Goal: Task Accomplishment & Management: Use online tool/utility

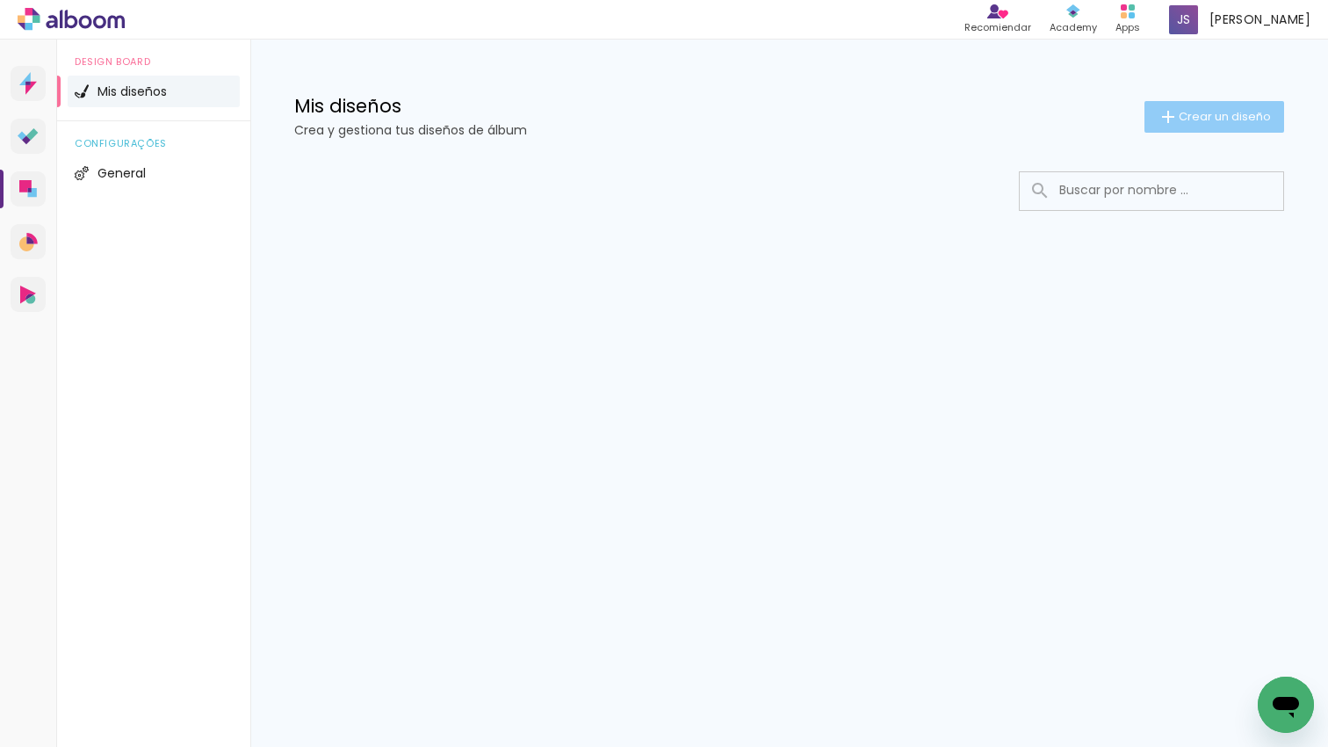
click at [1179, 116] on span "Crear un diseño" at bounding box center [1225, 116] width 92 height 11
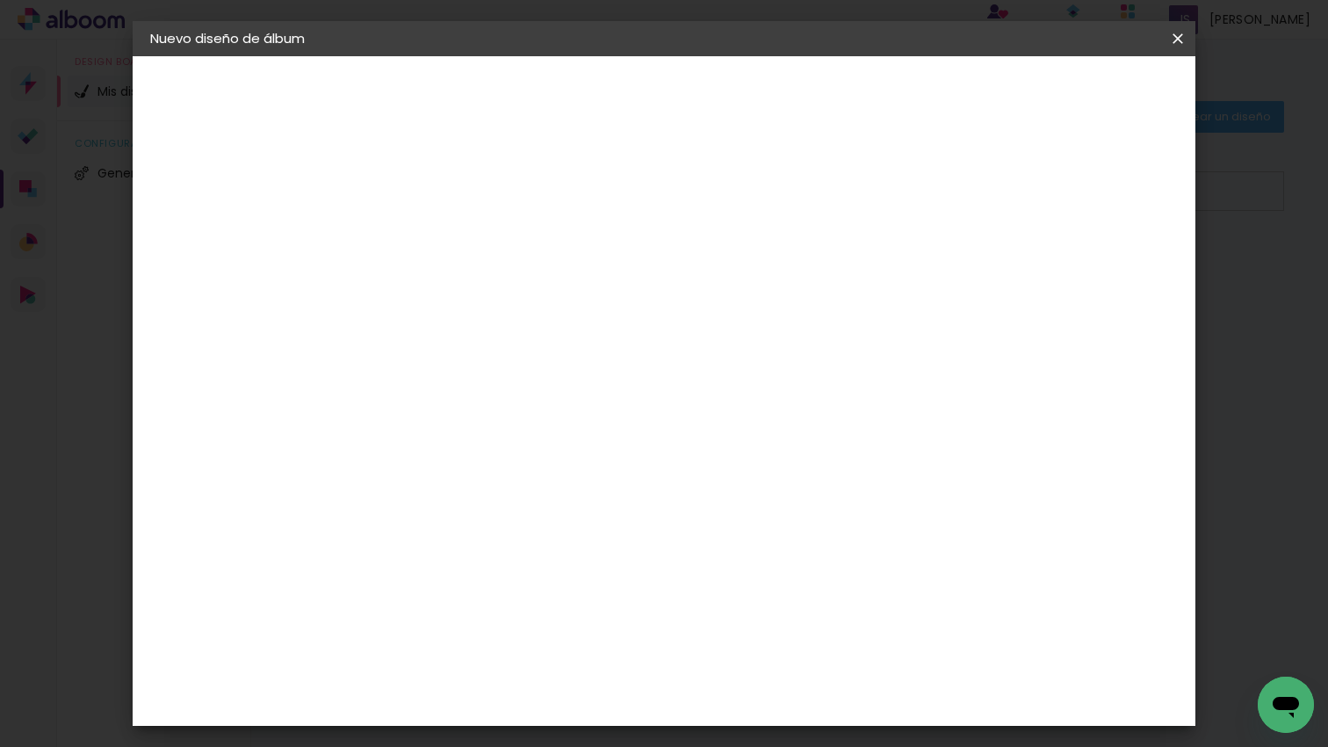
click at [0, 0] on div at bounding box center [0, 0] width 0 height 0
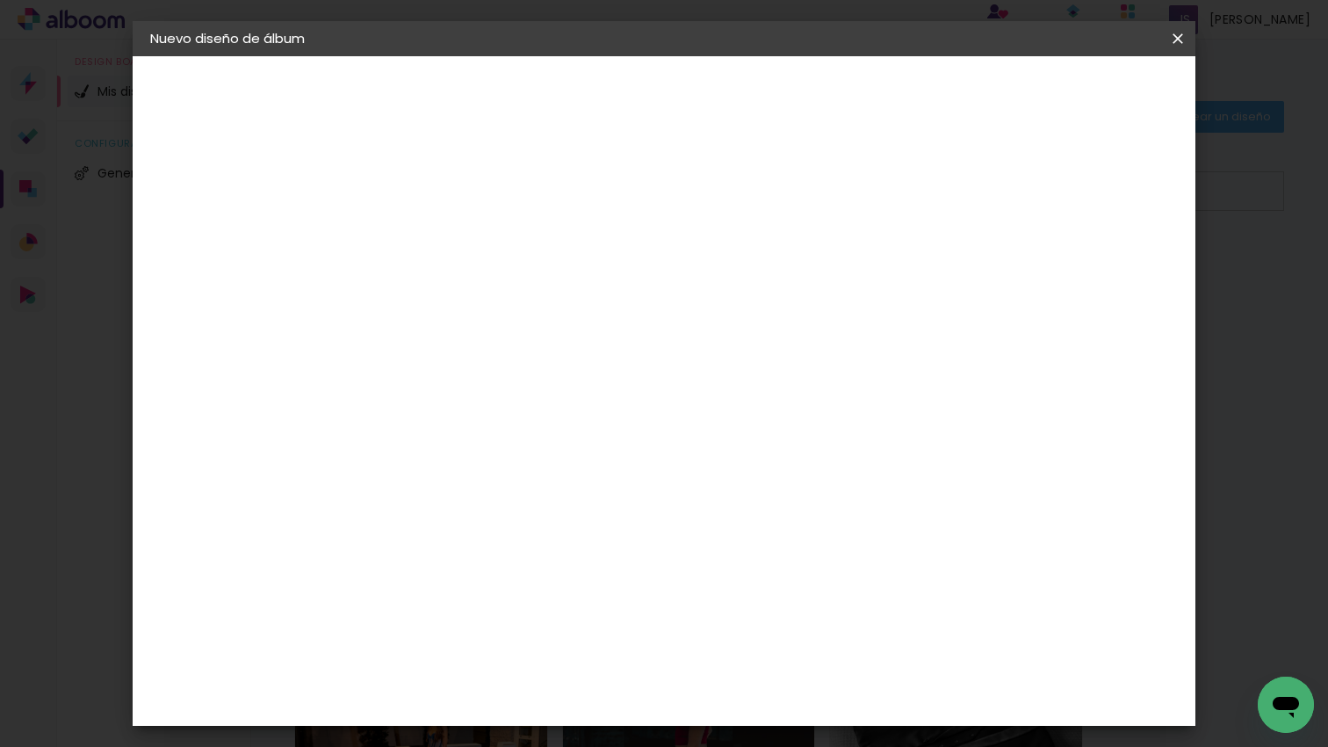
type input "emi"
type paper-input "emi"
click at [0, 0] on slot "Avanzar" at bounding box center [0, 0] width 0 height 0
drag, startPoint x: 922, startPoint y: 268, endPoint x: 1077, endPoint y: 155, distance: 191.6
click at [737, 268] on paper-item "Tamaño libre" at bounding box center [655, 267] width 164 height 39
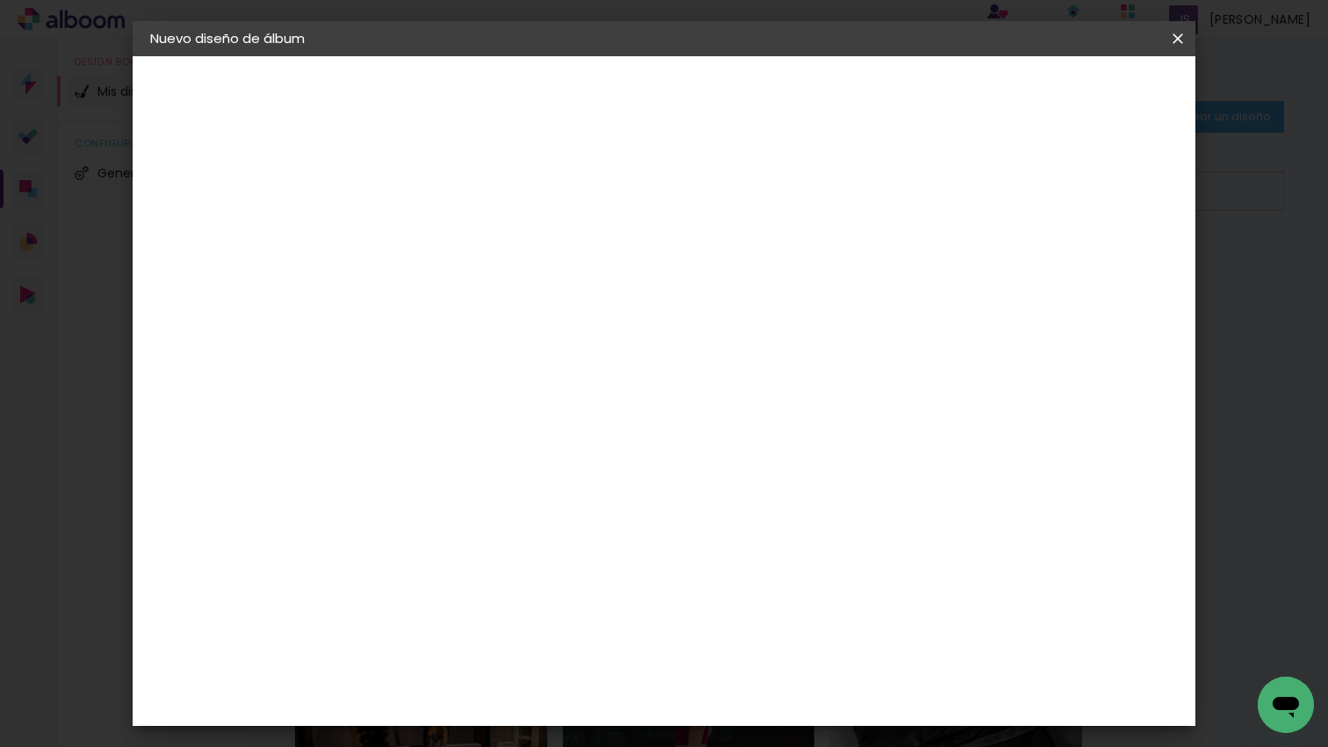
click at [736, 93] on paper-button "Avanzar" at bounding box center [694, 93] width 84 height 30
click at [786, 529] on input "60" at bounding box center [767, 534] width 46 height 26
type input "6"
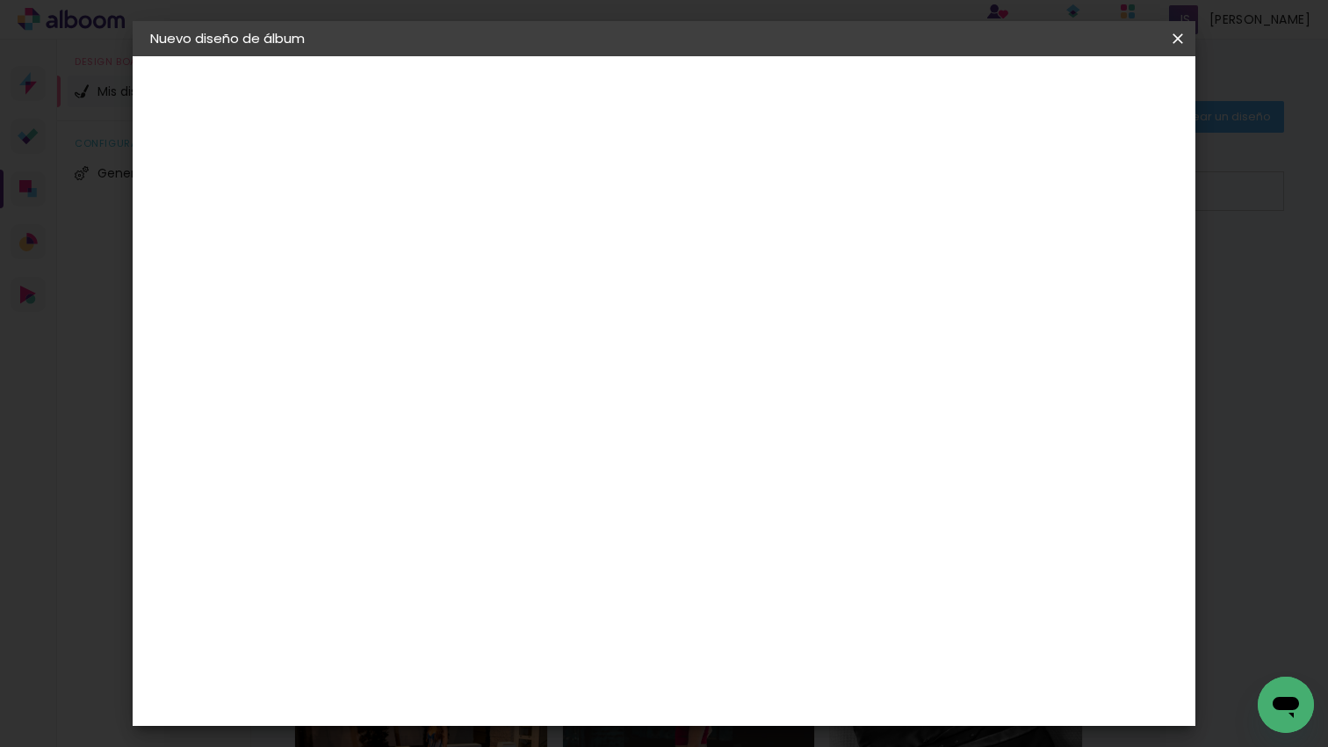
type input "45"
type paper-input "45"
click at [1080, 92] on span "Empezar diseño" at bounding box center [1031, 93] width 97 height 12
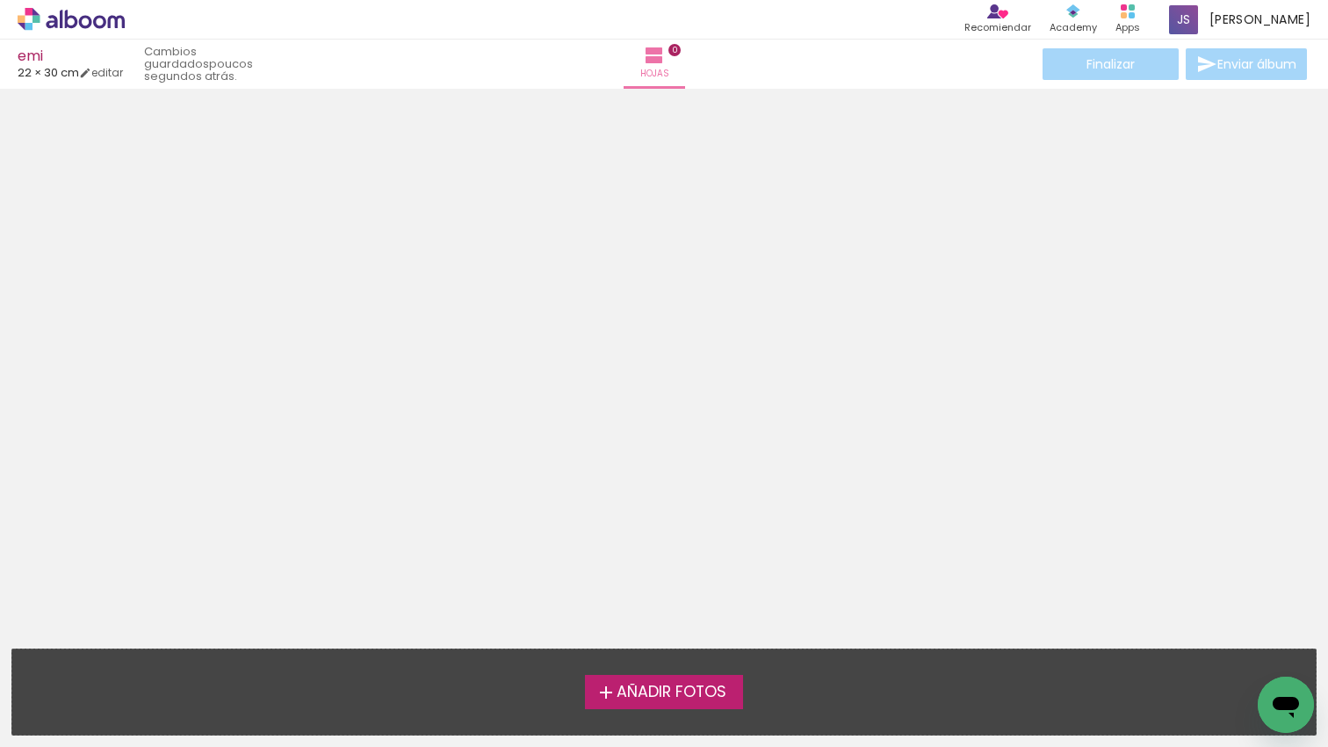
click at [668, 700] on span "Añadir Fotos" at bounding box center [672, 692] width 110 height 16
click at [0, 0] on input "file" at bounding box center [0, 0] width 0 height 0
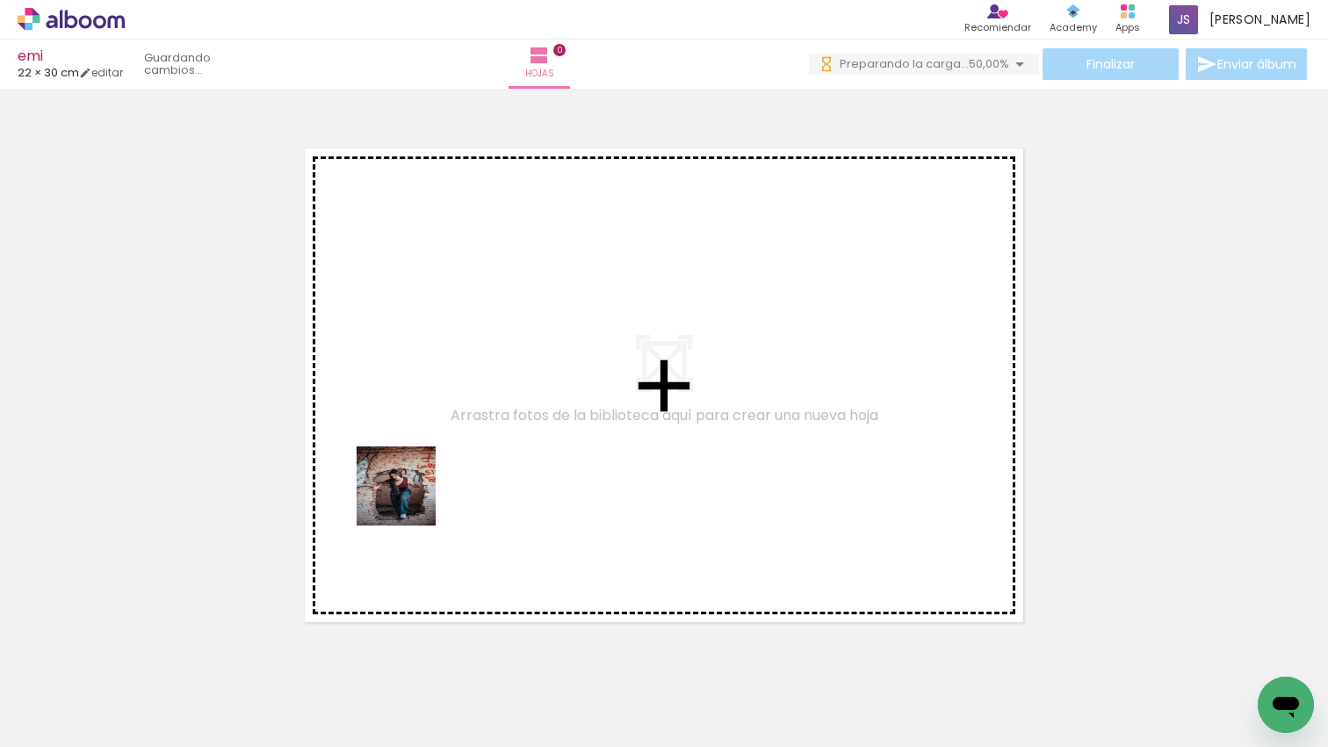
drag, startPoint x: 231, startPoint y: 642, endPoint x: 409, endPoint y: 499, distance: 228.6
click at [409, 499] on quentale-workspace at bounding box center [664, 373] width 1328 height 747
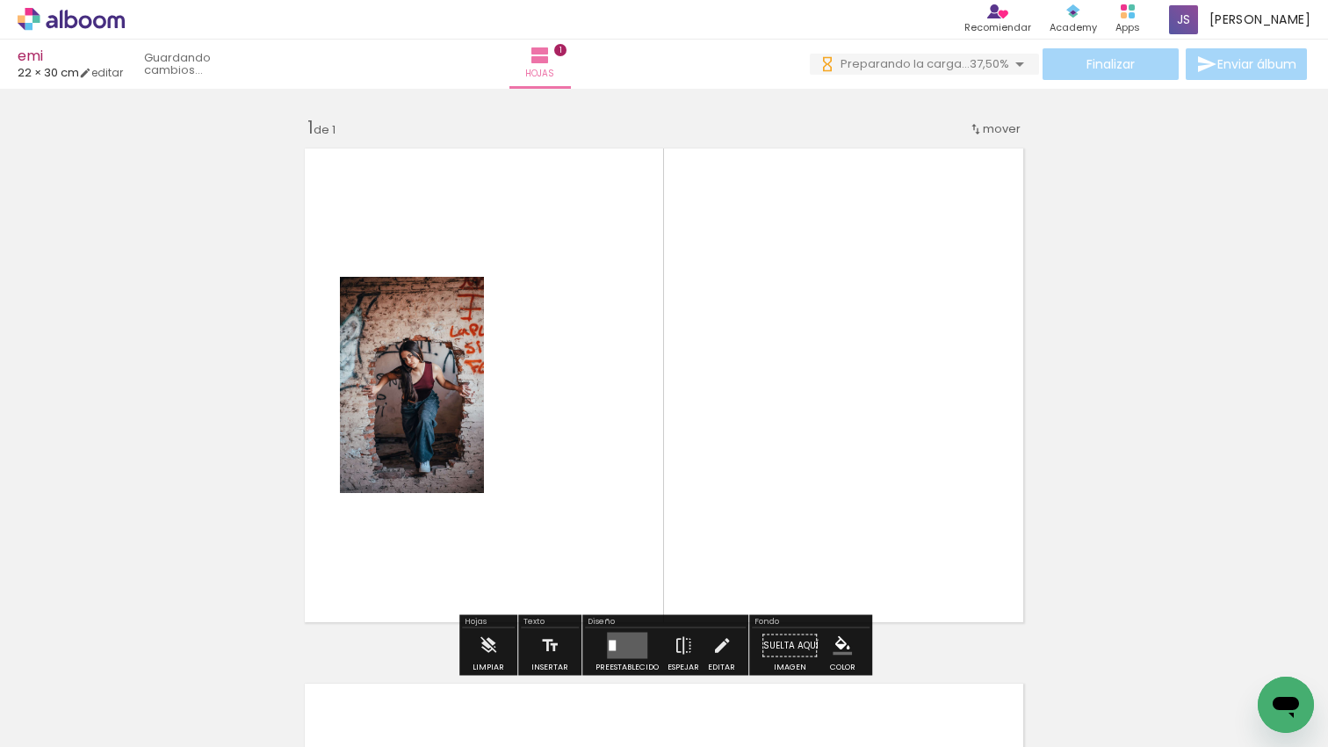
scroll to position [22, 0]
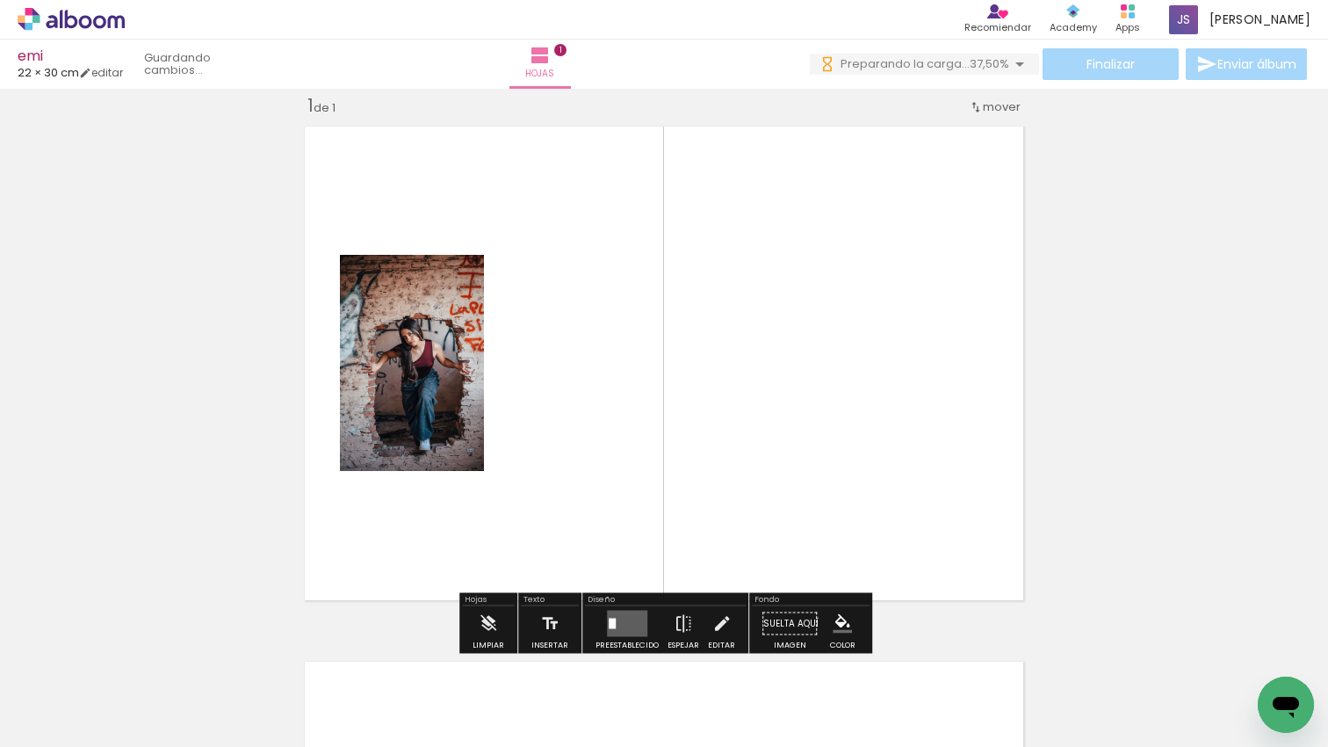
drag, startPoint x: 393, startPoint y: 503, endPoint x: 398, endPoint y: 689, distance: 186.2
click at [395, 501] on quentale-workspace at bounding box center [664, 373] width 1328 height 747
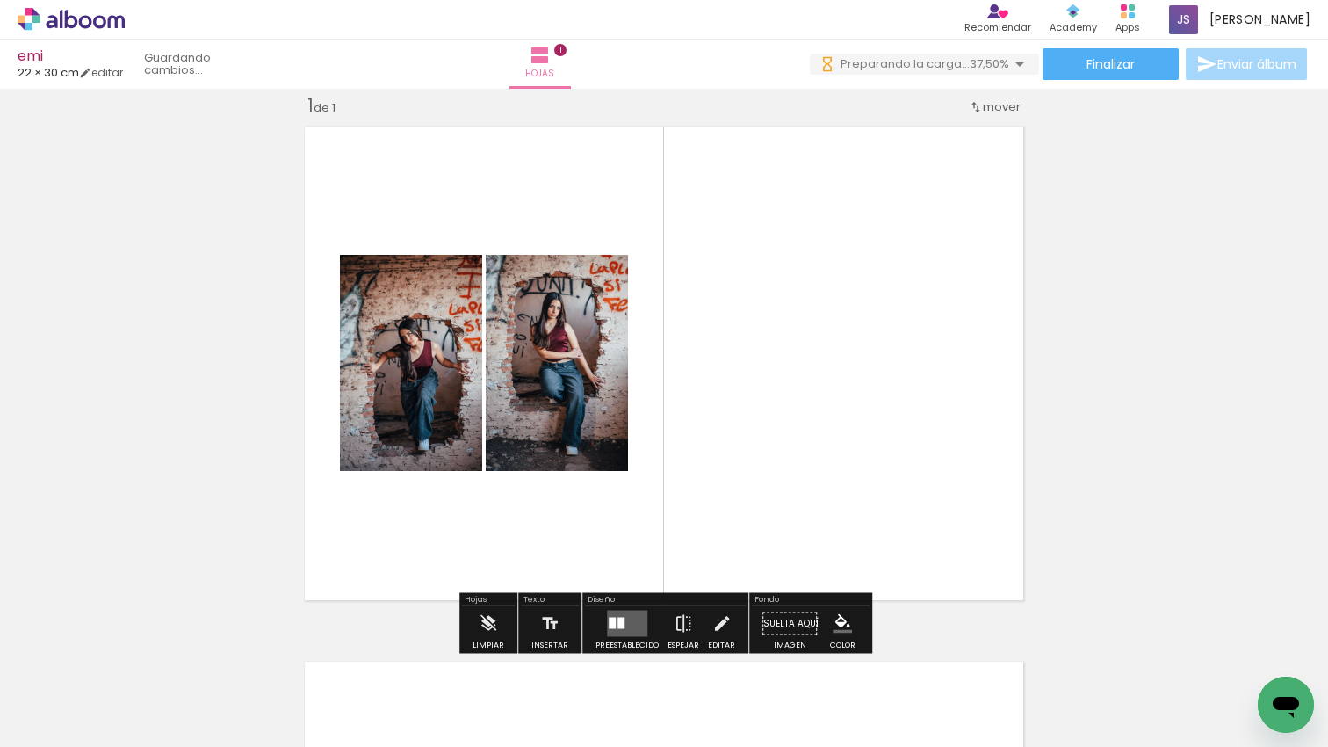
drag, startPoint x: 400, startPoint y: 681, endPoint x: 515, endPoint y: 556, distance: 169.1
click at [511, 441] on quentale-workspace at bounding box center [664, 373] width 1328 height 747
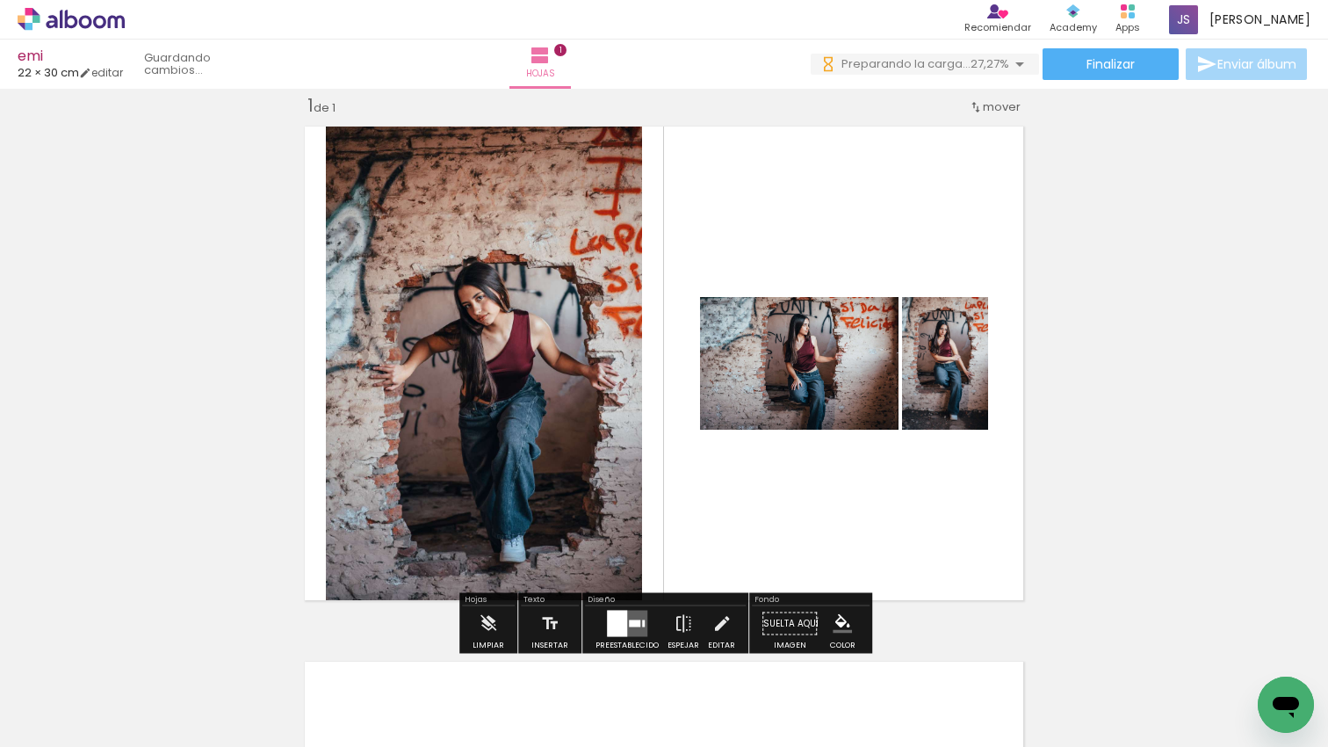
drag, startPoint x: 517, startPoint y: 515, endPoint x: 552, endPoint y: 429, distance: 92.6
click at [548, 445] on div "Insertar hoja 1 de 1" at bounding box center [664, 608] width 1328 height 1071
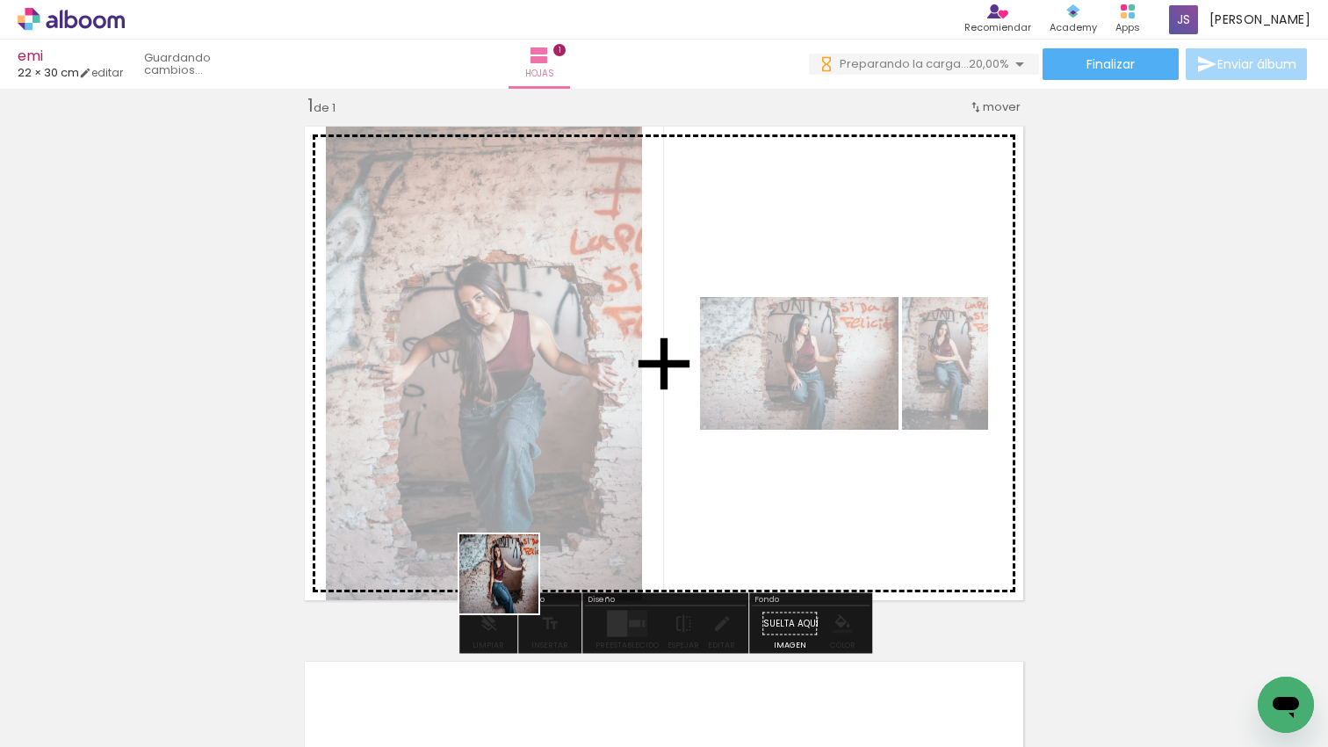
drag, startPoint x: 512, startPoint y: 587, endPoint x: 540, endPoint y: 744, distance: 159.7
click at [537, 539] on quentale-workspace at bounding box center [664, 373] width 1328 height 747
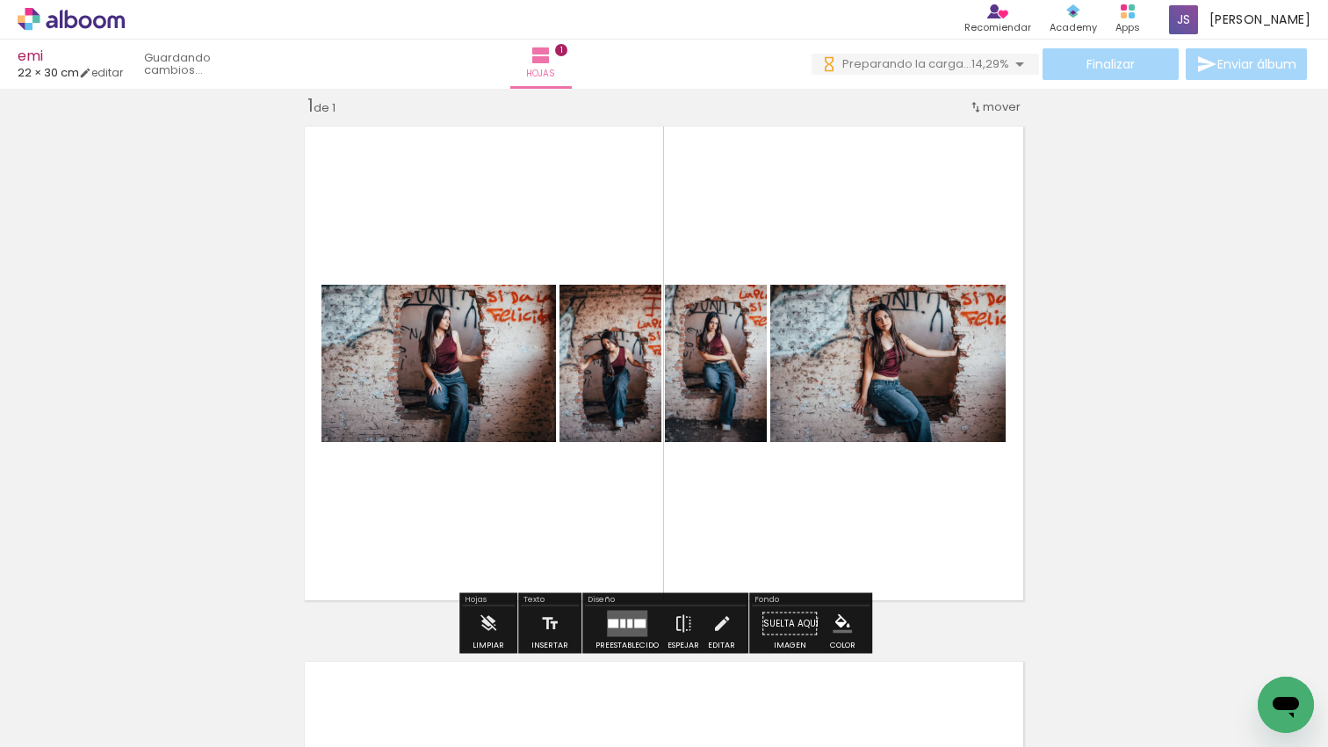
scroll to position [0, 150]
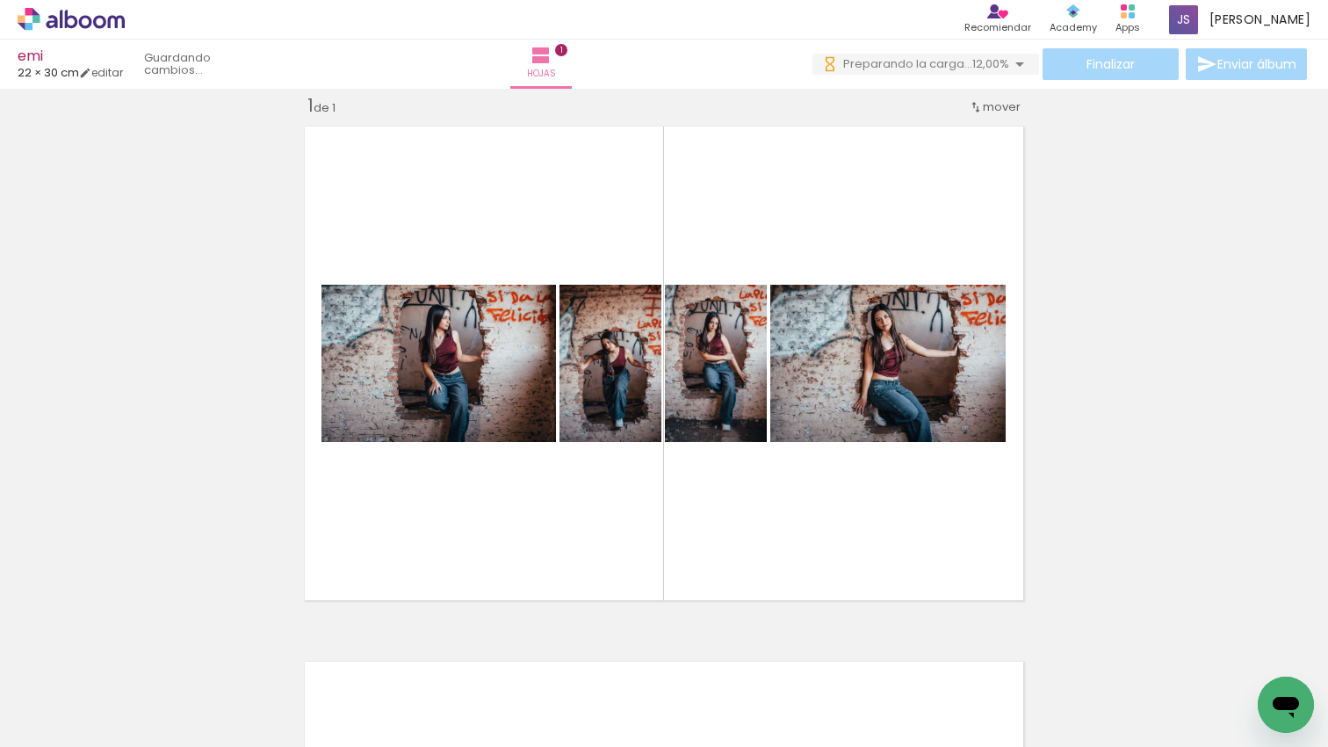
click at [544, 469] on quentale-workspace at bounding box center [664, 373] width 1328 height 747
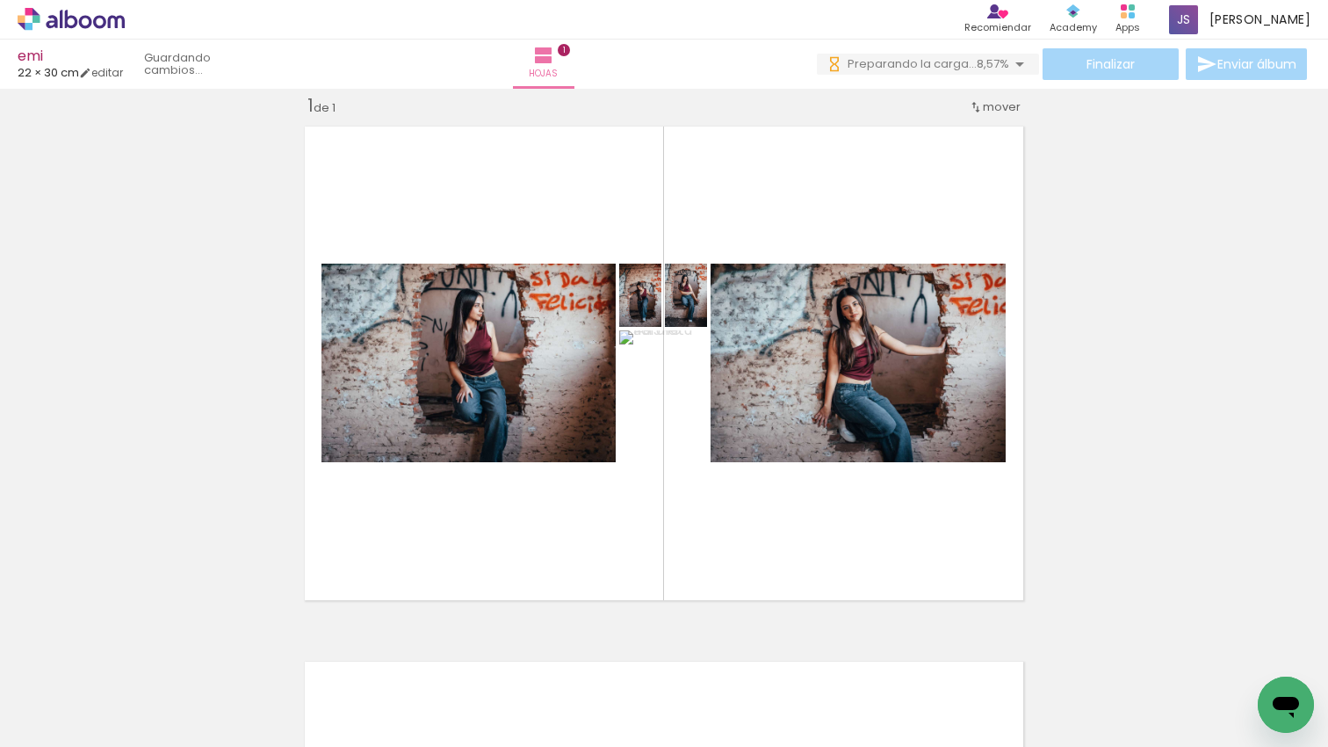
scroll to position [0, 0]
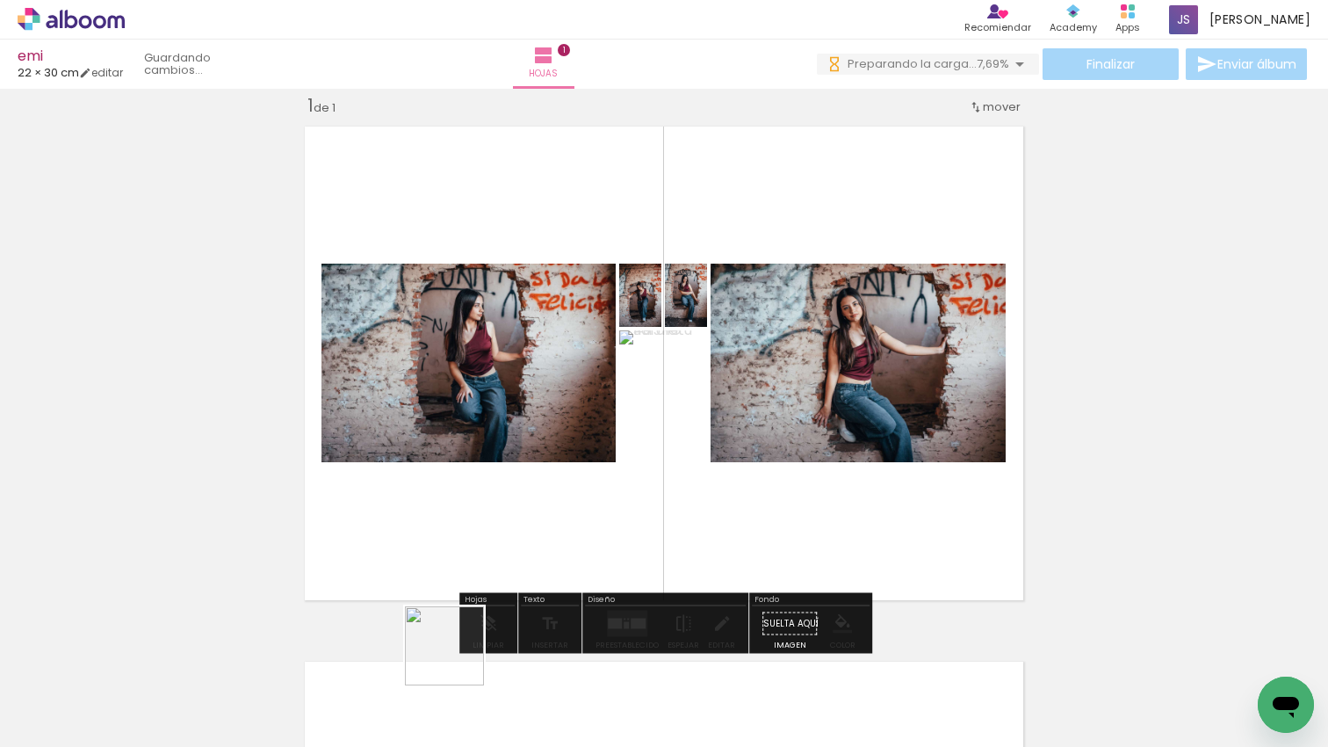
drag, startPoint x: 458, startPoint y: 659, endPoint x: 504, endPoint y: 514, distance: 152.2
click at [504, 514] on quentale-workspace at bounding box center [664, 373] width 1328 height 747
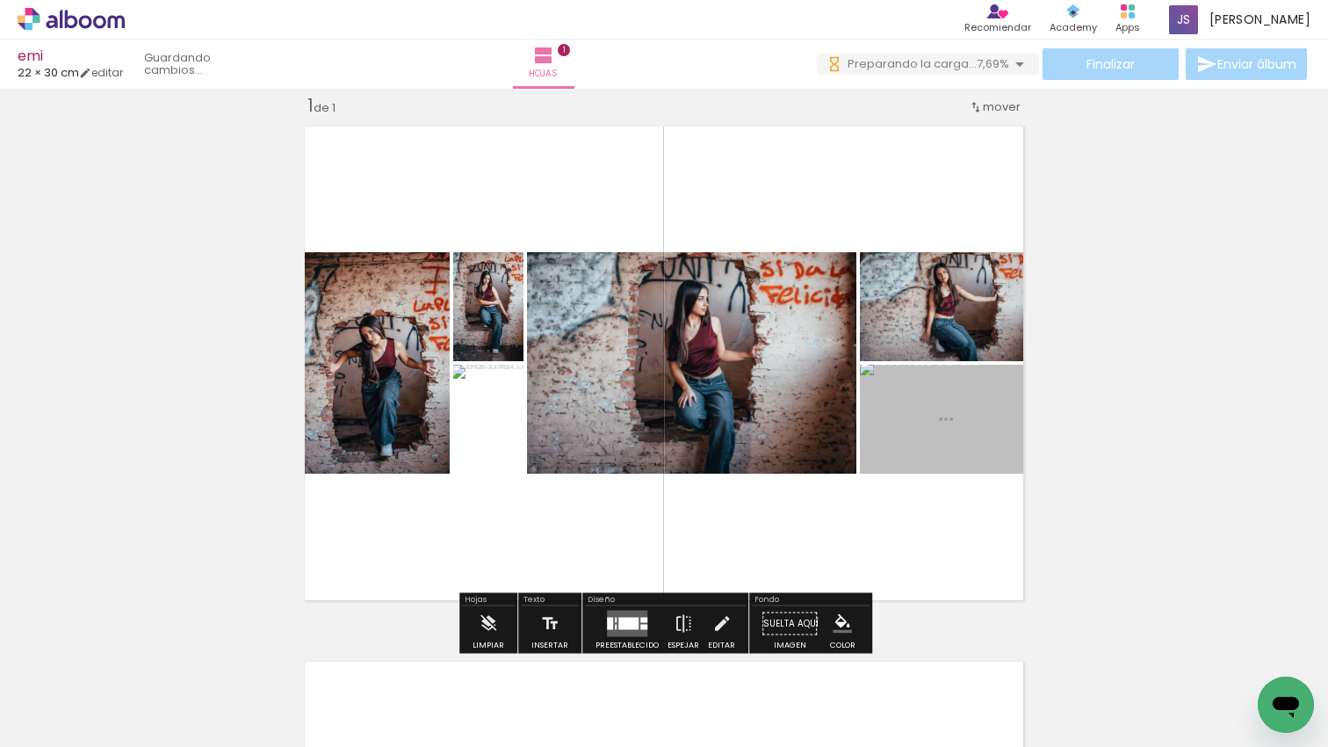
scroll to position [15, 0]
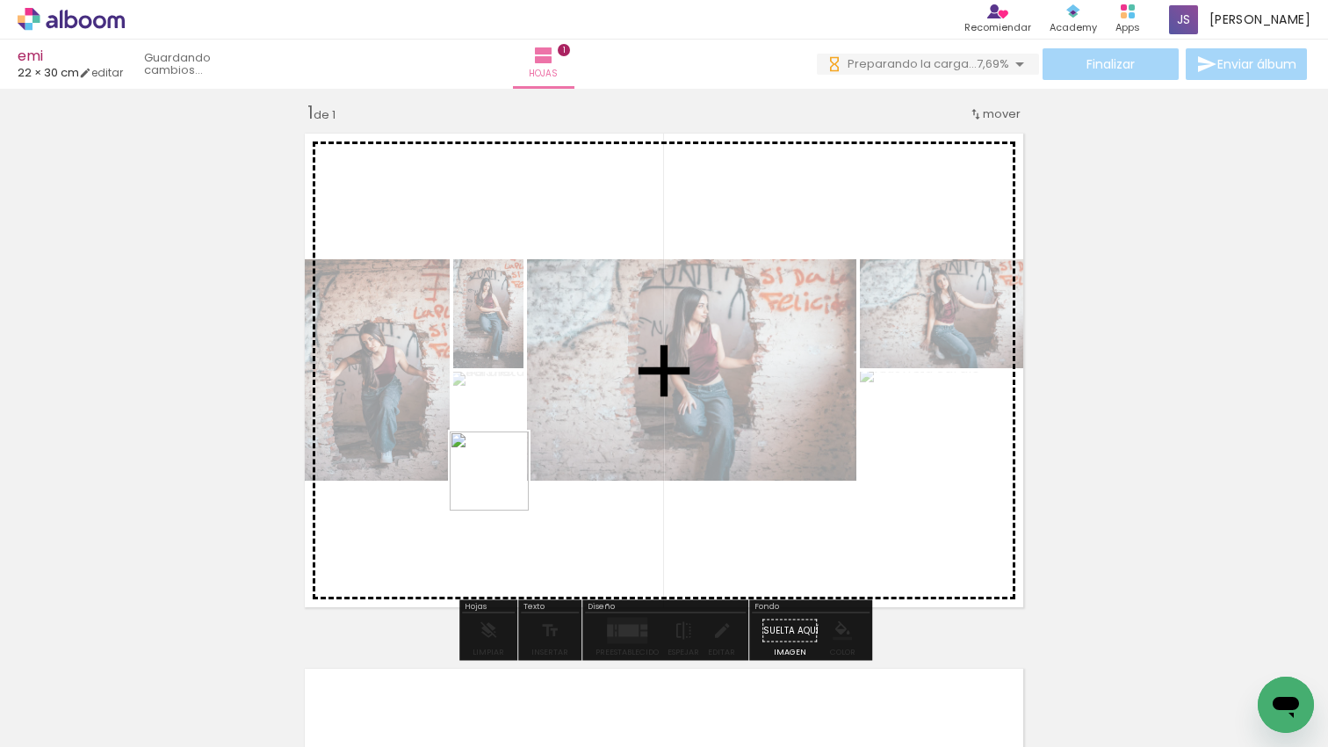
drag, startPoint x: 502, startPoint y: 484, endPoint x: 495, endPoint y: 500, distance: 17.3
click at [501, 484] on quentale-workspace at bounding box center [664, 373] width 1328 height 747
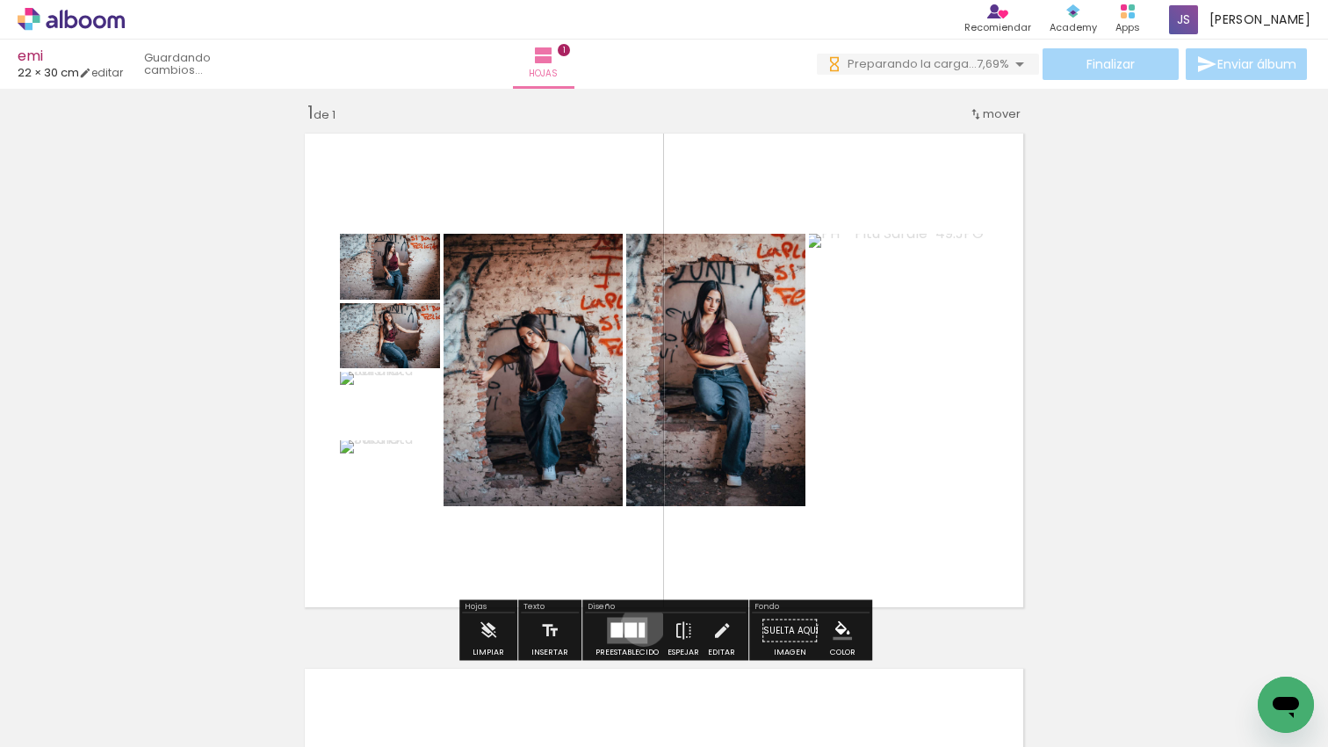
click at [639, 624] on div at bounding box center [641, 630] width 6 height 15
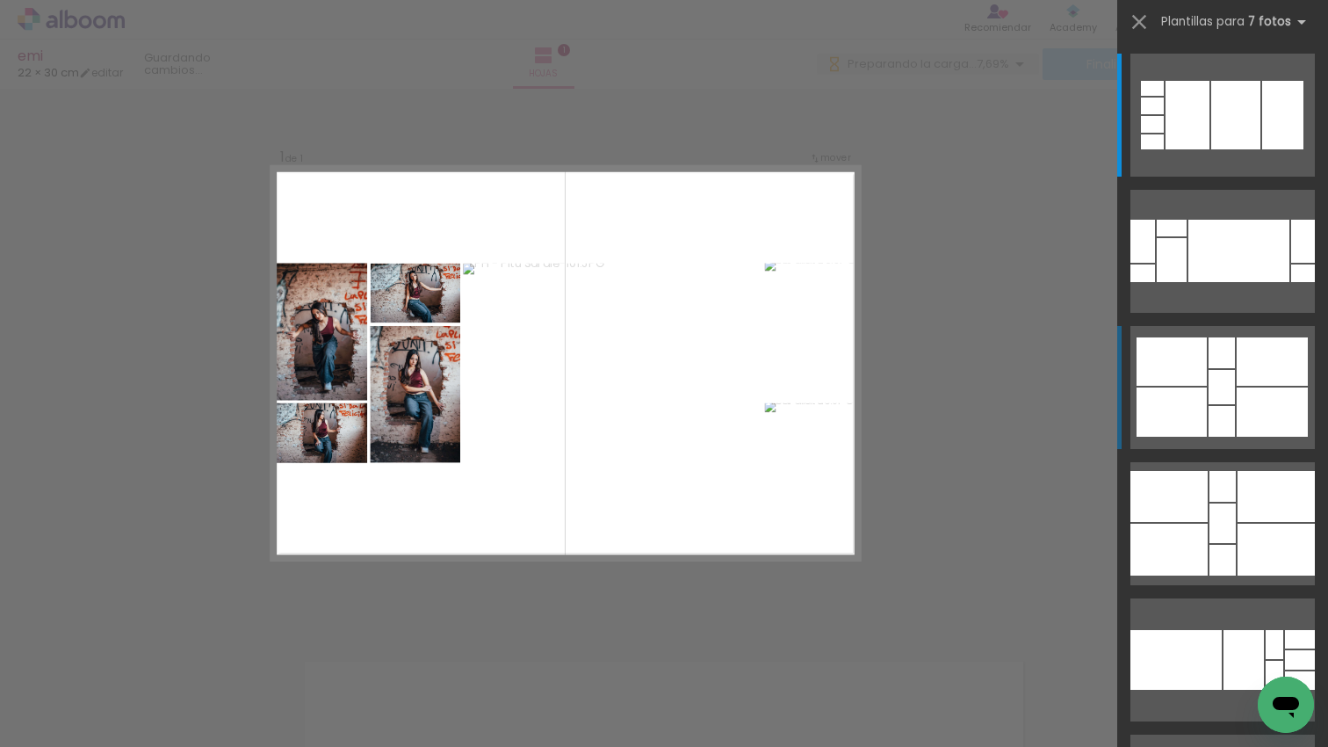
scroll to position [22, 0]
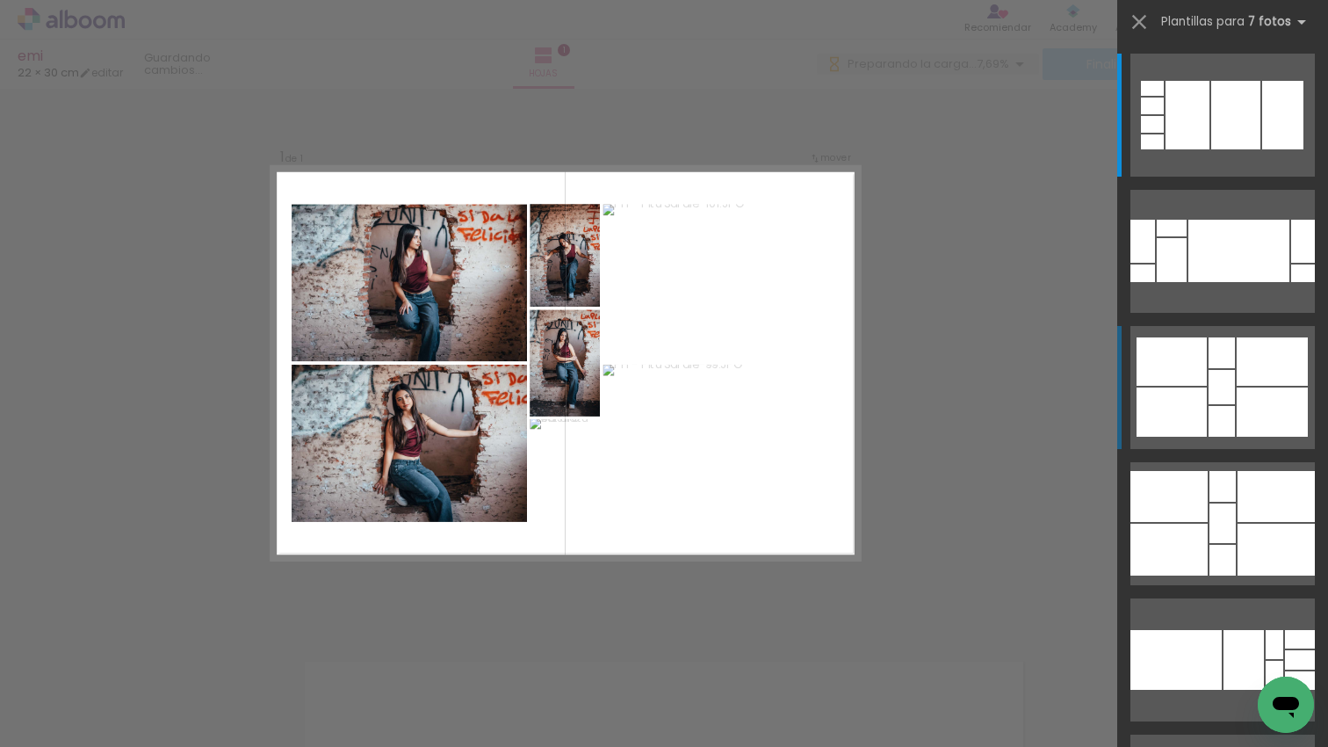
click at [1262, 149] on div at bounding box center [1282, 115] width 41 height 69
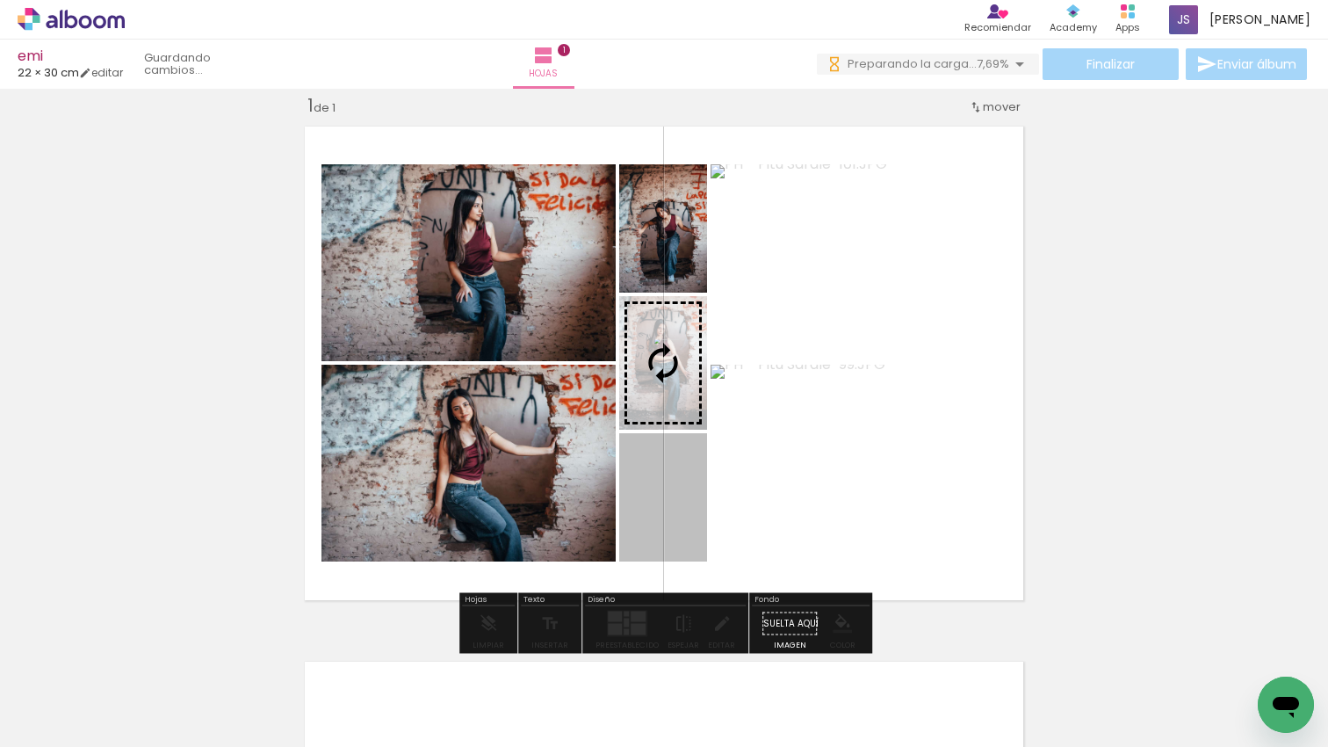
drag, startPoint x: 654, startPoint y: 478, endPoint x: 672, endPoint y: 364, distance: 114.6
click at [0, 0] on slot at bounding box center [0, 0] width 0 height 0
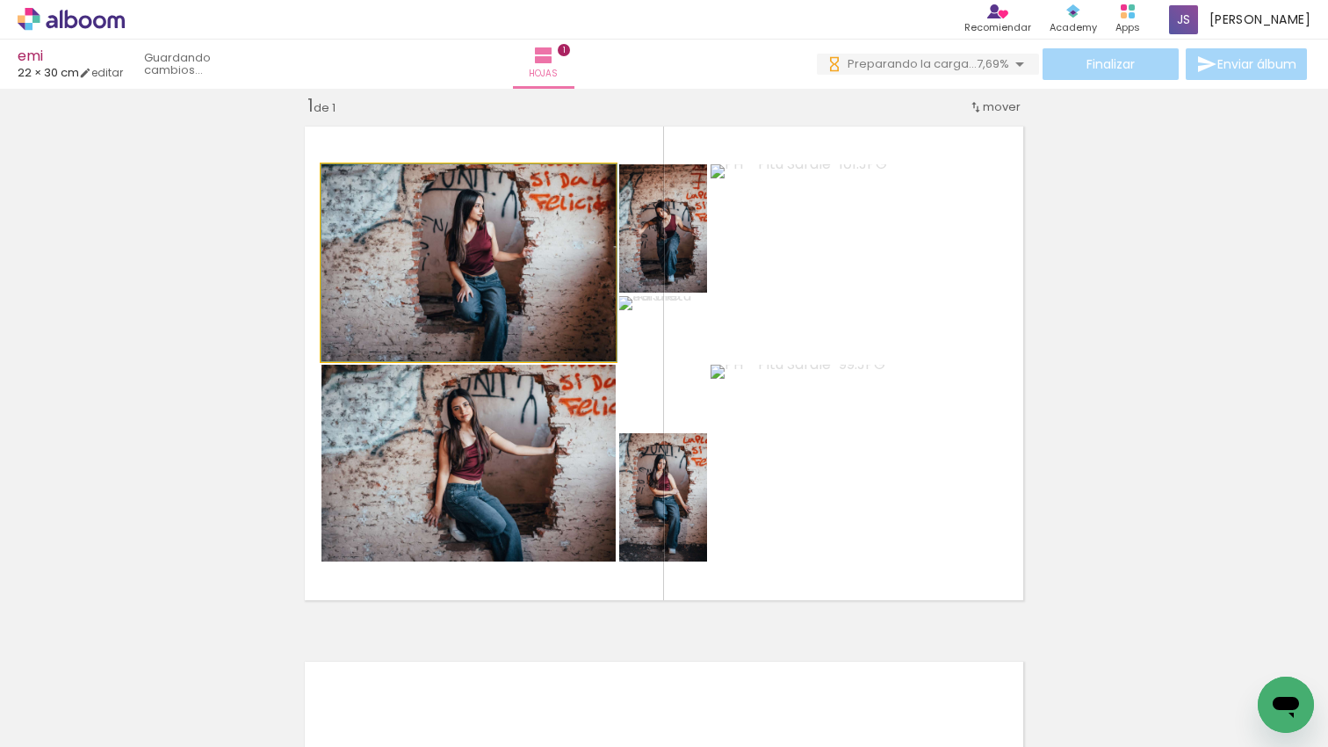
drag, startPoint x: 487, startPoint y: 227, endPoint x: 581, endPoint y: 251, distance: 96.3
click at [588, 244] on div at bounding box center [468, 262] width 295 height 197
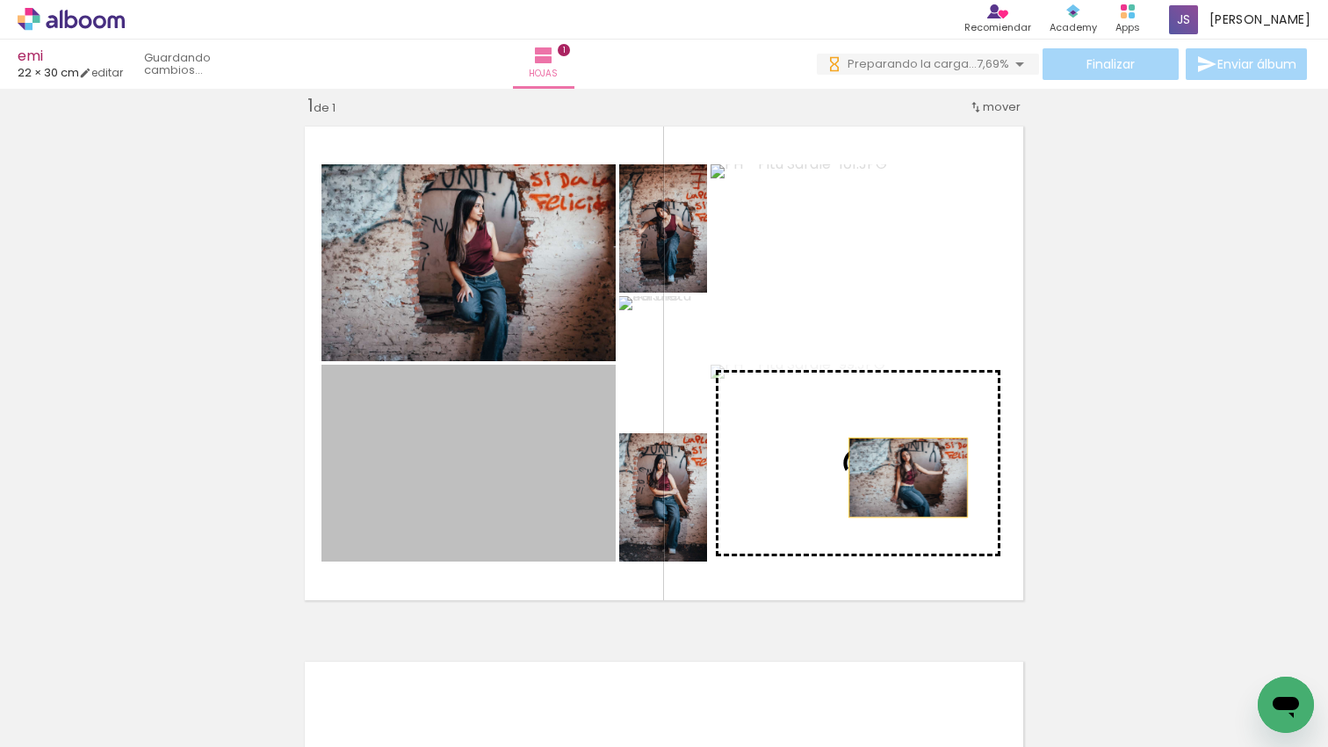
drag, startPoint x: 531, startPoint y: 522, endPoint x: 909, endPoint y: 477, distance: 380.3
click at [0, 0] on slot at bounding box center [0, 0] width 0 height 0
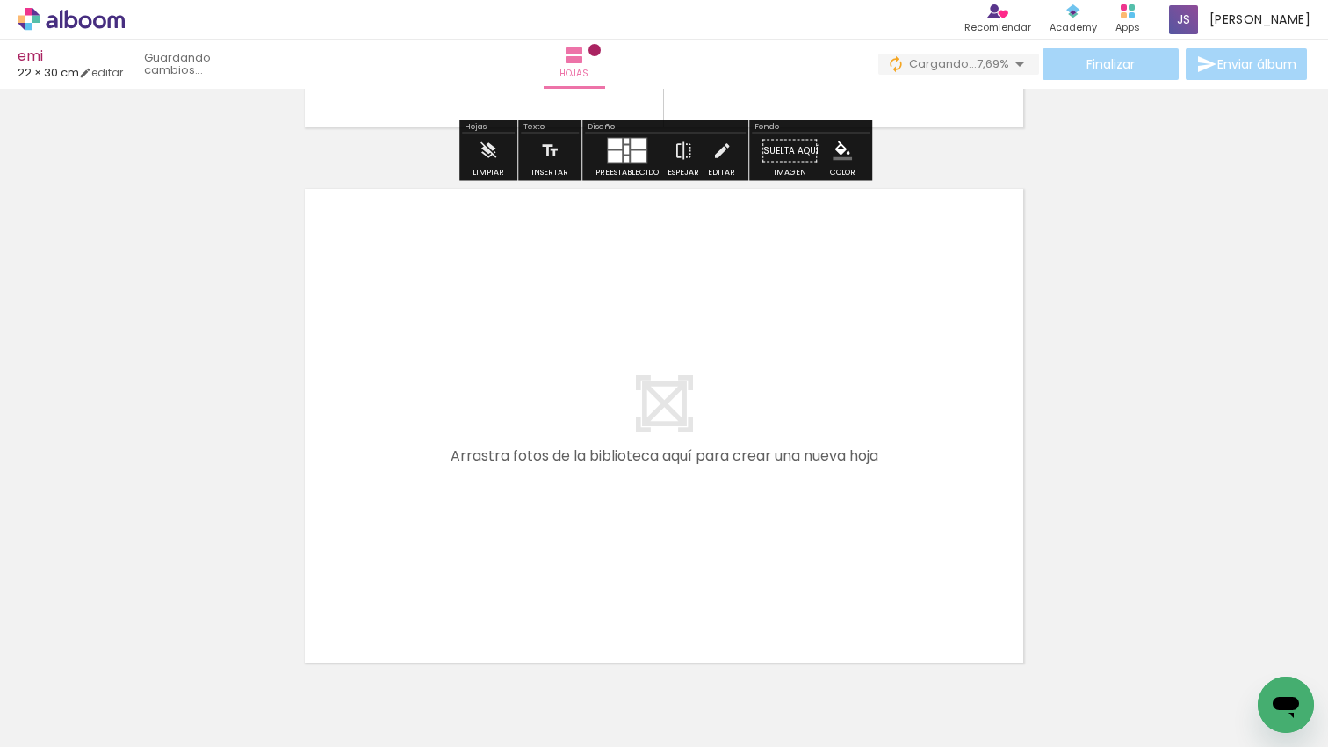
scroll to position [0, 0]
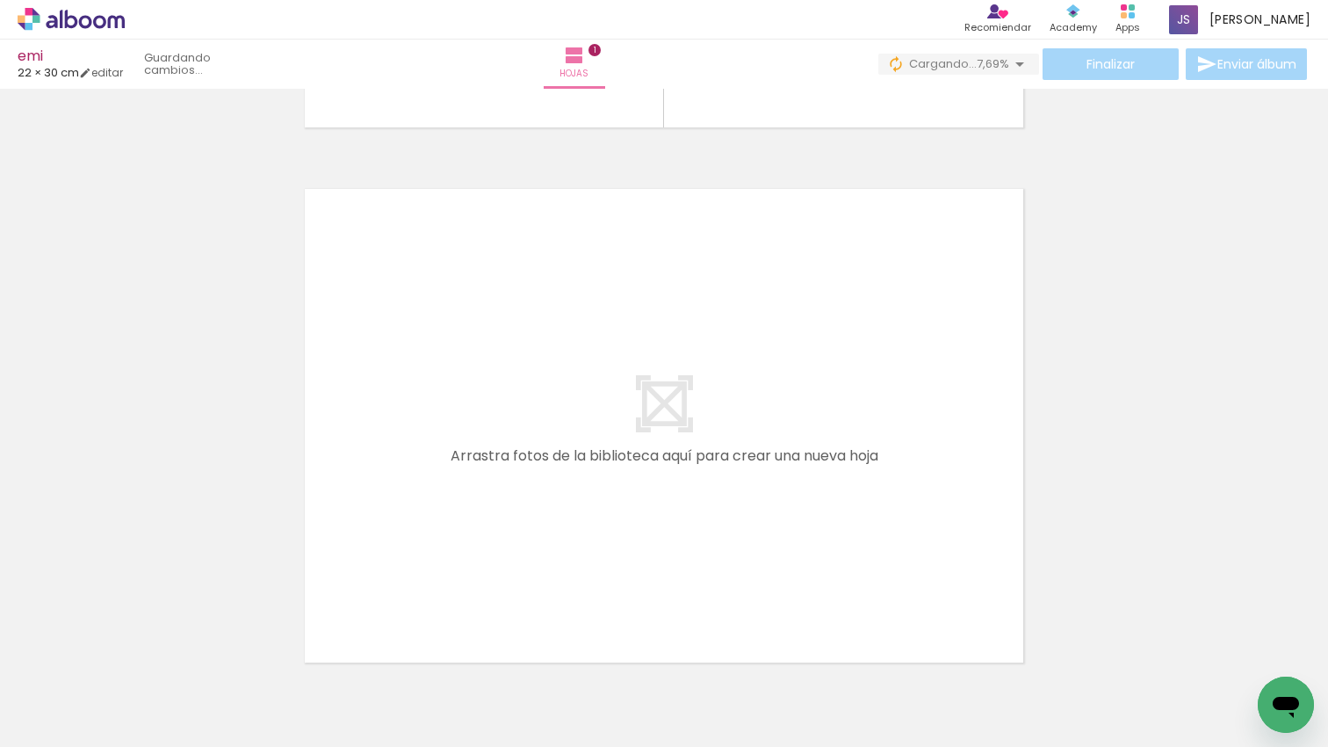
click at [683, 559] on quentale-workspace at bounding box center [664, 373] width 1328 height 747
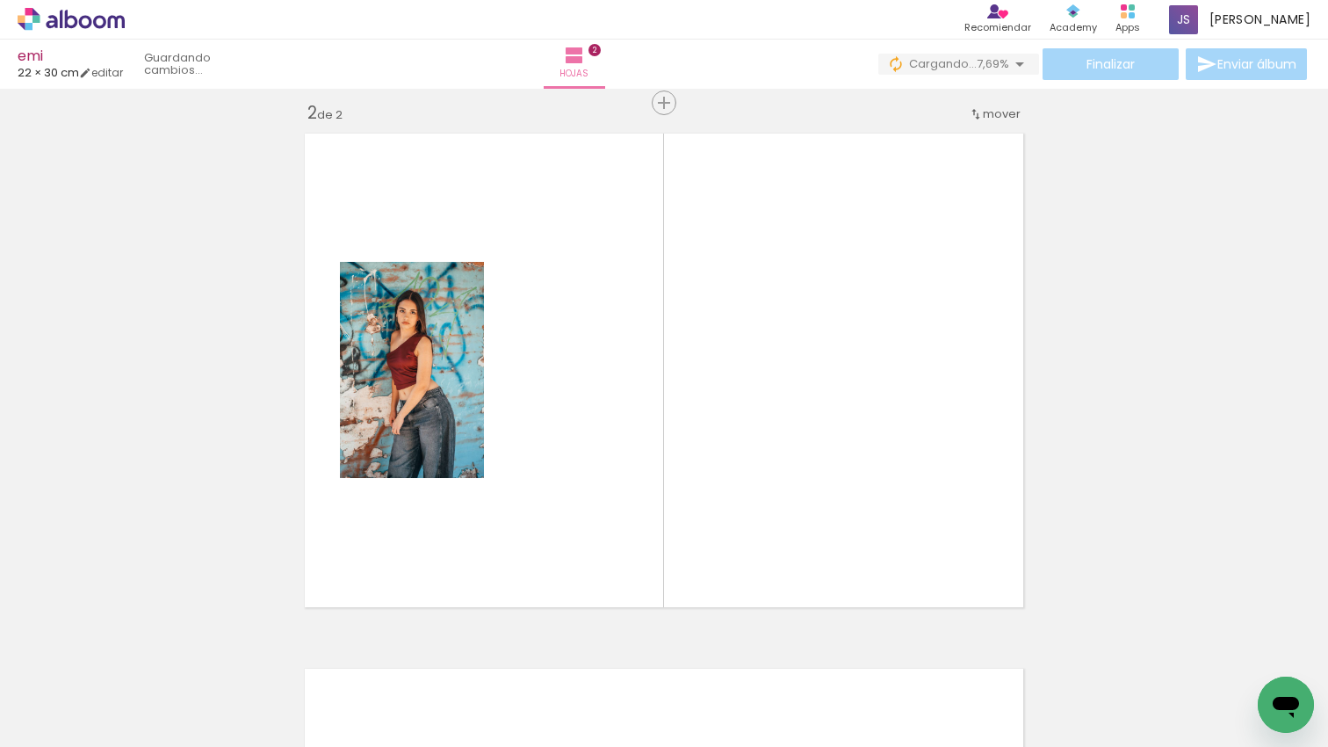
scroll to position [557, 0]
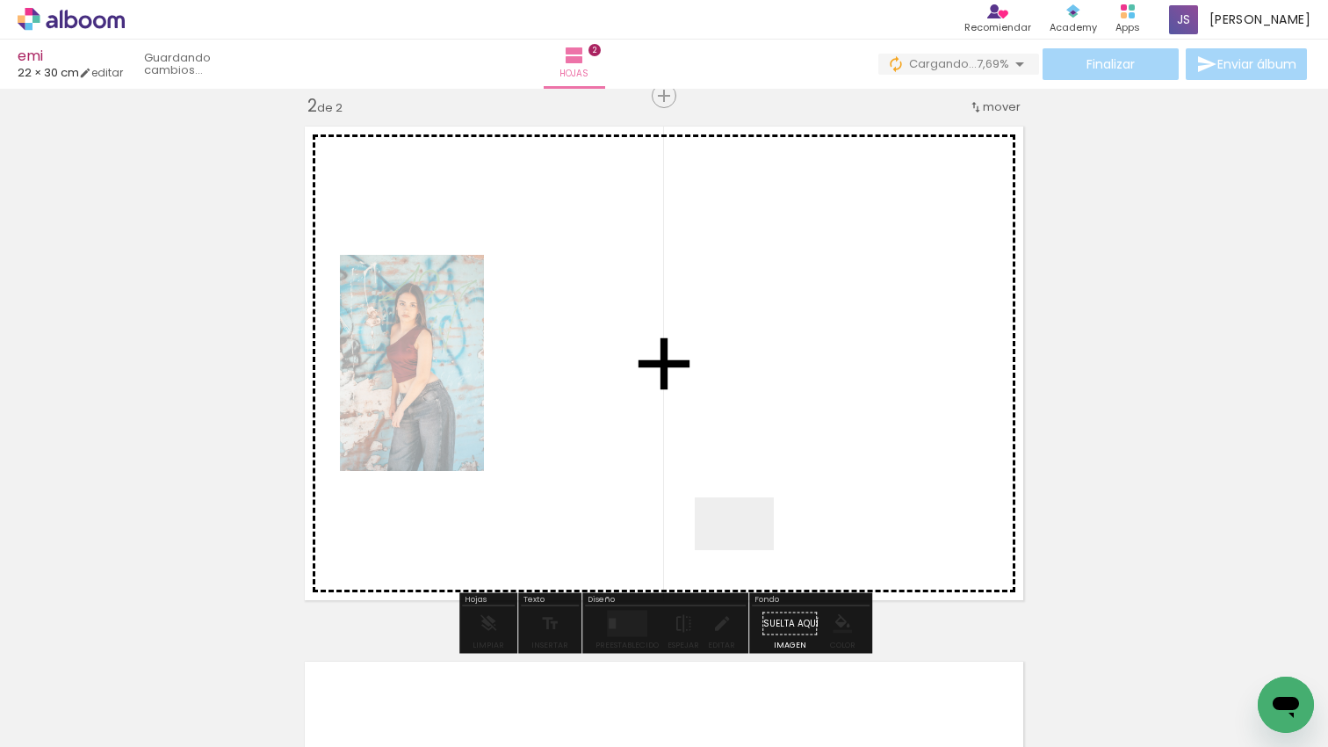
drag, startPoint x: 747, startPoint y: 550, endPoint x: 855, endPoint y: 586, distance: 113.0
click at [749, 511] on quentale-workspace at bounding box center [664, 373] width 1328 height 747
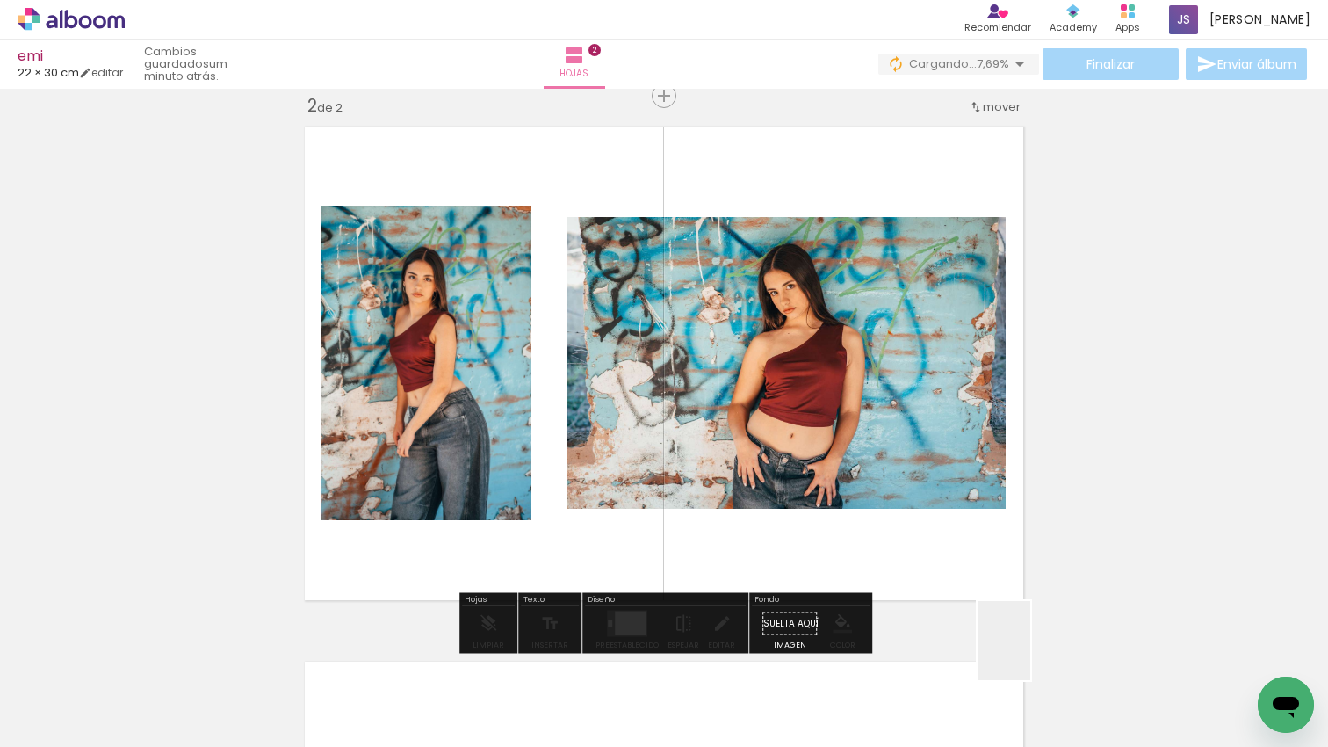
drag, startPoint x: 1064, startPoint y: 676, endPoint x: 833, endPoint y: 556, distance: 260.4
click at [833, 556] on quentale-workspace at bounding box center [664, 373] width 1328 height 747
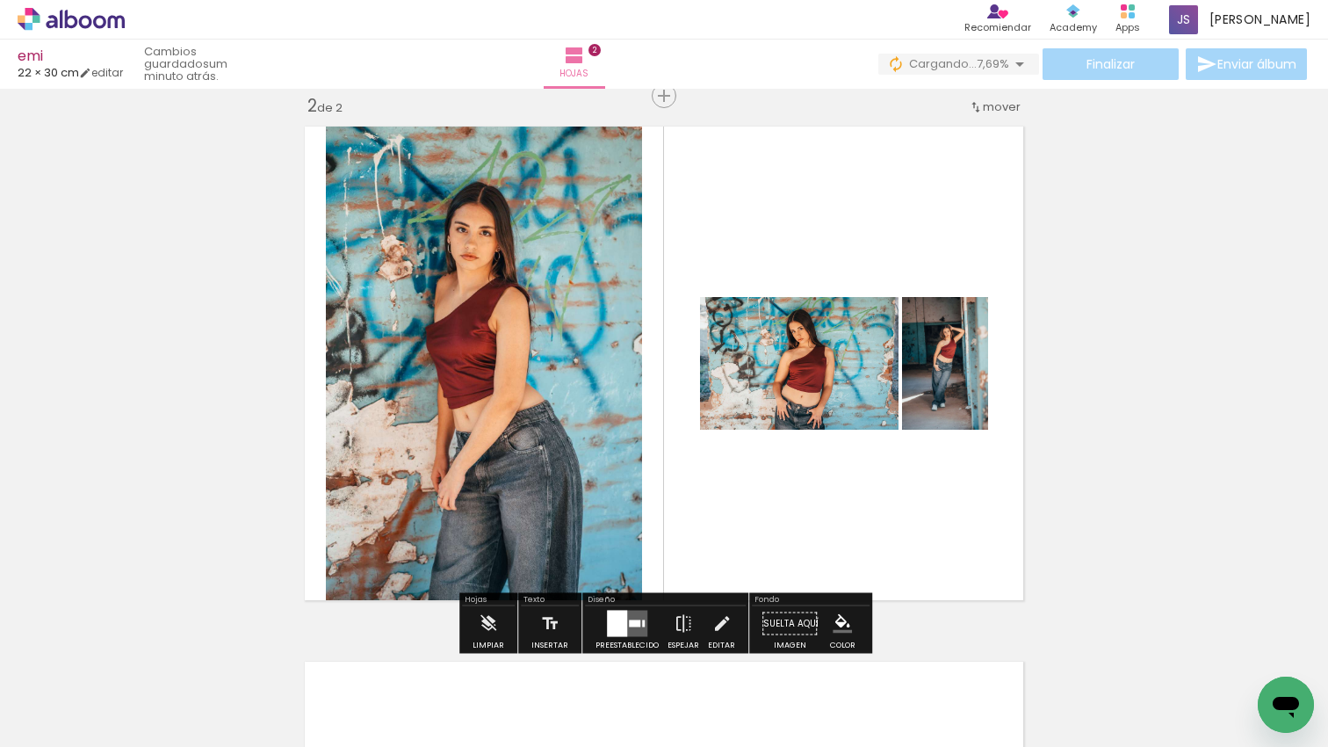
scroll to position [0, 643]
drag, startPoint x: 563, startPoint y: 562, endPoint x: 605, endPoint y: 611, distance: 64.8
click at [566, 557] on quentale-workspace at bounding box center [664, 373] width 1328 height 747
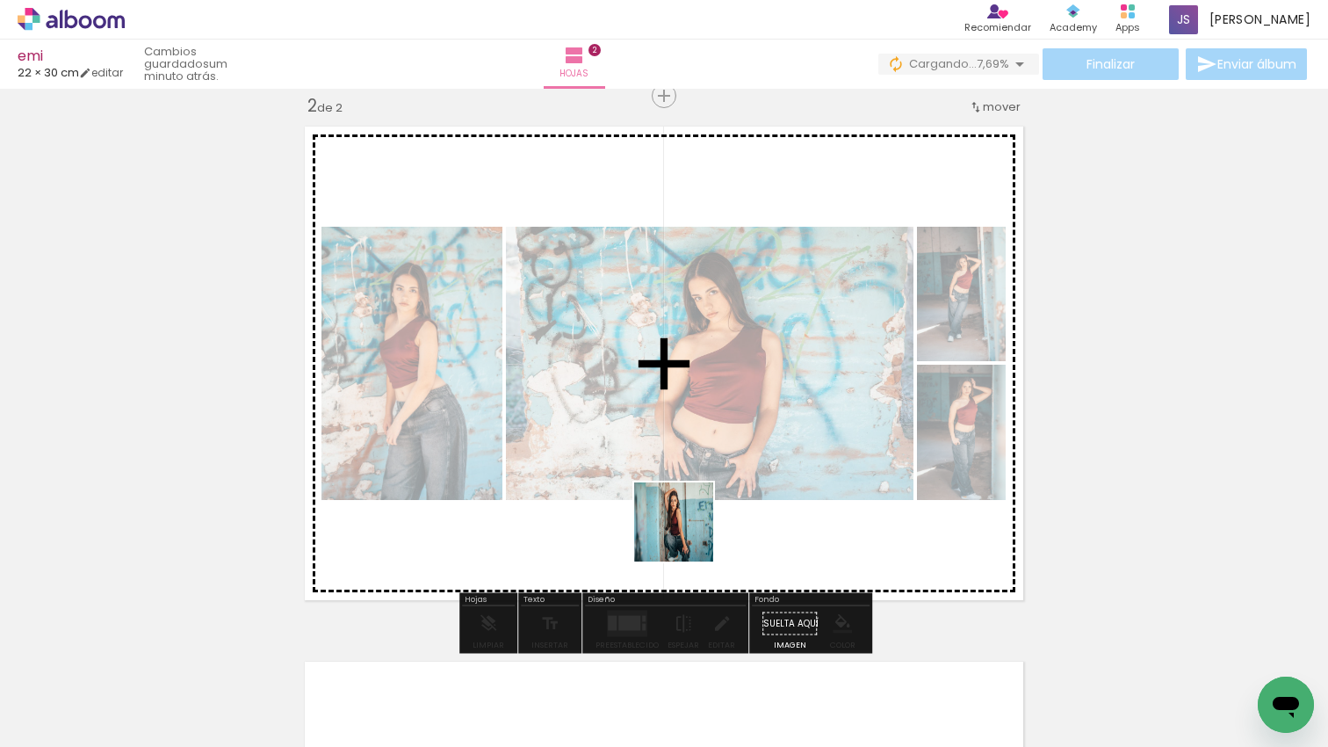
drag, startPoint x: 687, startPoint y: 535, endPoint x: 692, endPoint y: 524, distance: 11.8
click at [692, 524] on quentale-workspace at bounding box center [664, 373] width 1328 height 747
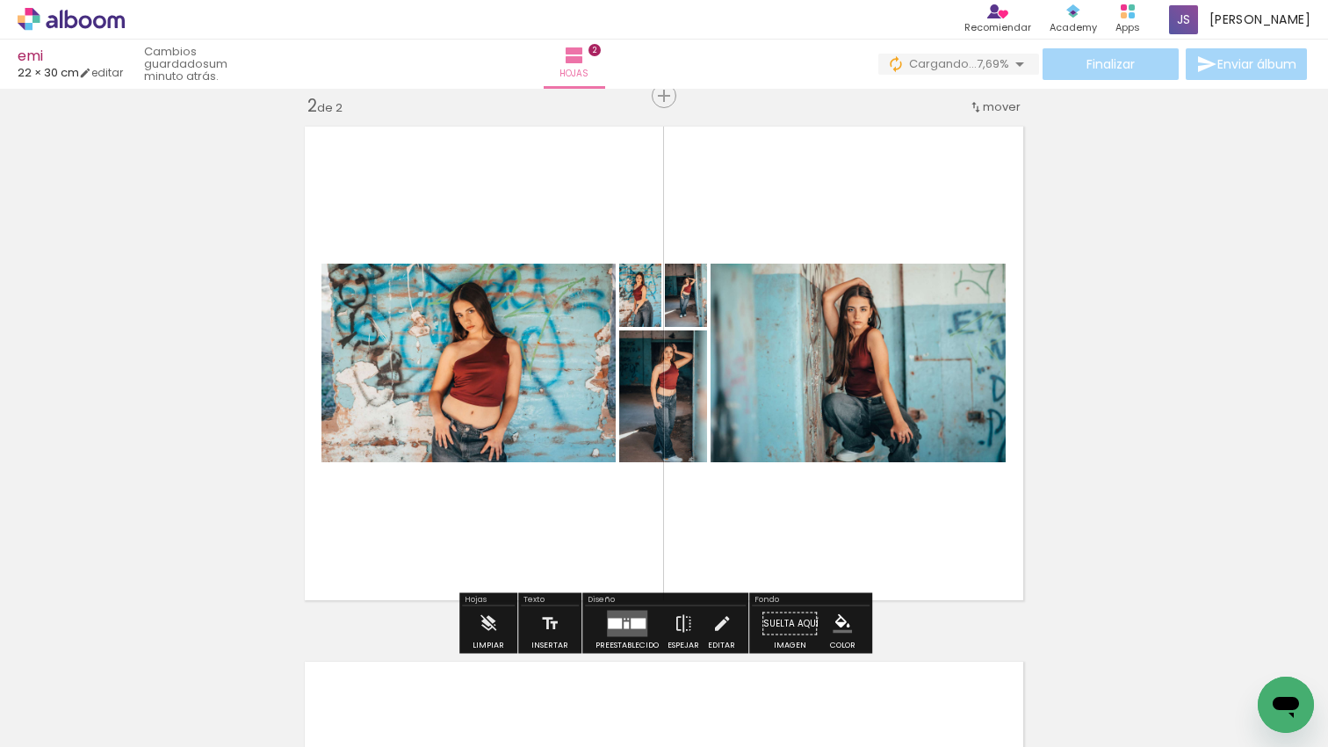
drag, startPoint x: 739, startPoint y: 585, endPoint x: 795, endPoint y: 665, distance: 97.7
click at [743, 562] on quentale-workspace at bounding box center [664, 373] width 1328 height 747
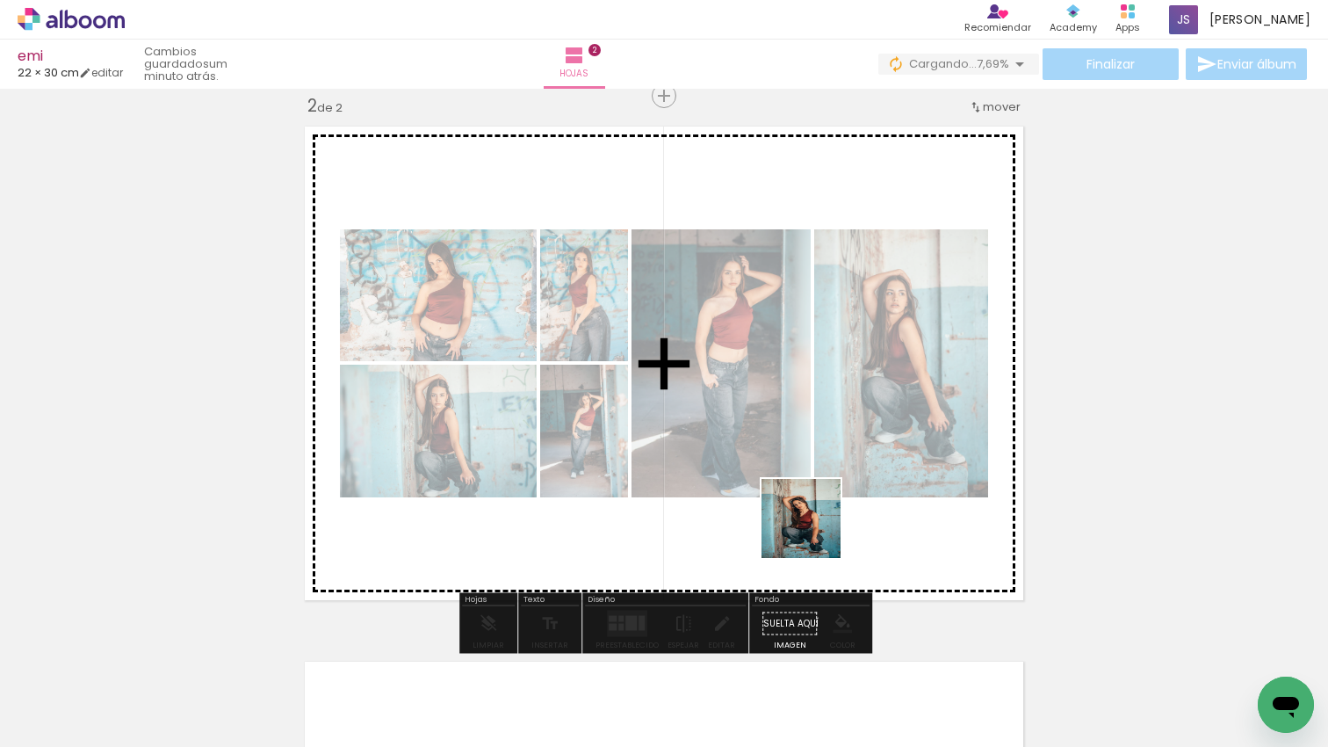
drag, startPoint x: 814, startPoint y: 531, endPoint x: 922, endPoint y: 656, distance: 165.0
click at [816, 529] on quentale-workspace at bounding box center [664, 373] width 1328 height 747
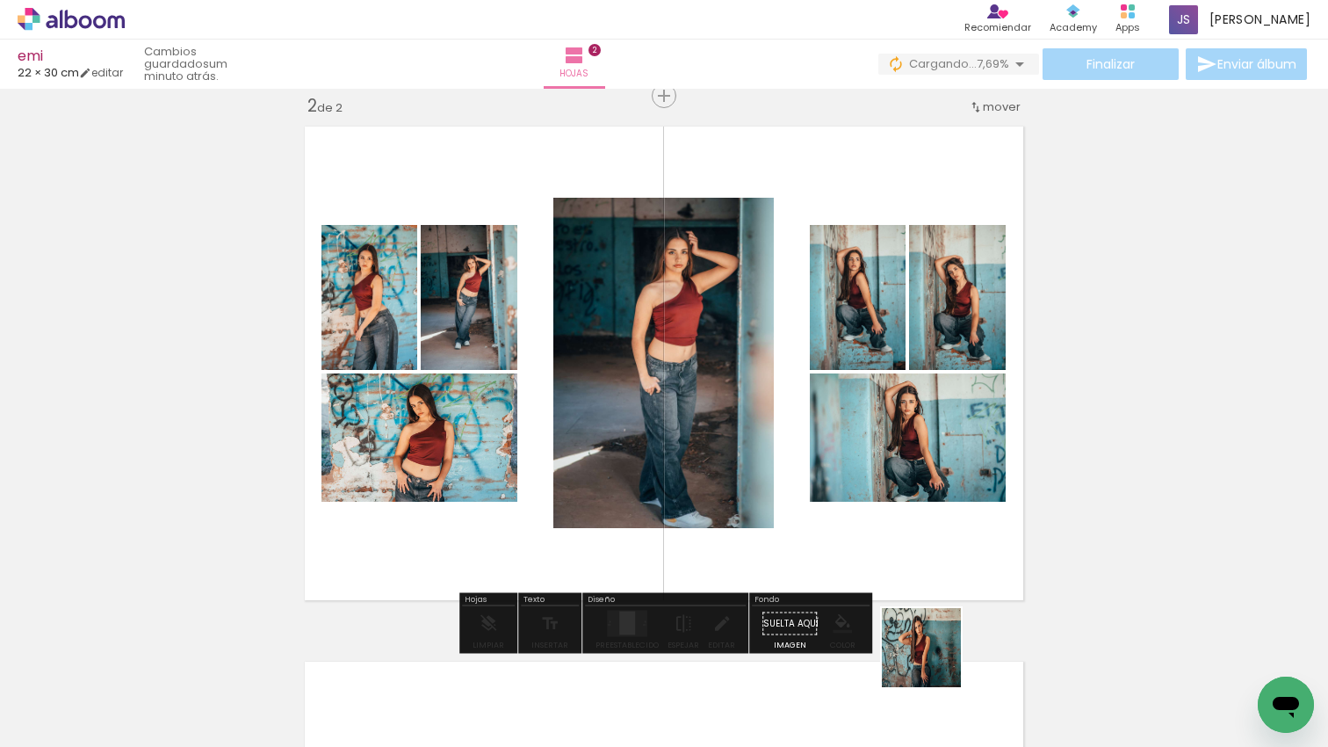
click at [907, 507] on quentale-workspace at bounding box center [664, 373] width 1328 height 747
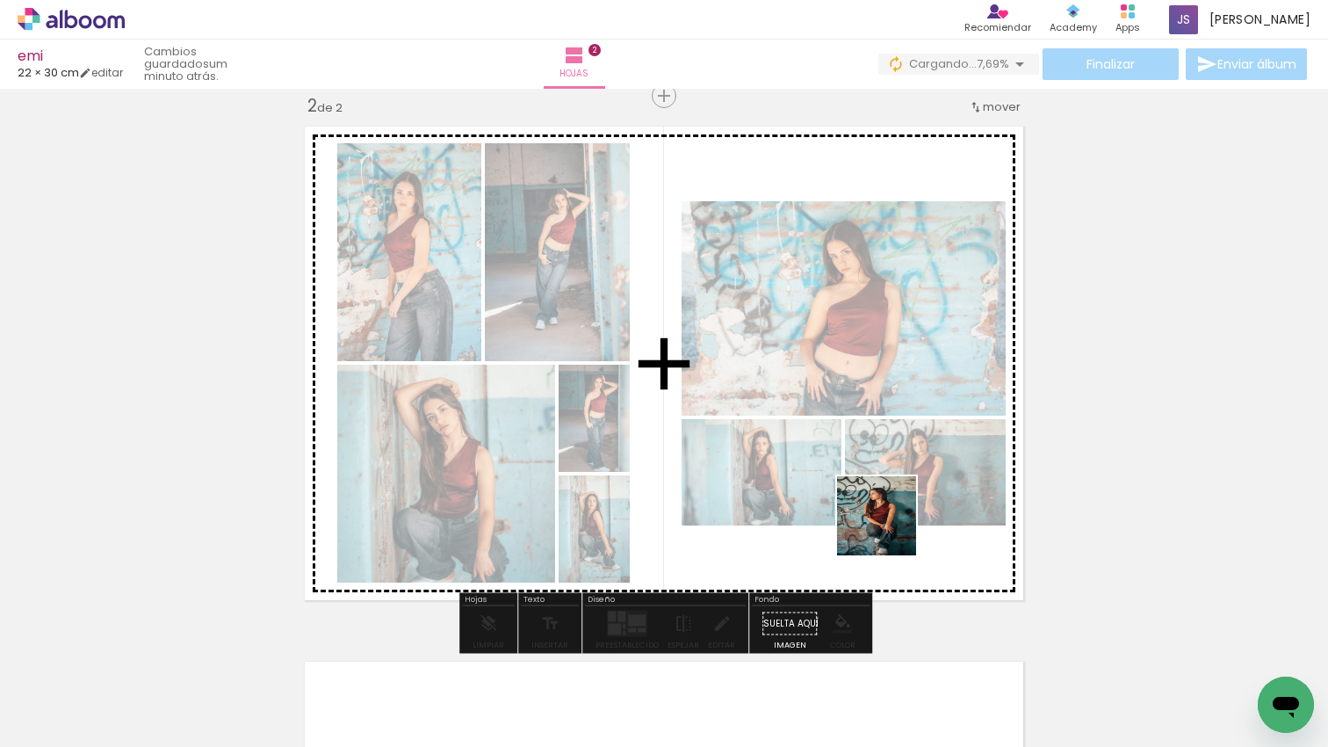
drag, startPoint x: 998, startPoint y: 667, endPoint x: 889, endPoint y: 528, distance: 177.1
click at [889, 528] on quentale-workspace at bounding box center [664, 373] width 1328 height 747
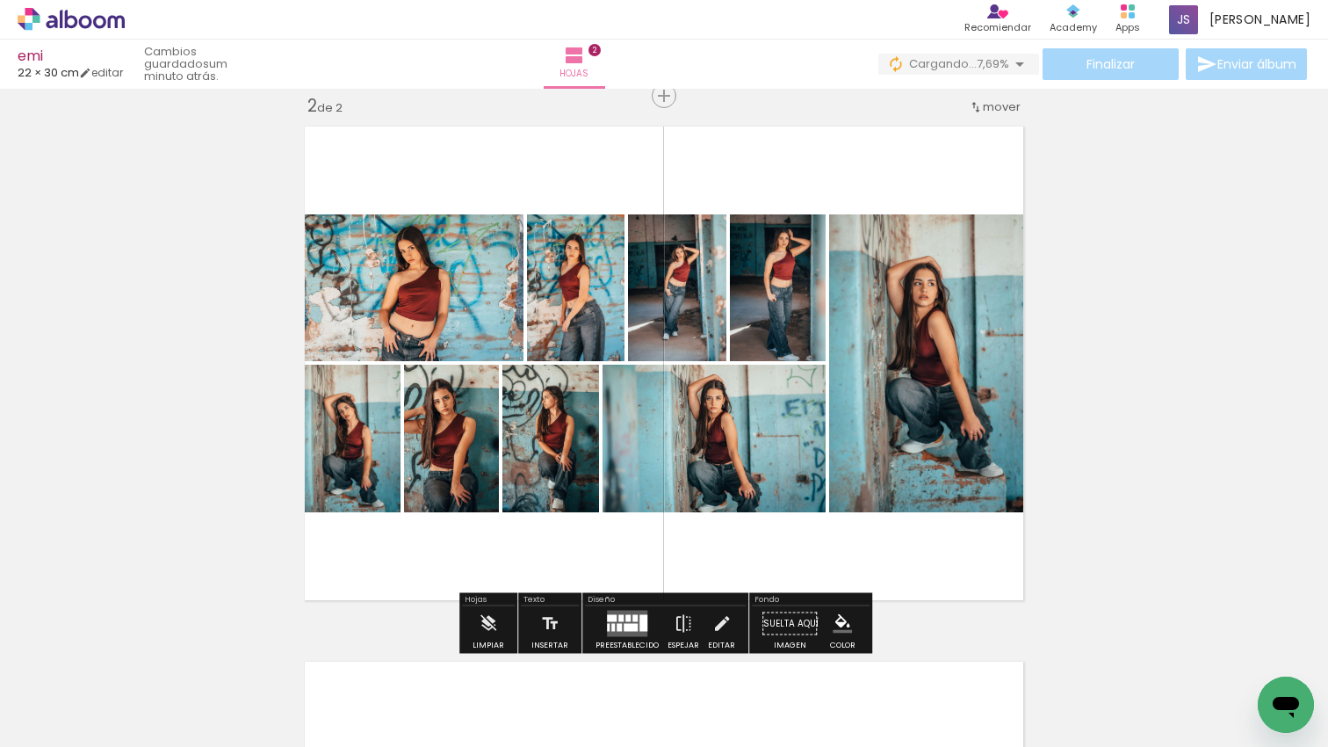
scroll to position [556, 0]
click at [647, 615] on paper-button "Preestablecido" at bounding box center [627, 629] width 72 height 45
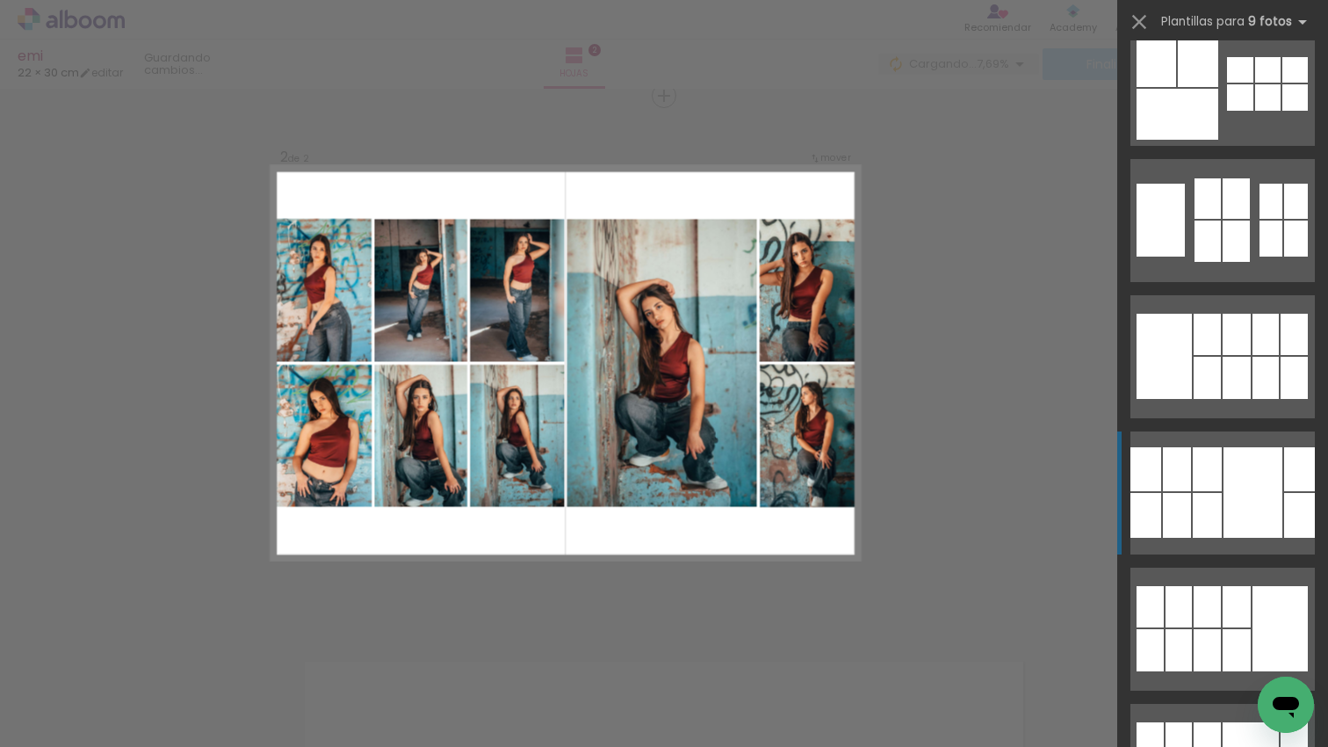
scroll to position [429, 0]
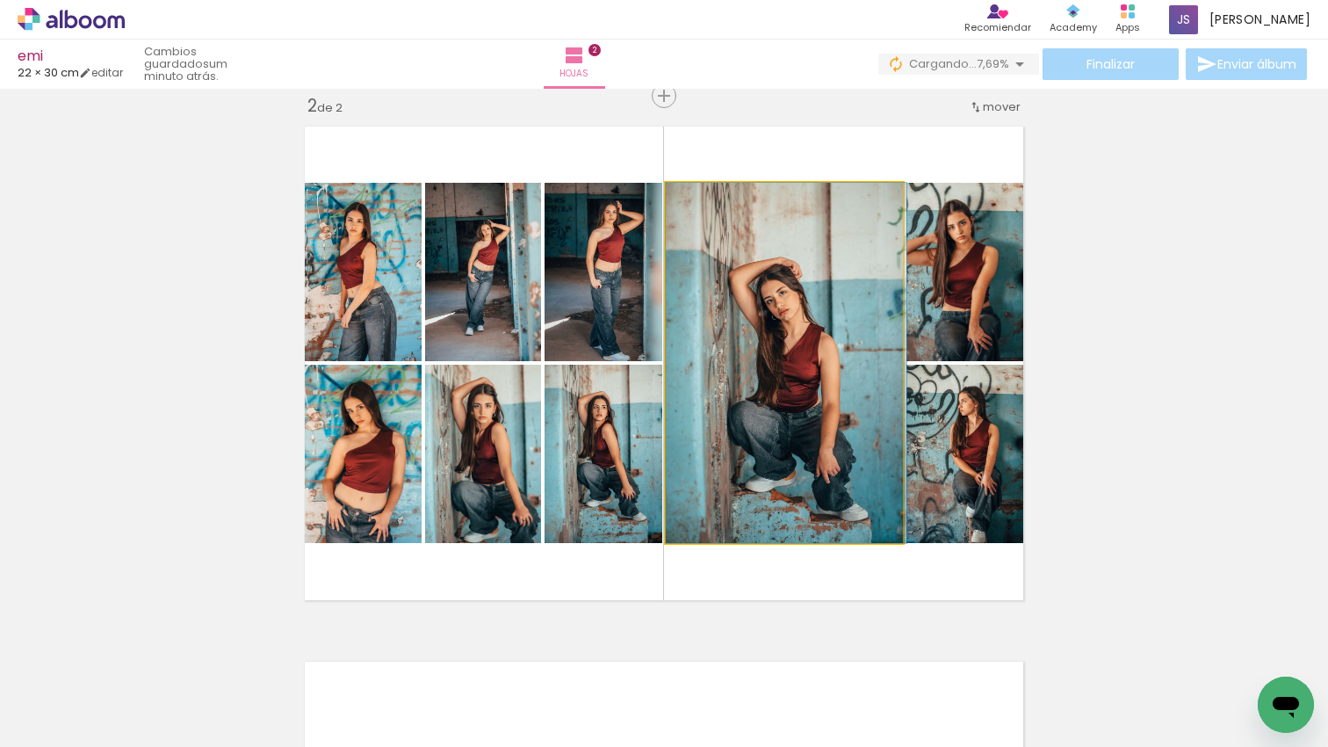
drag, startPoint x: 837, startPoint y: 408, endPoint x: 851, endPoint y: 405, distance: 14.5
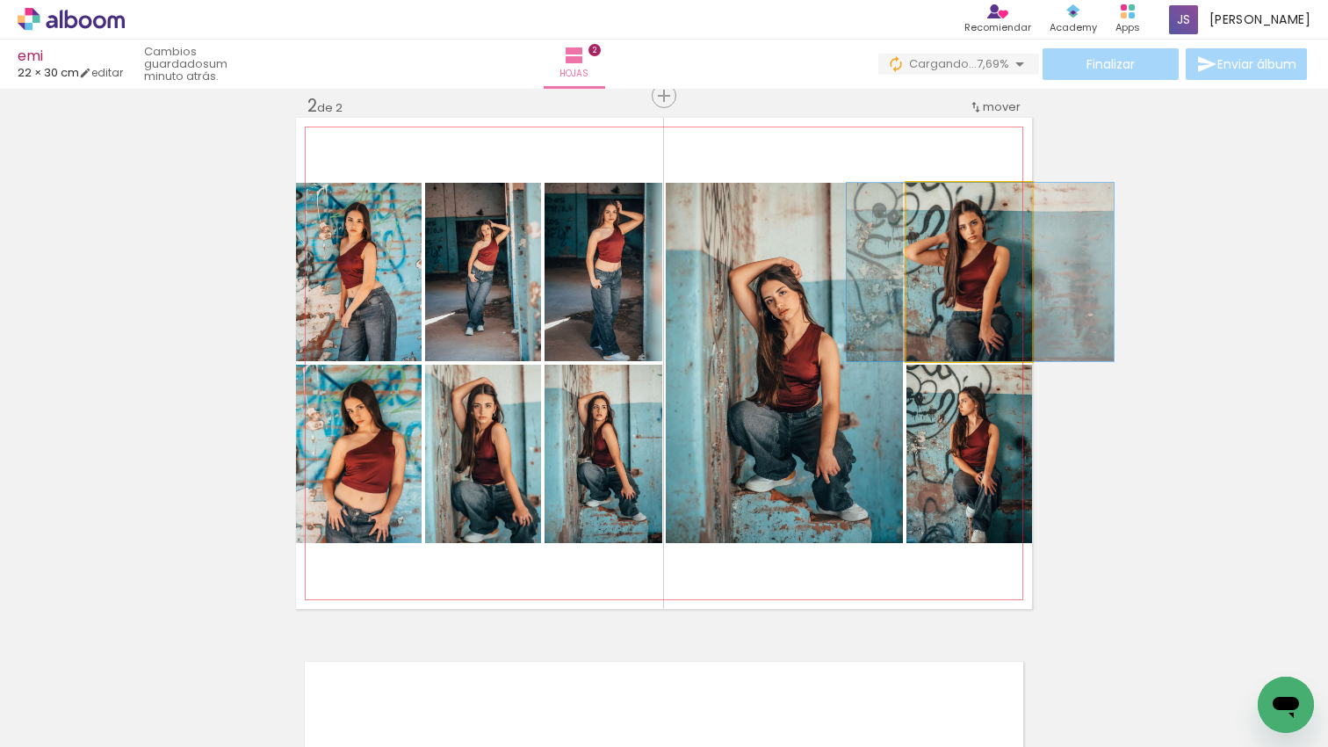
drag, startPoint x: 1005, startPoint y: 317, endPoint x: 1016, endPoint y: 314, distance: 11.9
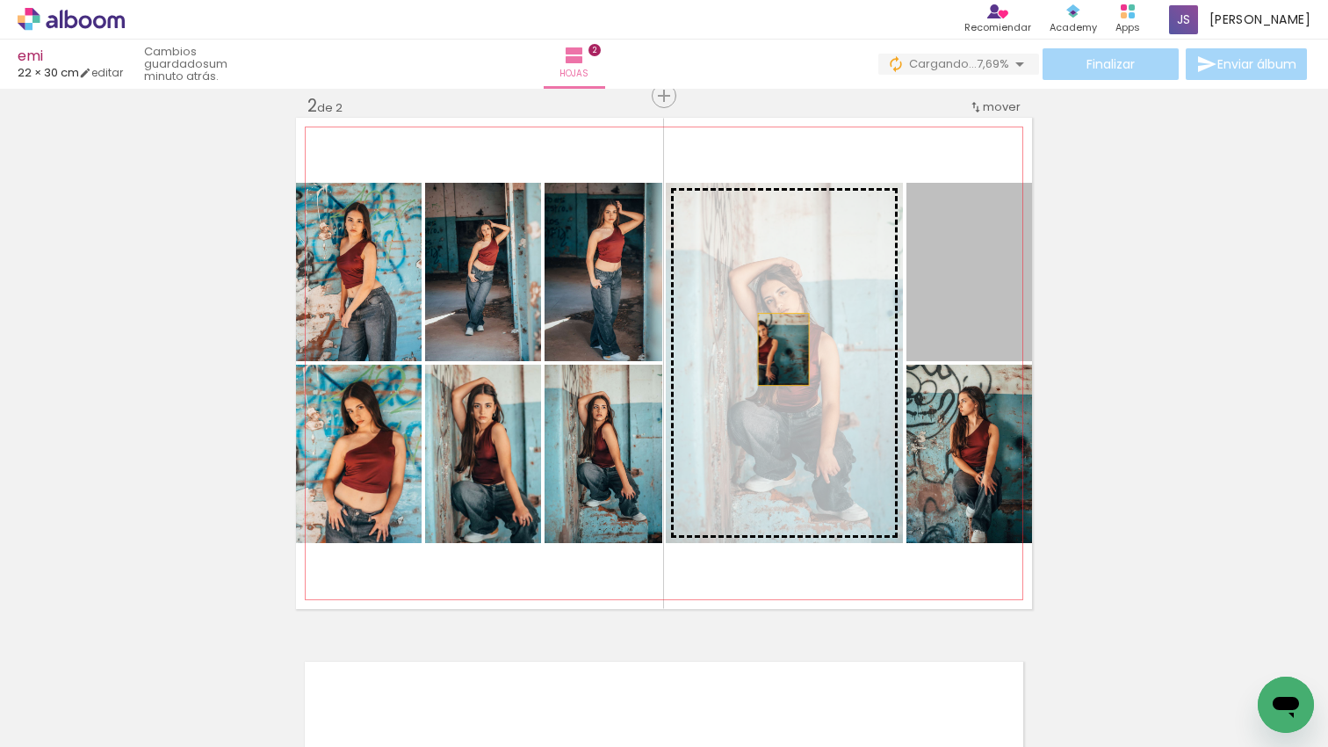
drag, startPoint x: 808, startPoint y: 347, endPoint x: 783, endPoint y: 349, distance: 24.7
click at [0, 0] on slot at bounding box center [0, 0] width 0 height 0
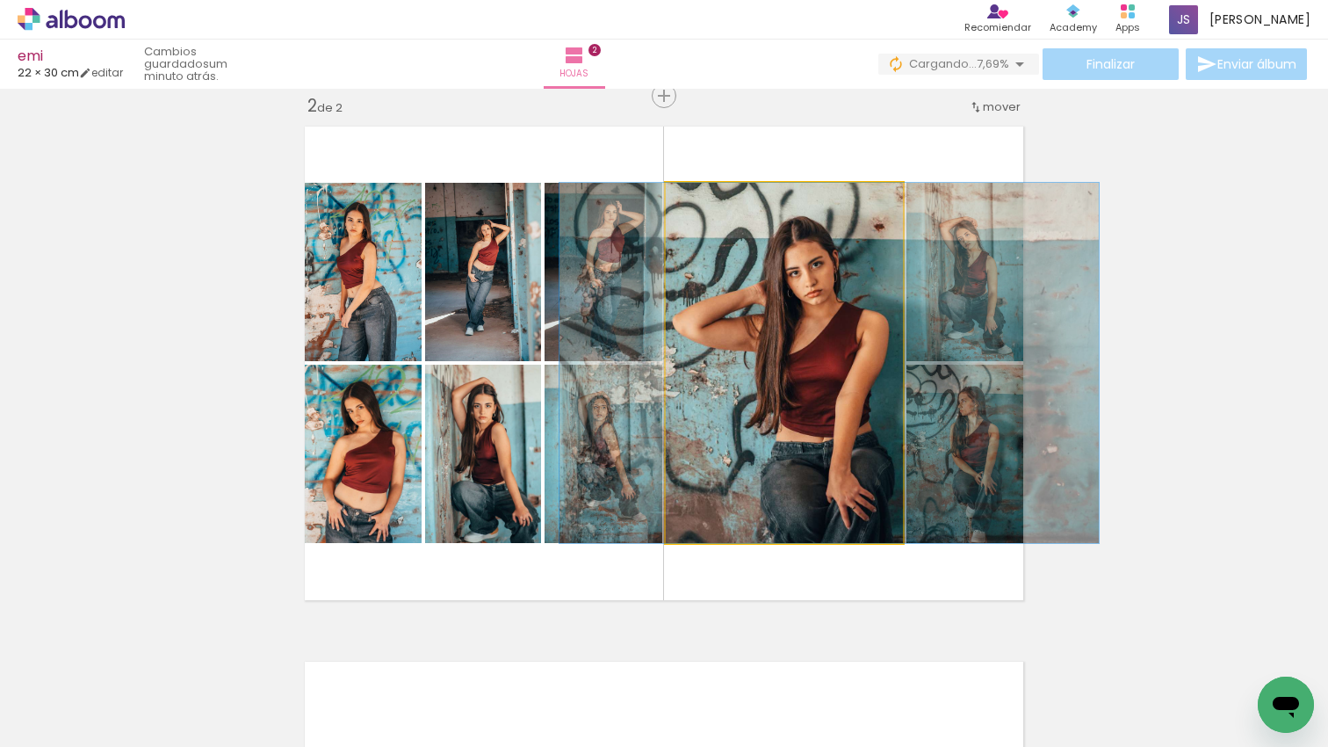
drag, startPoint x: 795, startPoint y: 345, endPoint x: 835, endPoint y: 341, distance: 40.6
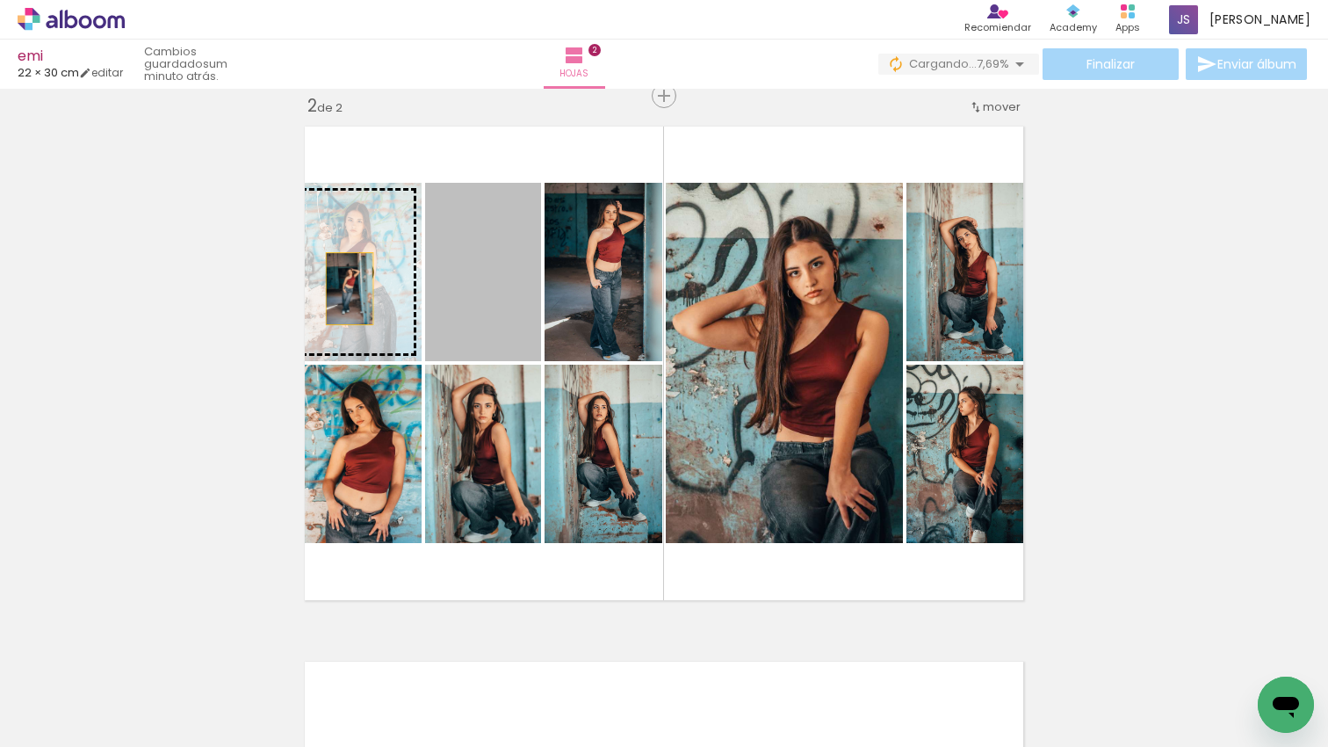
drag, startPoint x: 390, startPoint y: 288, endPoint x: 344, endPoint y: 288, distance: 45.7
click at [0, 0] on slot at bounding box center [0, 0] width 0 height 0
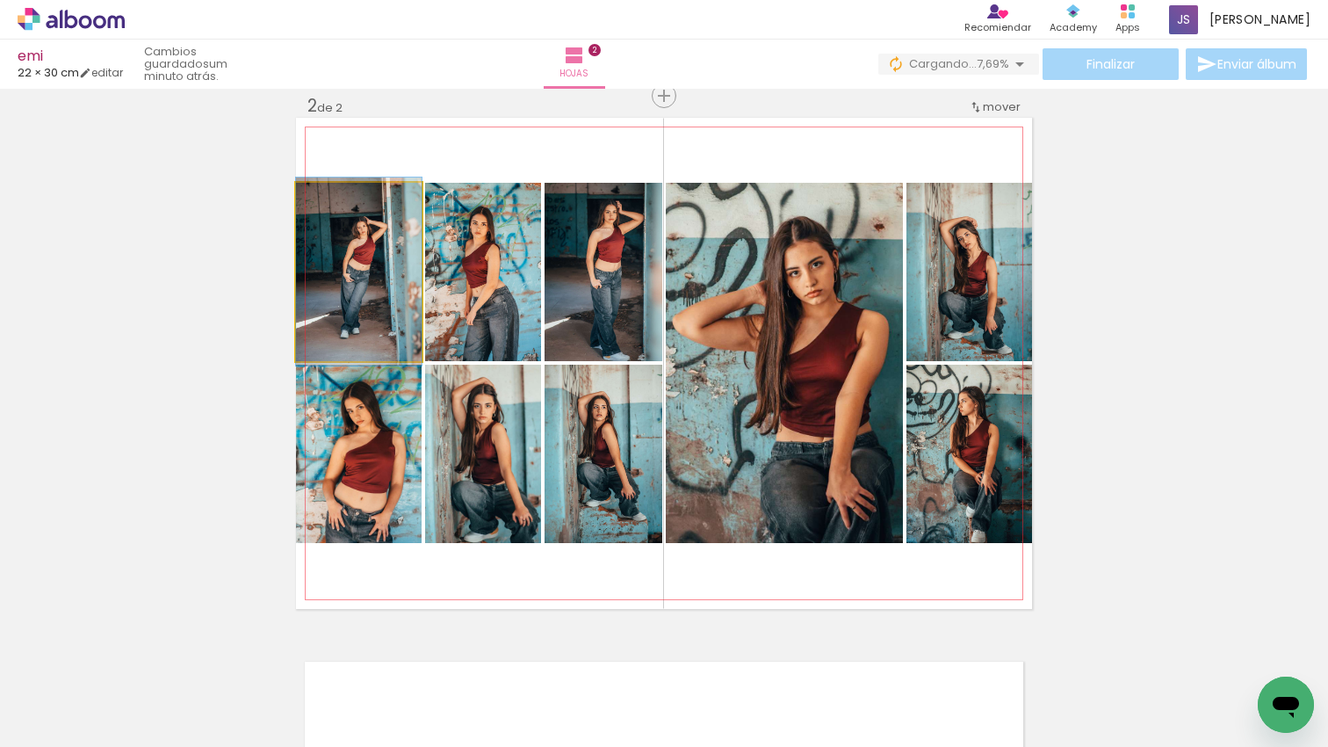
drag, startPoint x: 355, startPoint y: 284, endPoint x: 441, endPoint y: 283, distance: 86.1
click at [357, 285] on div at bounding box center [359, 271] width 126 height 188
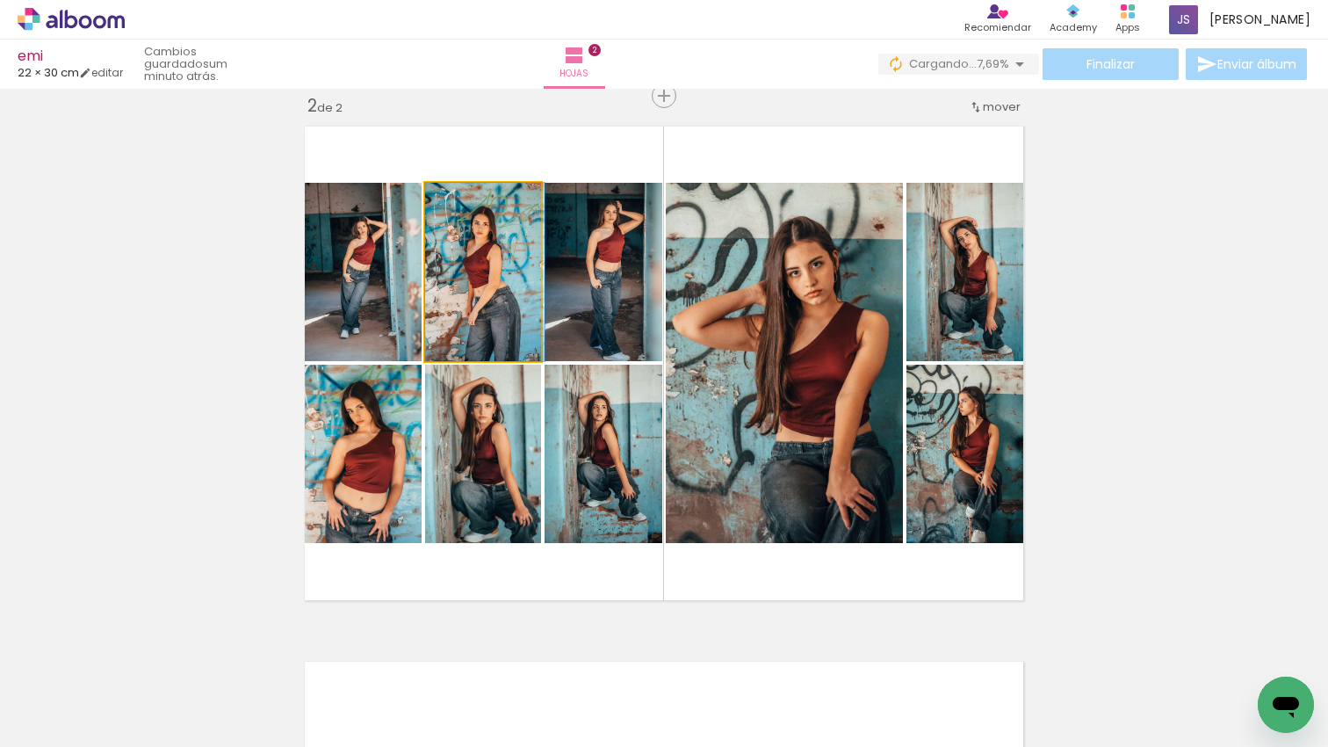
drag, startPoint x: 449, startPoint y: 282, endPoint x: 468, endPoint y: 281, distance: 19.3
click at [468, 281] on div at bounding box center [484, 272] width 119 height 178
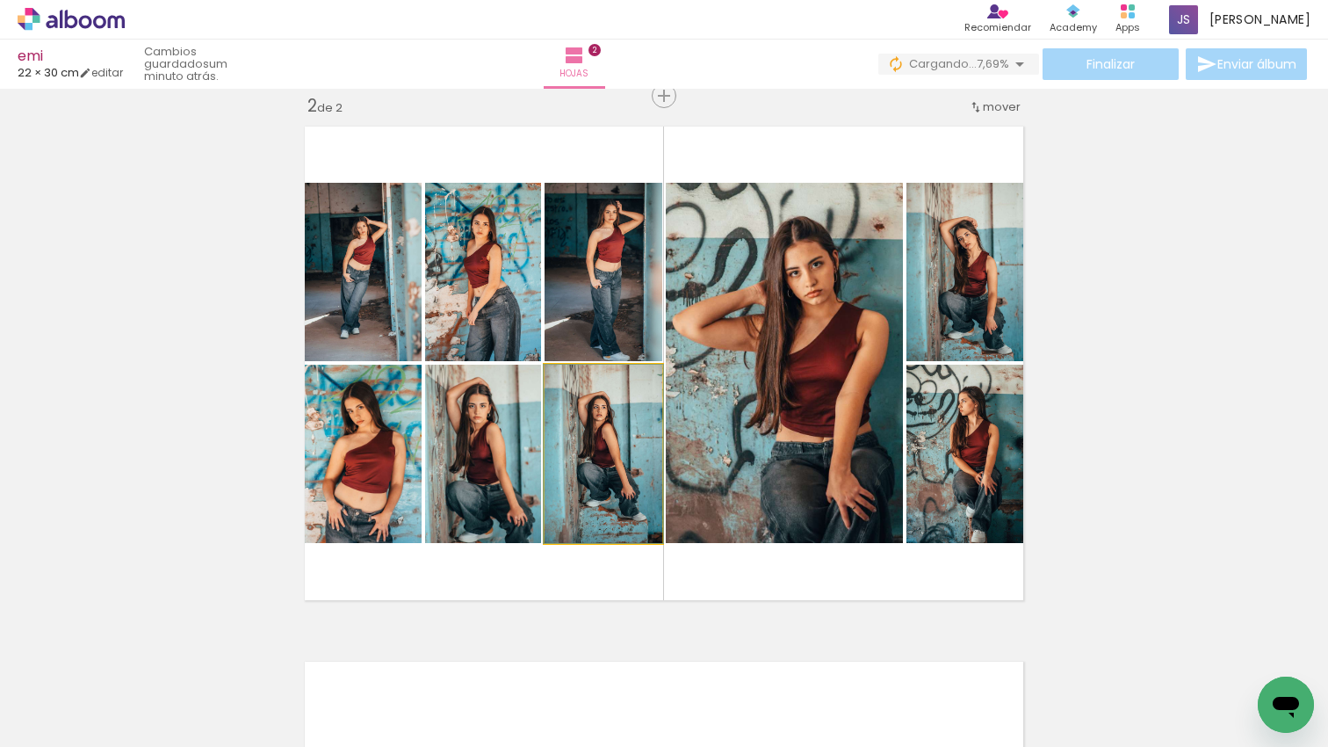
click at [549, 443] on quentale-photo at bounding box center [604, 453] width 118 height 178
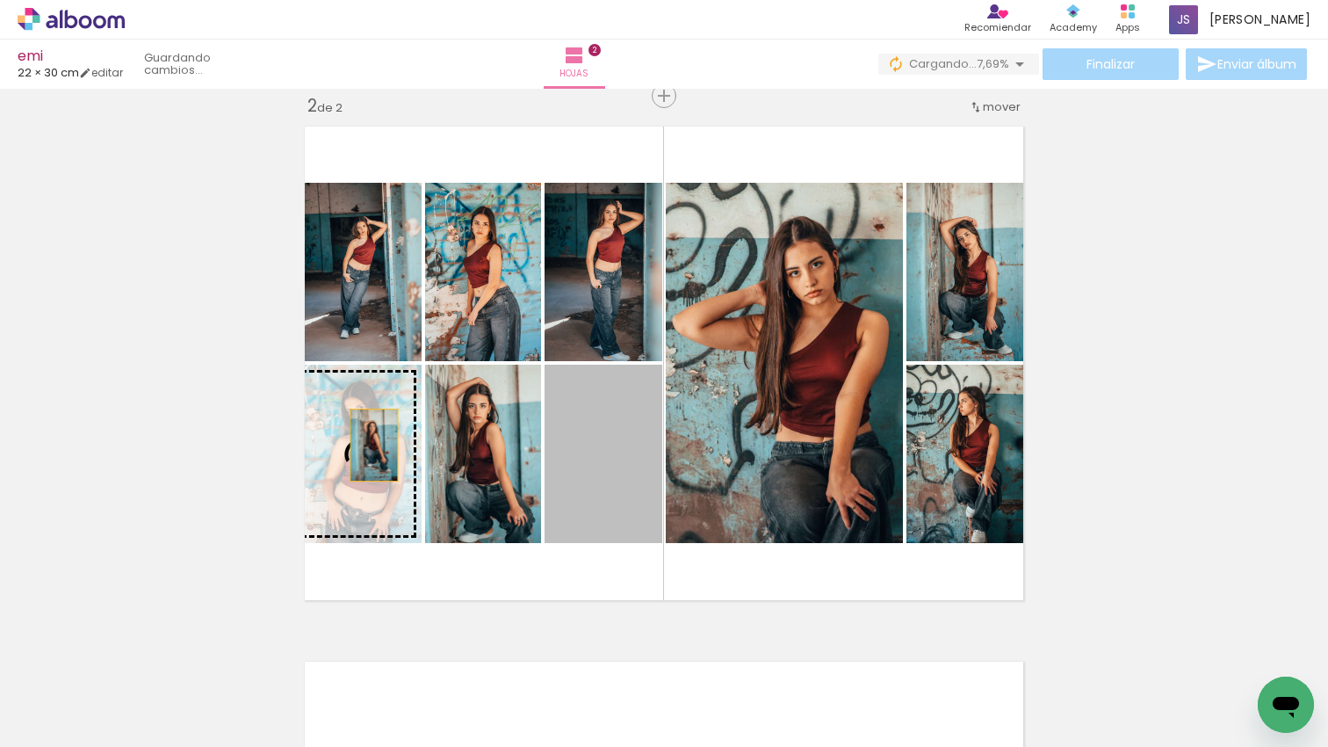
drag, startPoint x: 316, startPoint y: 439, endPoint x: 379, endPoint y: 444, distance: 63.5
click at [0, 0] on slot at bounding box center [0, 0] width 0 height 0
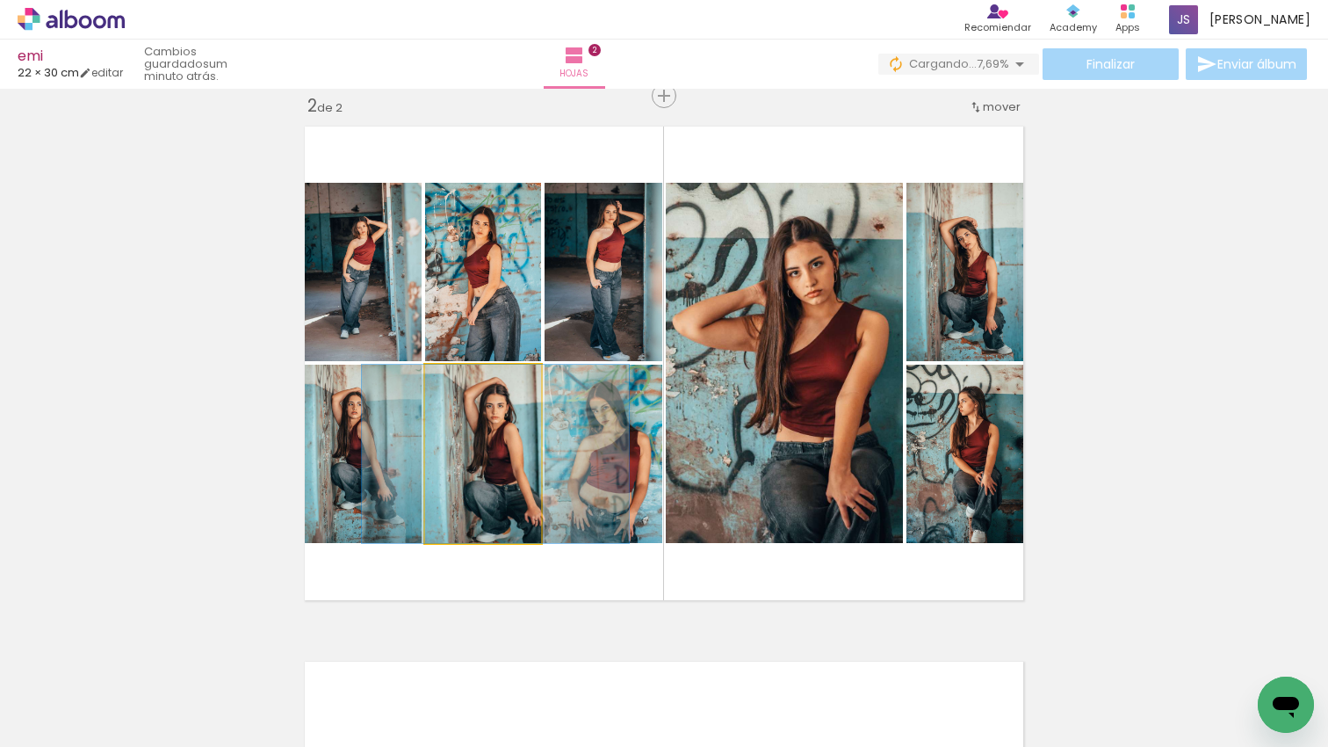
drag, startPoint x: 527, startPoint y: 457, endPoint x: 583, endPoint y: 455, distance: 56.2
click at [0, 0] on slot at bounding box center [0, 0] width 0 height 0
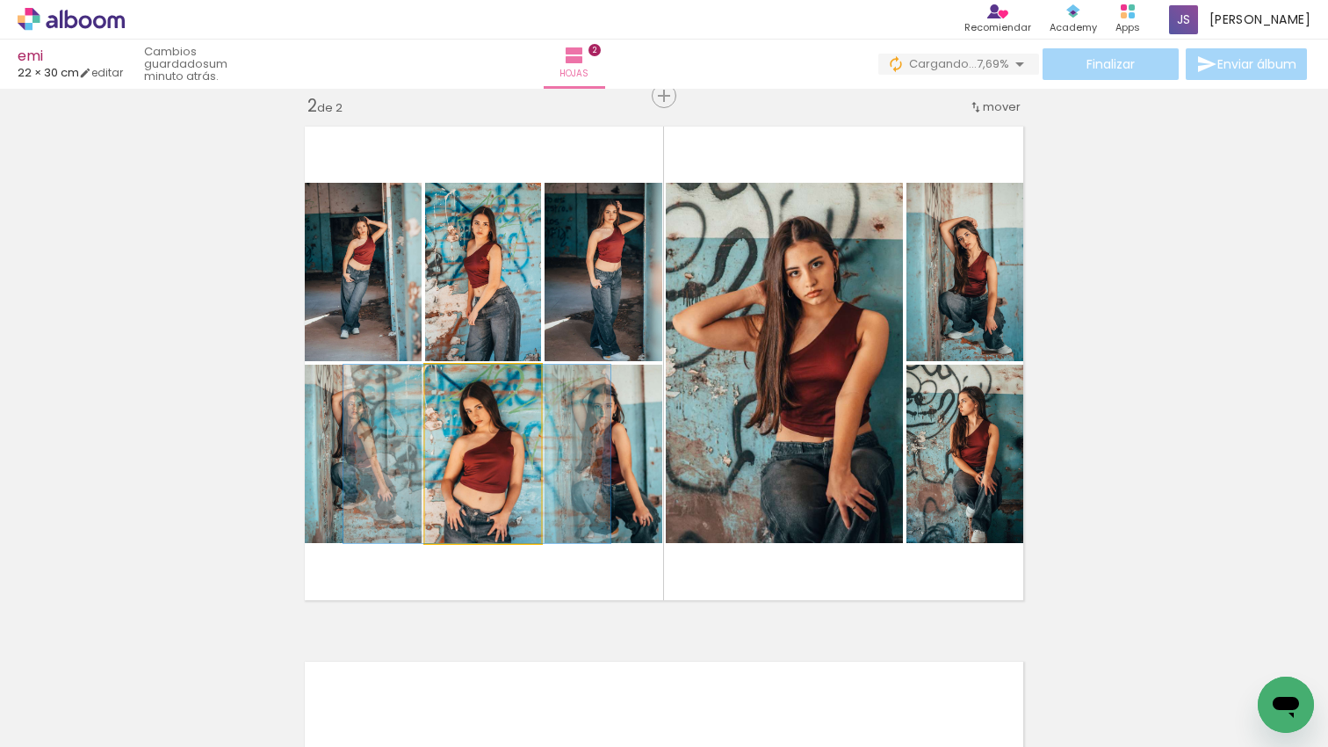
drag, startPoint x: 519, startPoint y: 457, endPoint x: 531, endPoint y: 453, distance: 12.8
click at [514, 453] on div at bounding box center [476, 453] width 267 height 178
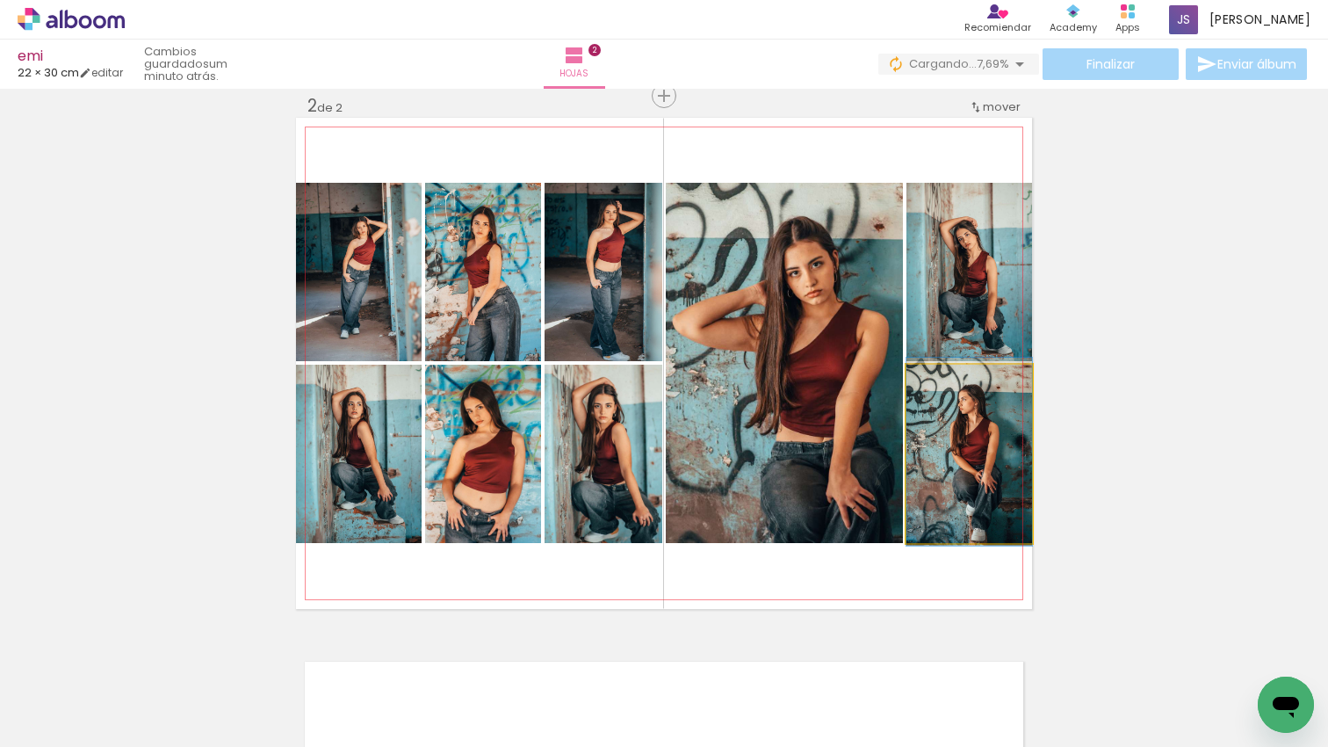
drag, startPoint x: 976, startPoint y: 492, endPoint x: 958, endPoint y: 490, distance: 17.7
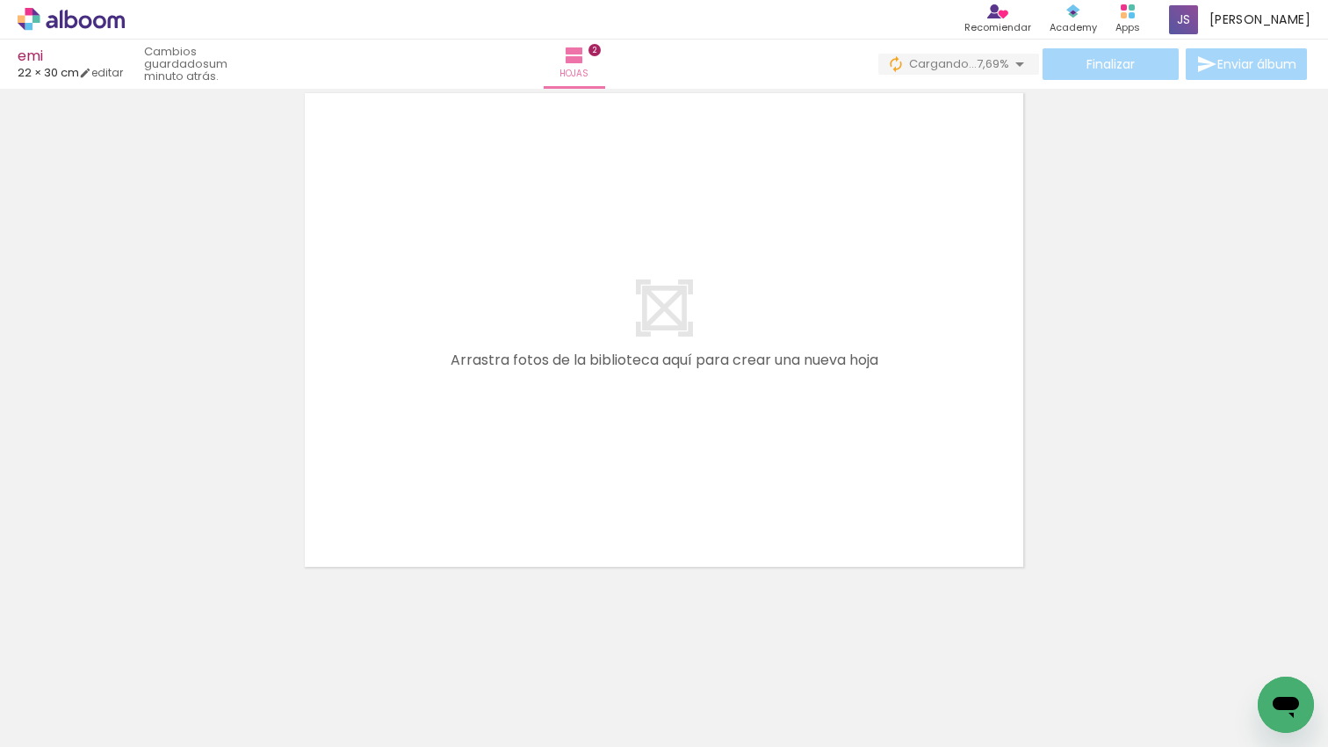
drag, startPoint x: 914, startPoint y: 514, endPoint x: 913, endPoint y: 534, distance: 20.2
click at [911, 509] on quentale-workspace at bounding box center [664, 373] width 1328 height 747
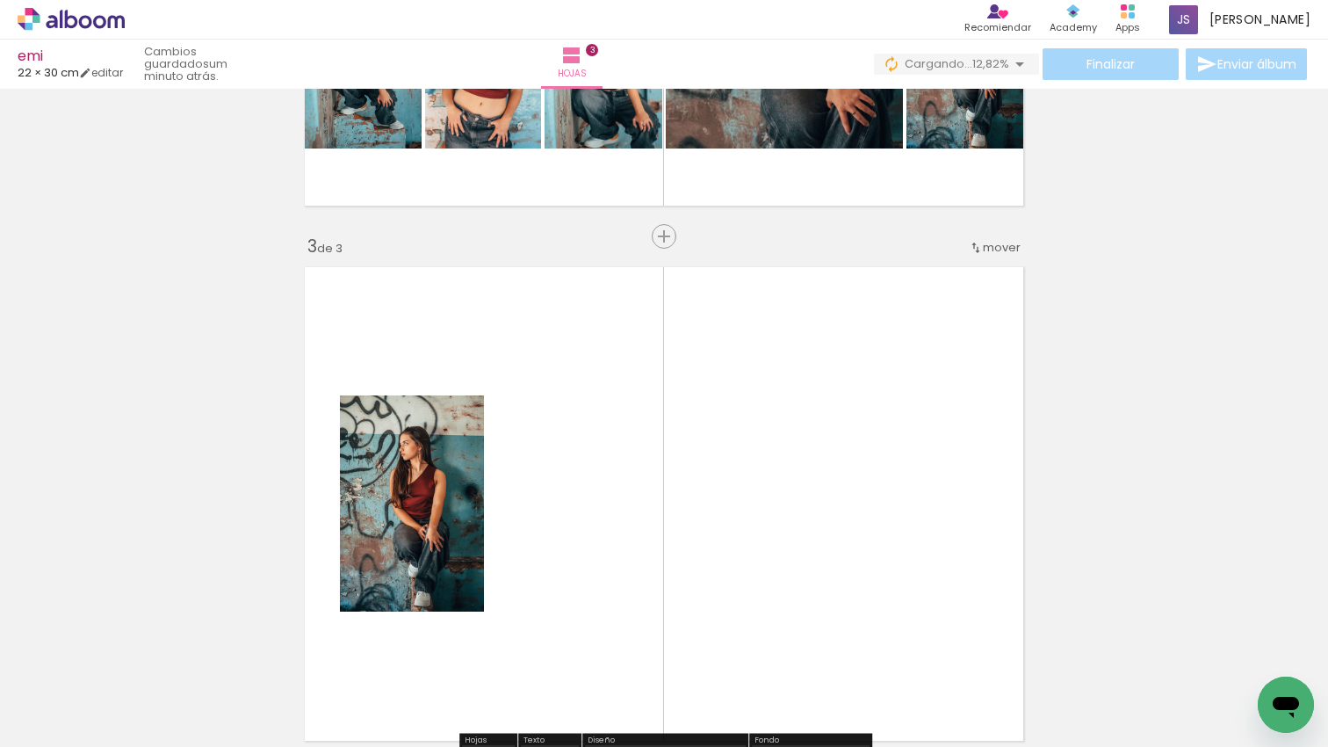
scroll to position [963, 0]
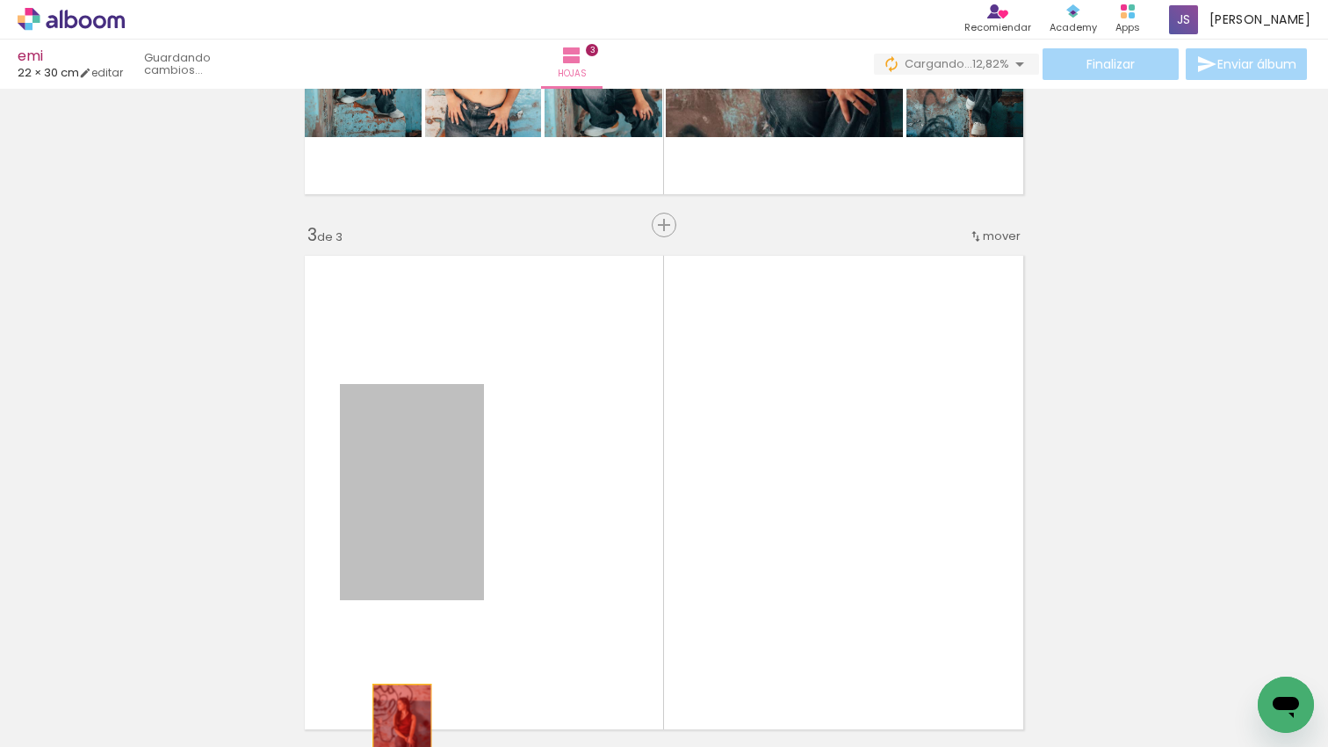
drag, startPoint x: 418, startPoint y: 450, endPoint x: 402, endPoint y: 750, distance: 300.8
click at [402, 746] on html "link( href="../../bower_components/polymer/polymer.html" rel="import" ) picture…" at bounding box center [664, 373] width 1328 height 747
drag, startPoint x: 438, startPoint y: 572, endPoint x: 404, endPoint y: 752, distance: 183.3
click at [404, 746] on html "link( href="../../bower_components/polymer/polymer.html" rel="import" ) picture…" at bounding box center [664, 373] width 1328 height 747
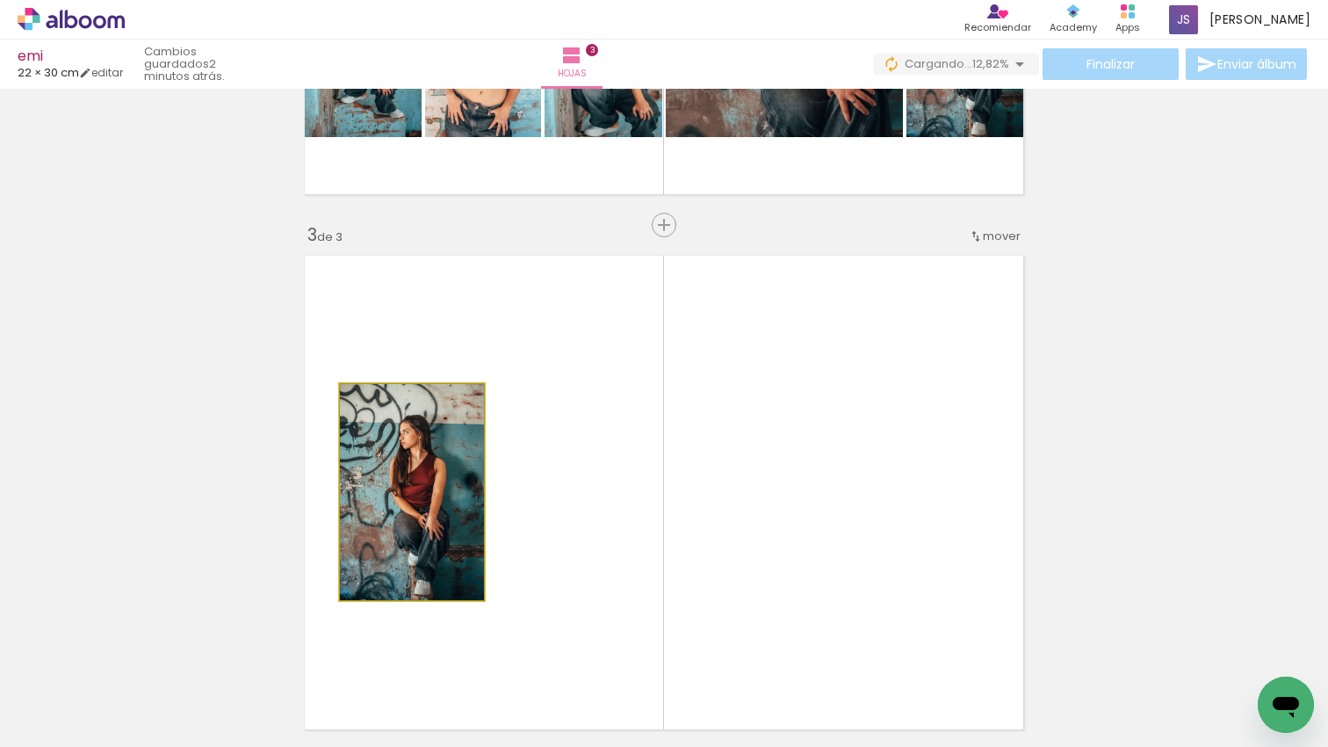
drag, startPoint x: 422, startPoint y: 557, endPoint x: 421, endPoint y: 492, distance: 65.0
click at [414, 576] on div at bounding box center [412, 492] width 144 height 216
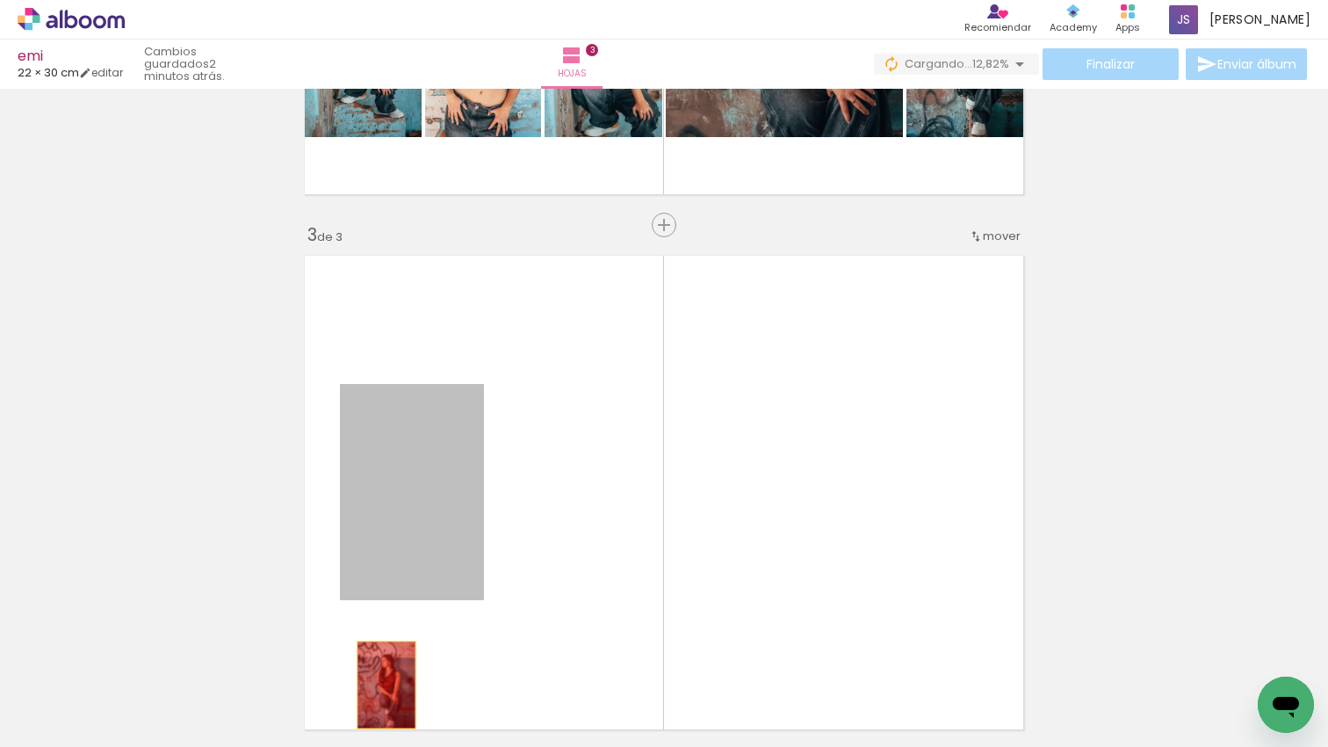
drag, startPoint x: 421, startPoint y: 492, endPoint x: 376, endPoint y: 709, distance: 221.5
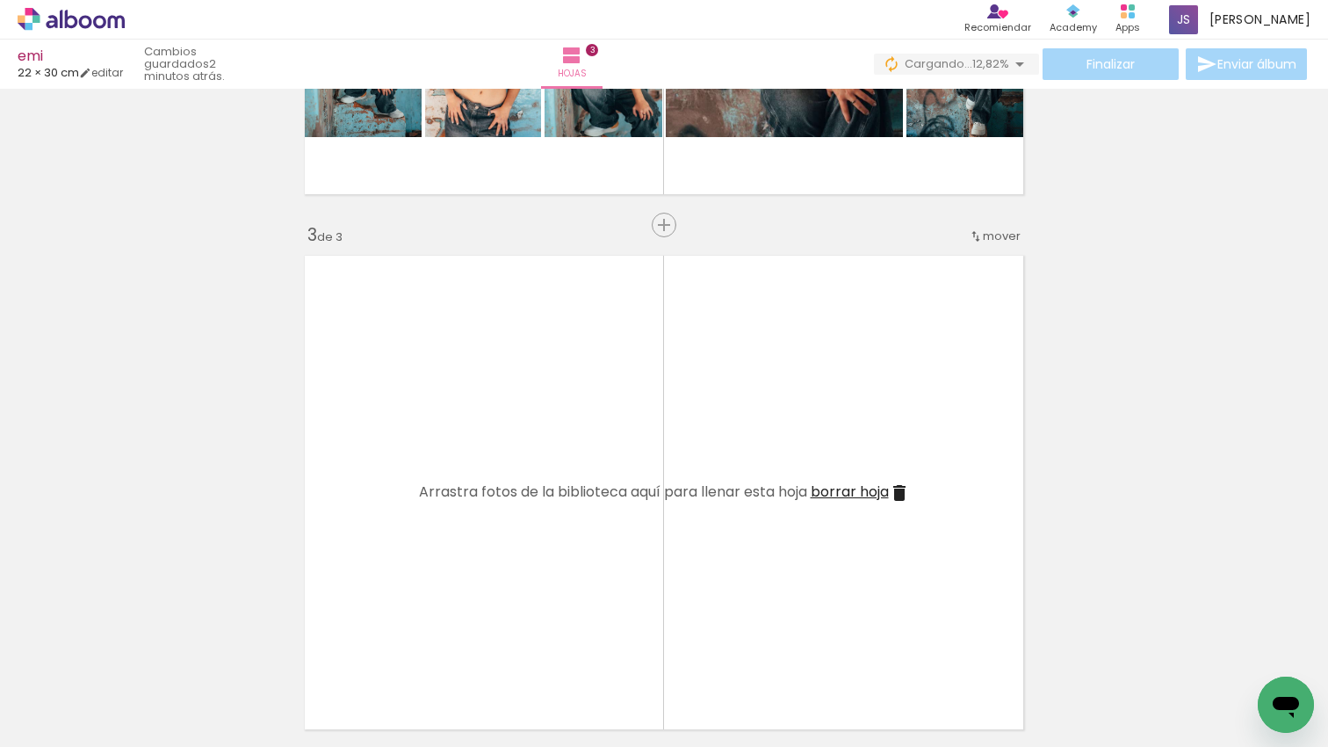
drag, startPoint x: 528, startPoint y: 688, endPoint x: 542, endPoint y: 502, distance: 185.8
click at [542, 502] on quentale-workspace at bounding box center [664, 373] width 1328 height 747
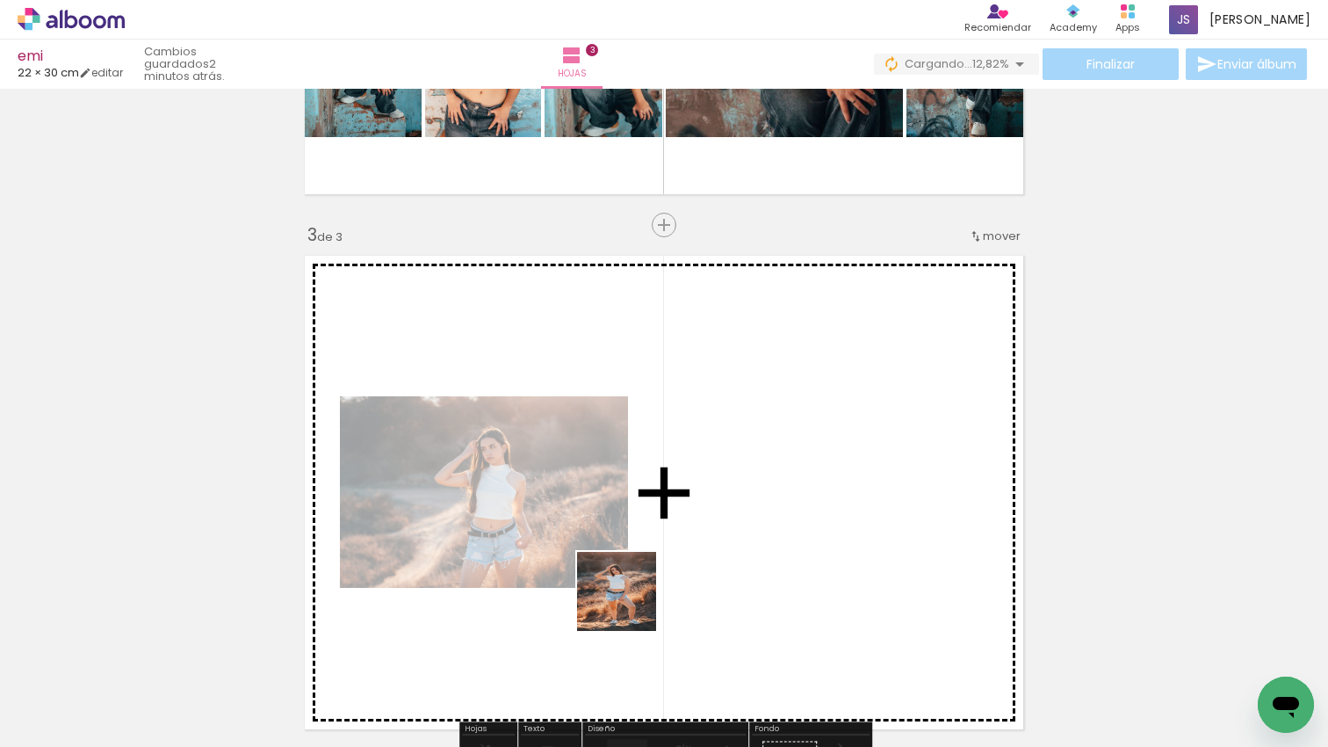
drag, startPoint x: 627, startPoint y: 622, endPoint x: 675, endPoint y: 634, distance: 49.8
click at [641, 545] on quentale-workspace at bounding box center [664, 373] width 1328 height 747
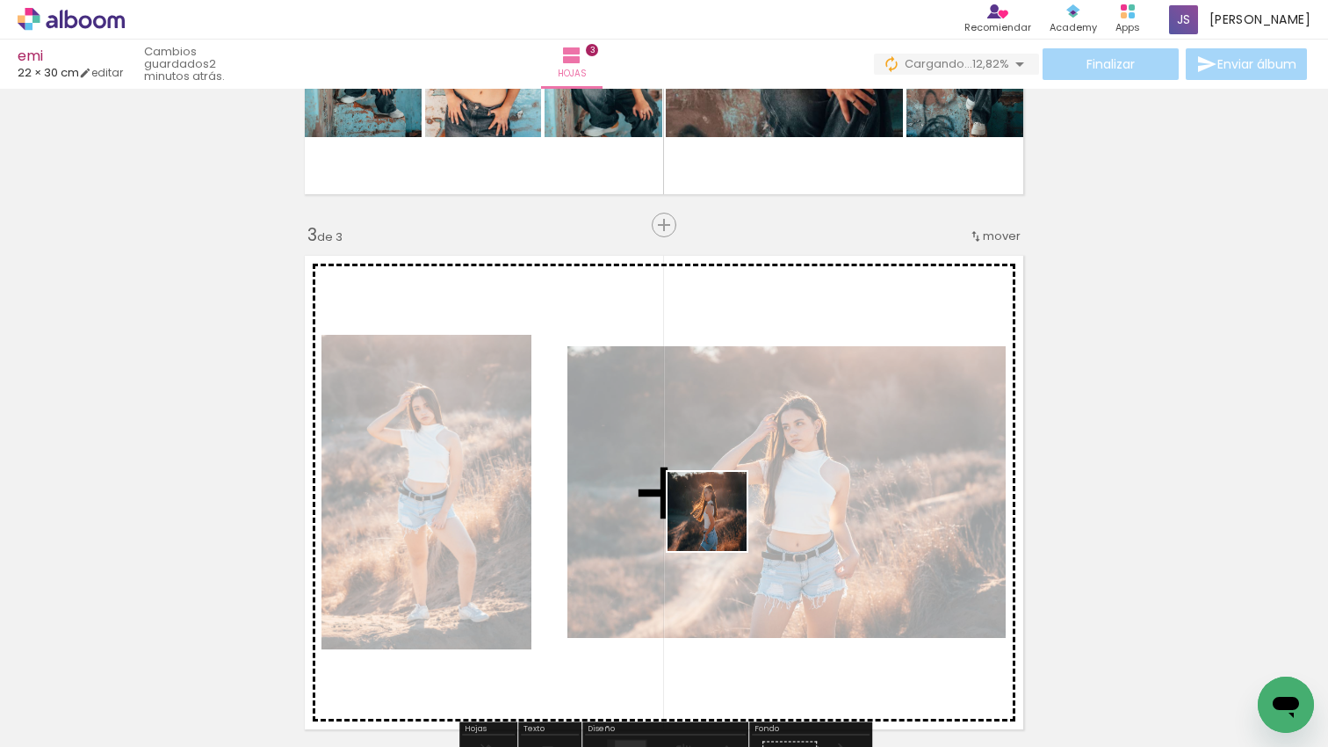
drag, startPoint x: 699, startPoint y: 638, endPoint x: 729, endPoint y: 497, distance: 143.7
click at [728, 497] on quentale-workspace at bounding box center [664, 373] width 1328 height 747
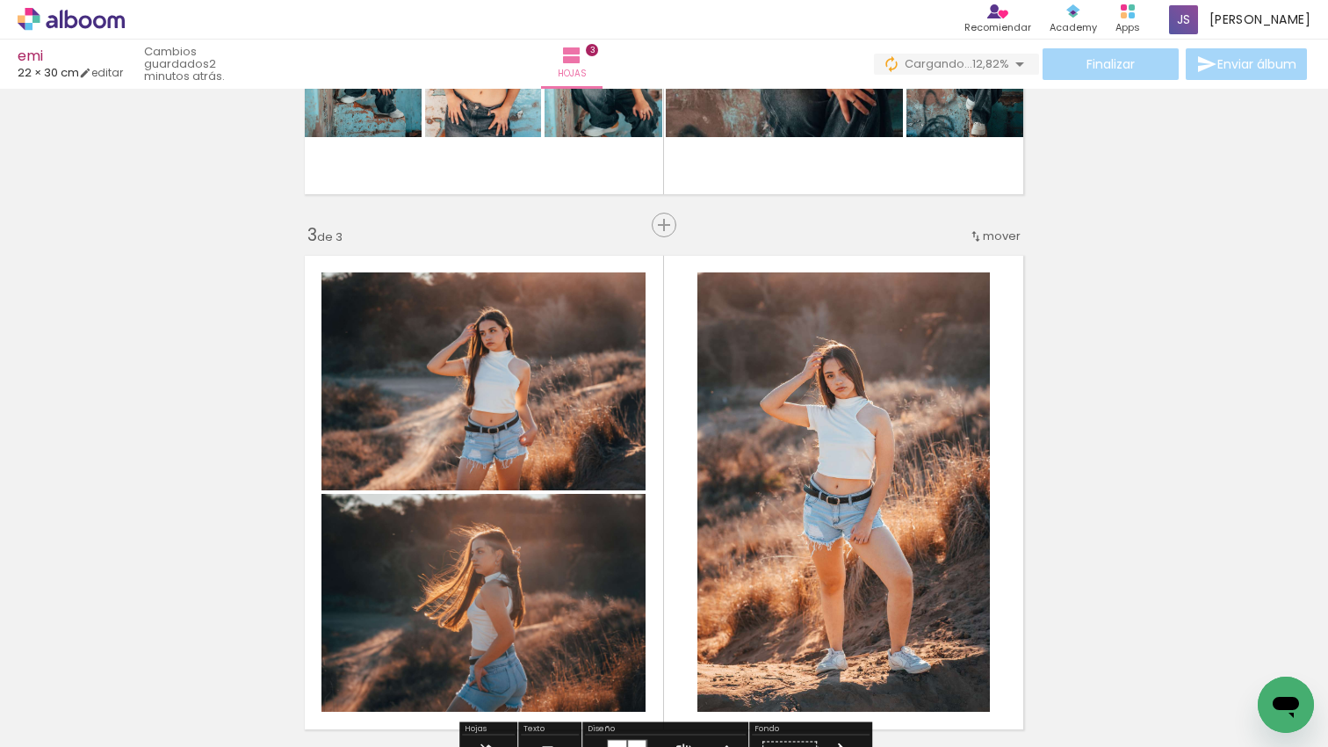
scroll to position [0, 2226]
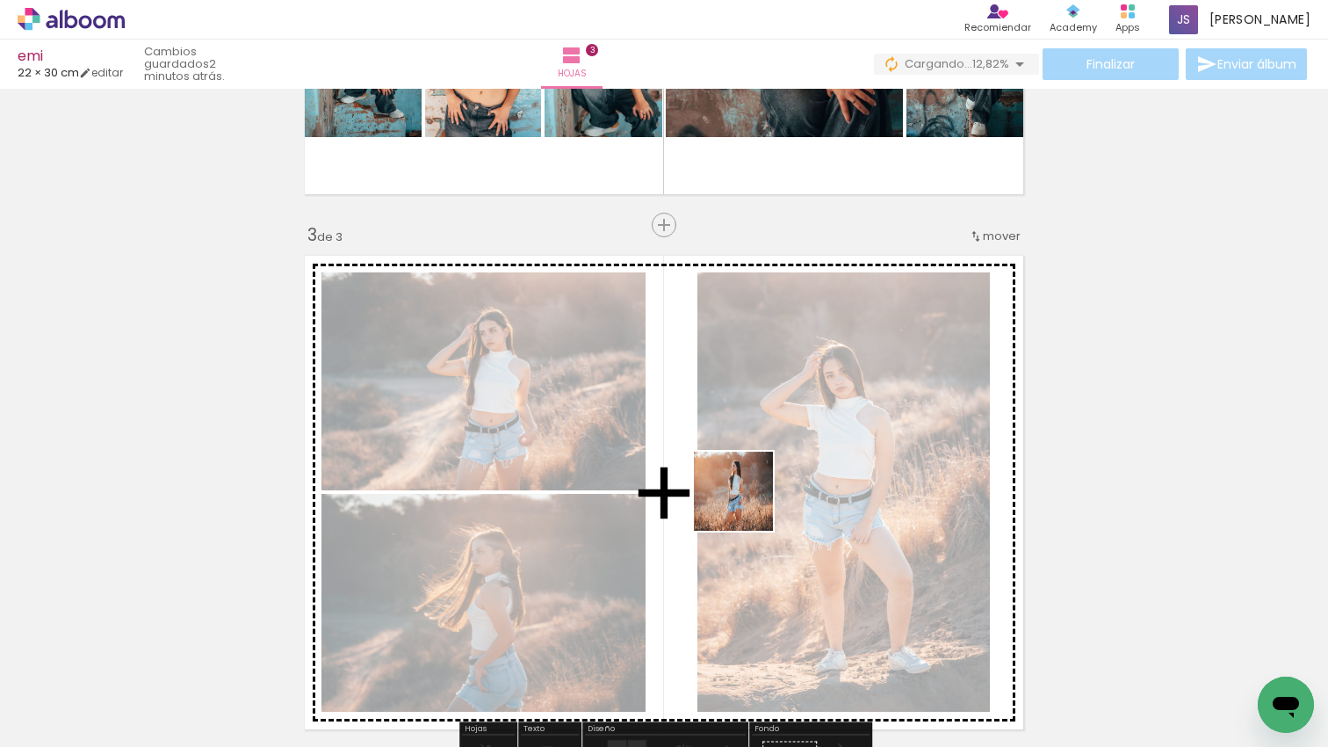
drag, startPoint x: 736, startPoint y: 579, endPoint x: 741, endPoint y: 544, distance: 35.5
click at [747, 502] on quentale-workspace at bounding box center [664, 373] width 1328 height 747
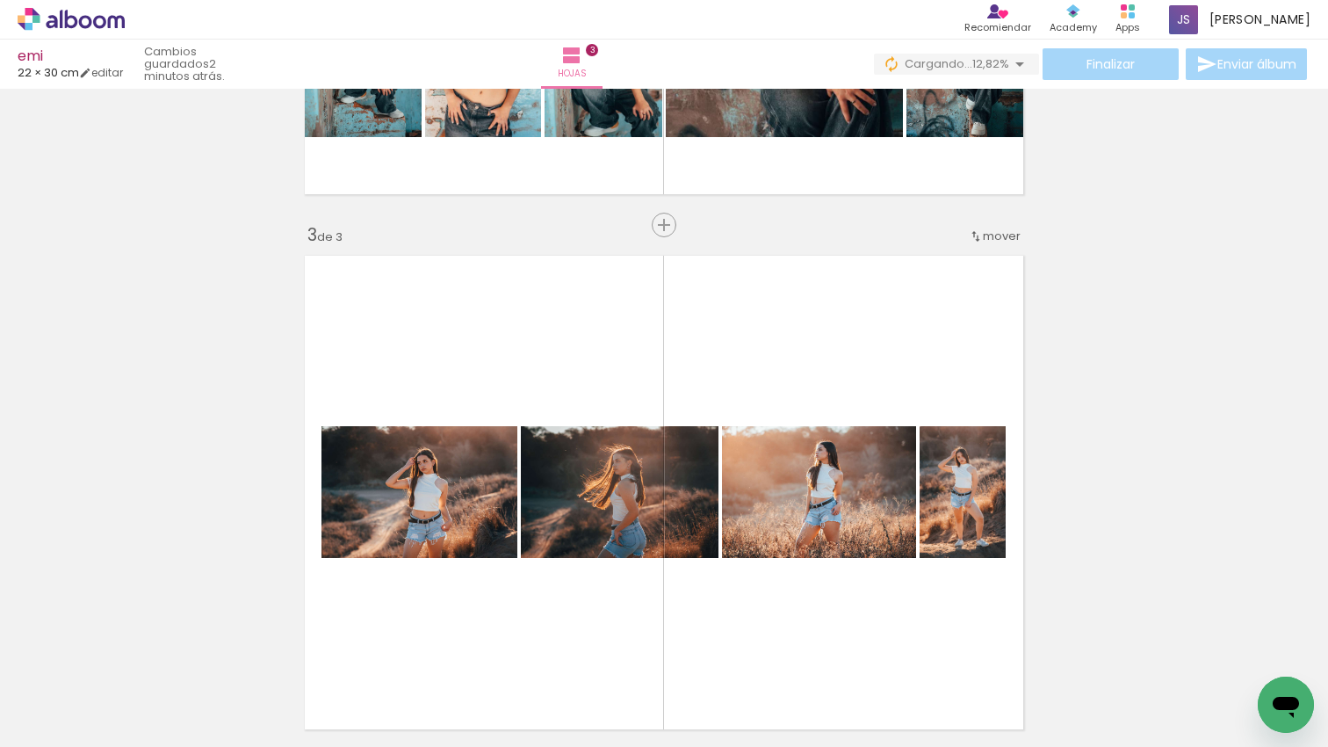
scroll to position [0, 2312]
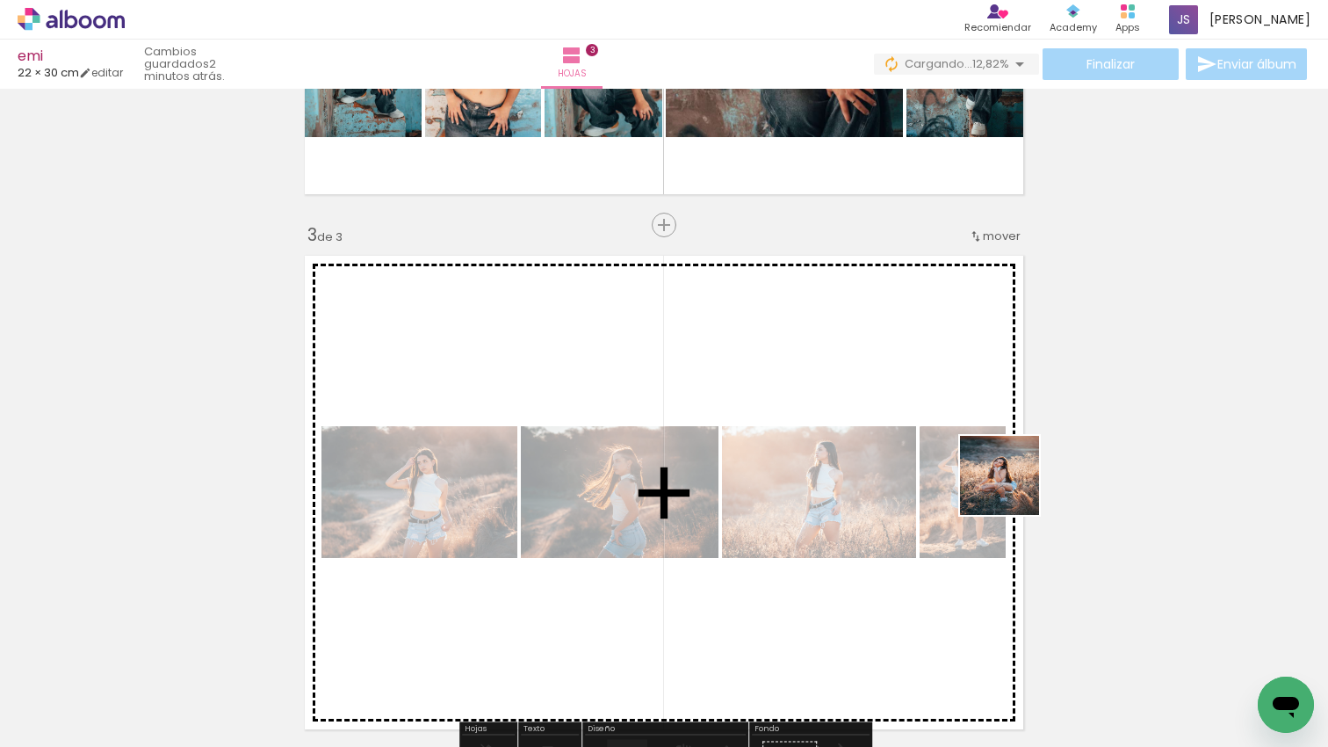
drag, startPoint x: 1013, startPoint y: 488, endPoint x: 1081, endPoint y: 610, distance: 139.2
click at [1012, 487] on quentale-workspace at bounding box center [664, 373] width 1328 height 747
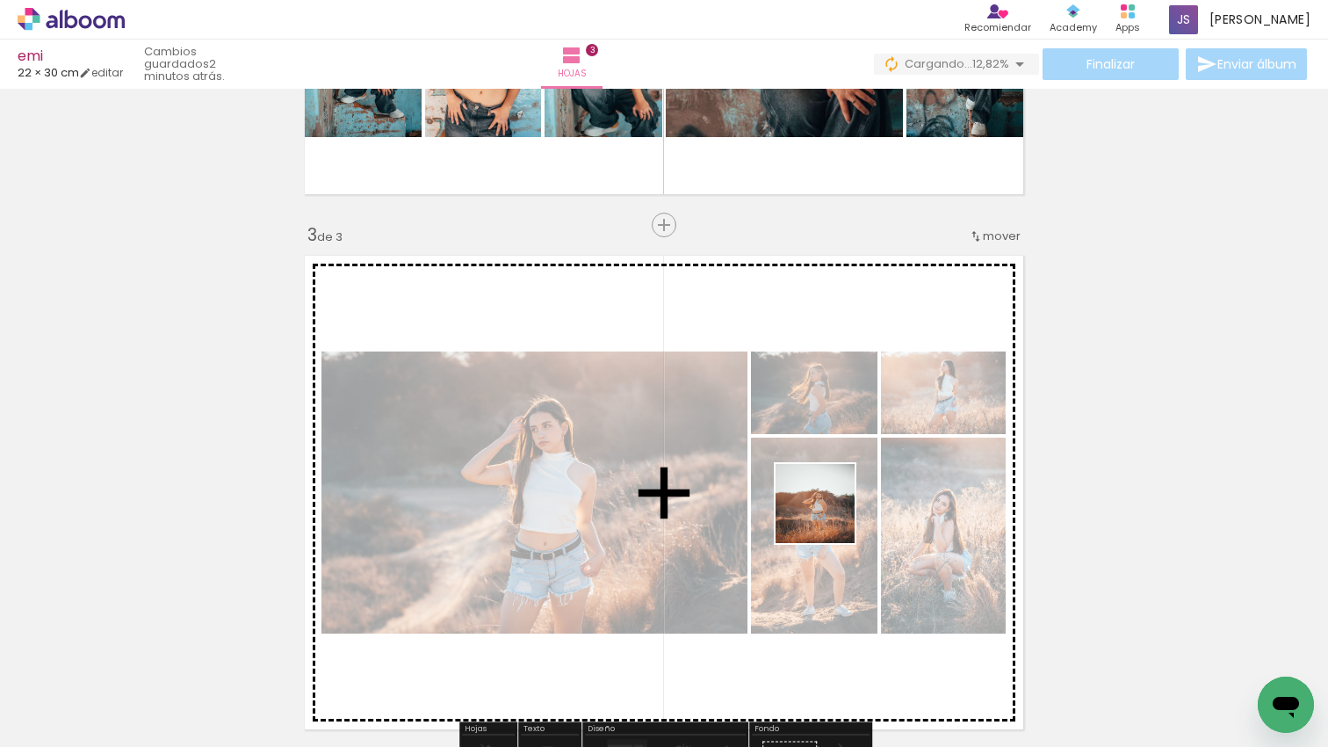
drag, startPoint x: 926, startPoint y: 565, endPoint x: 827, endPoint y: 576, distance: 99.0
click at [825, 515] on quentale-workspace at bounding box center [664, 373] width 1328 height 747
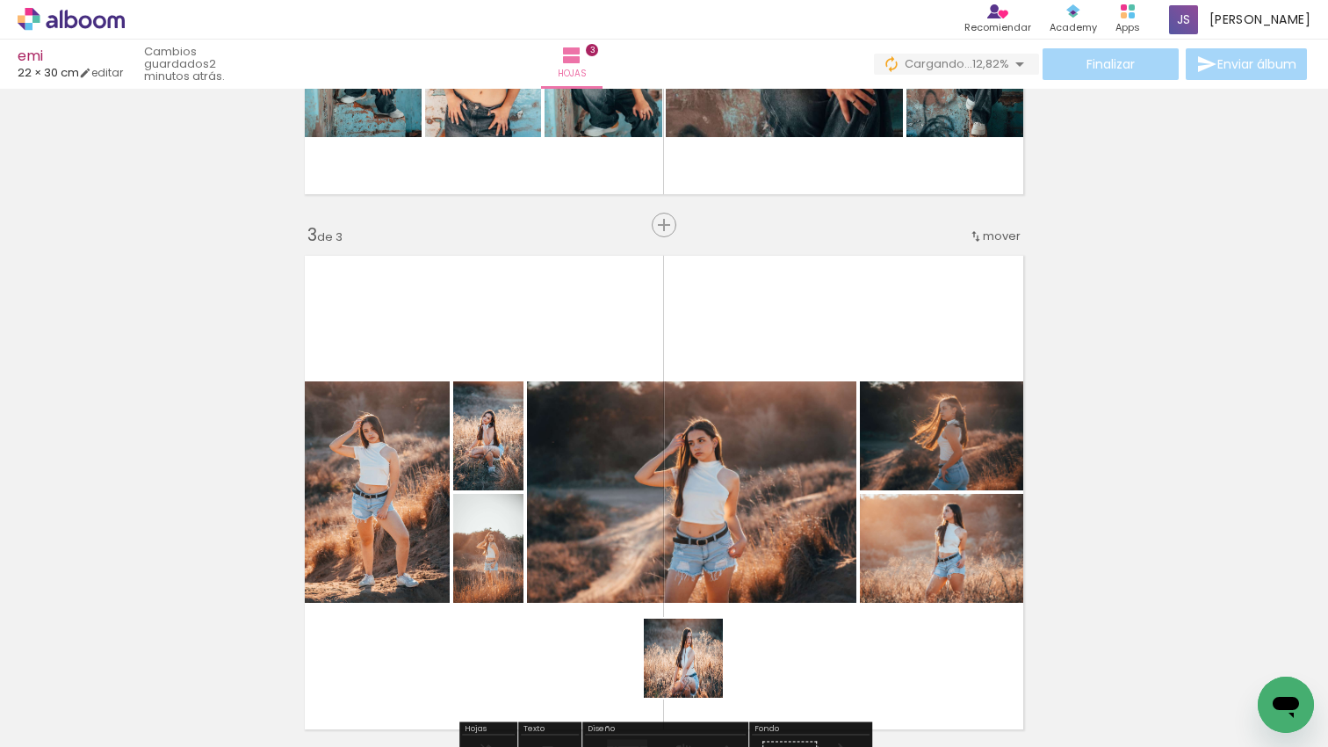
drag, startPoint x: 696, startPoint y: 671, endPoint x: 680, endPoint y: 450, distance: 222.0
click at [680, 450] on quentale-workspace at bounding box center [664, 373] width 1328 height 747
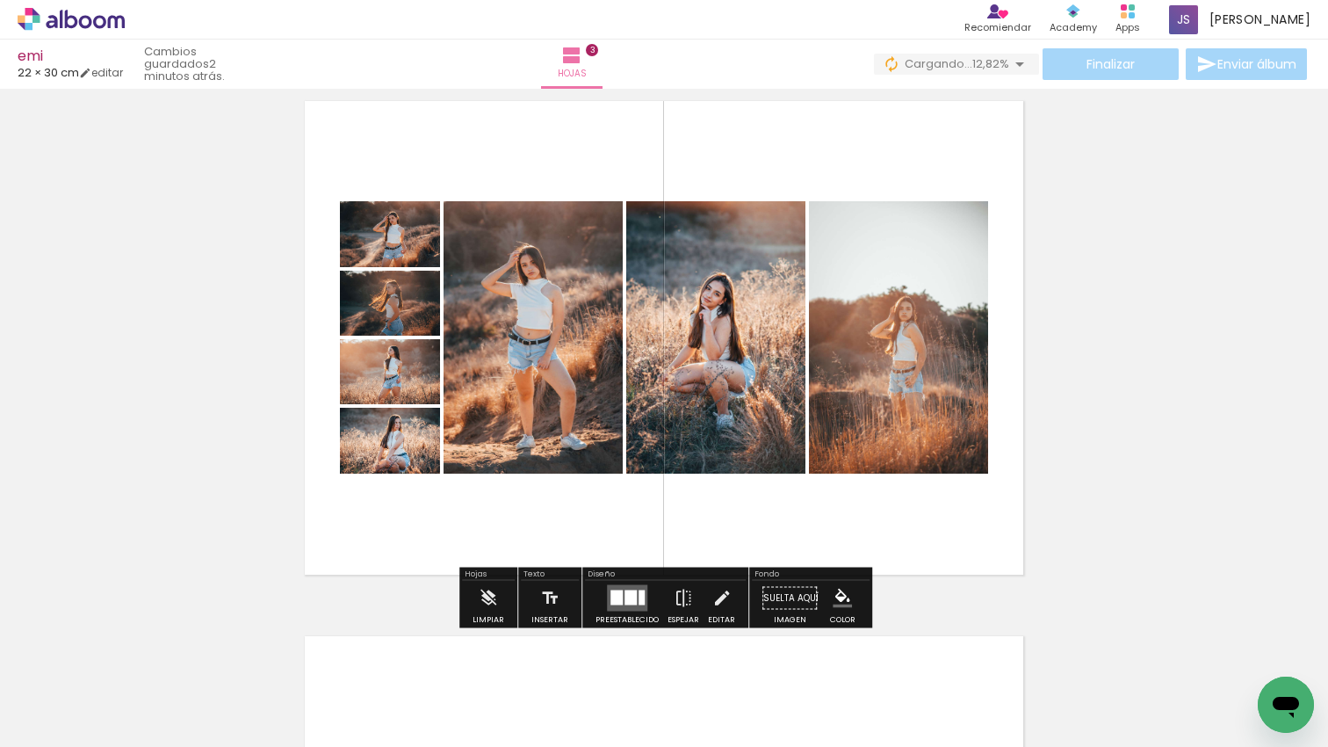
scroll to position [1128, 0]
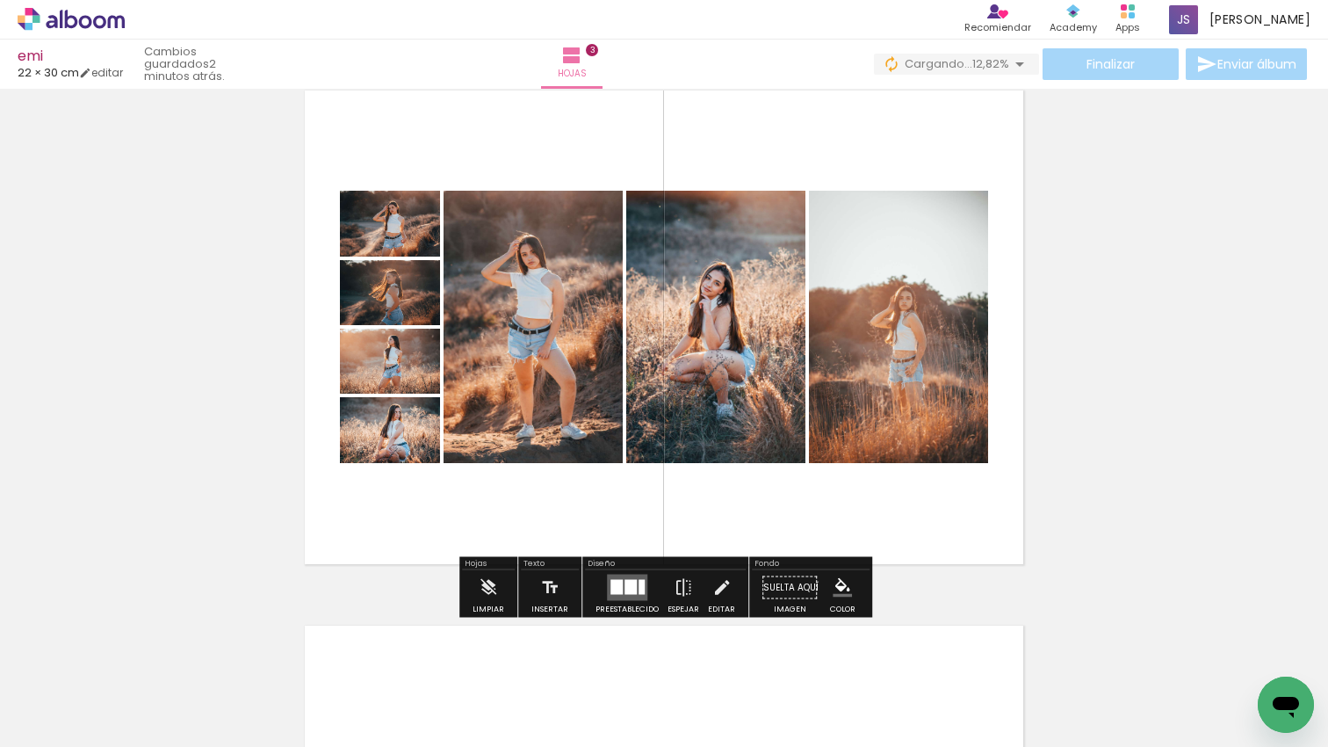
click at [634, 579] on quentale-layouter at bounding box center [627, 587] width 40 height 26
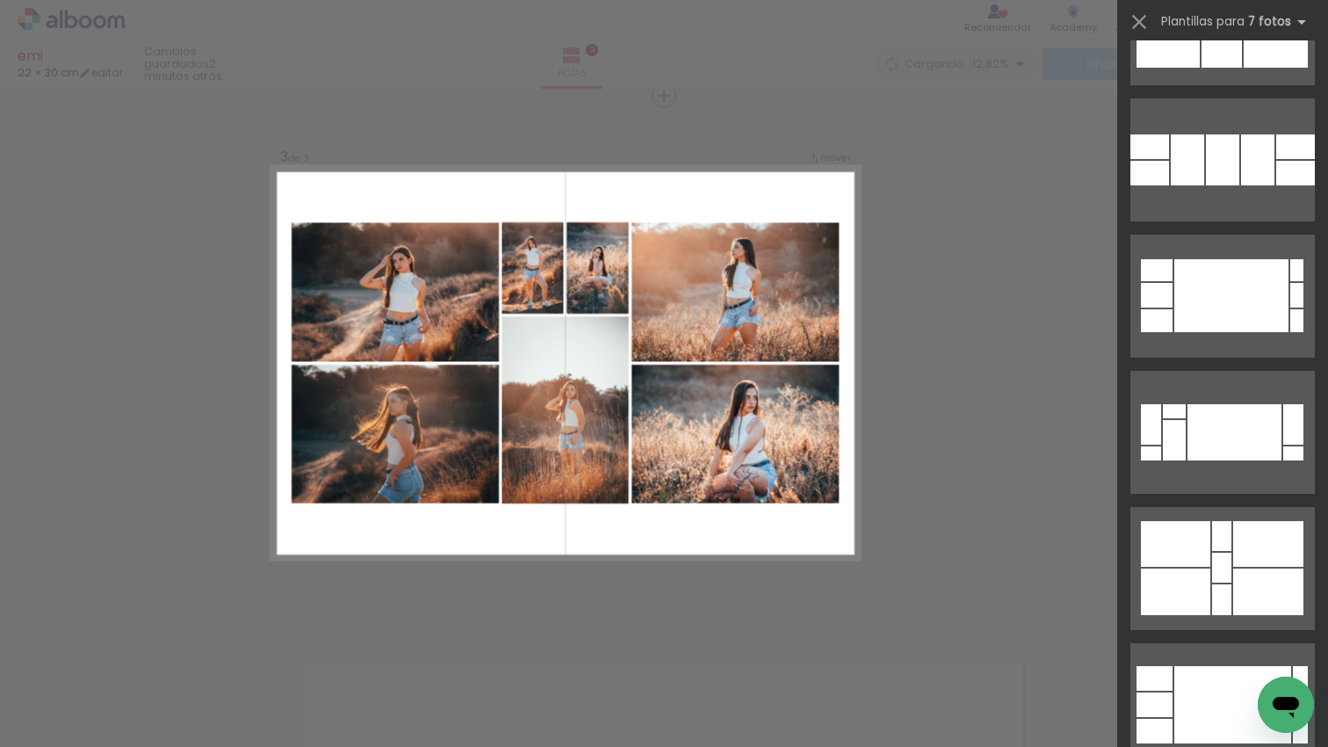
scroll to position [1726, 0]
click at [1224, 403] on div at bounding box center [1234, 431] width 94 height 56
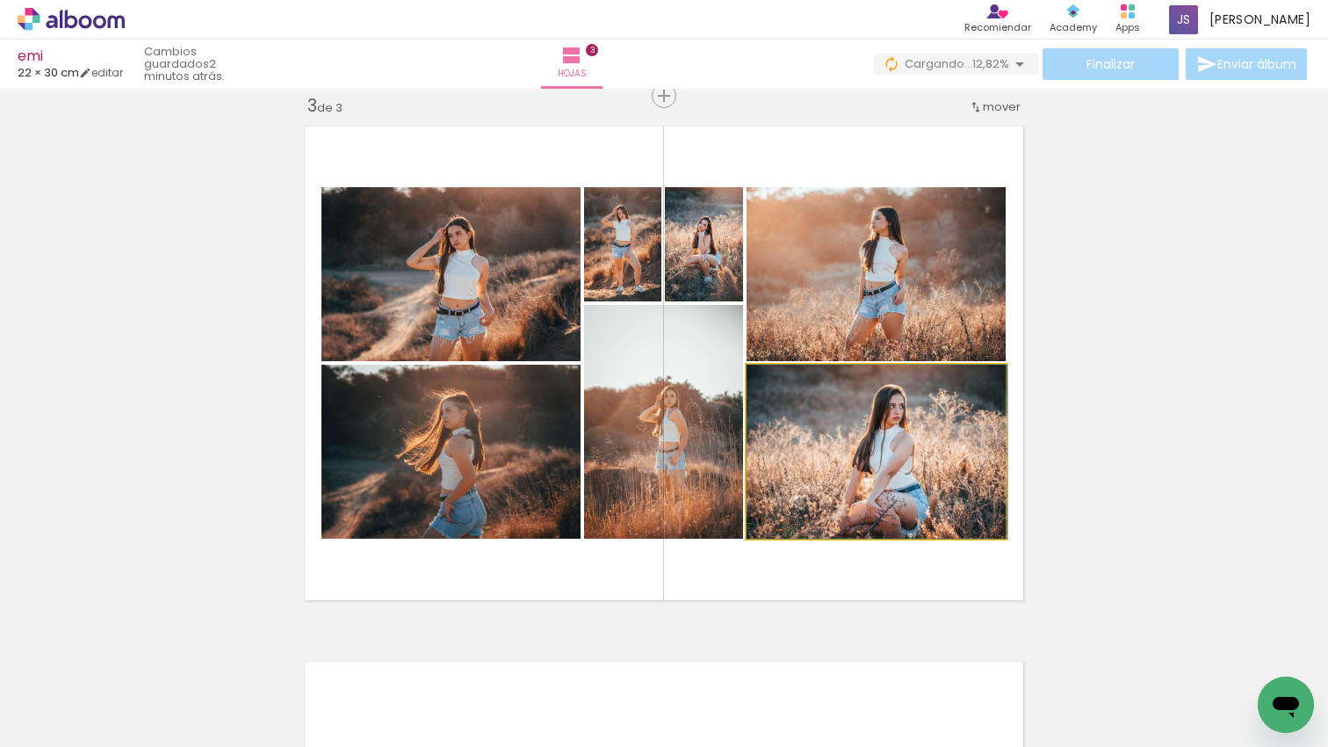
drag, startPoint x: 945, startPoint y: 444, endPoint x: 901, endPoint y: 276, distance: 173.4
click at [946, 424] on div at bounding box center [877, 451] width 261 height 174
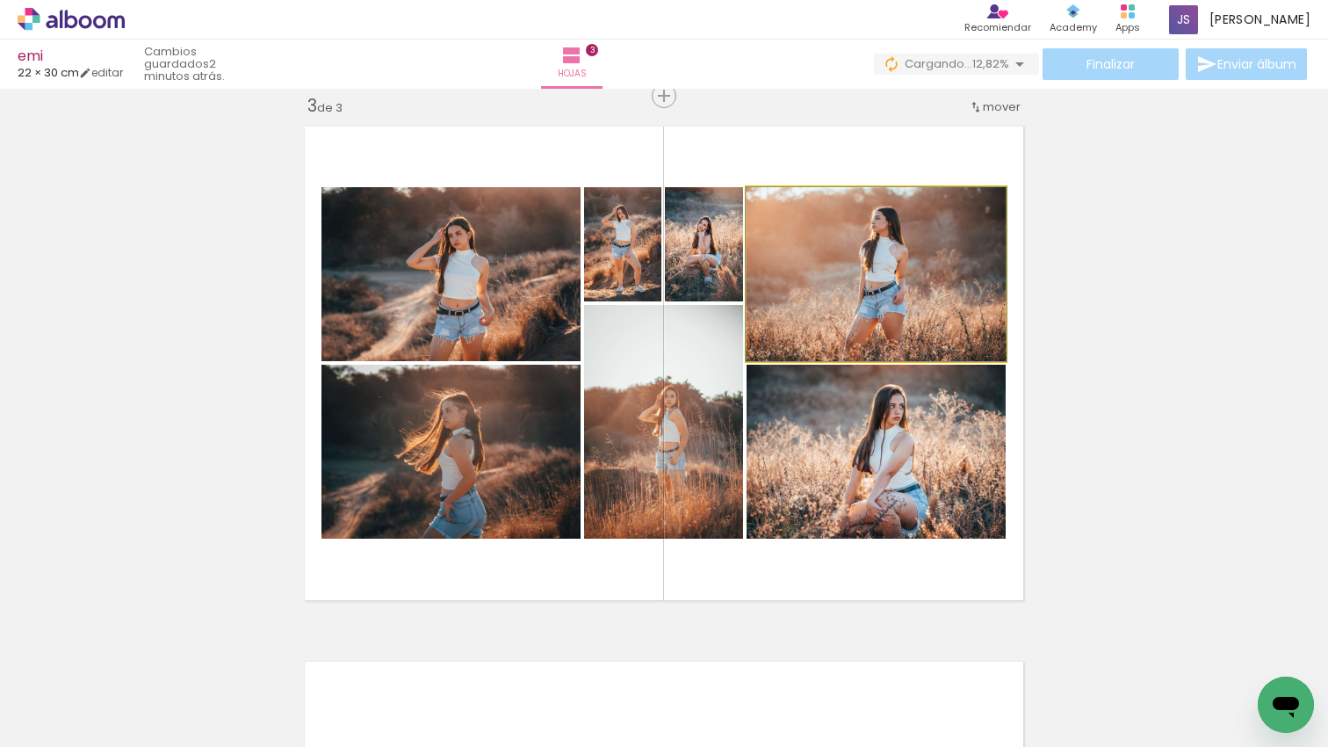
click at [903, 274] on quentale-photo at bounding box center [876, 274] width 259 height 174
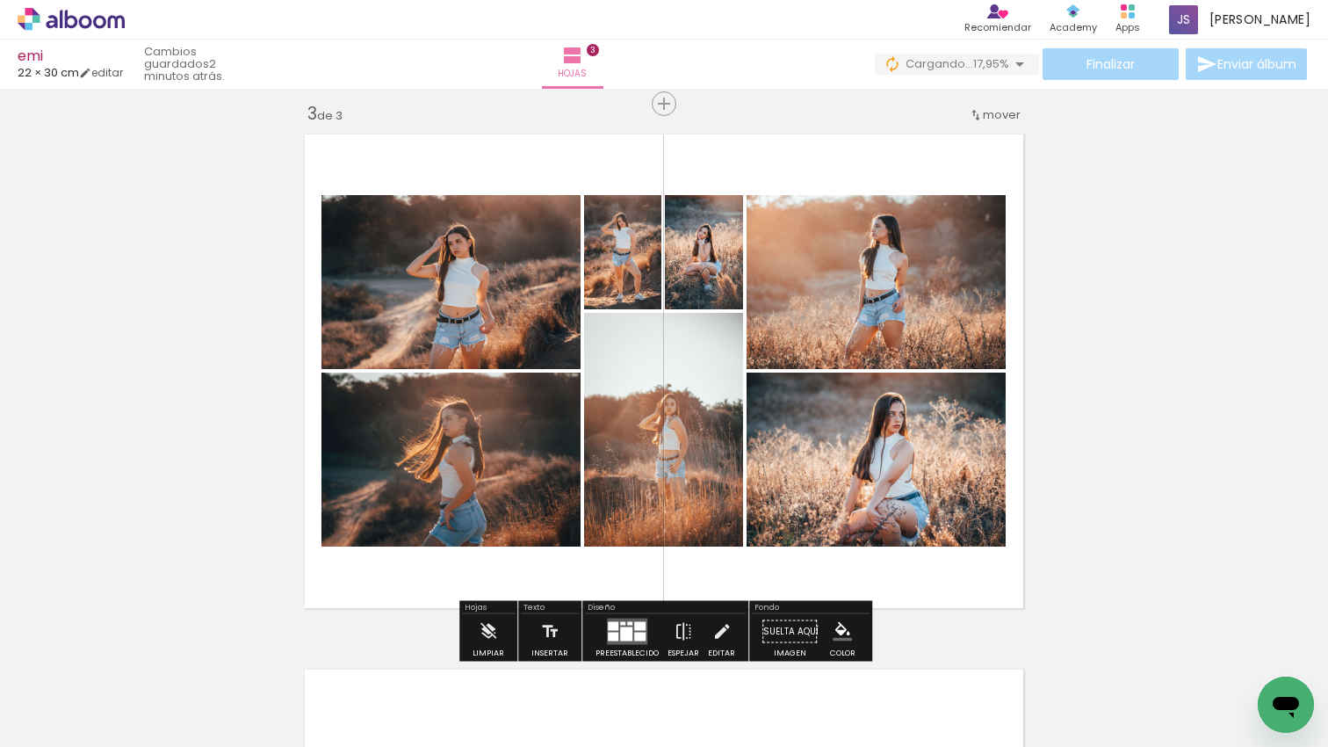
scroll to position [1082, 0]
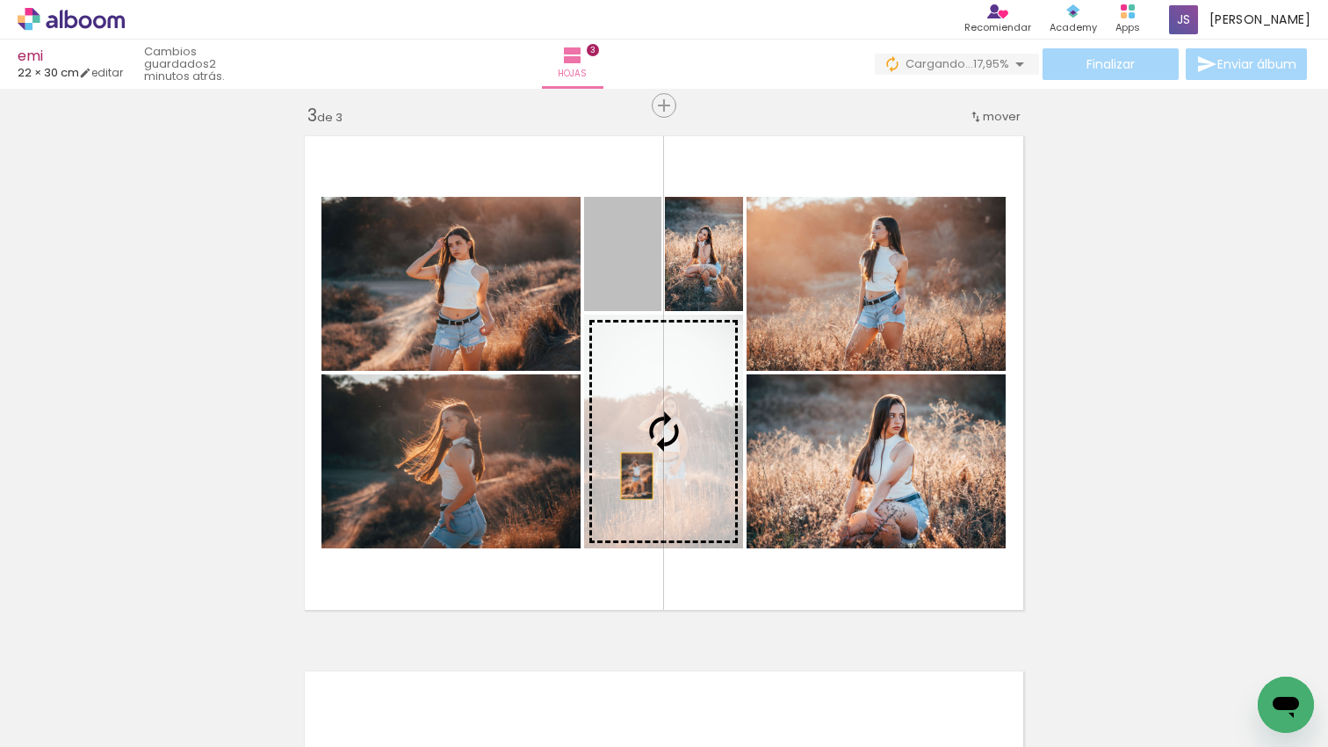
drag, startPoint x: 637, startPoint y: 475, endPoint x: 642, endPoint y: 491, distance: 16.7
click at [0, 0] on slot at bounding box center [0, 0] width 0 height 0
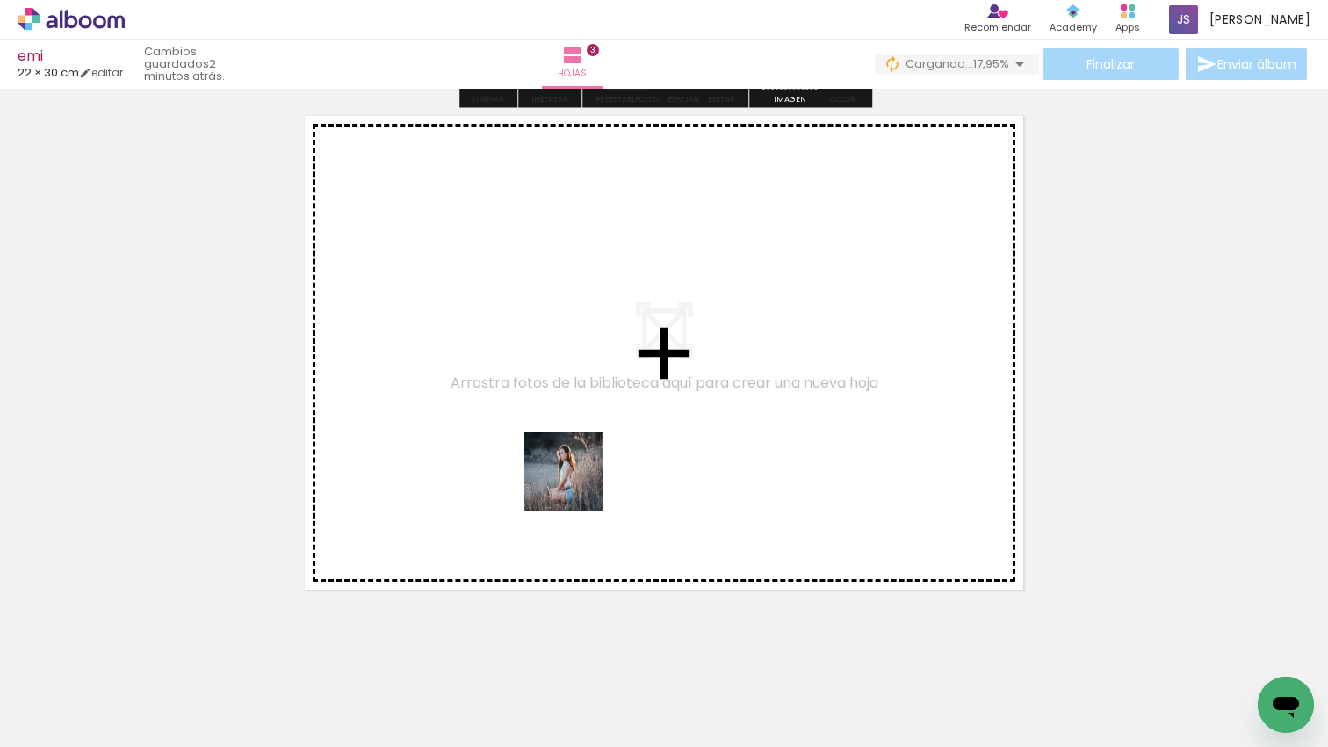
drag, startPoint x: 577, startPoint y: 484, endPoint x: 442, endPoint y: 603, distance: 180.4
click at [576, 460] on quentale-workspace at bounding box center [664, 373] width 1328 height 747
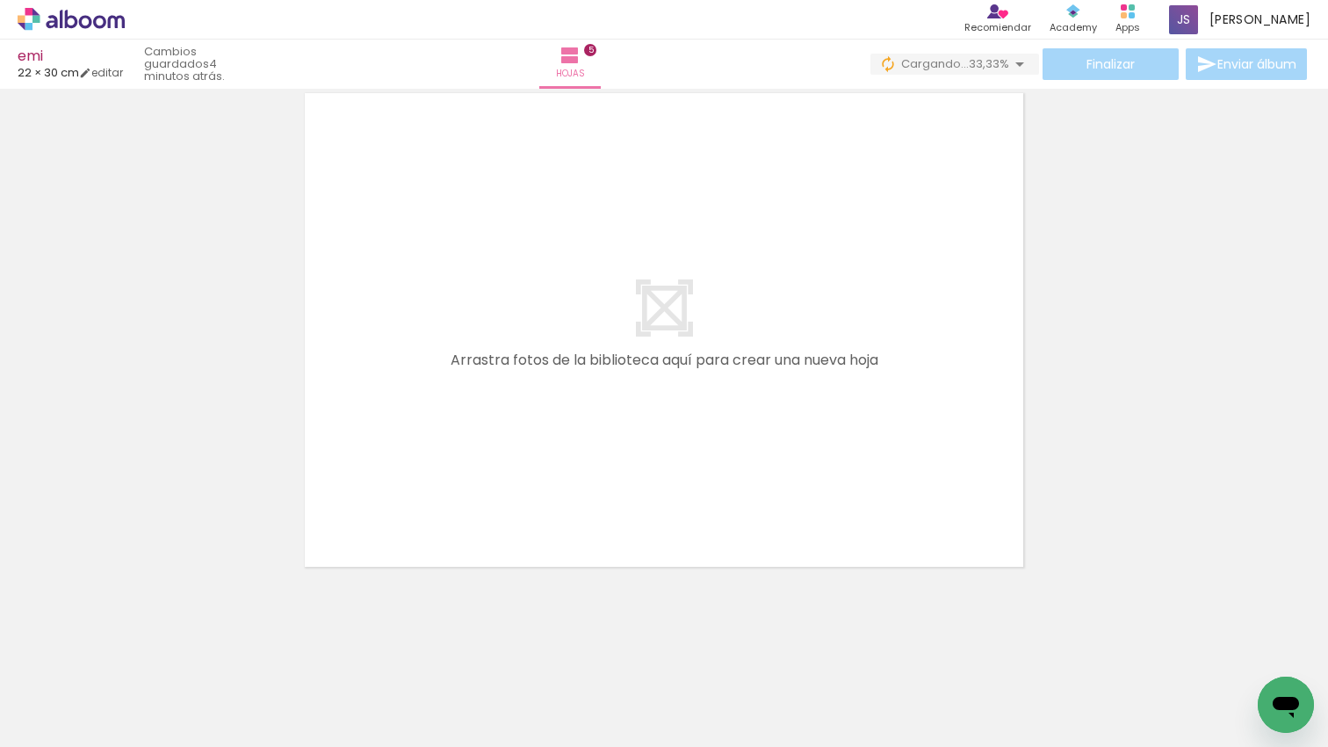
scroll to position [0, 2648]
drag, startPoint x: 884, startPoint y: 433, endPoint x: 881, endPoint y: 568, distance: 135.3
click at [871, 412] on quentale-workspace at bounding box center [664, 373] width 1328 height 747
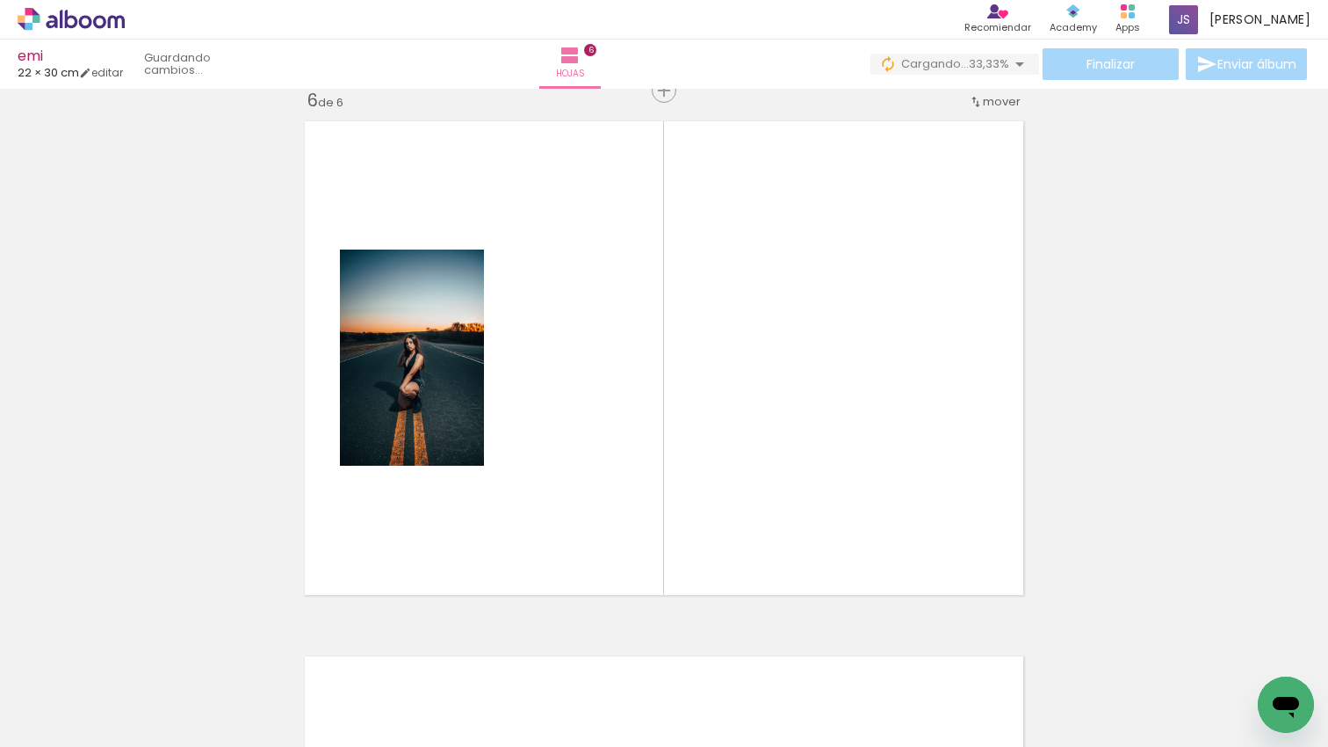
scroll to position [2696, 0]
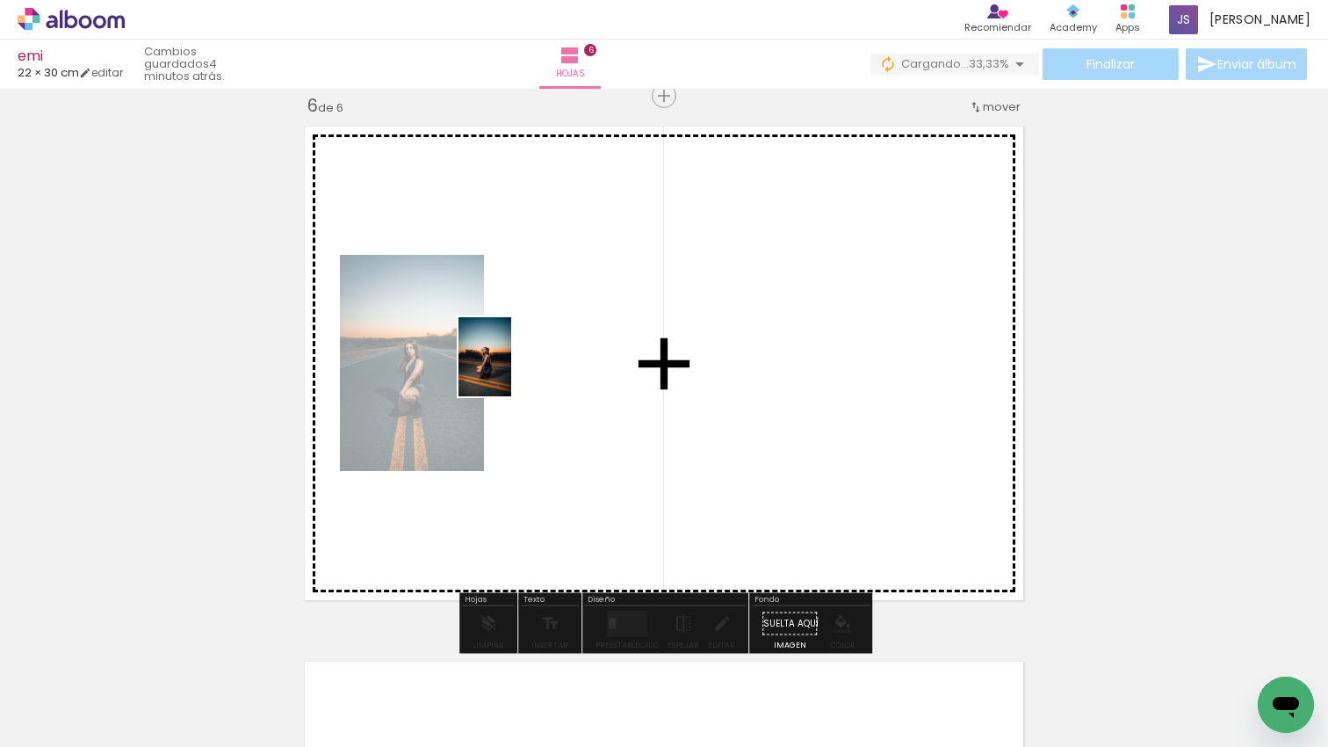
drag, startPoint x: 891, startPoint y: 689, endPoint x: 511, endPoint y: 370, distance: 496.1
click at [511, 370] on quentale-workspace at bounding box center [664, 373] width 1328 height 747
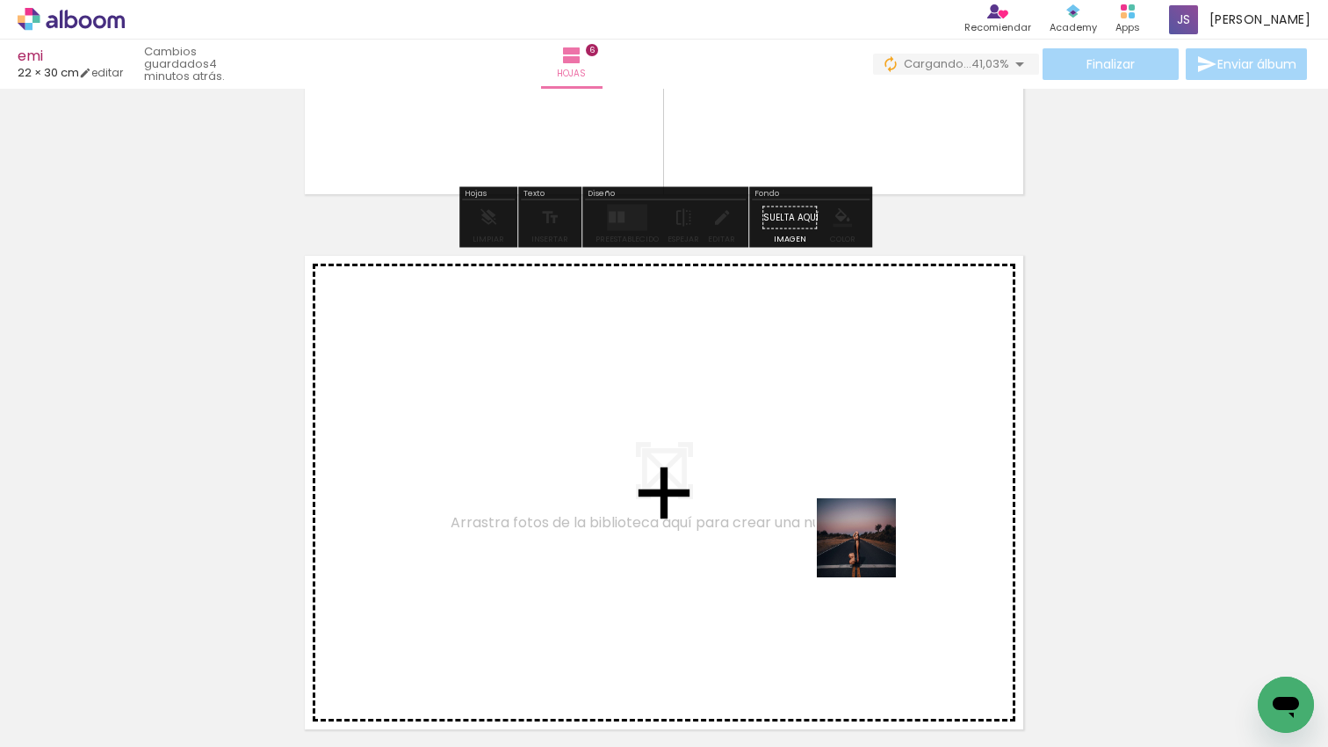
drag, startPoint x: 1040, startPoint y: 684, endPoint x: 799, endPoint y: 495, distance: 305.9
click at [799, 495] on quentale-workspace at bounding box center [664, 373] width 1328 height 747
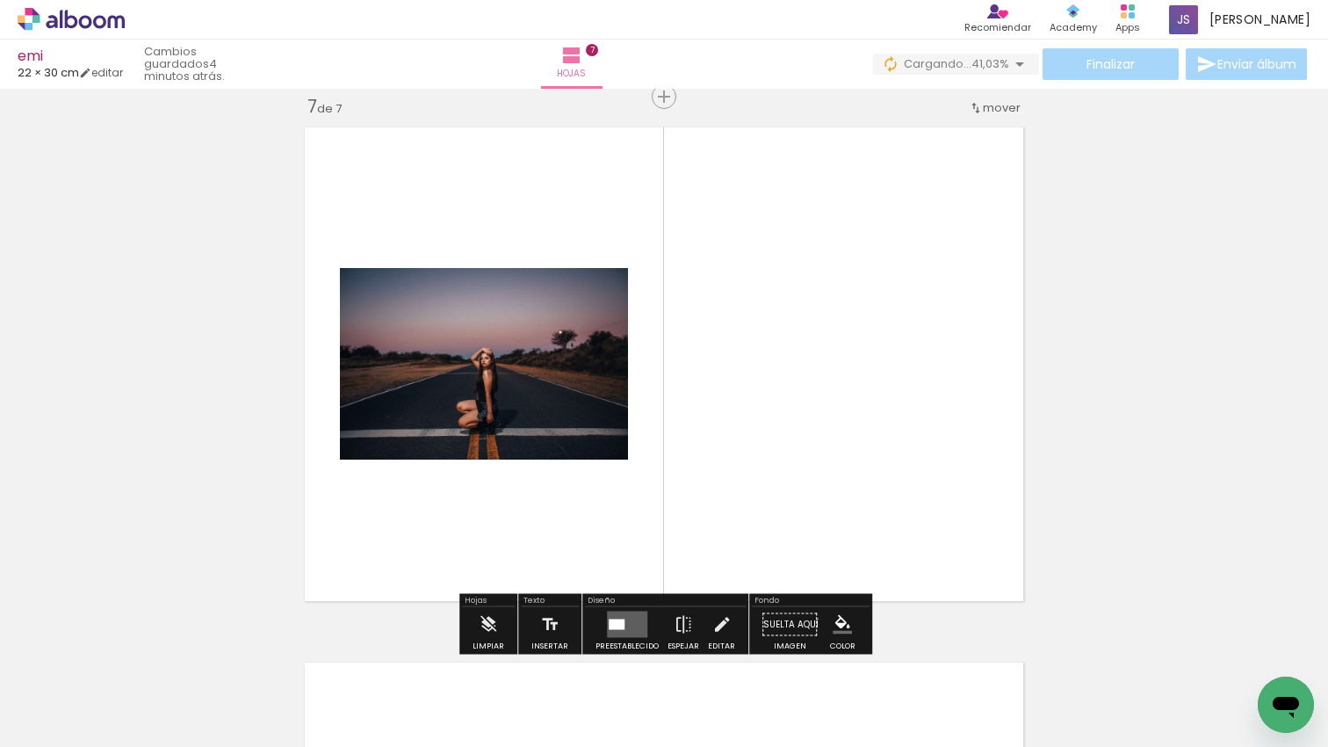
scroll to position [3231, 0]
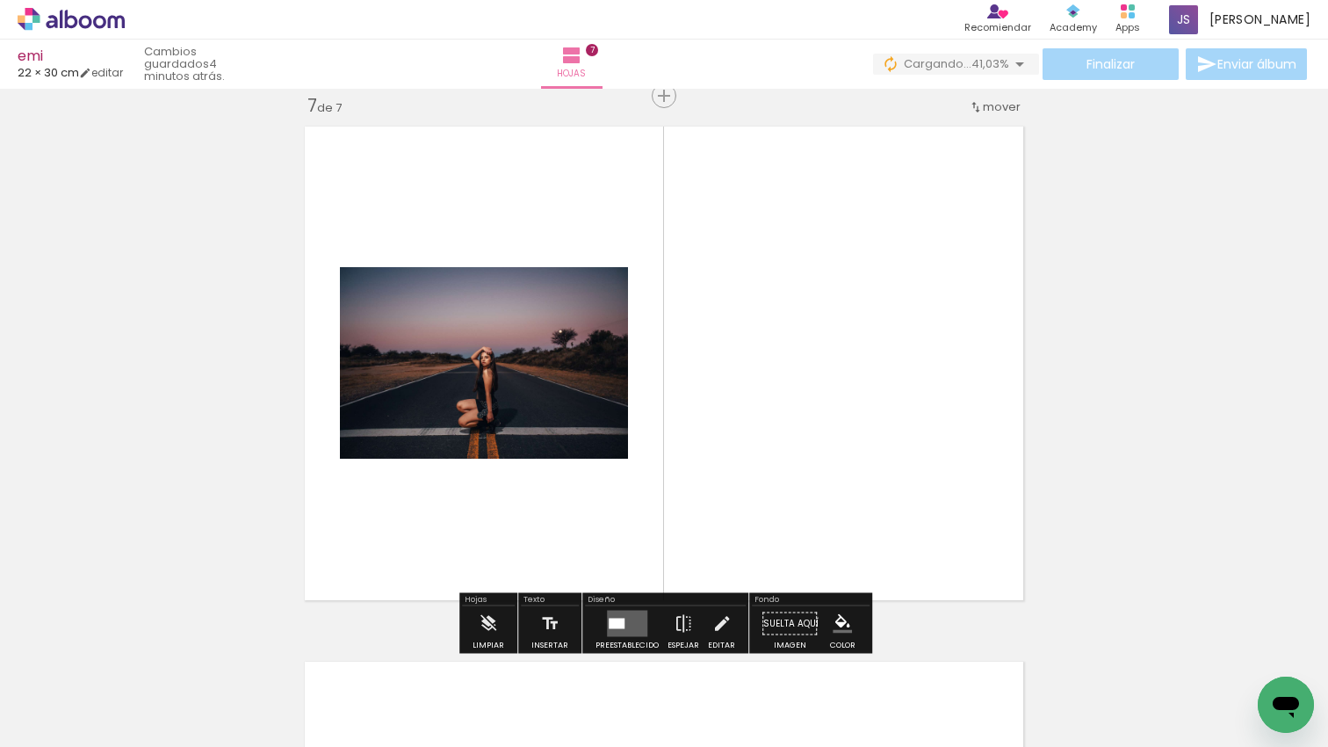
drag, startPoint x: 975, startPoint y: 567, endPoint x: 814, endPoint y: 488, distance: 179.1
click at [783, 476] on quentale-workspace at bounding box center [664, 373] width 1328 height 747
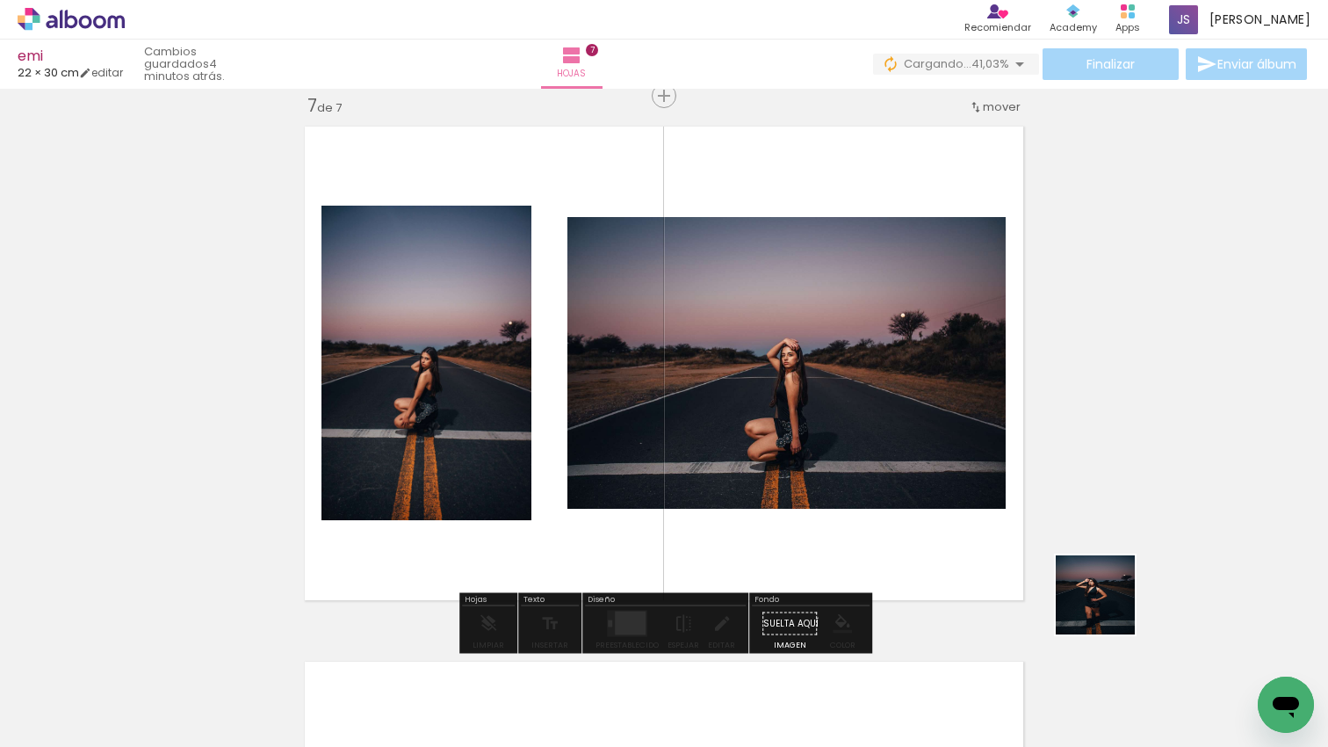
drag, startPoint x: 1212, startPoint y: 640, endPoint x: 738, endPoint y: 498, distance: 495.1
click at [735, 497] on quentale-workspace at bounding box center [664, 373] width 1328 height 747
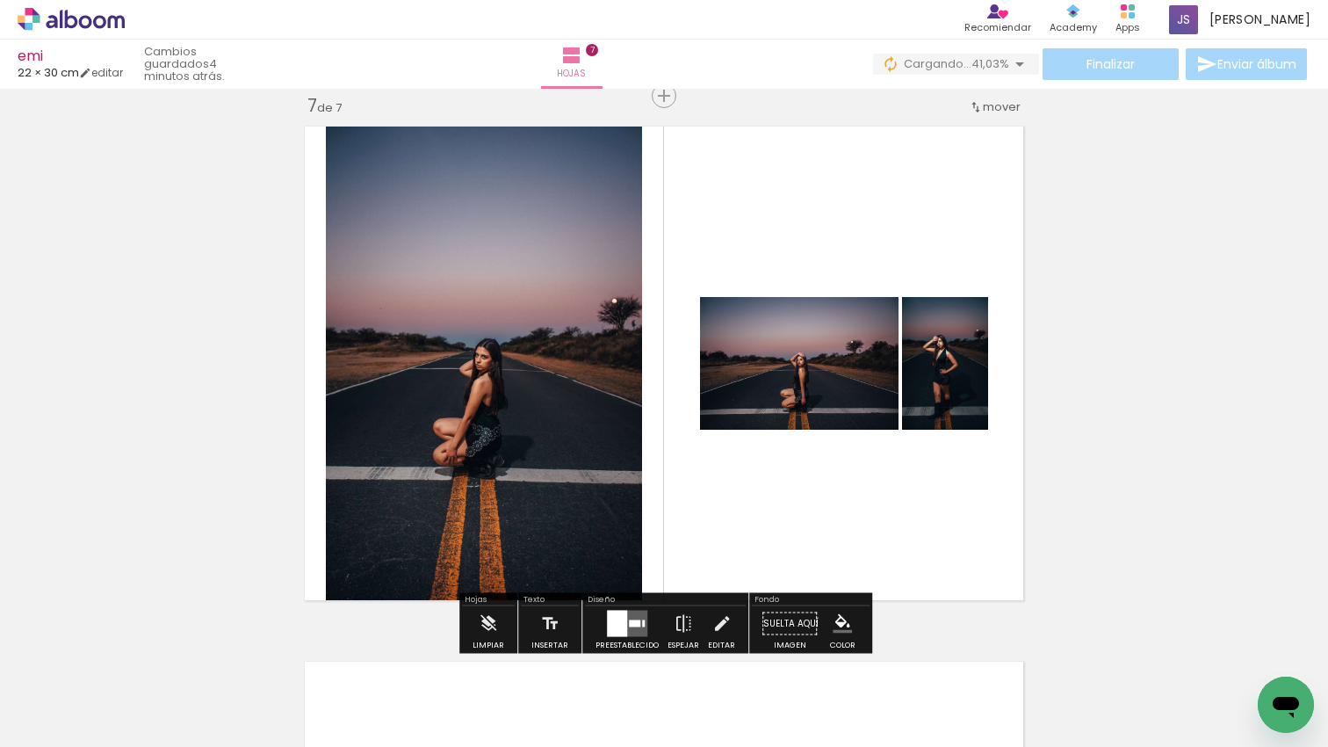
drag, startPoint x: 637, startPoint y: 614, endPoint x: 670, endPoint y: 603, distance: 35.0
click at [638, 614] on quentale-layouter at bounding box center [627, 623] width 40 height 26
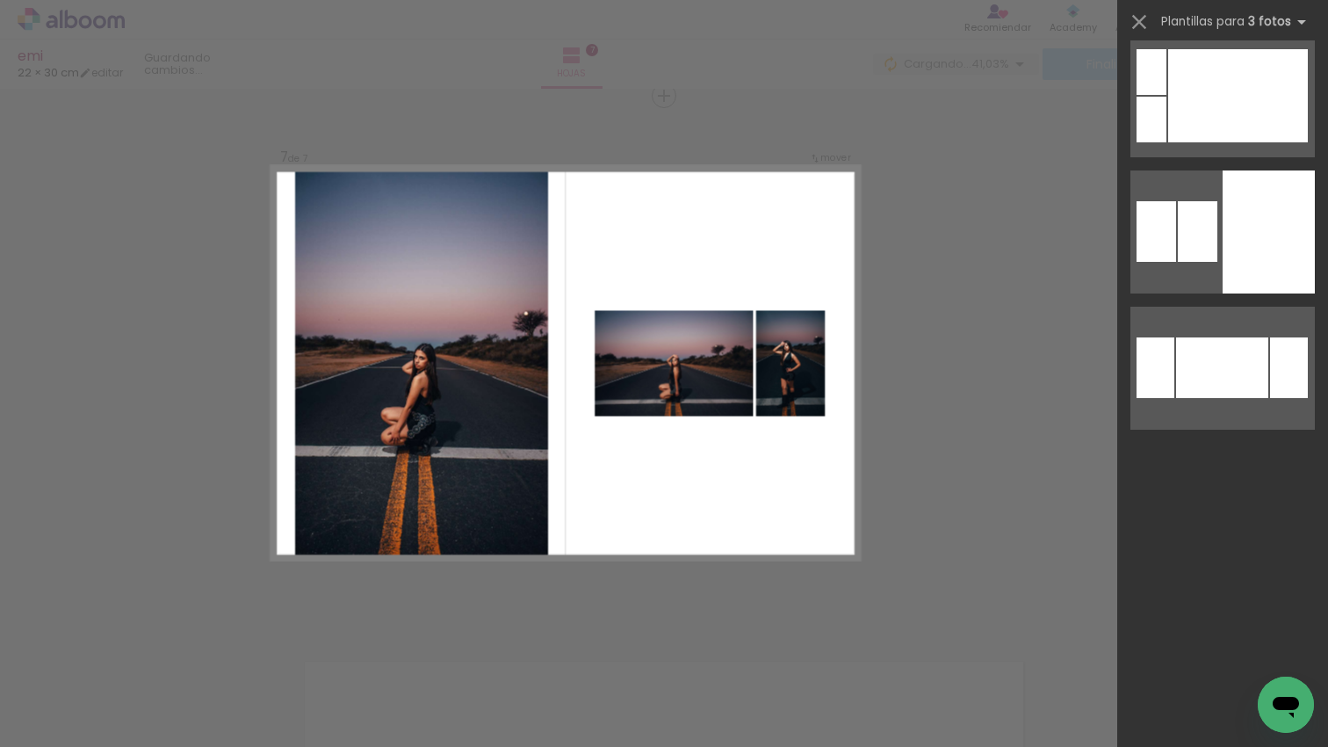
scroll to position [0, 0]
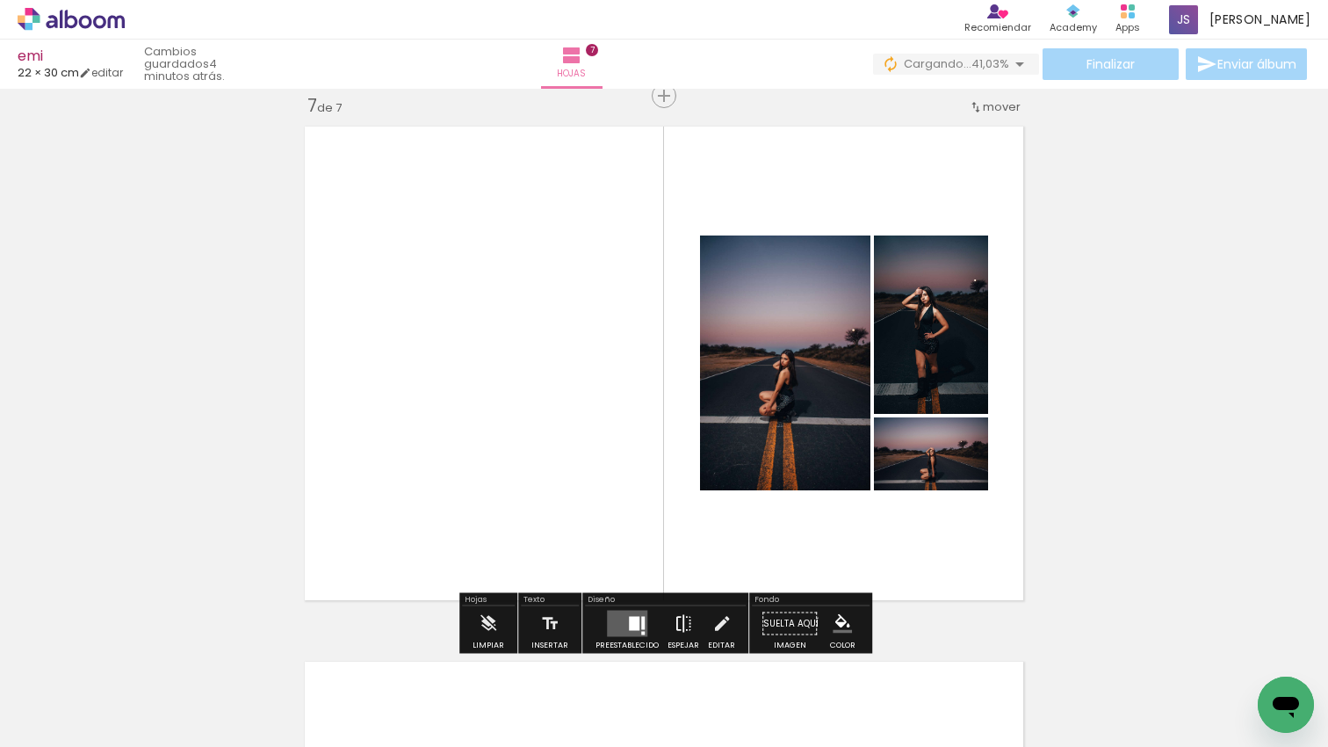
click at [679, 617] on iron-icon at bounding box center [683, 623] width 19 height 35
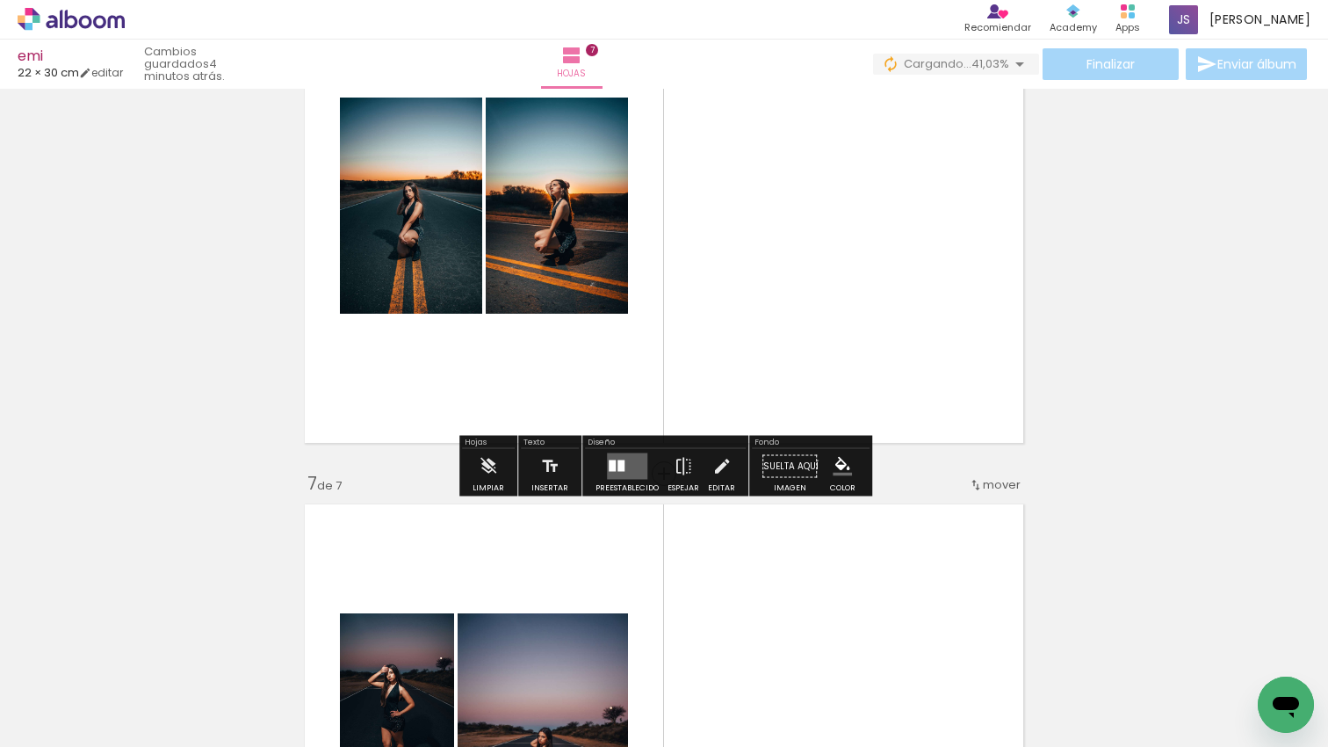
scroll to position [2853, 0]
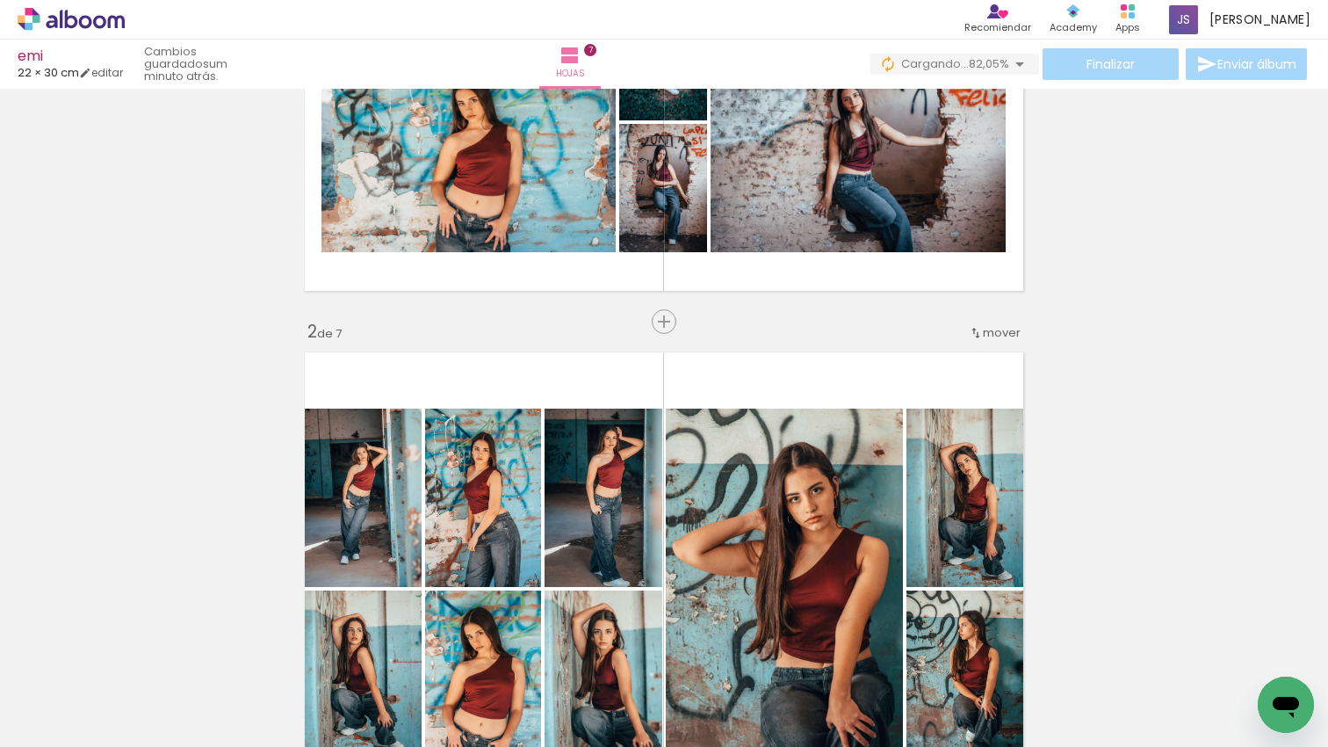
scroll to position [330, 0]
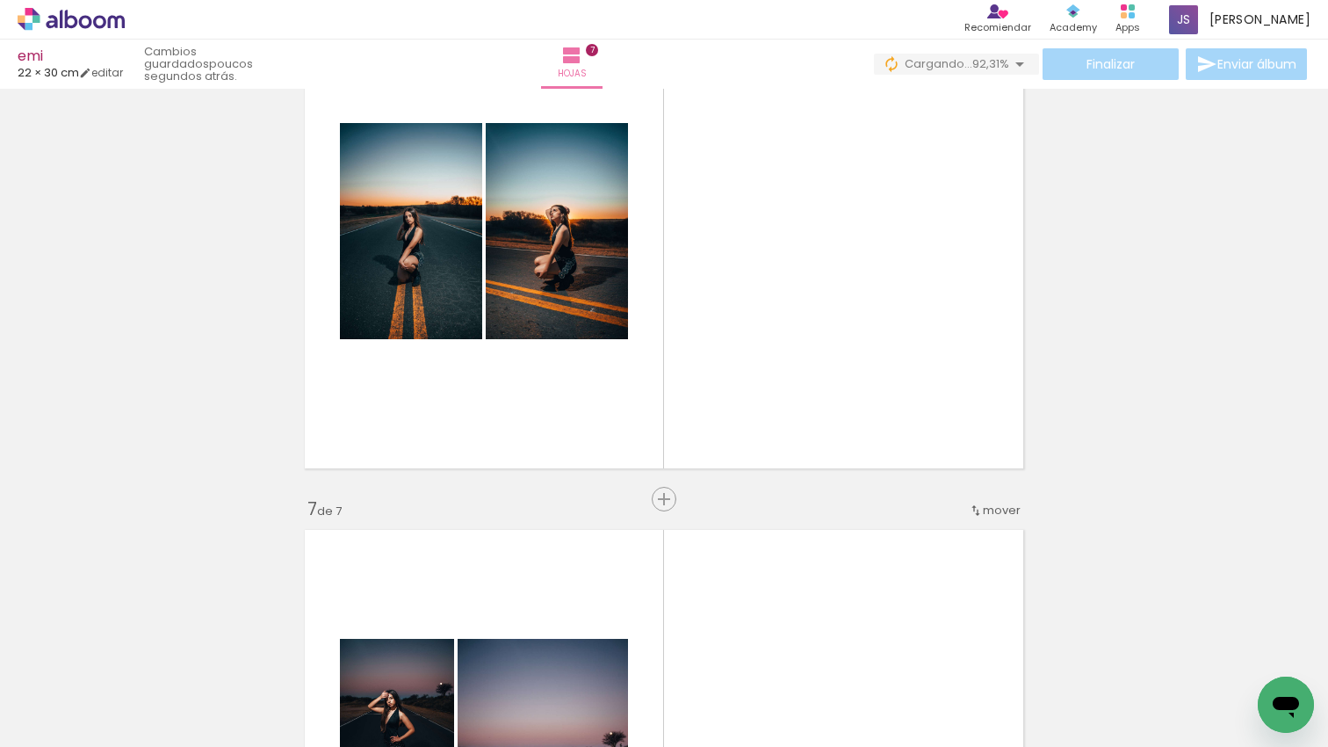
scroll to position [2817, 0]
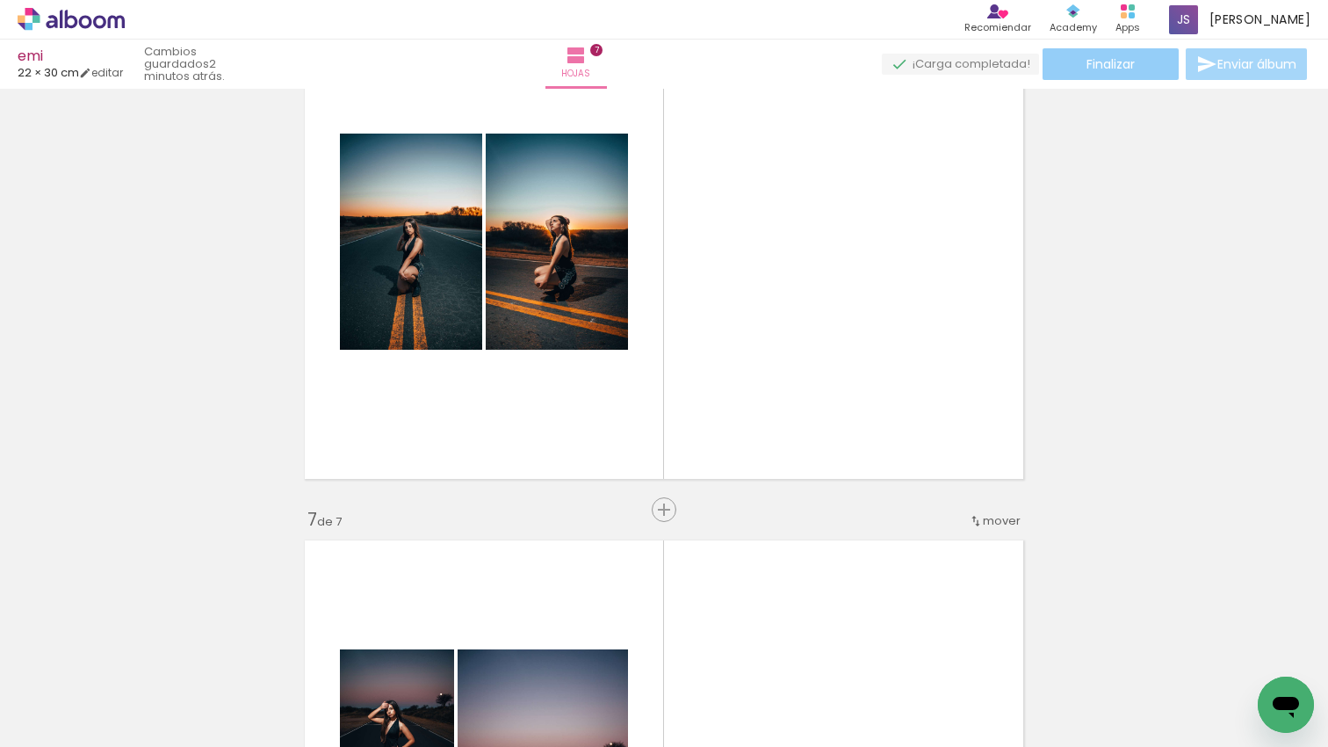
click at [1089, 61] on span "Finalizar" at bounding box center [1110, 64] width 48 height 12
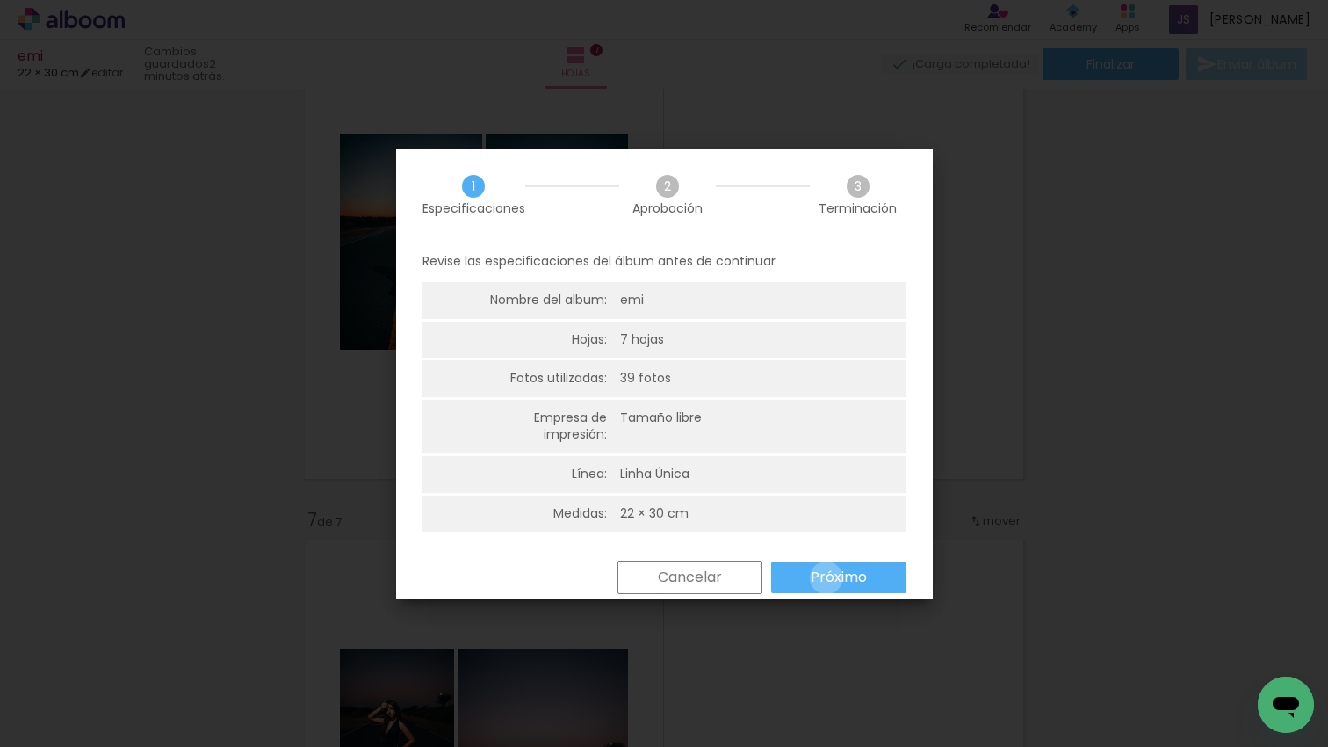
click at [0, 0] on slot "Próximo" at bounding box center [0, 0] width 0 height 0
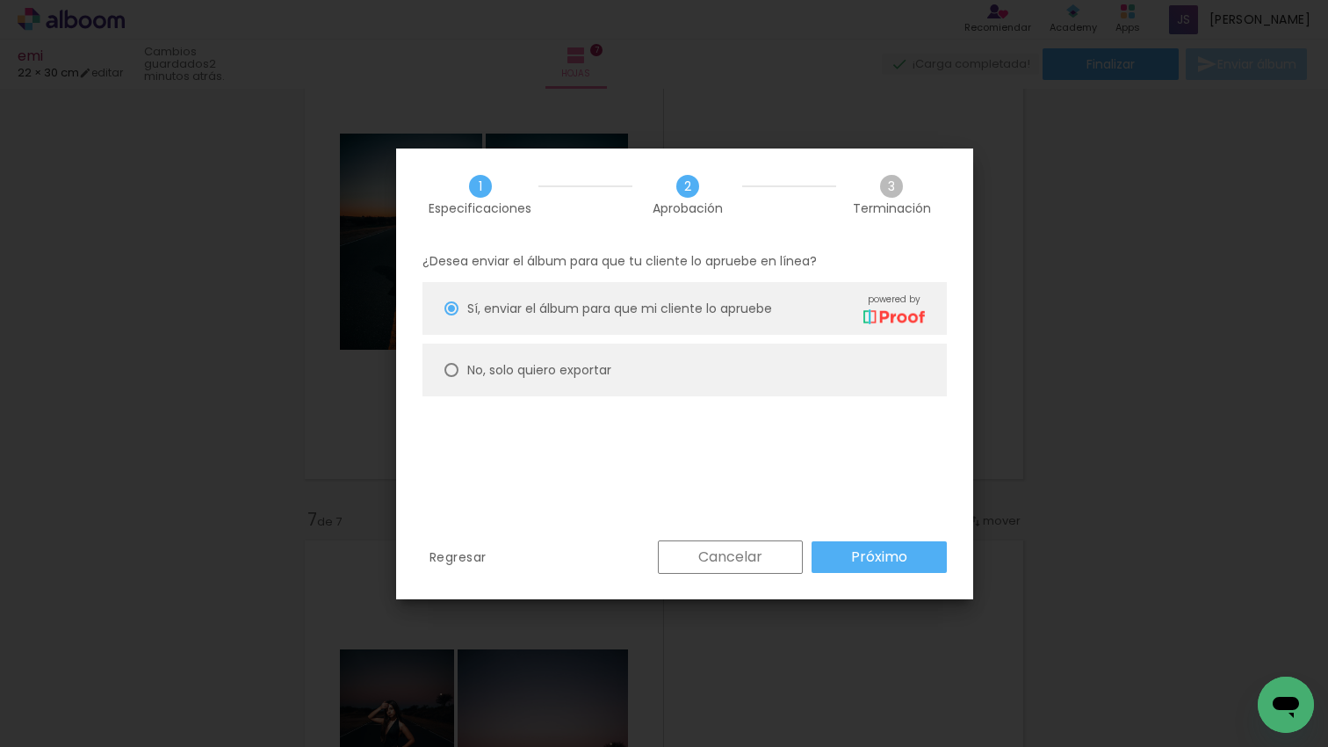
click at [0, 0] on slot "No, solo quiero exportar" at bounding box center [0, 0] width 0 height 0
type paper-radio-button "on"
click at [844, 562] on paper-button "Próximo" at bounding box center [879, 557] width 135 height 32
type input "Alta, 300 DPI"
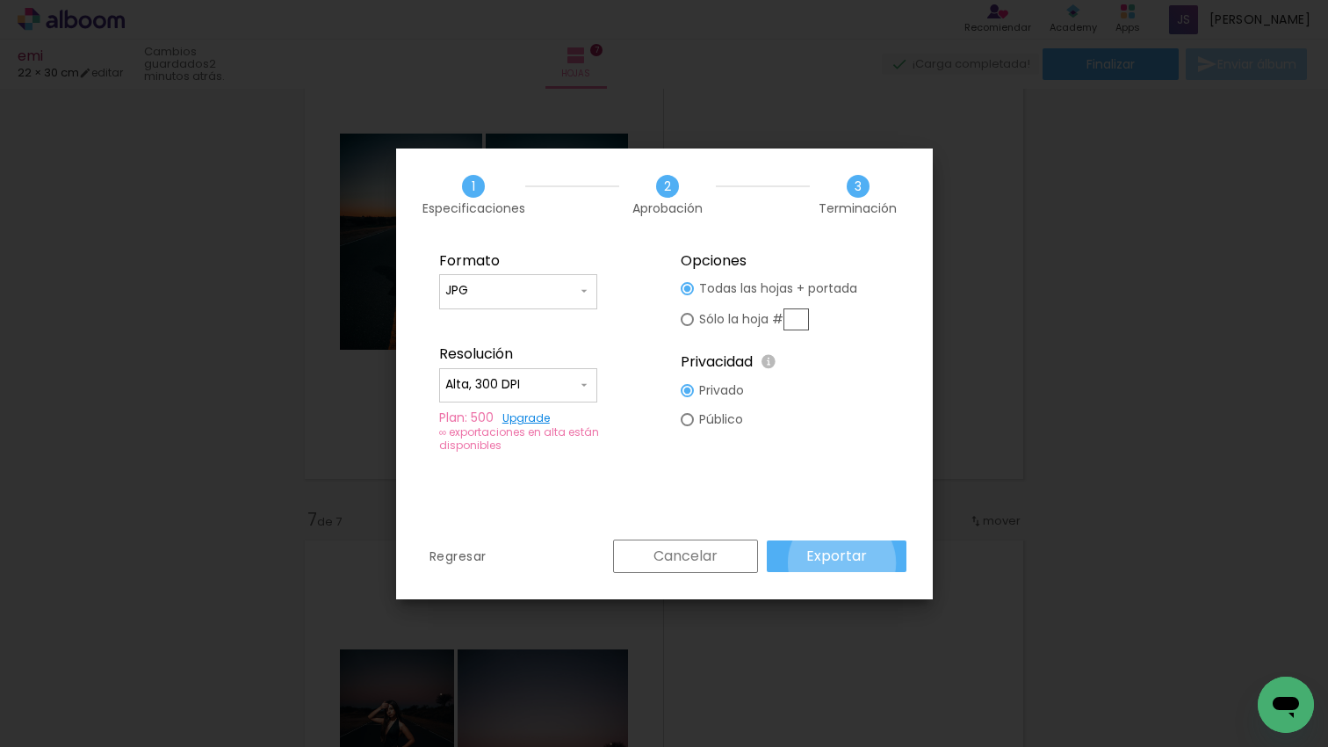
click at [0, 0] on slot "Exportar" at bounding box center [0, 0] width 0 height 0
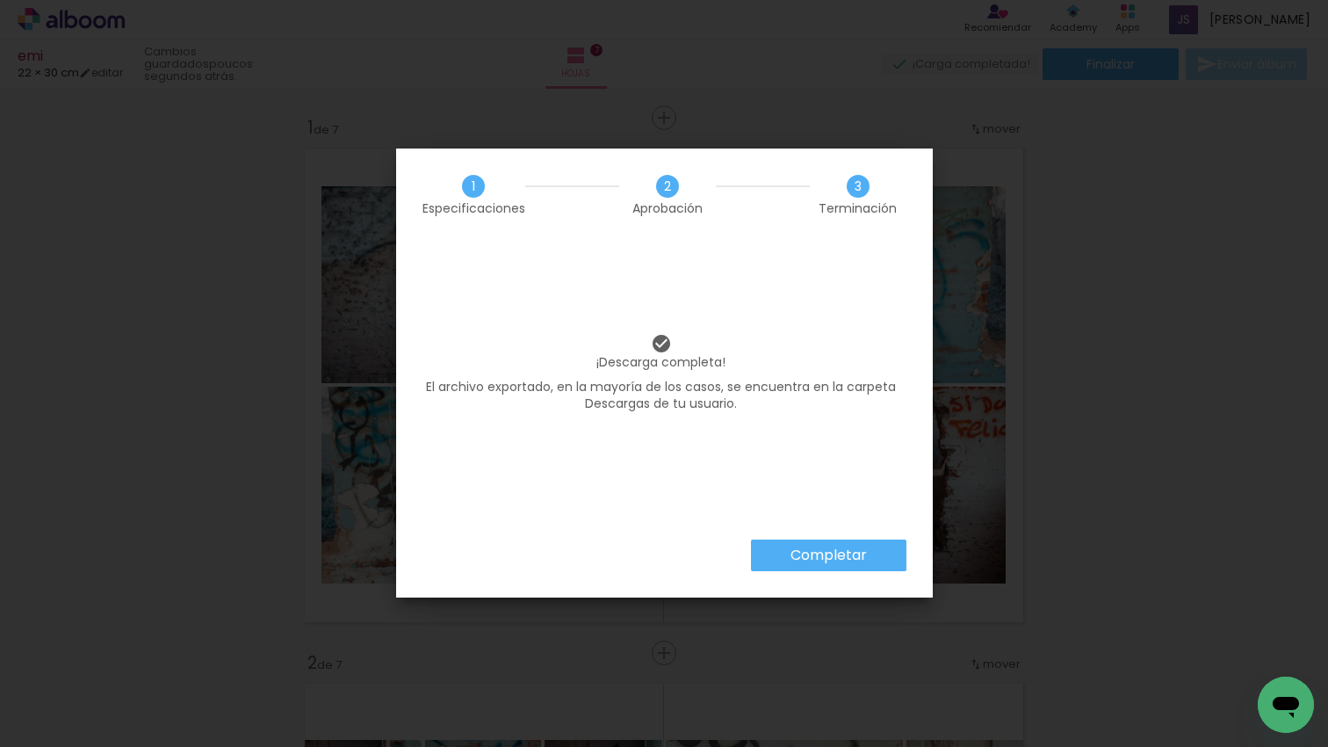
scroll to position [0, 2647]
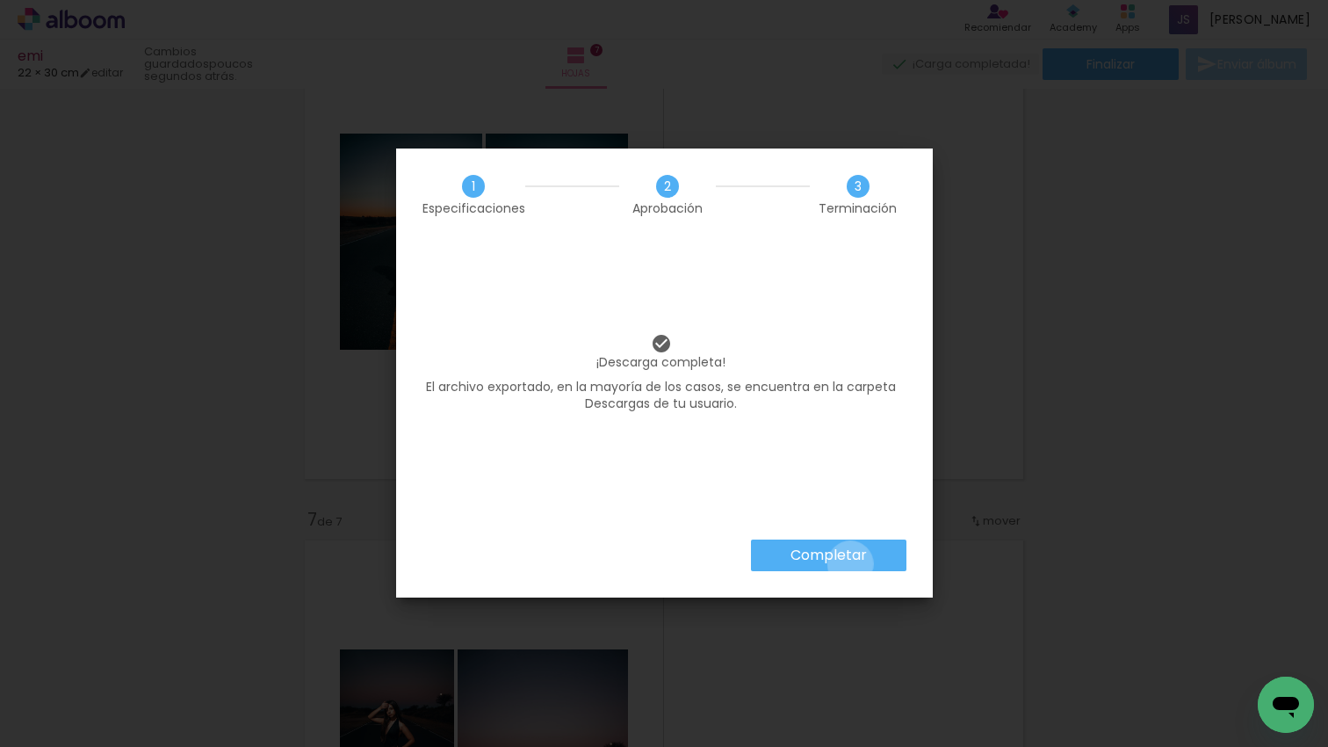
click at [850, 564] on paper-button "Completar" at bounding box center [828, 555] width 155 height 32
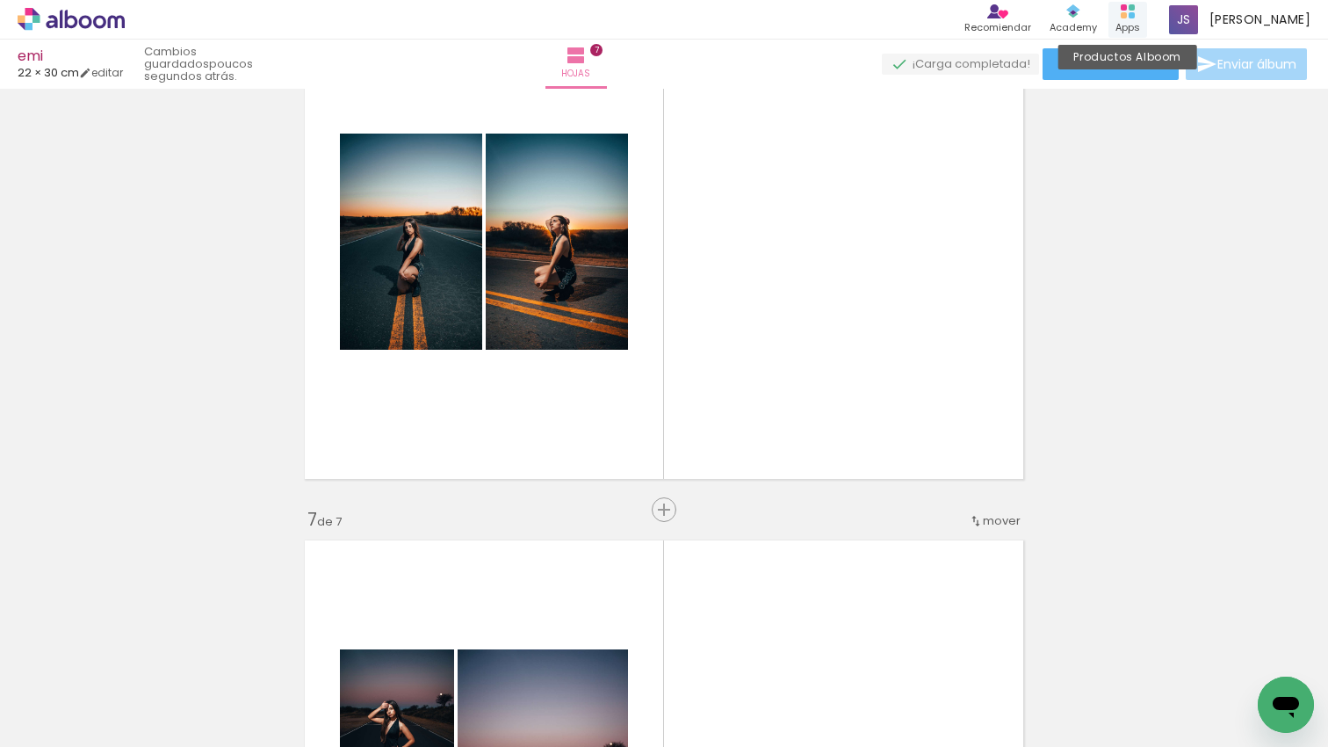
click at [1140, 23] on div "Apps" at bounding box center [1127, 27] width 25 height 15
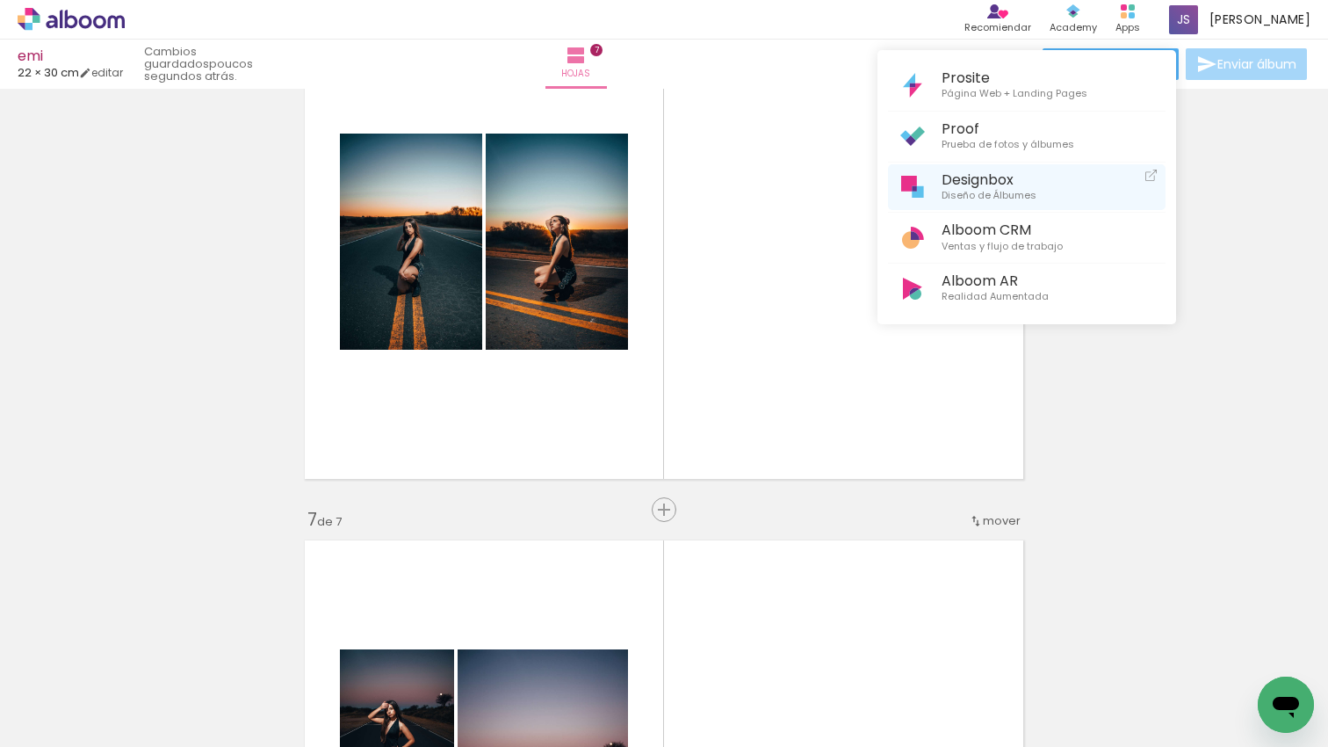
click at [981, 167] on link "Designbox Diseño de Álbumes" at bounding box center [1027, 187] width 278 height 47
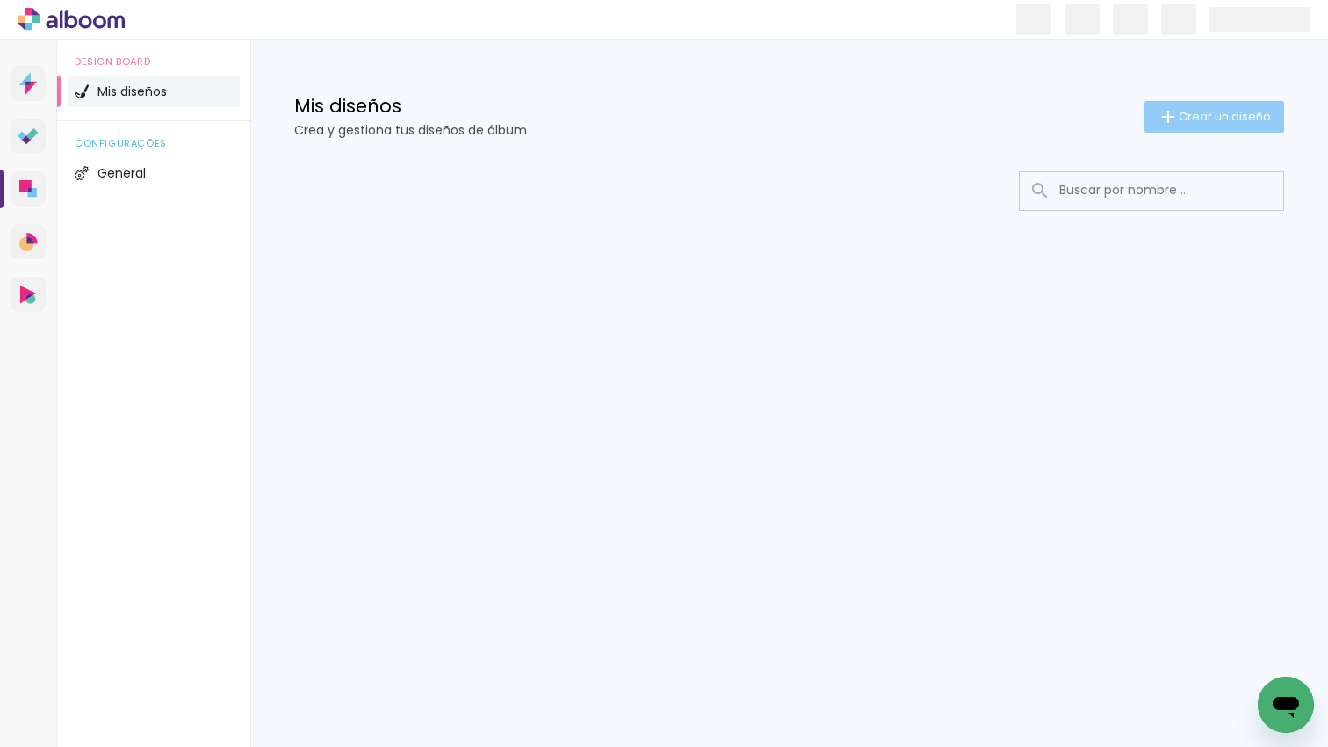
click at [1176, 119] on iron-icon at bounding box center [1168, 116] width 21 height 21
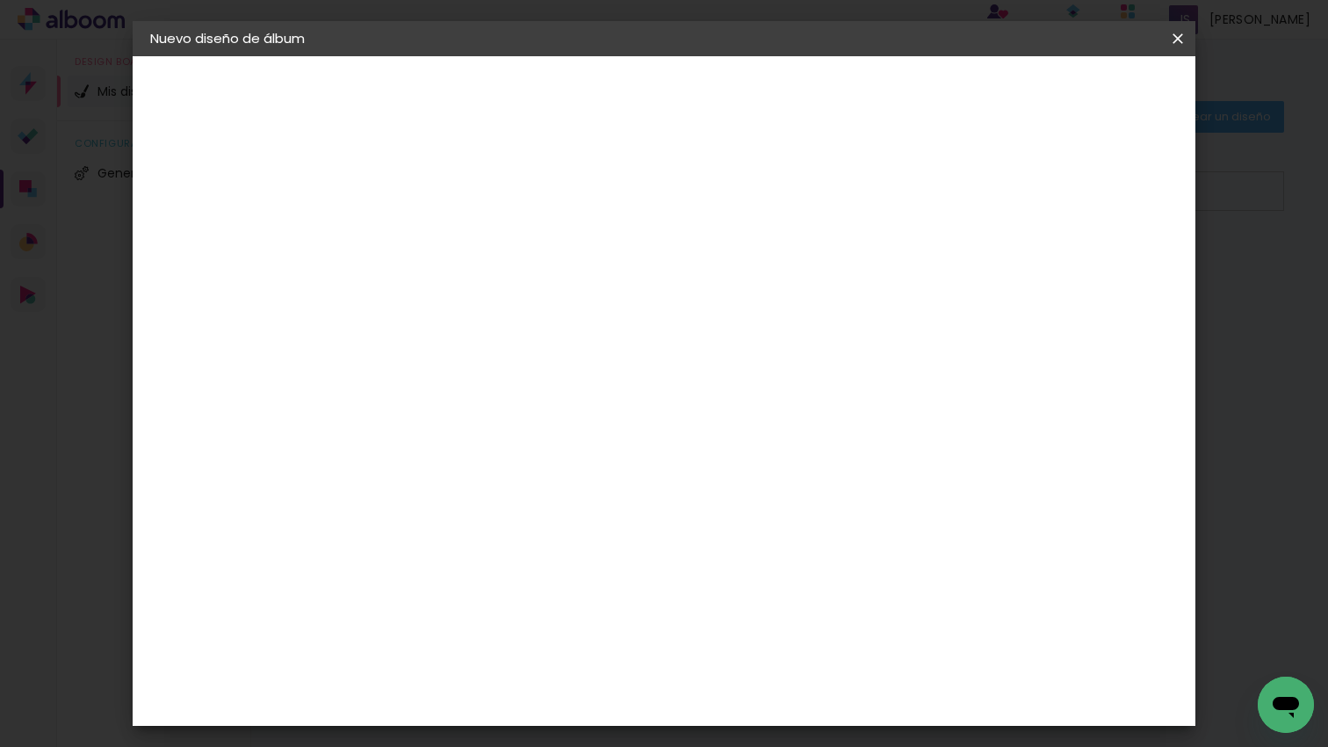
click at [437, 234] on input at bounding box center [437, 235] width 0 height 27
type input "marti"
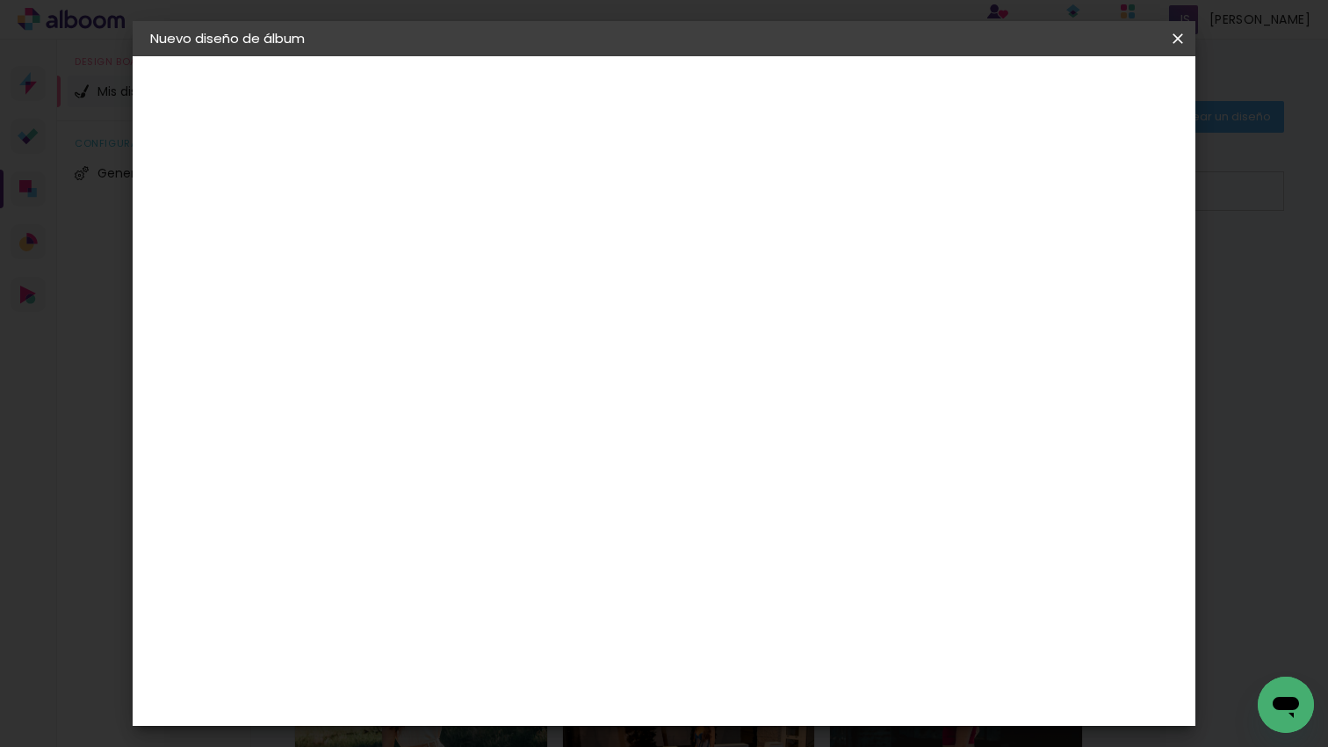
drag, startPoint x: 1141, startPoint y: 90, endPoint x: 891, endPoint y: 349, distance: 359.0
click at [0, 0] on slot "Avanzar" at bounding box center [0, 0] width 0 height 0
click at [0, 0] on slot "Tamaño libre" at bounding box center [0, 0] width 0 height 0
drag, startPoint x: 1136, startPoint y: 100, endPoint x: 1114, endPoint y: 155, distance: 59.9
click at [0, 0] on slot "Avanzar" at bounding box center [0, 0] width 0 height 0
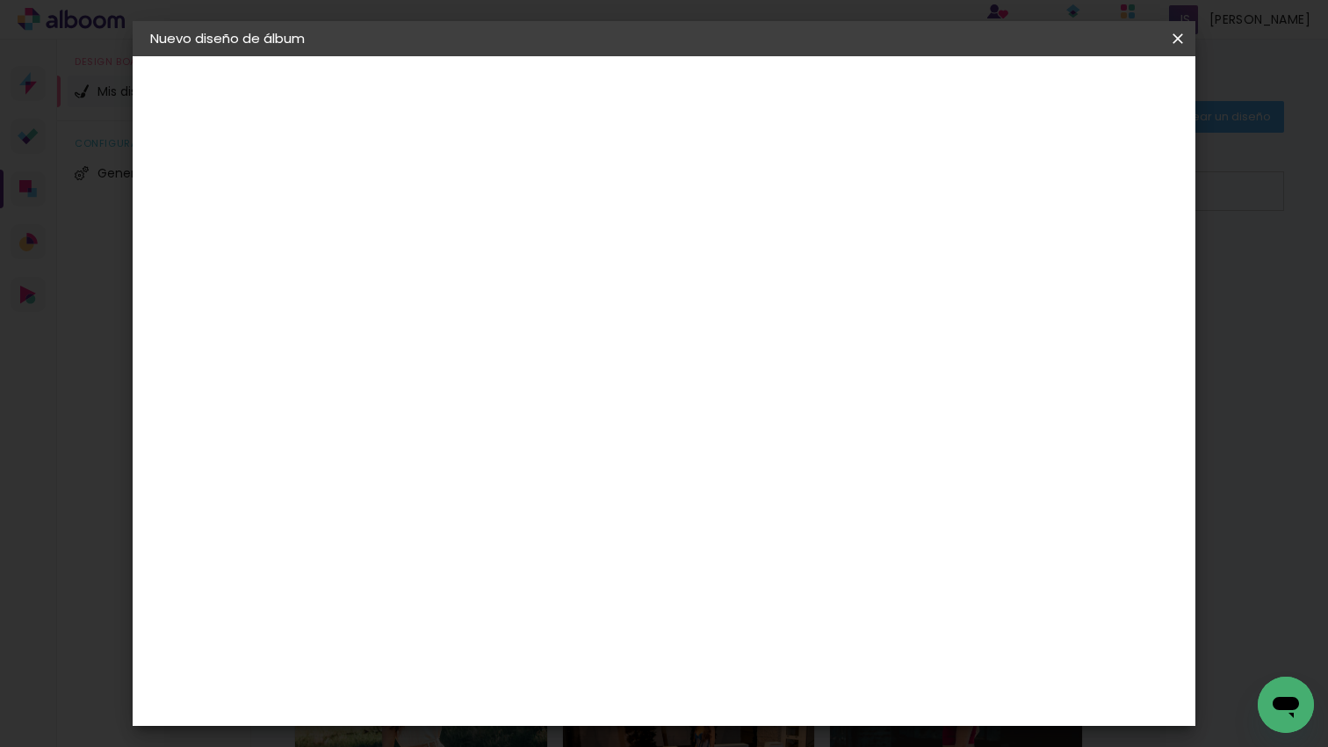
click at [781, 692] on input "60" at bounding box center [767, 699] width 46 height 26
type input "6"
type input "45"
type paper-input "45"
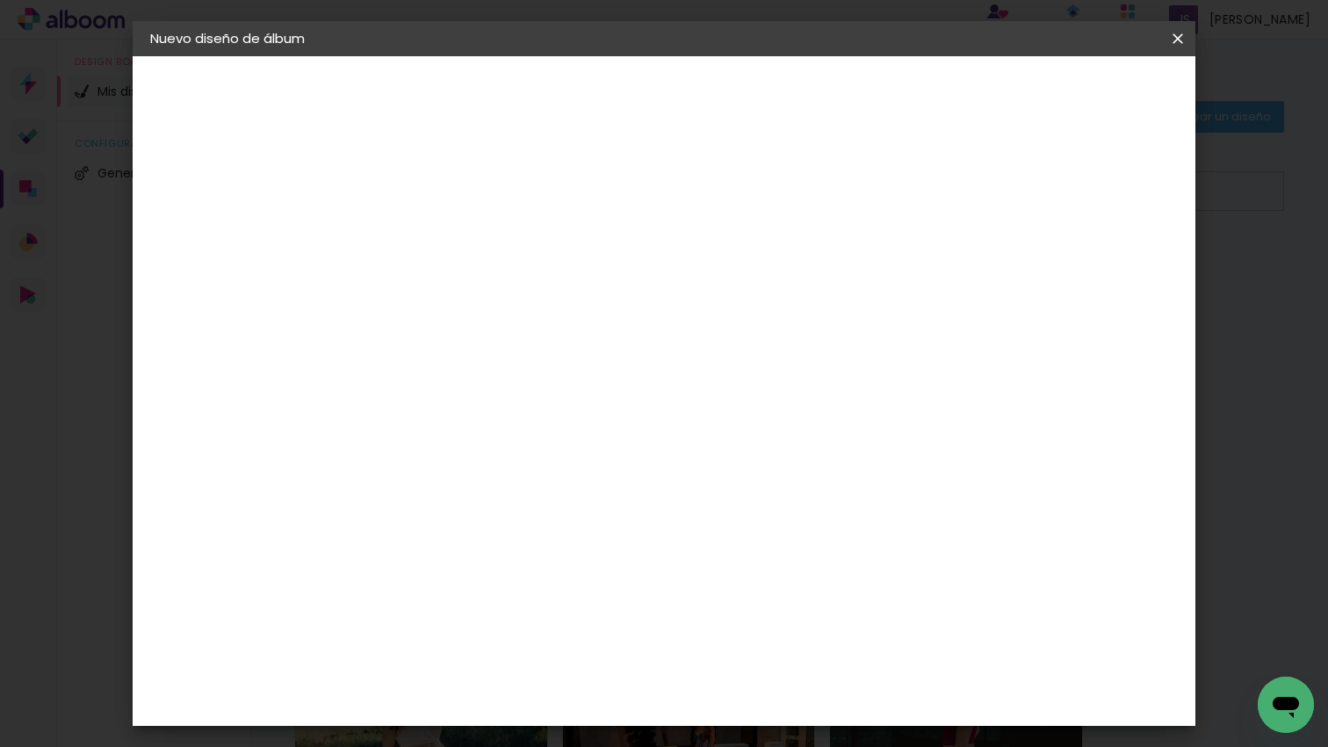
click at [1080, 99] on span "Empezar diseño" at bounding box center [1031, 93] width 97 height 12
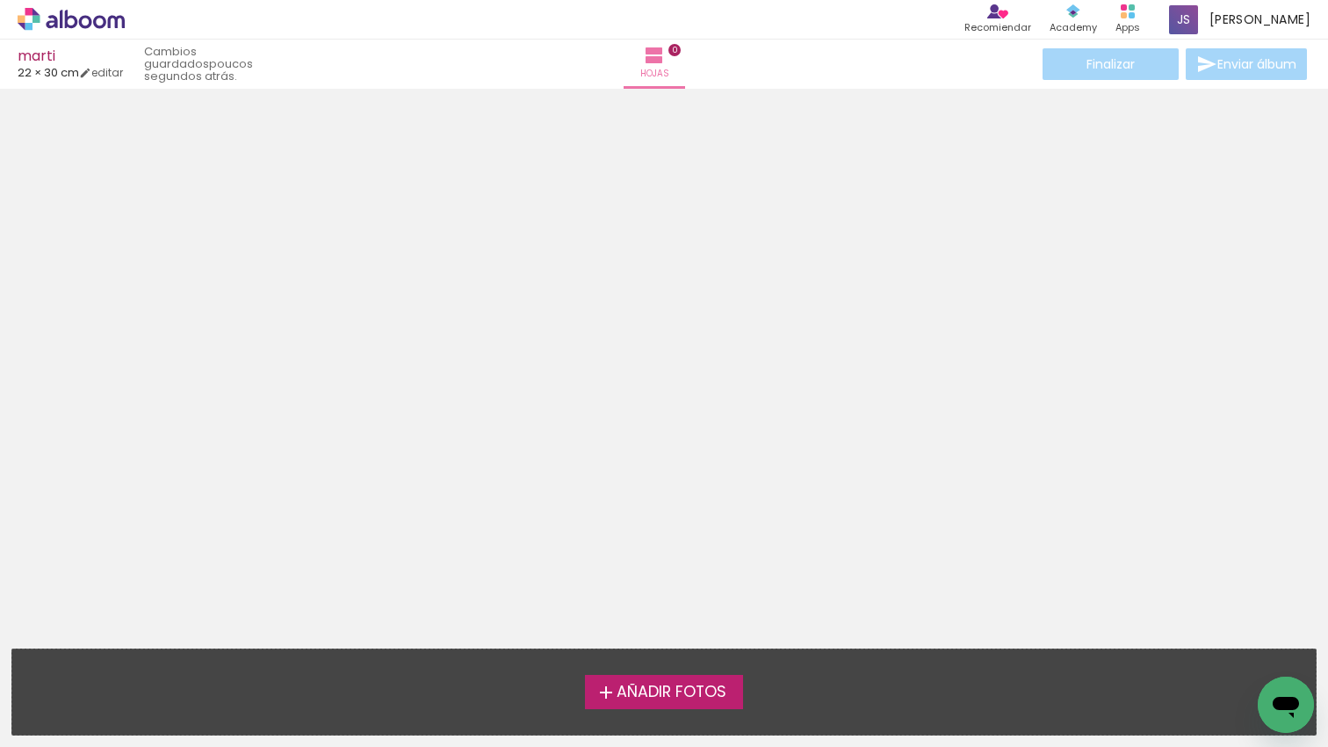
click at [680, 685] on span "Añadir Fotos" at bounding box center [672, 692] width 110 height 16
click at [0, 0] on input "file" at bounding box center [0, 0] width 0 height 0
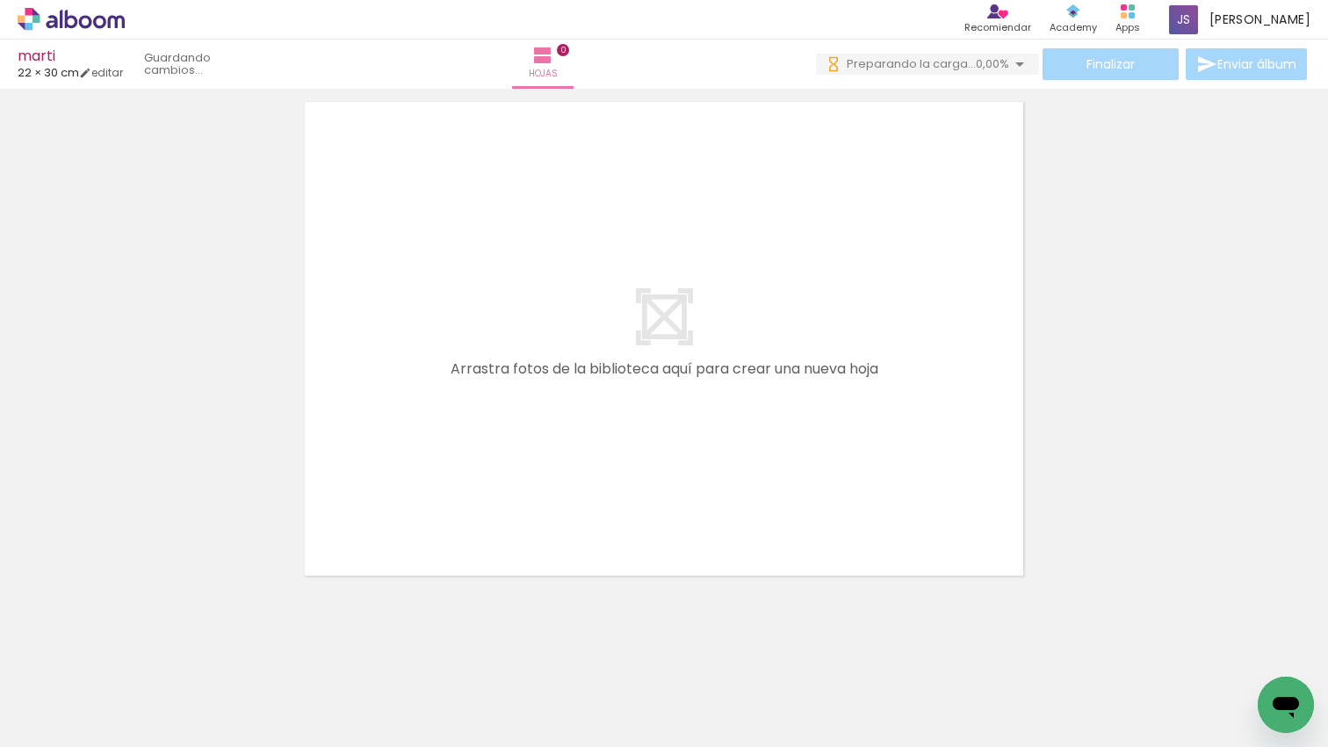
scroll to position [49, 0]
drag, startPoint x: 187, startPoint y: 678, endPoint x: 319, endPoint y: 629, distance: 140.6
click at [481, 439] on quentale-workspace at bounding box center [664, 373] width 1328 height 747
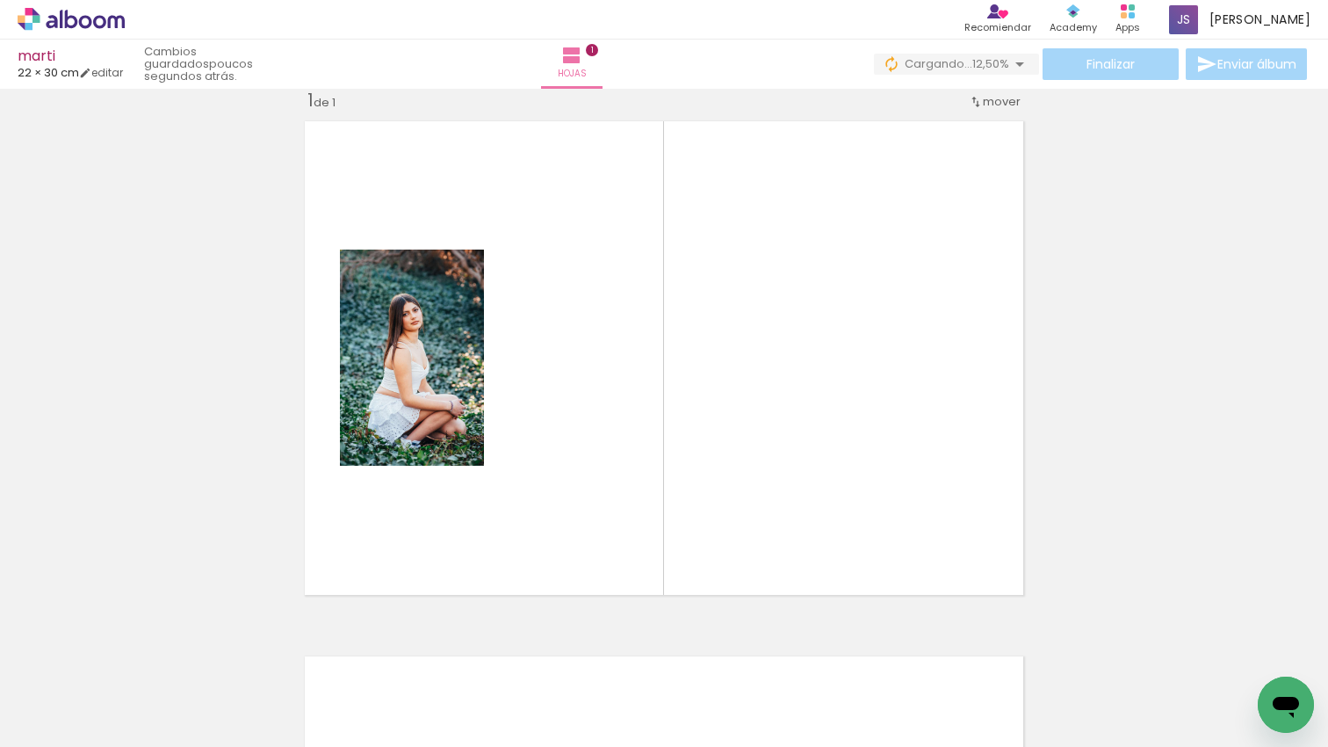
scroll to position [22, 0]
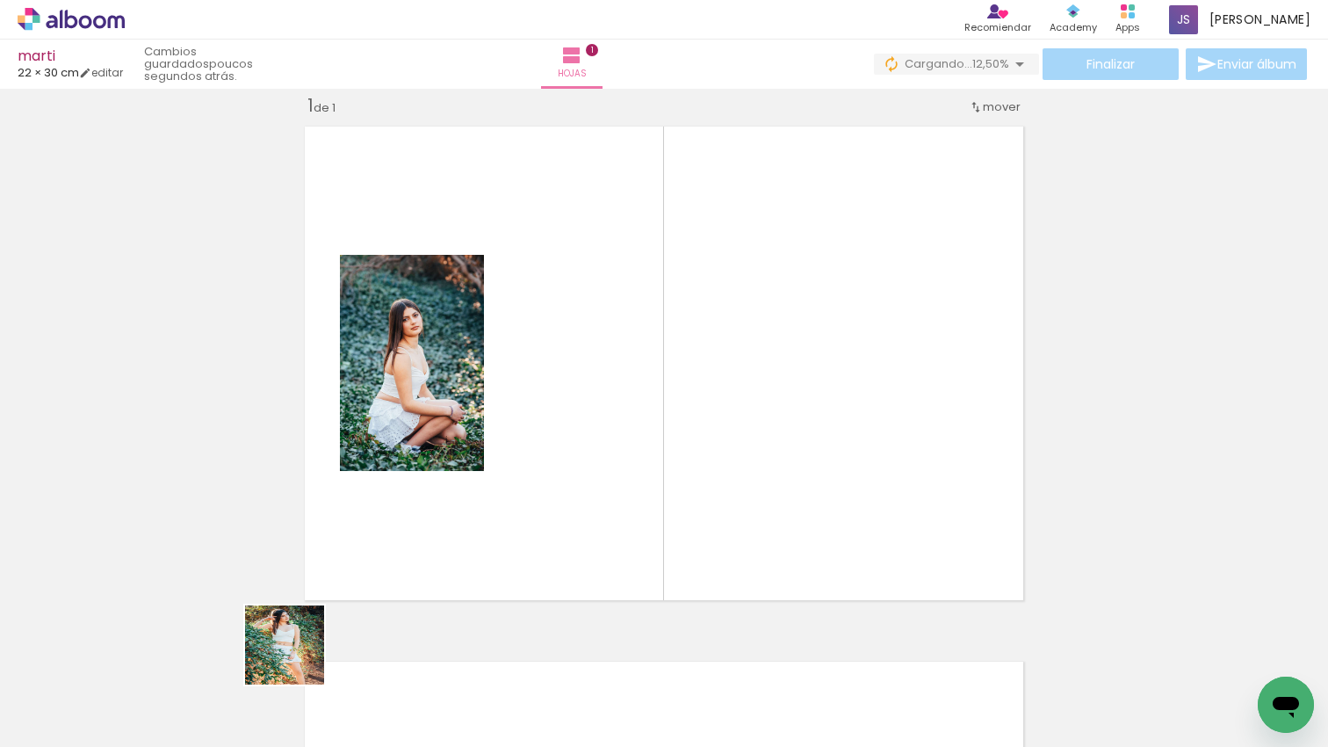
drag, startPoint x: 298, startPoint y: 658, endPoint x: 380, endPoint y: 626, distance: 88.4
click at [366, 523] on quentale-workspace at bounding box center [664, 373] width 1328 height 747
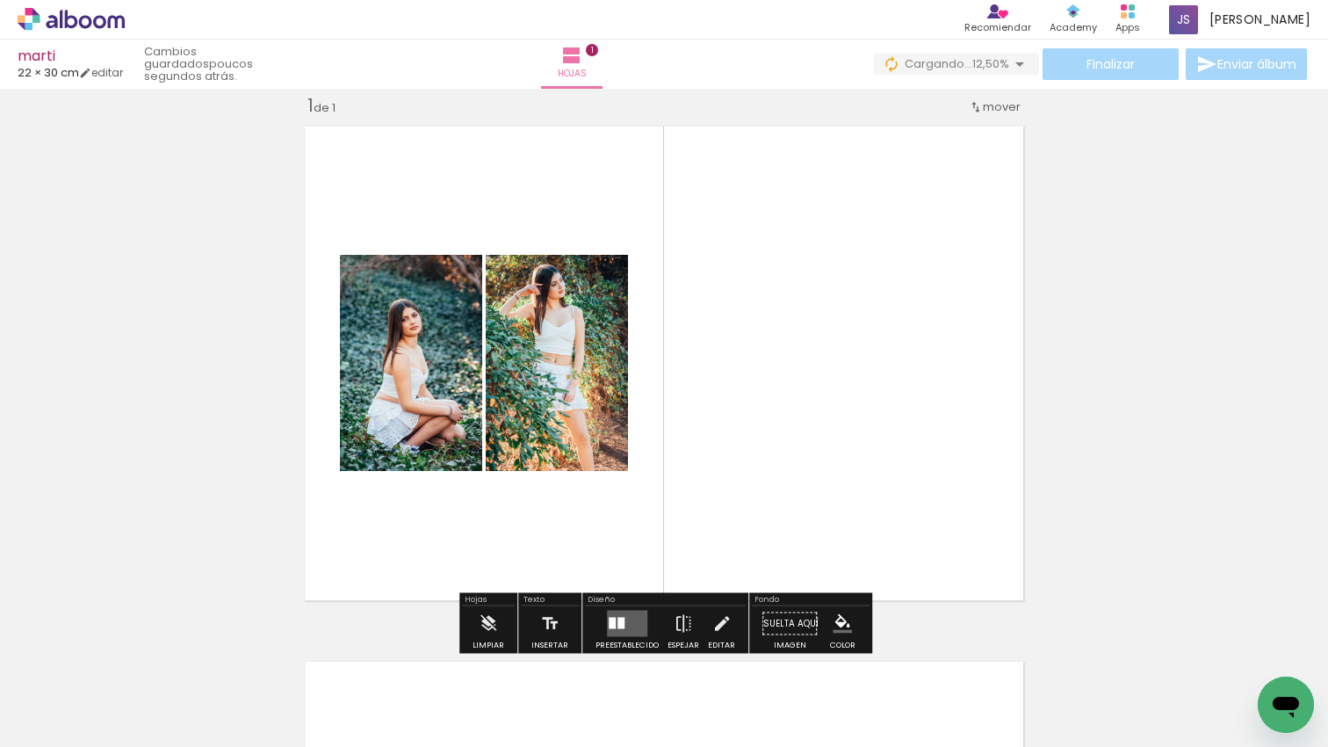
drag, startPoint x: 454, startPoint y: 443, endPoint x: 444, endPoint y: 676, distance: 233.9
click at [454, 449] on quentale-workspace at bounding box center [664, 373] width 1328 height 747
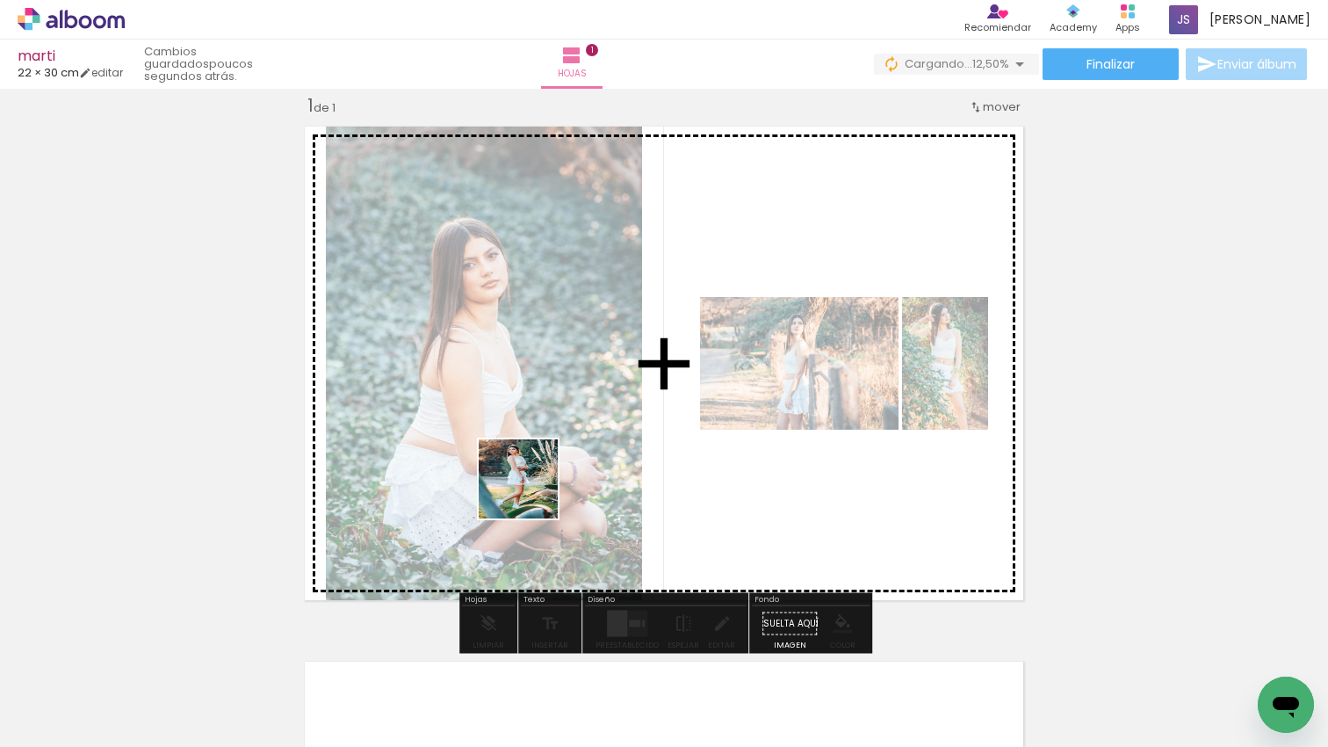
drag, startPoint x: 524, startPoint y: 502, endPoint x: 549, endPoint y: 600, distance: 100.5
click at [534, 490] on quentale-workspace at bounding box center [664, 373] width 1328 height 747
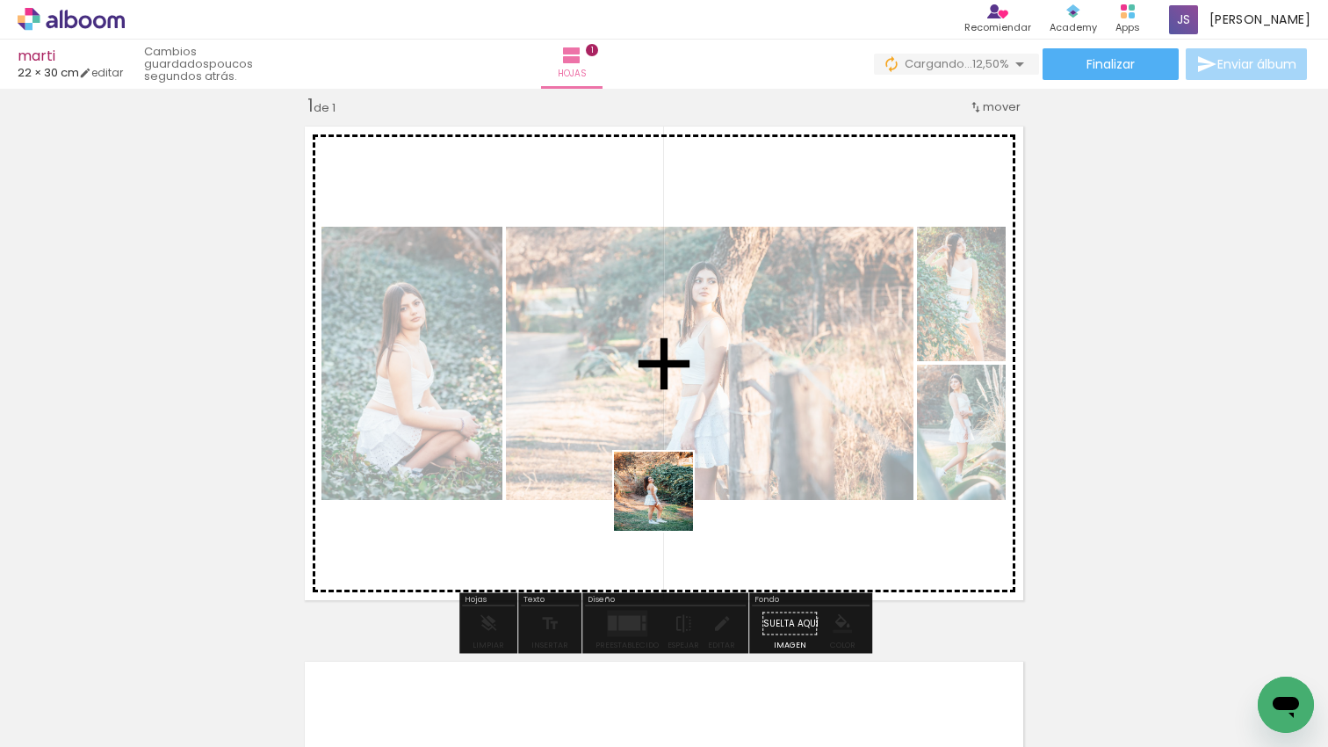
drag, startPoint x: 666, startPoint y: 567, endPoint x: 641, endPoint y: 531, distance: 43.6
click at [667, 501] on quentale-workspace at bounding box center [664, 373] width 1328 height 747
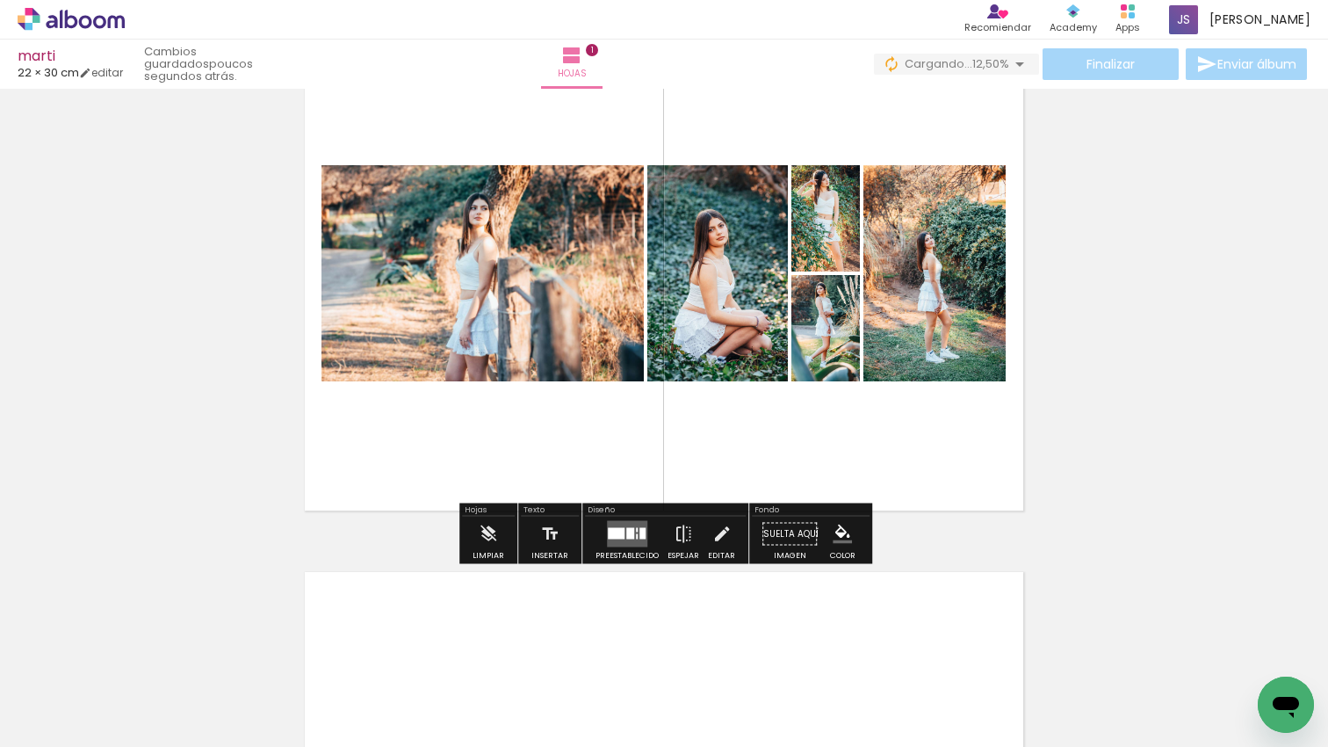
scroll to position [115, 0]
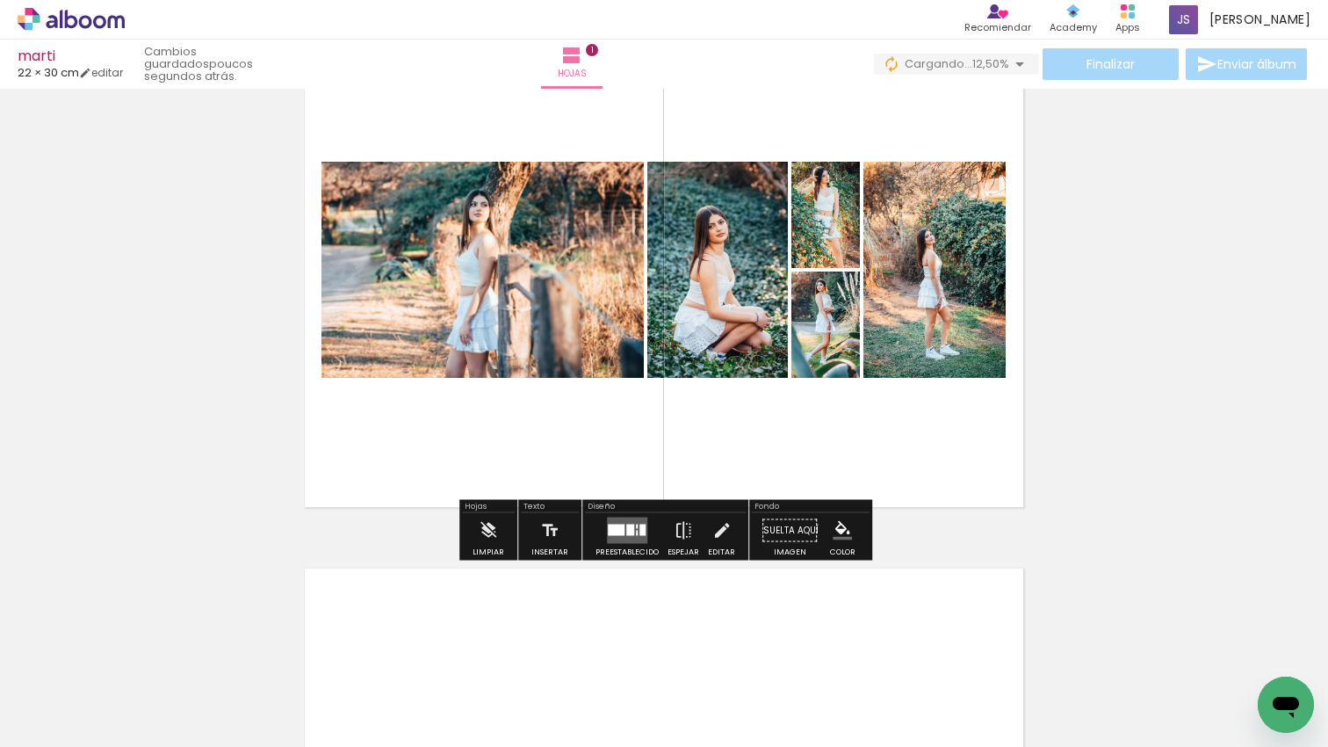
click at [623, 521] on quentale-layouter at bounding box center [627, 530] width 40 height 26
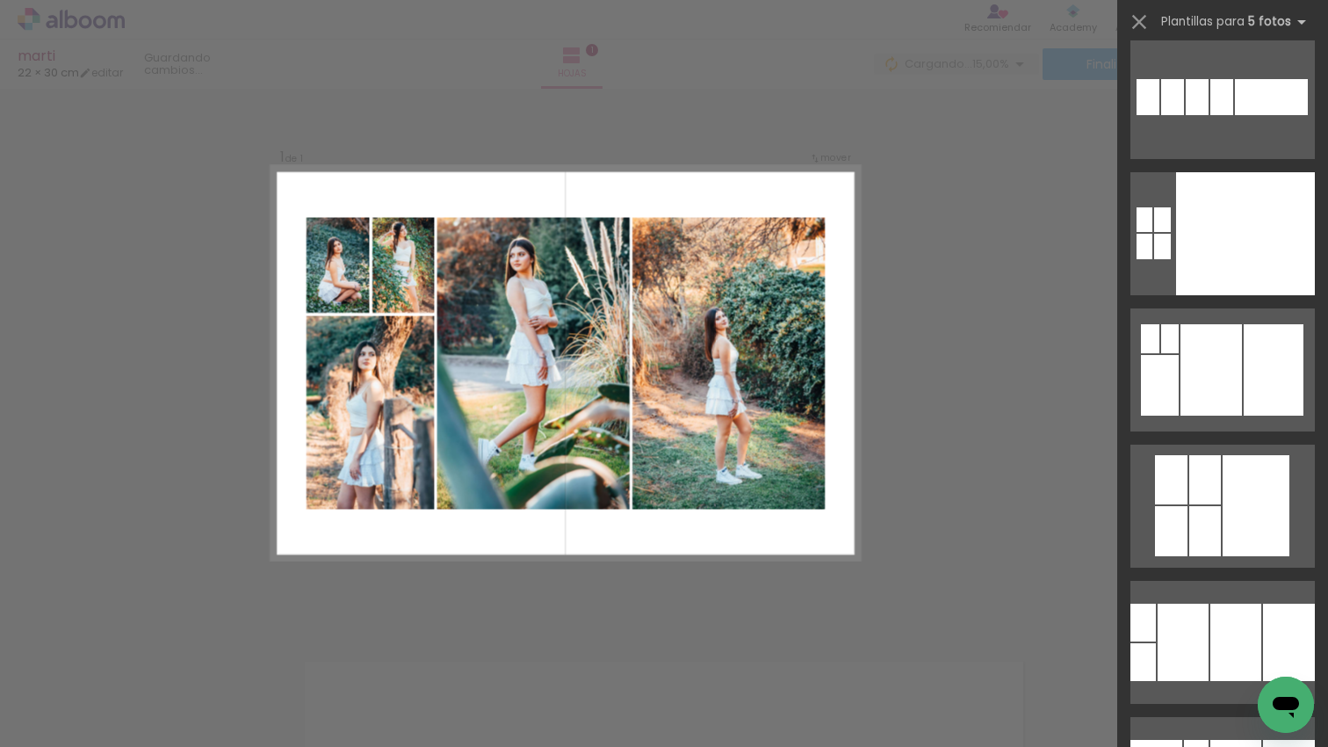
scroll to position [5873, 0]
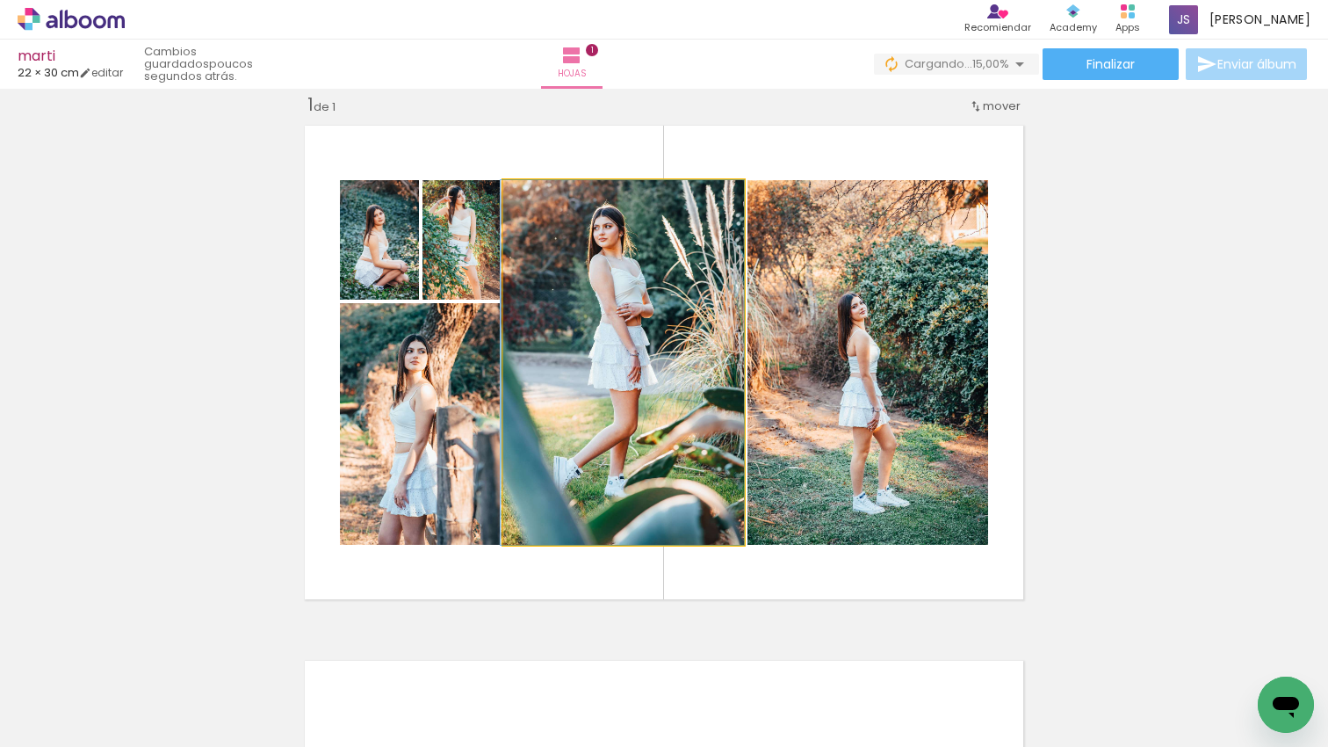
drag, startPoint x: 626, startPoint y: 328, endPoint x: 623, endPoint y: 349, distance: 21.4
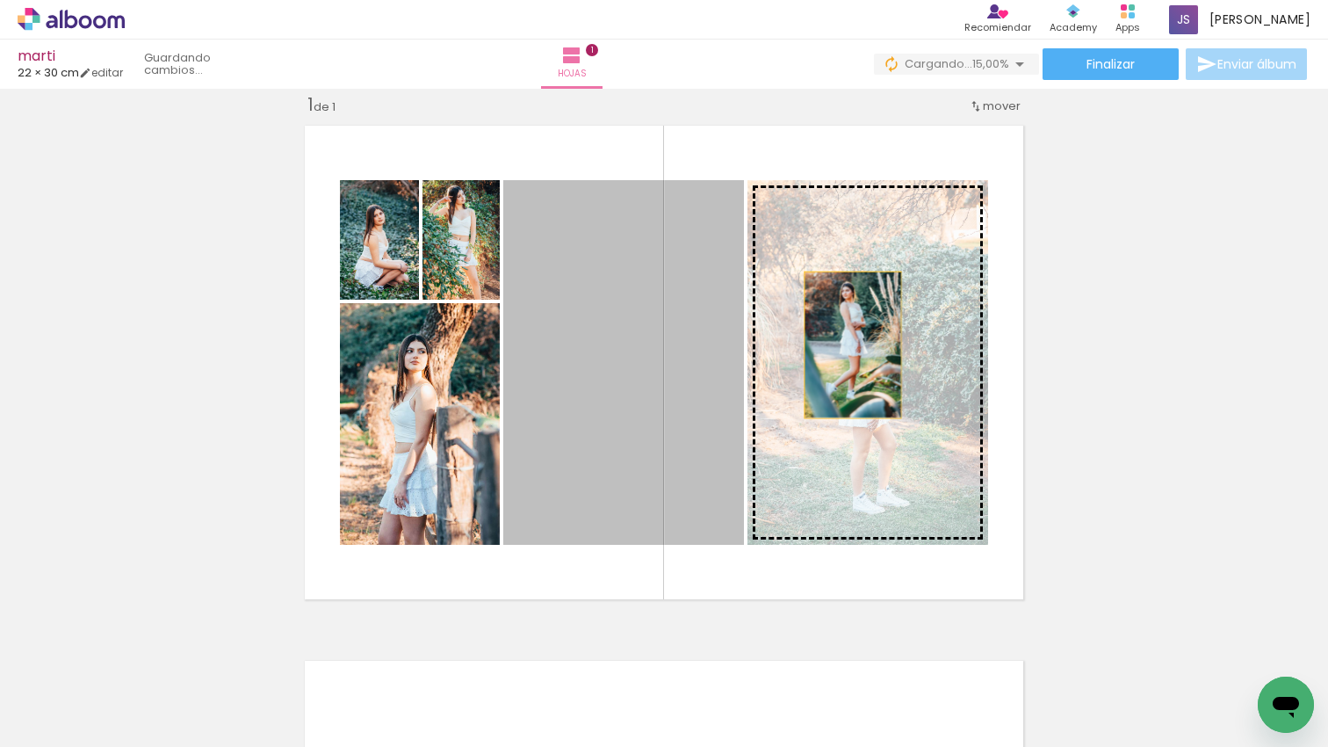
drag, startPoint x: 689, startPoint y: 349, endPoint x: 871, endPoint y: 343, distance: 182.8
click at [0, 0] on slot at bounding box center [0, 0] width 0 height 0
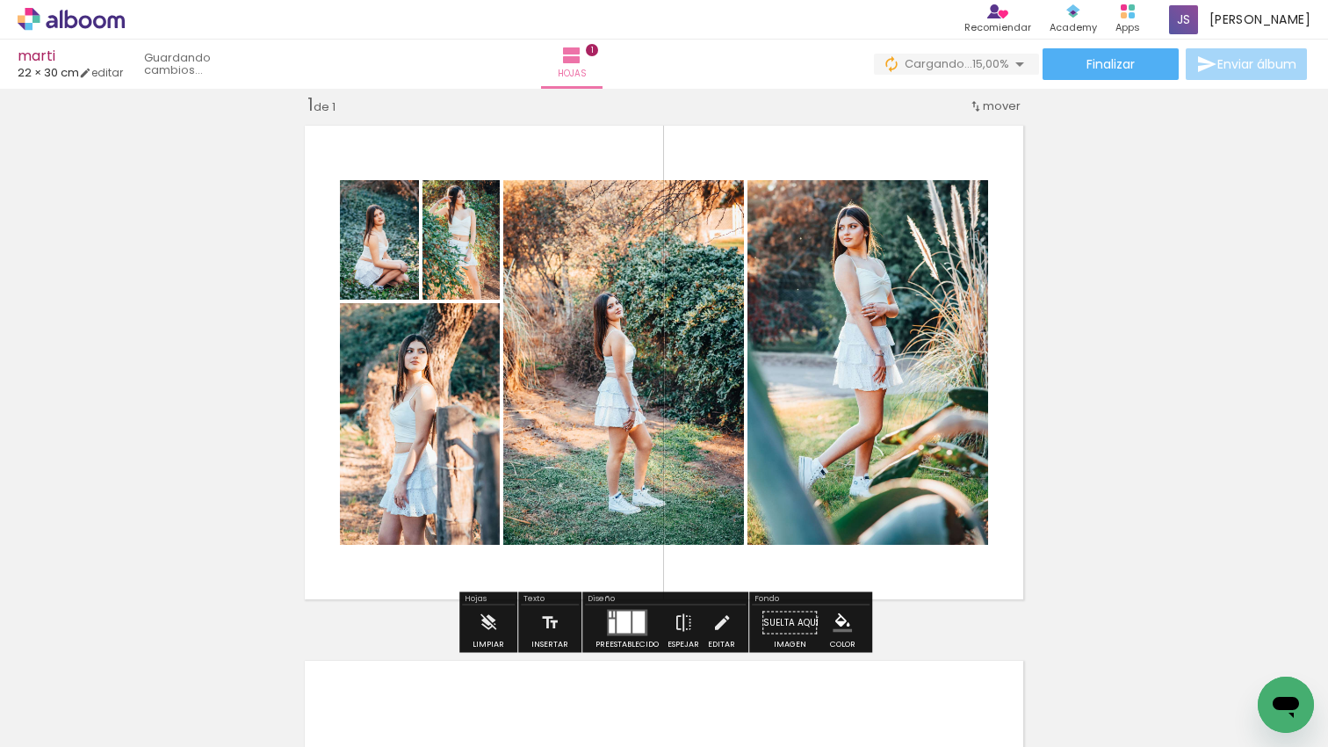
scroll to position [22, 0]
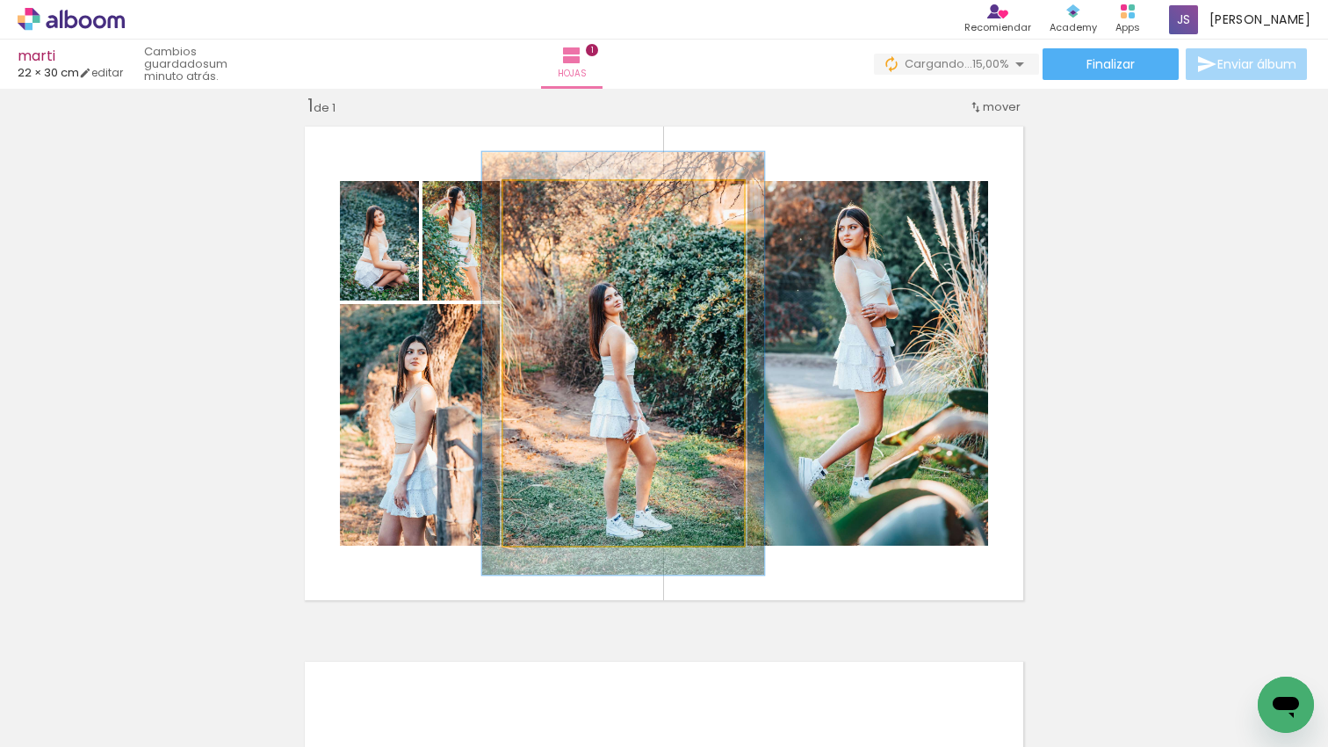
type paper-slider "116"
drag, startPoint x: 540, startPoint y: 198, endPoint x: 623, endPoint y: 290, distance: 123.8
click at [551, 198] on div at bounding box center [554, 199] width 16 height 16
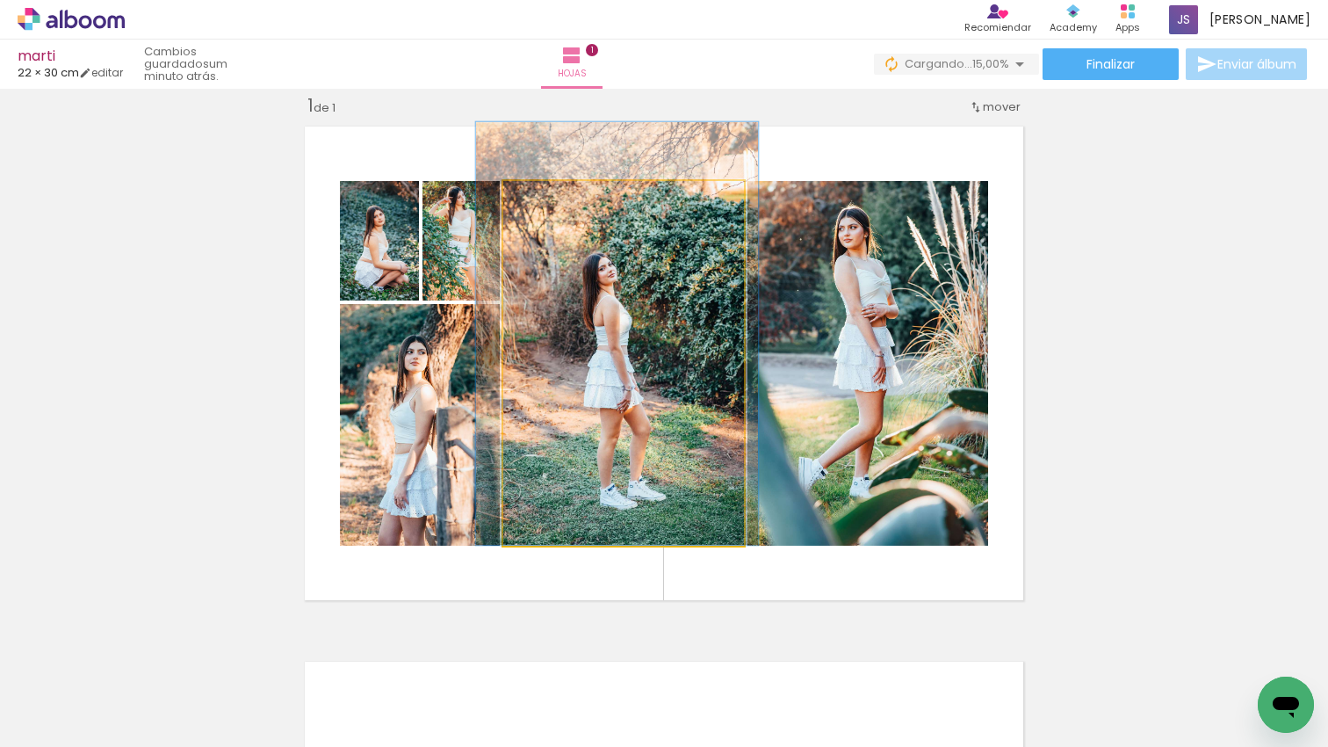
drag, startPoint x: 621, startPoint y: 327, endPoint x: 617, endPoint y: 284, distance: 43.3
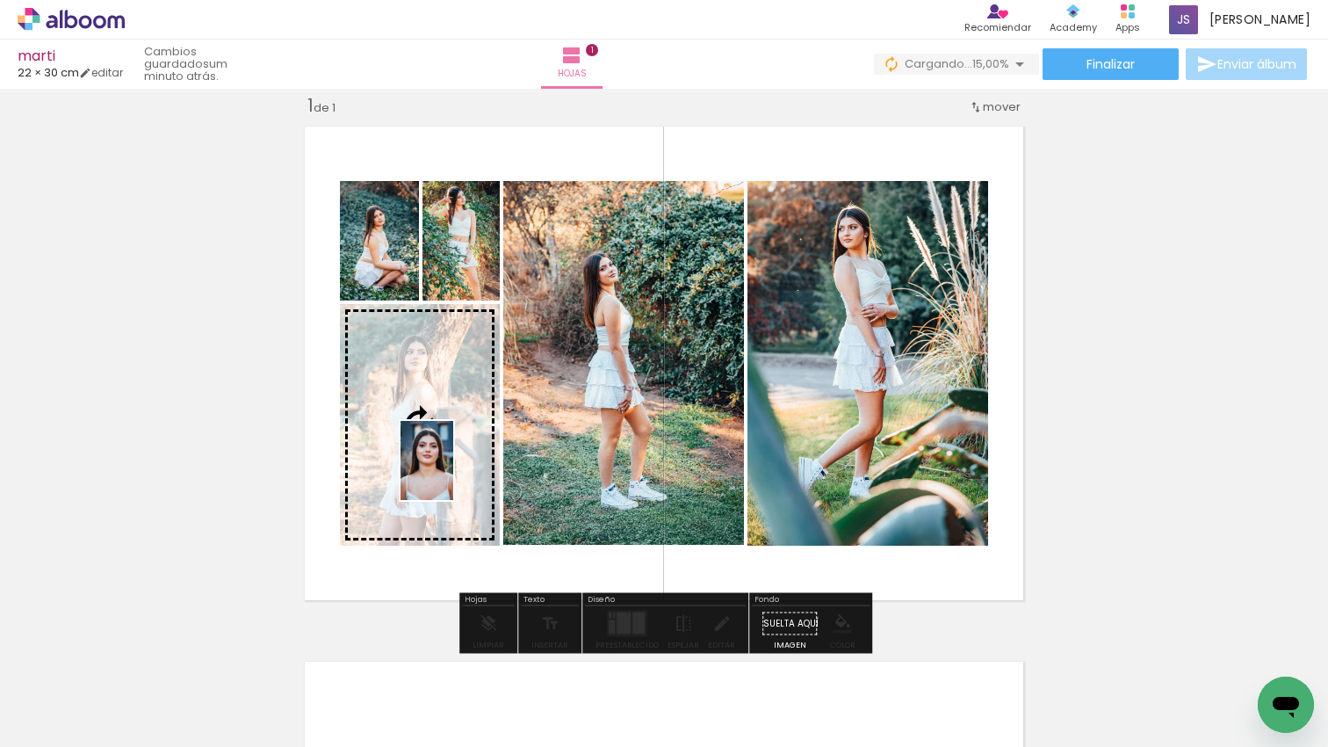
drag, startPoint x: 663, startPoint y: 564, endPoint x: 453, endPoint y: 473, distance: 228.6
click at [453, 473] on quentale-workspace at bounding box center [664, 373] width 1328 height 747
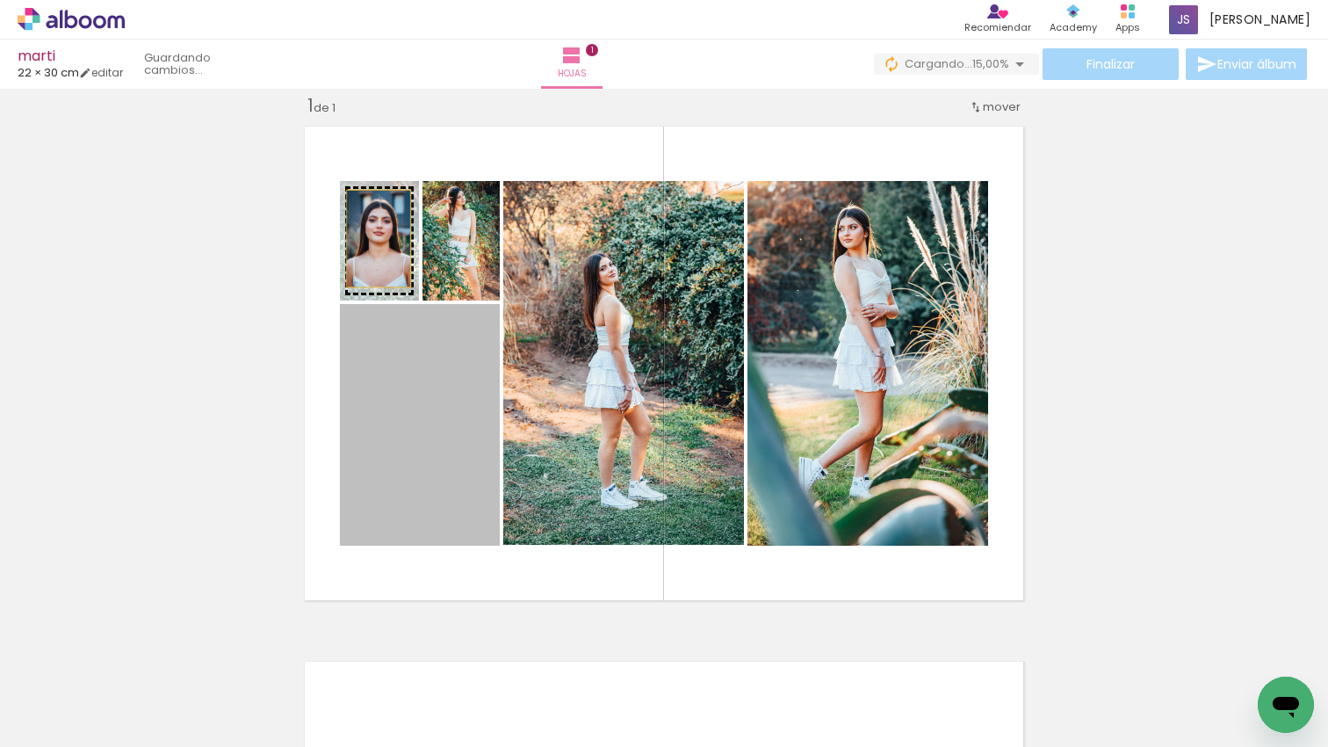
drag, startPoint x: 453, startPoint y: 473, endPoint x: 378, endPoint y: 237, distance: 247.2
click at [0, 0] on slot at bounding box center [0, 0] width 0 height 0
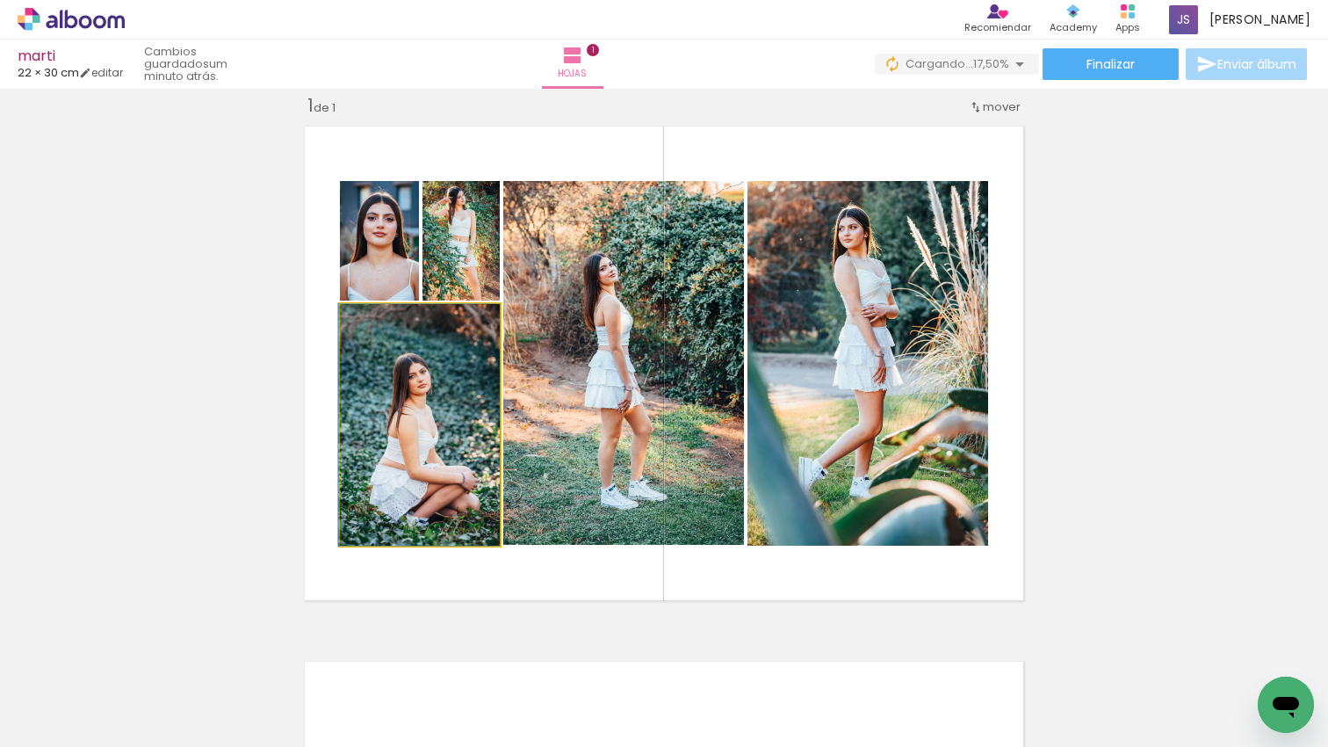
drag, startPoint x: 444, startPoint y: 376, endPoint x: 429, endPoint y: 376, distance: 14.1
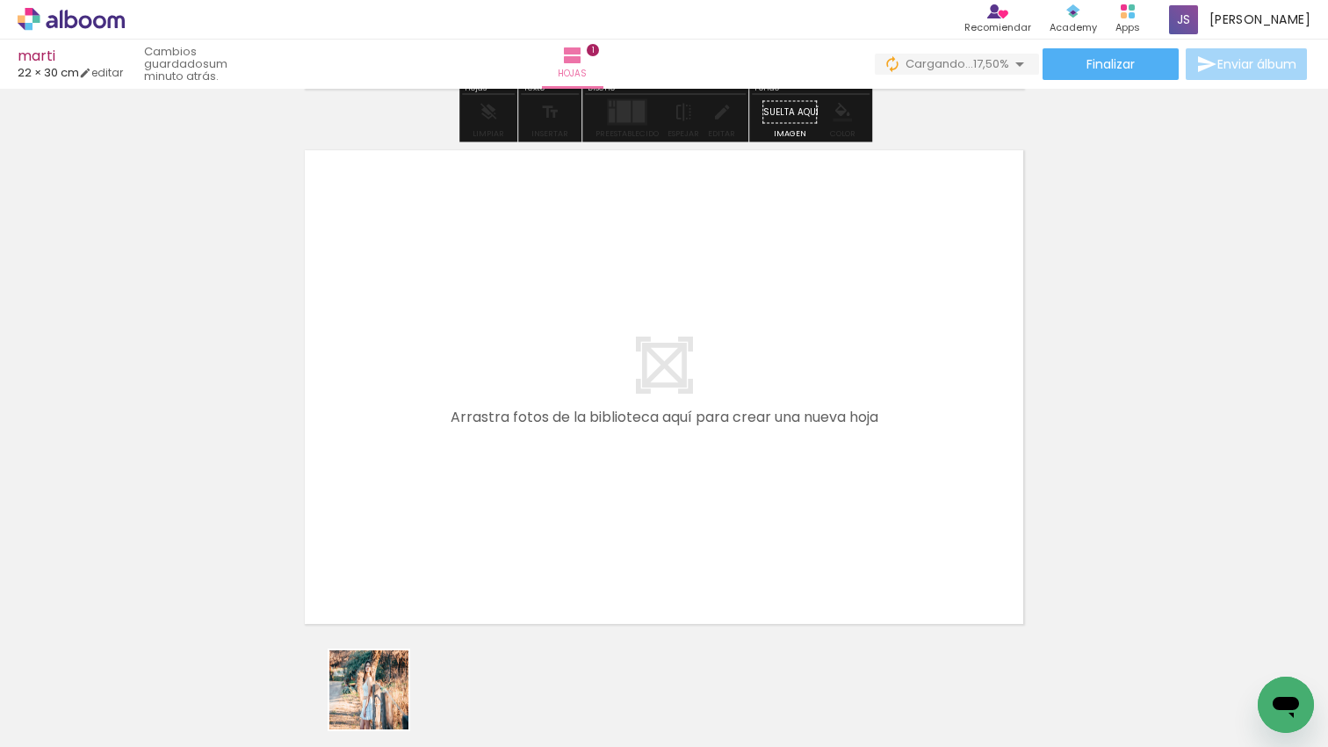
click at [498, 521] on quentale-workspace at bounding box center [664, 373] width 1328 height 747
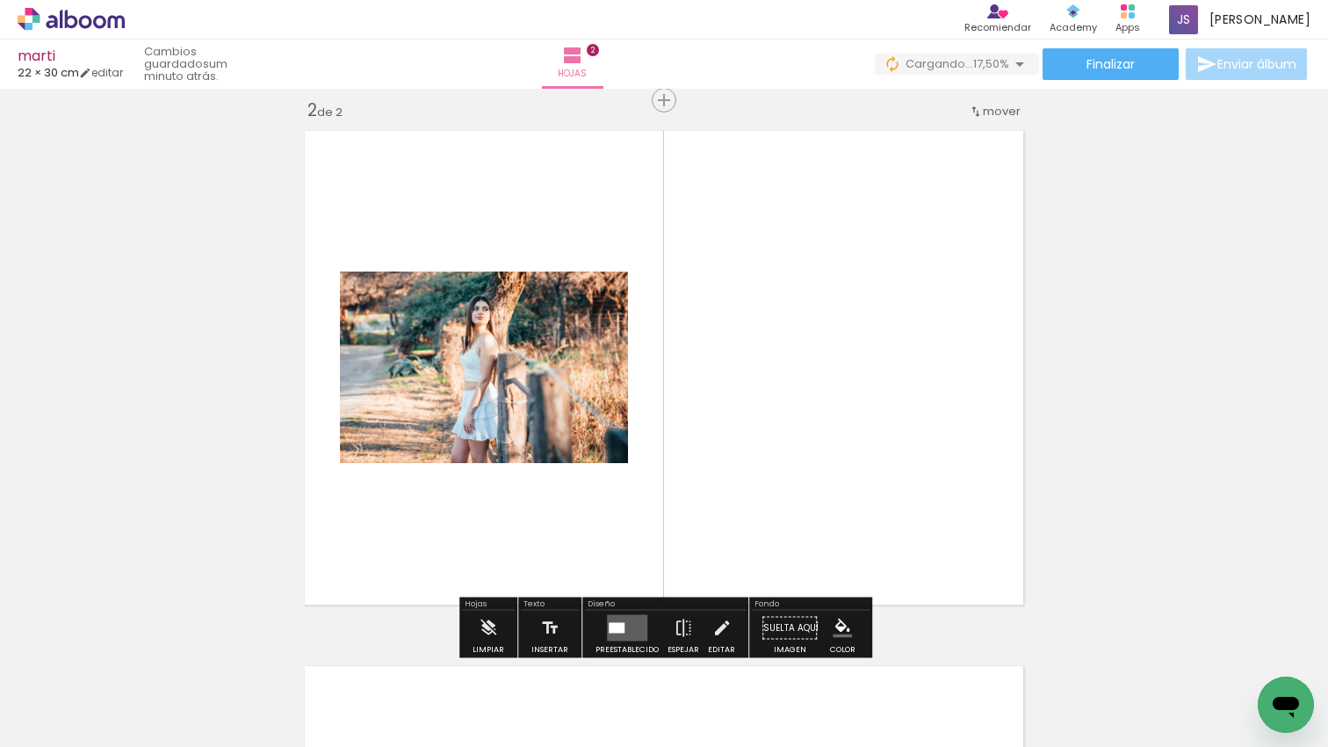
scroll to position [557, 0]
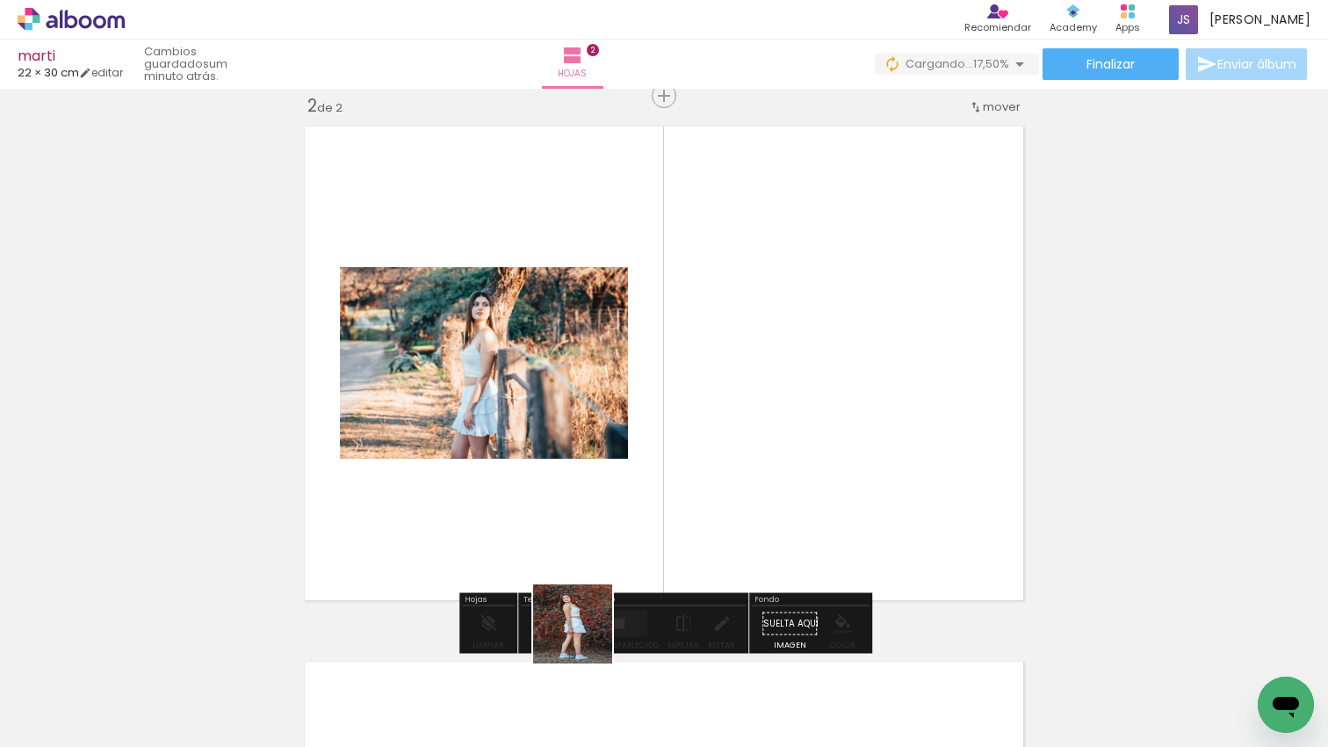
drag, startPoint x: 581, startPoint y: 653, endPoint x: 732, endPoint y: 630, distance: 152.9
click at [647, 524] on quentale-workspace at bounding box center [664, 373] width 1328 height 747
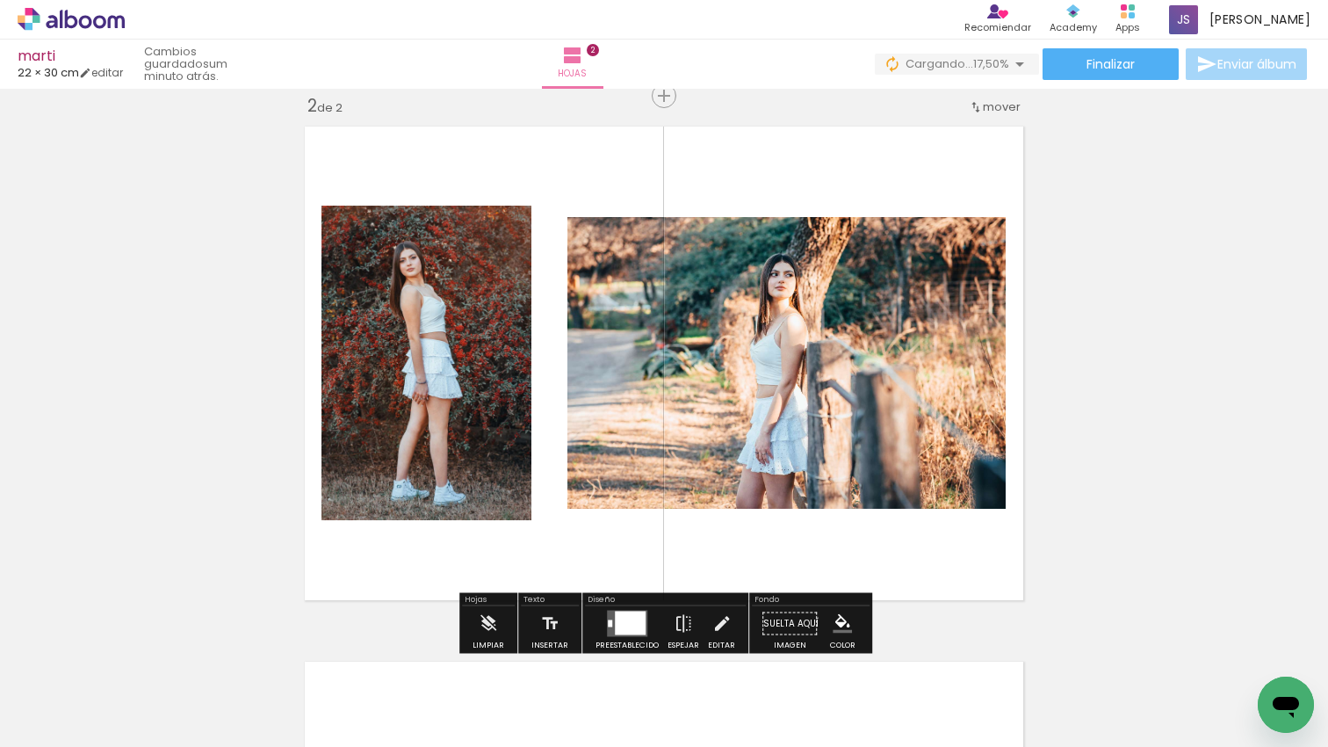
drag, startPoint x: 862, startPoint y: 668, endPoint x: 995, endPoint y: 613, distance: 143.7
click at [881, 463] on quentale-workspace at bounding box center [664, 373] width 1328 height 747
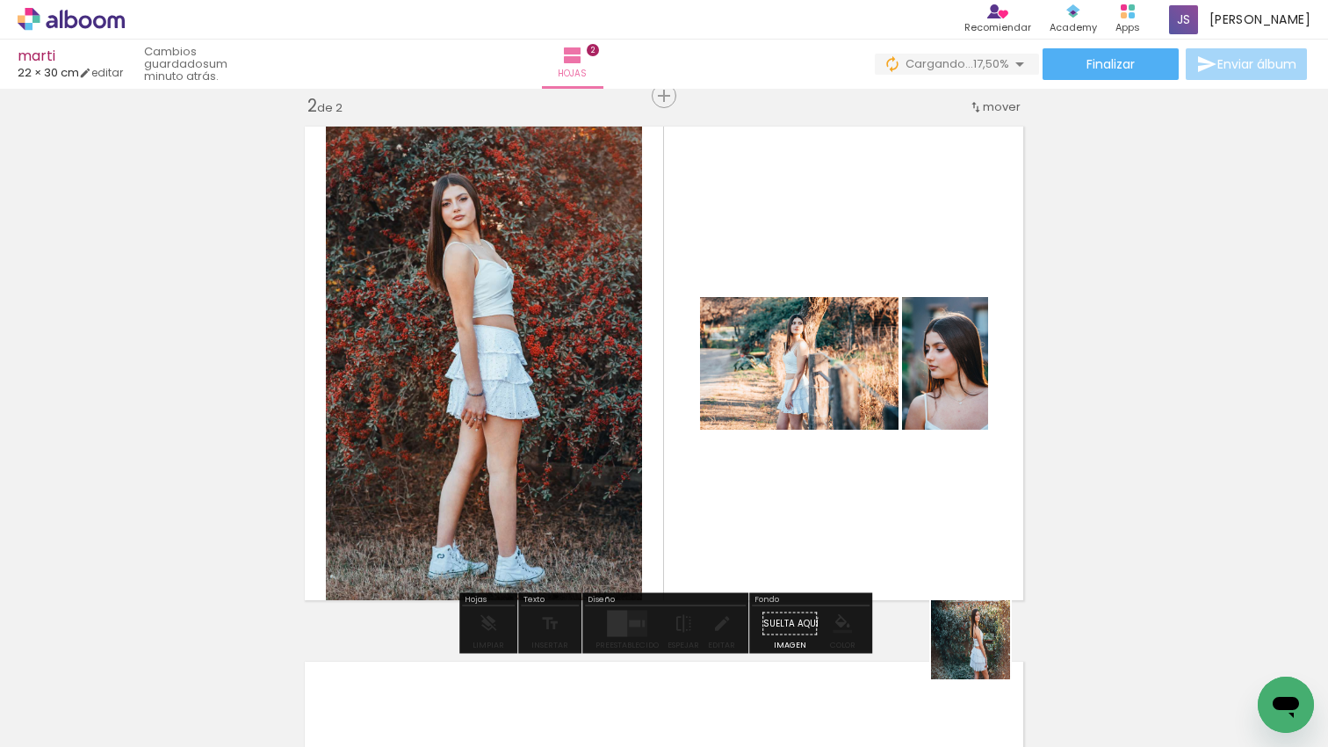
drag, startPoint x: 985, startPoint y: 659, endPoint x: 1018, endPoint y: 615, distance: 54.6
click at [930, 501] on quentale-workspace at bounding box center [664, 373] width 1328 height 747
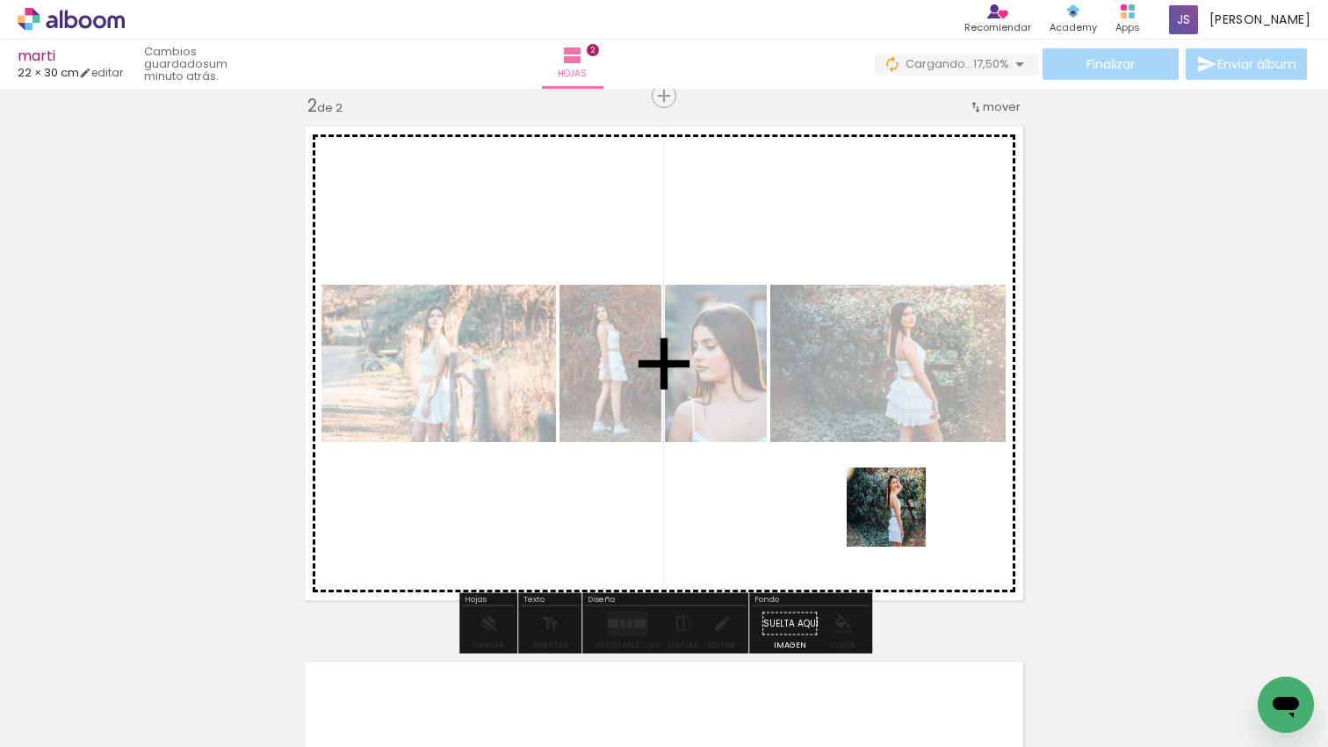
drag, startPoint x: 974, startPoint y: 588, endPoint x: 887, endPoint y: 512, distance: 115.8
click at [885, 507] on quentale-workspace at bounding box center [664, 373] width 1328 height 747
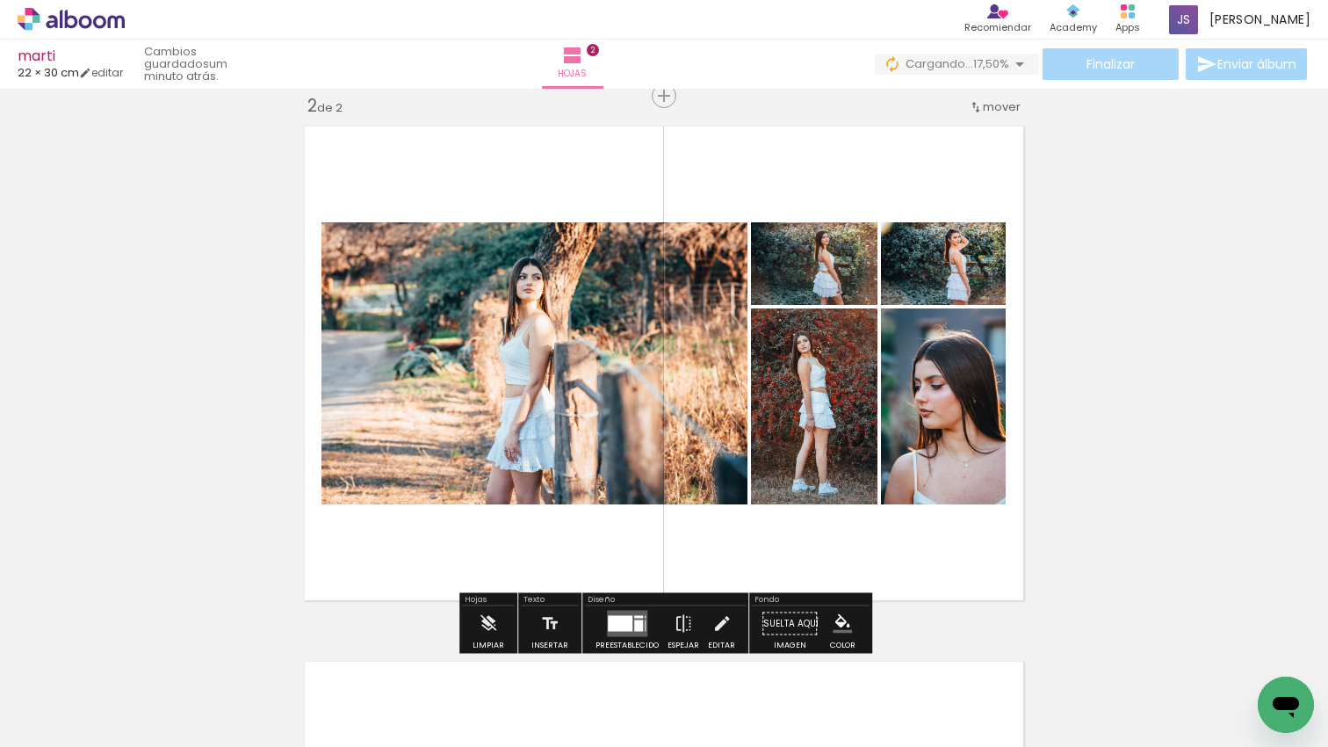
click at [623, 619] on div at bounding box center [620, 624] width 25 height 16
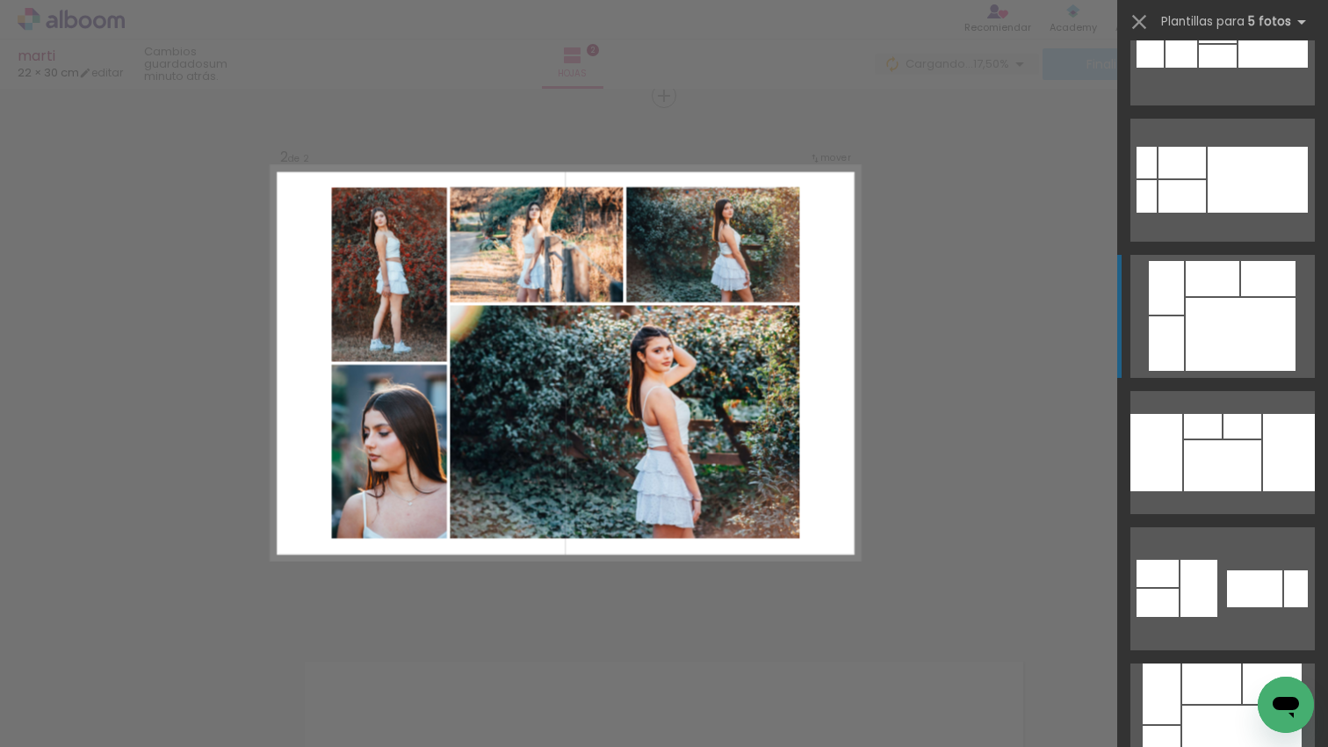
scroll to position [619, 0]
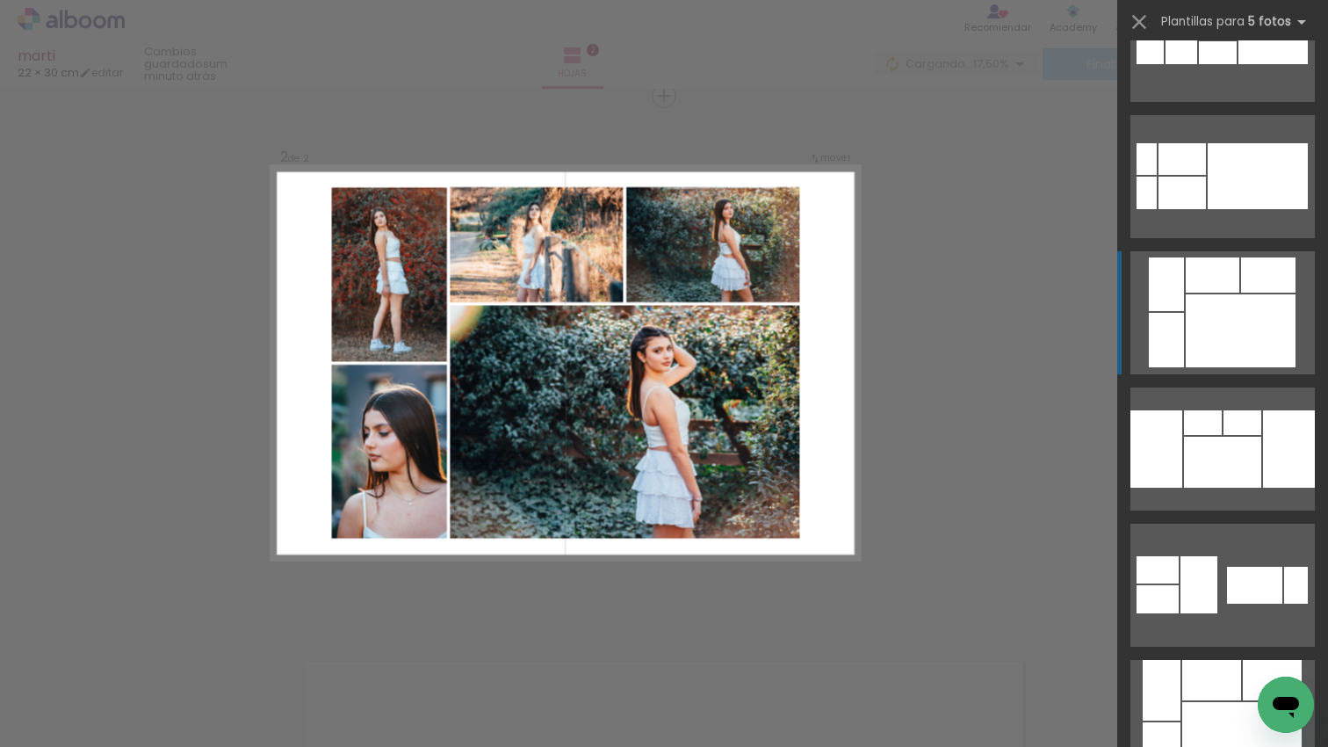
click at [1237, 64] on div at bounding box center [1218, 52] width 38 height 23
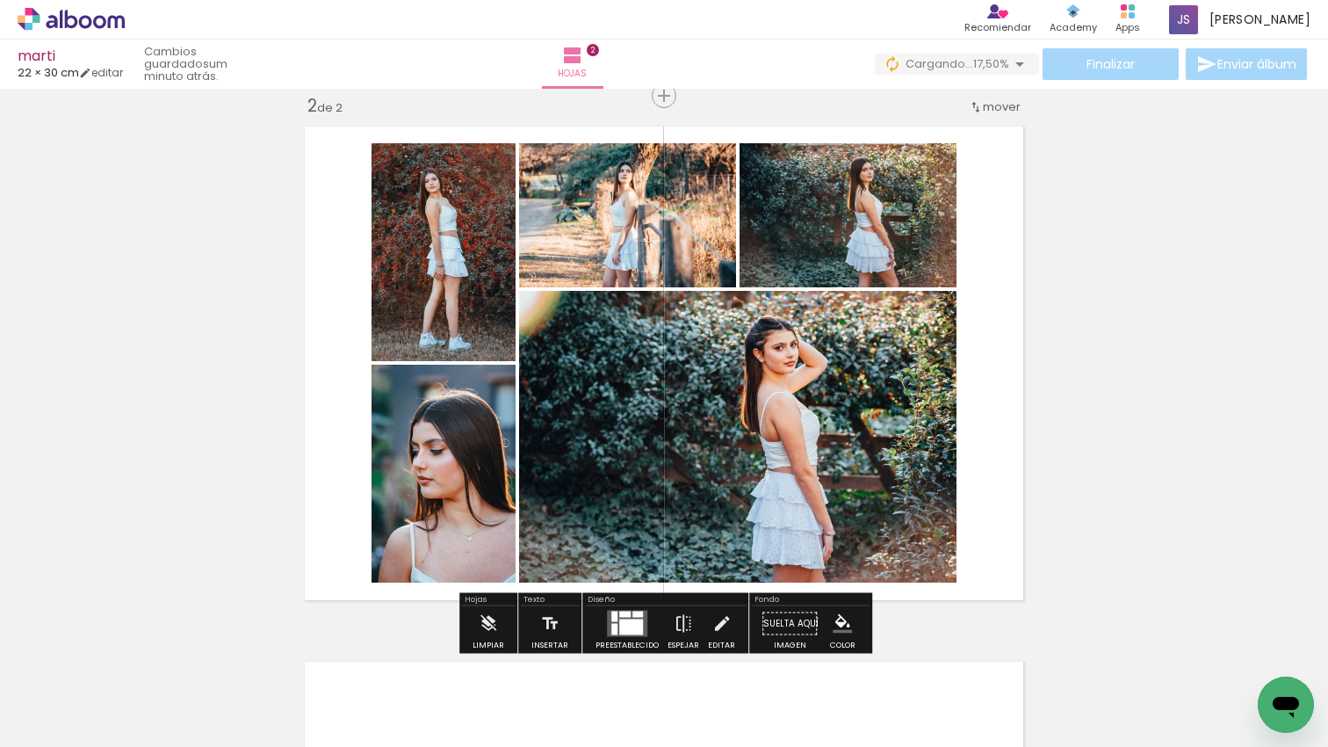
click at [0, 0] on slot at bounding box center [0, 0] width 0 height 0
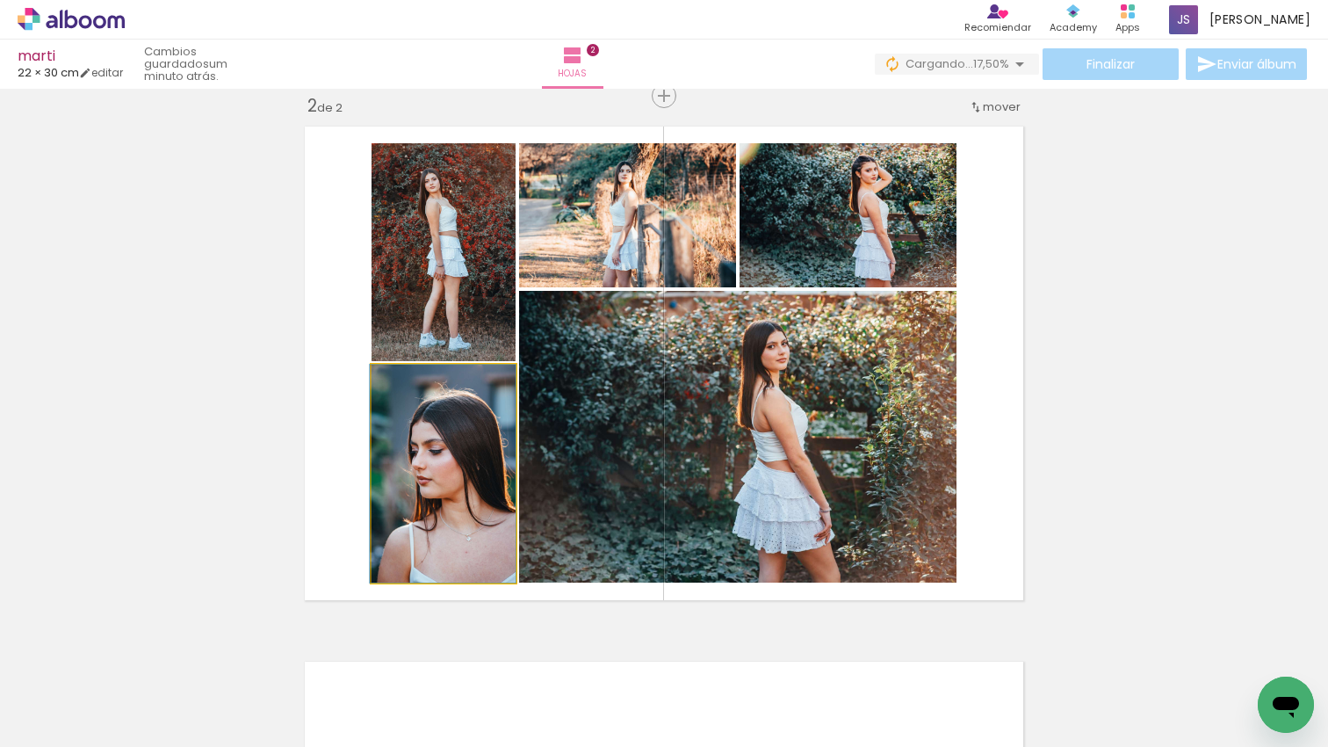
drag, startPoint x: 480, startPoint y: 412, endPoint x: 442, endPoint y: 411, distance: 38.7
click at [441, 412] on div at bounding box center [443, 473] width 146 height 218
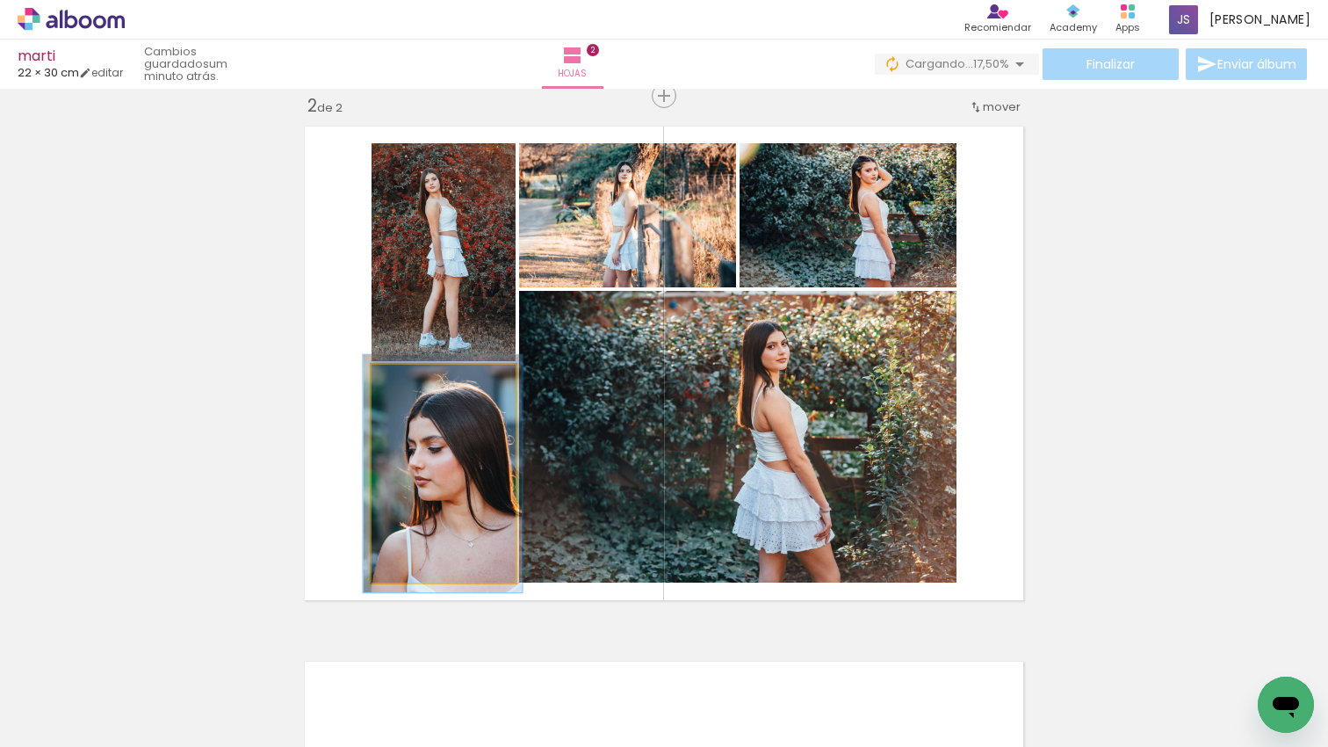
type paper-slider "109"
click at [421, 377] on div at bounding box center [418, 383] width 16 height 16
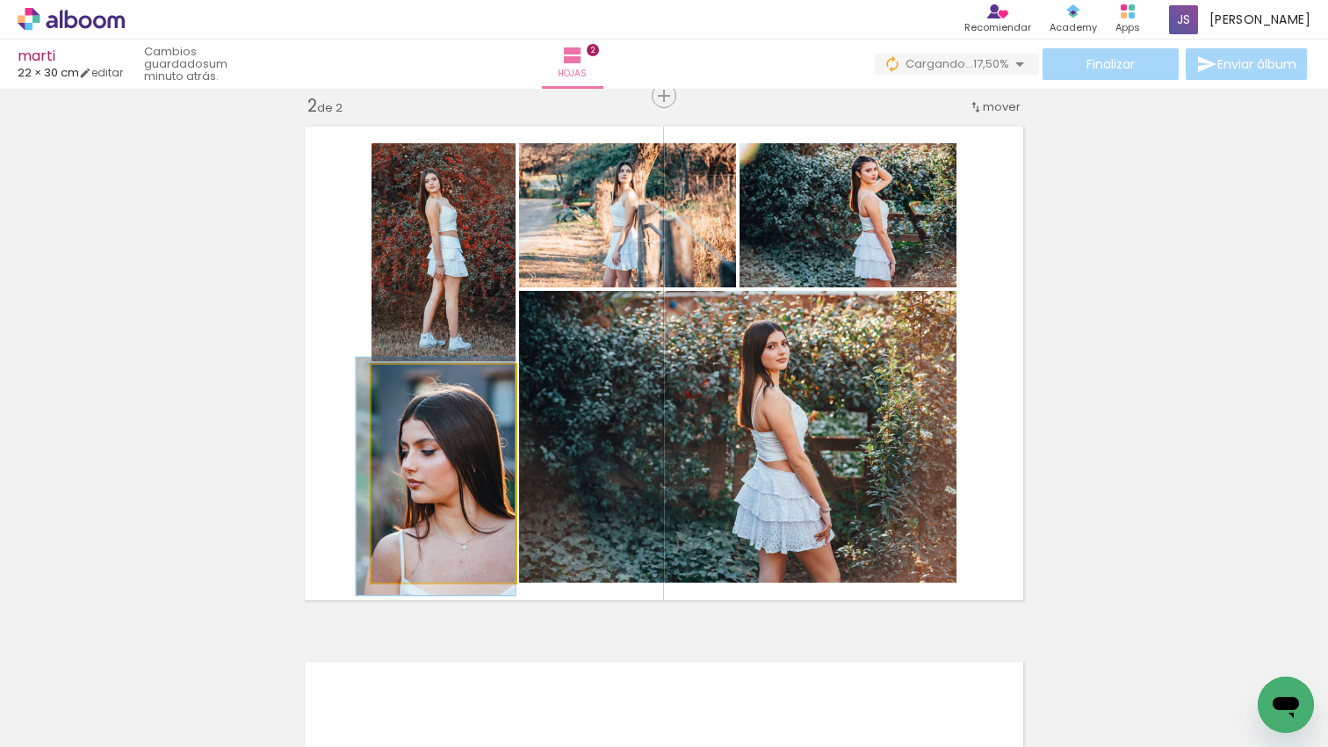
drag, startPoint x: 482, startPoint y: 491, endPoint x: 465, endPoint y: 494, distance: 17.8
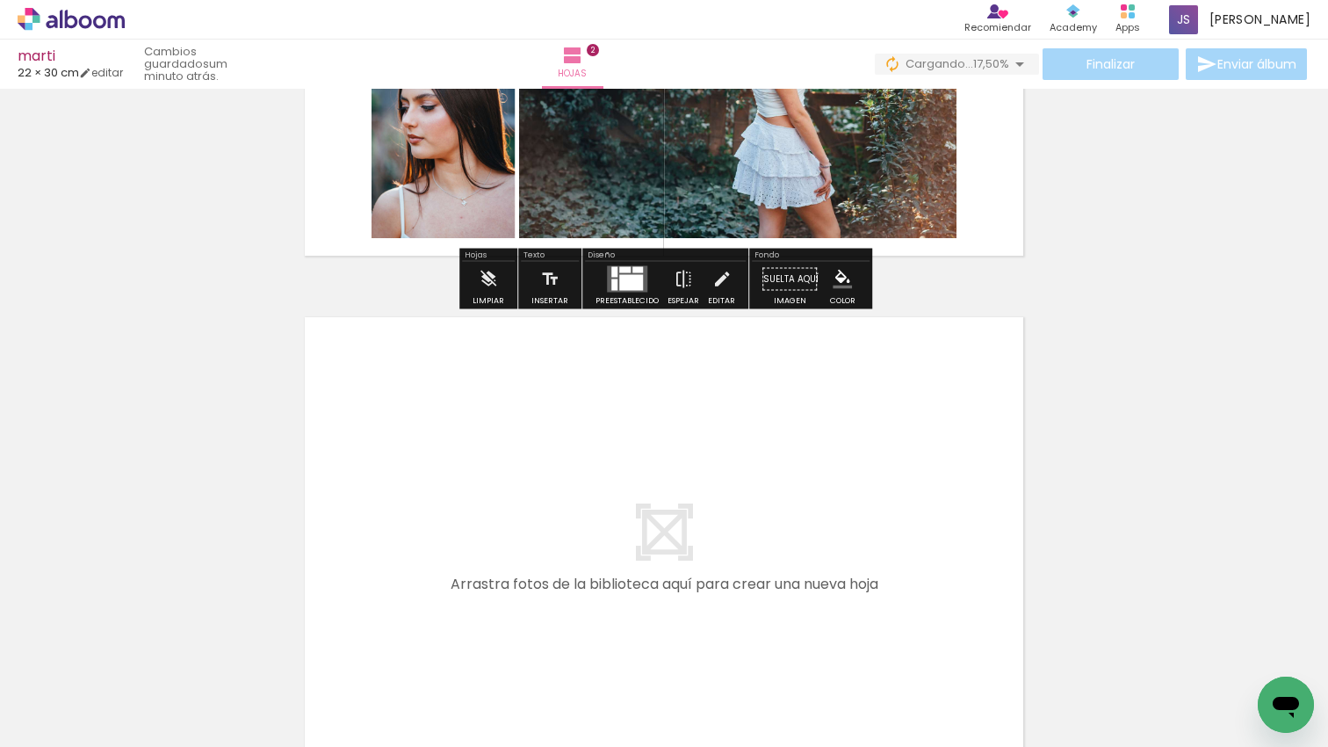
scroll to position [0, 592]
drag, startPoint x: 579, startPoint y: 681, endPoint x: 638, endPoint y: 552, distance: 141.9
click at [638, 552] on quentale-workspace at bounding box center [664, 373] width 1328 height 747
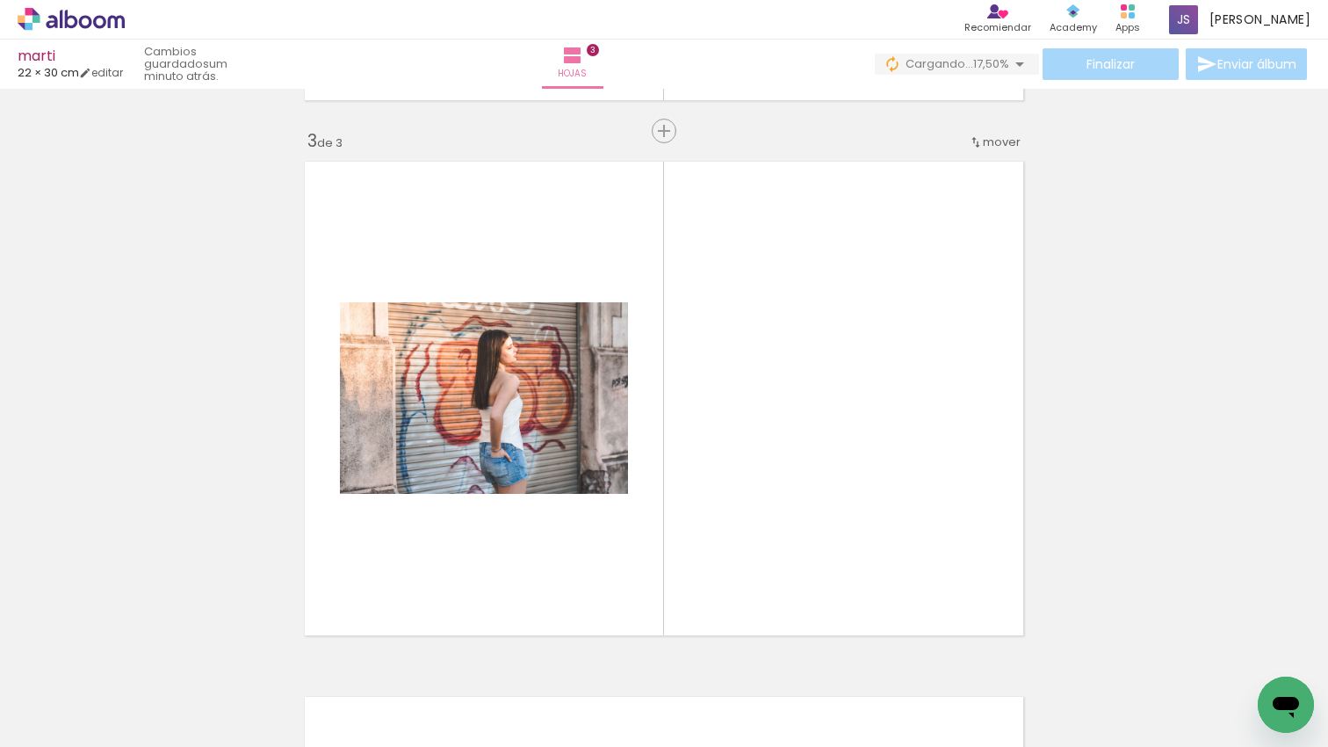
scroll to position [1092, 0]
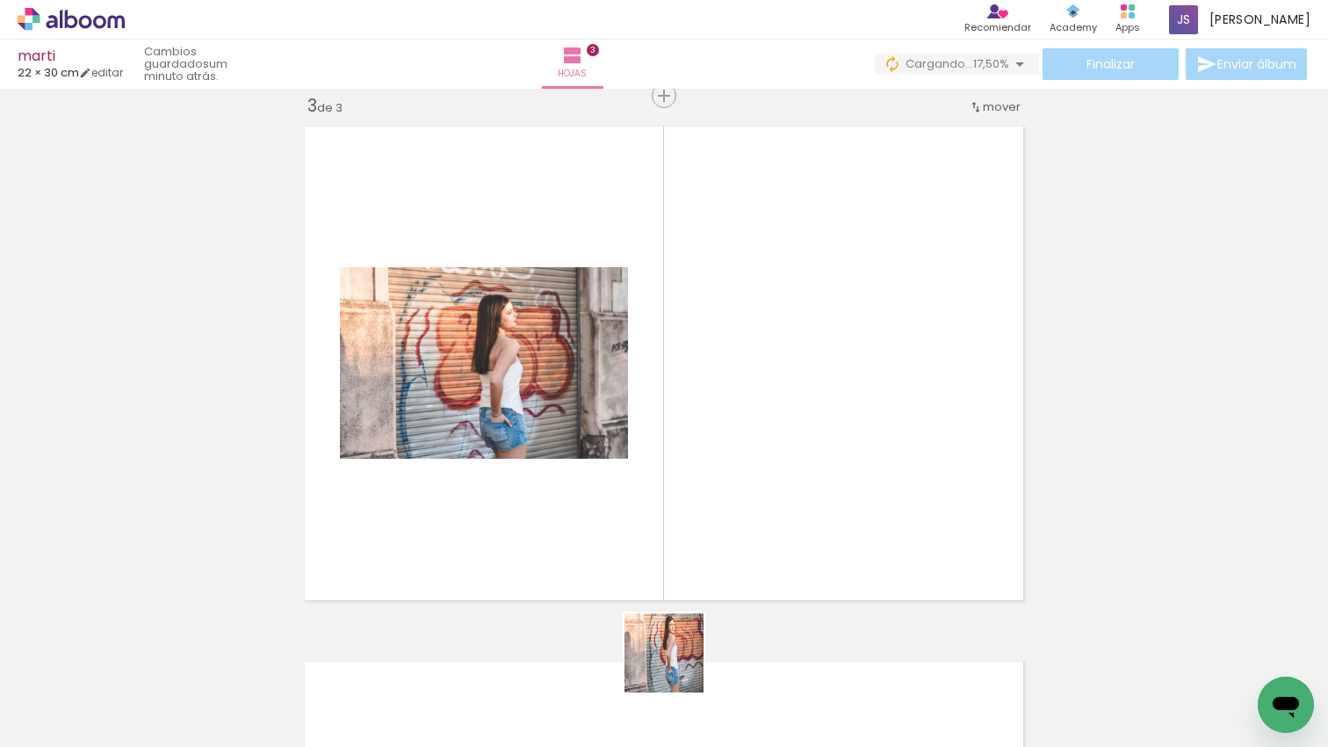
drag, startPoint x: 677, startPoint y: 666, endPoint x: 747, endPoint y: 623, distance: 82.4
click at [712, 552] on quentale-workspace at bounding box center [664, 373] width 1328 height 747
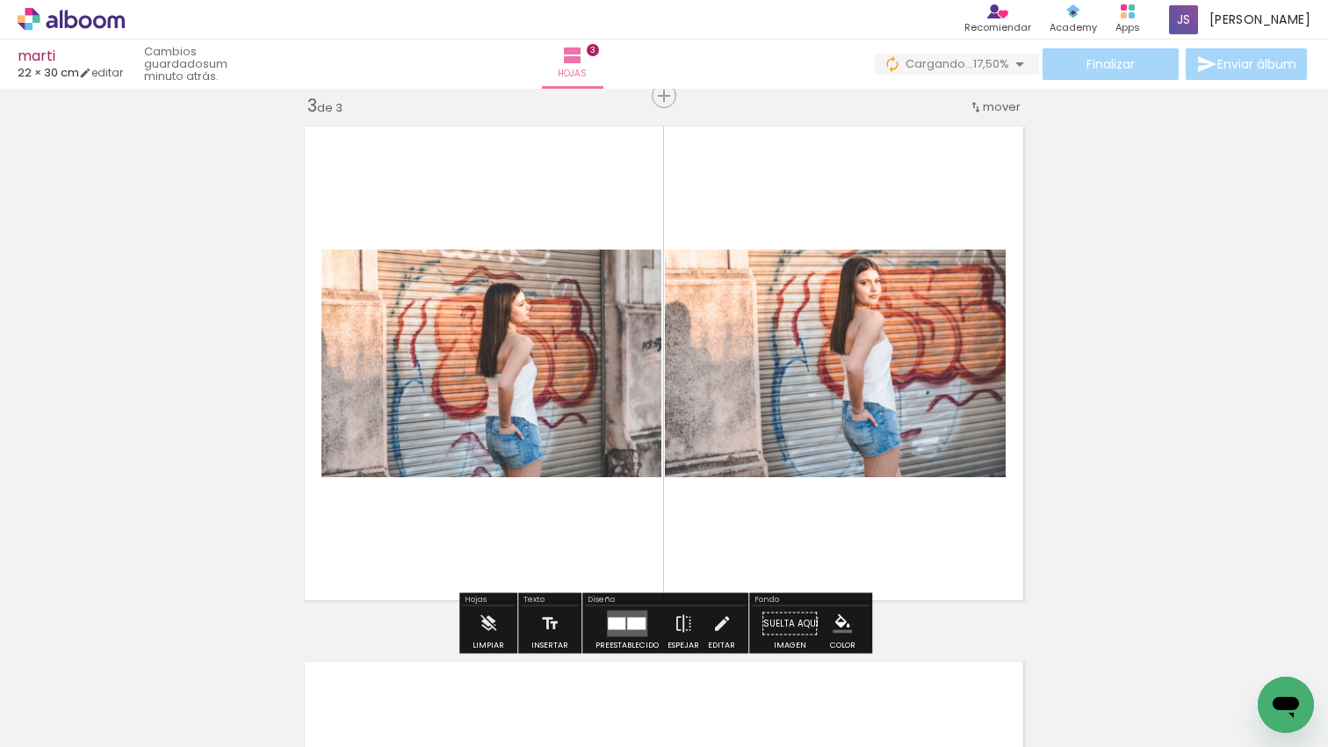
click at [797, 516] on quentale-workspace at bounding box center [664, 373] width 1328 height 747
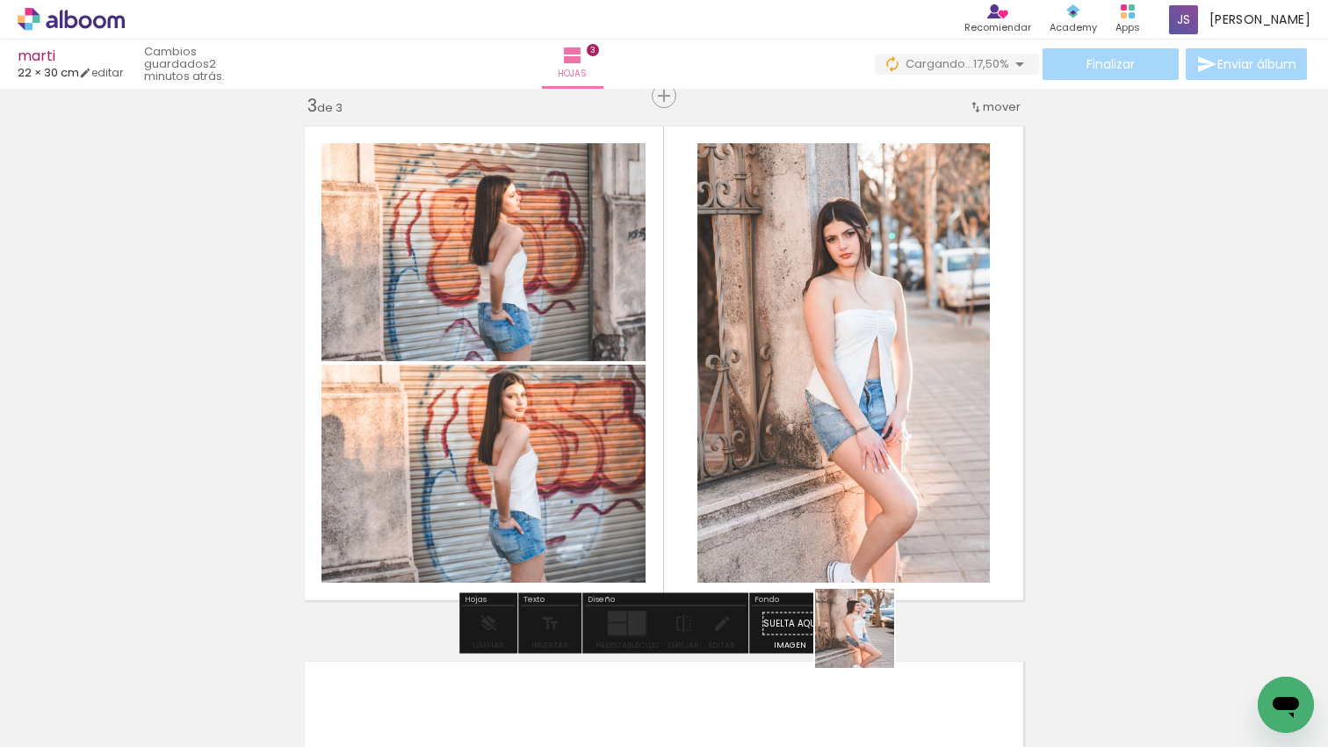
drag, startPoint x: 868, startPoint y: 641, endPoint x: 1002, endPoint y: 663, distance: 136.2
click at [869, 501] on quentale-workspace at bounding box center [664, 373] width 1328 height 747
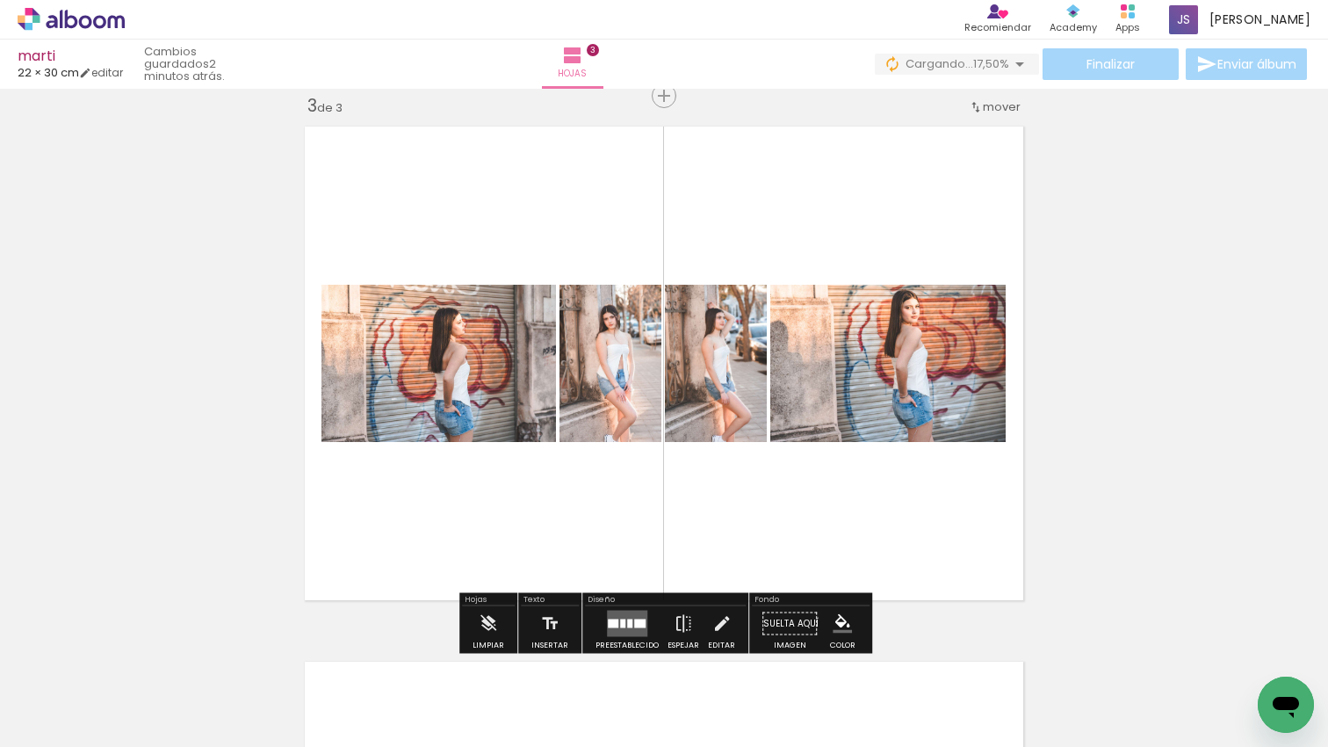
drag, startPoint x: 949, startPoint y: 537, endPoint x: 1027, endPoint y: 622, distance: 115.6
click at [939, 513] on quentale-workspace at bounding box center [664, 373] width 1328 height 747
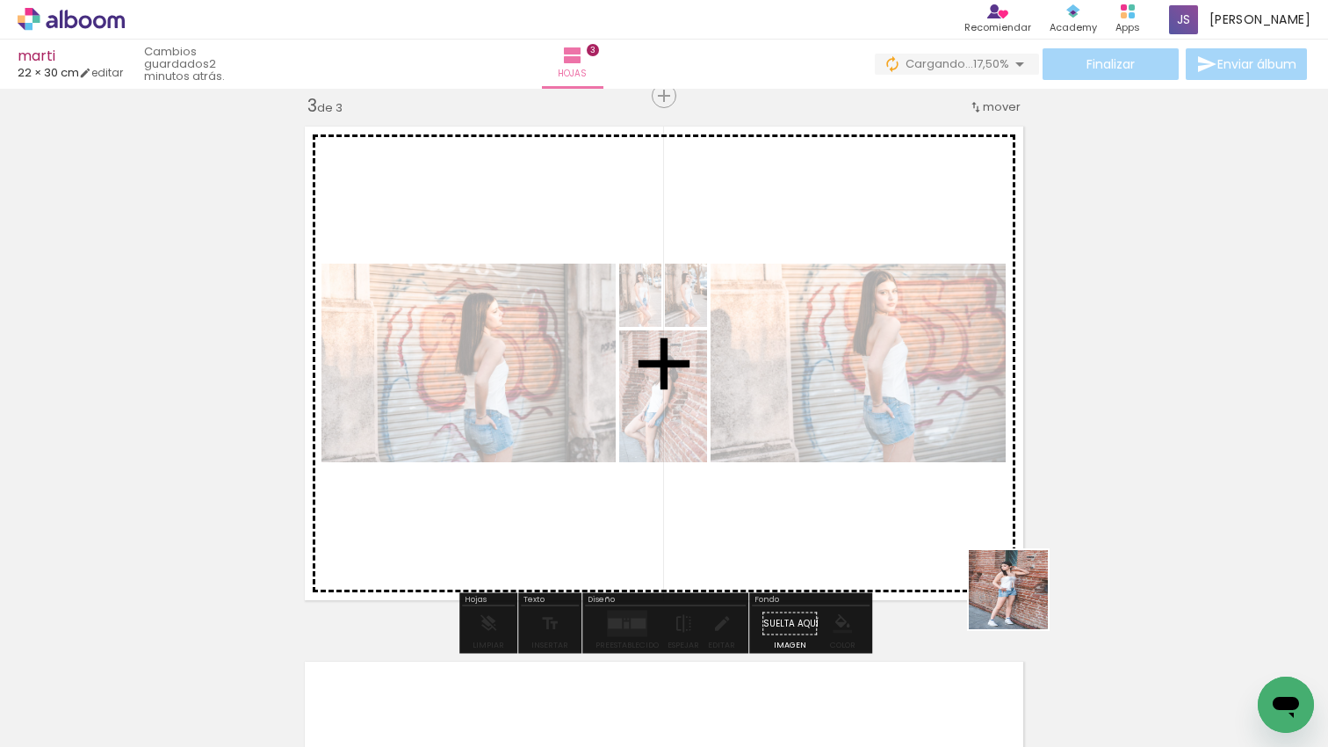
drag, startPoint x: 1021, startPoint y: 602, endPoint x: 1058, endPoint y: 606, distance: 37.1
click at [925, 504] on quentale-workspace at bounding box center [664, 373] width 1328 height 747
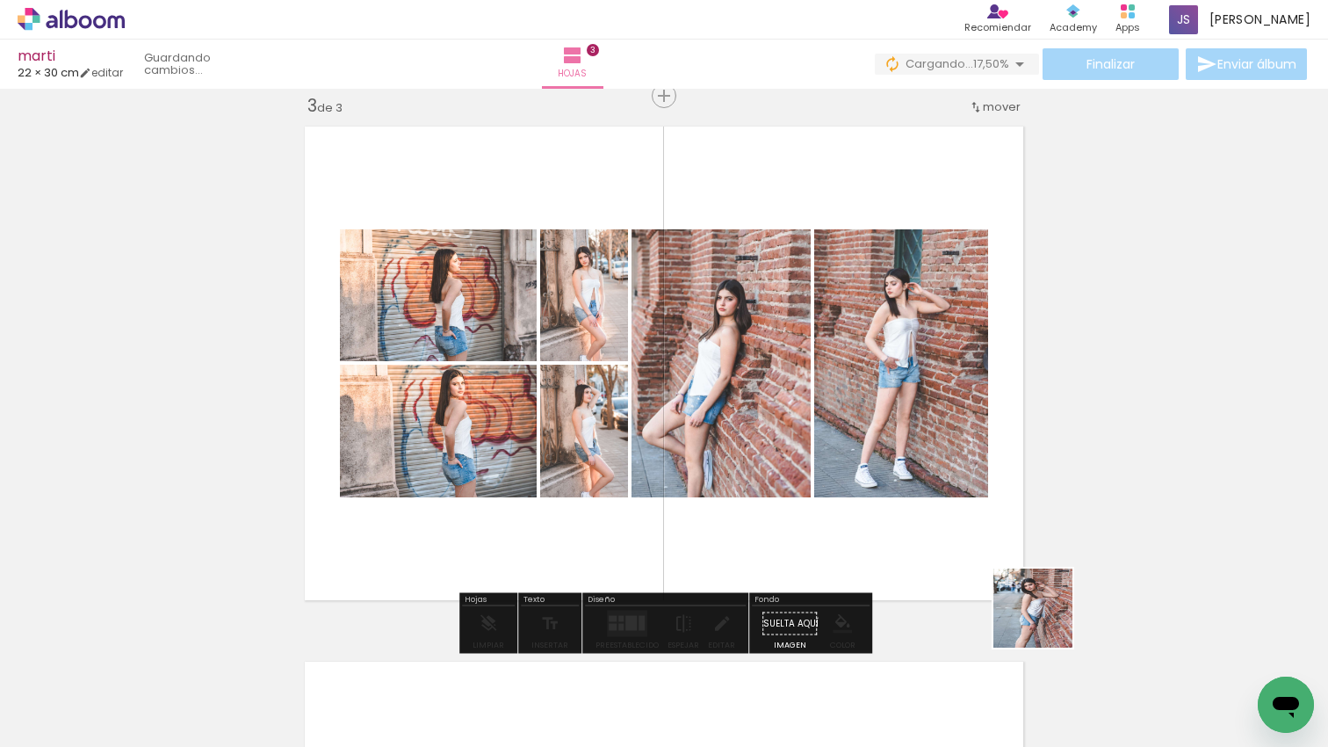
drag, startPoint x: 1102, startPoint y: 643, endPoint x: 929, endPoint y: 581, distance: 183.9
click at [928, 581] on quentale-workspace at bounding box center [664, 373] width 1328 height 747
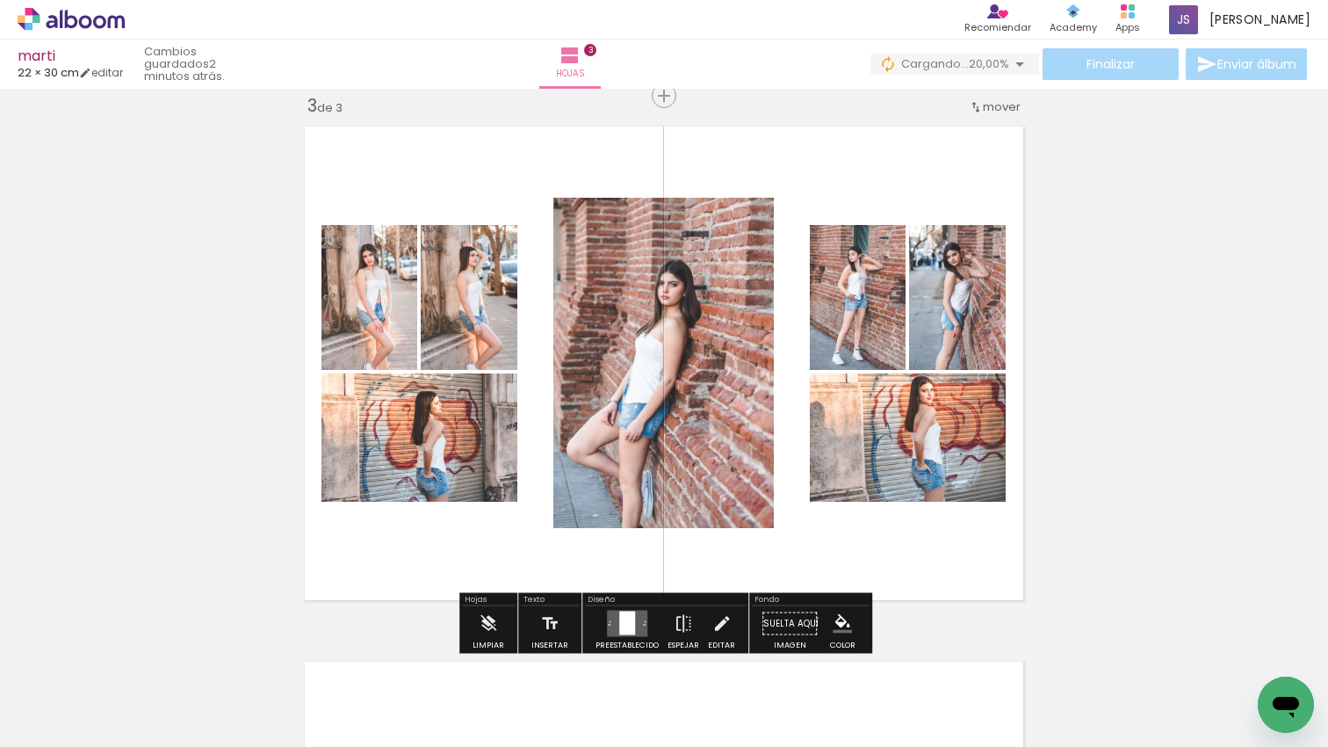
drag, startPoint x: 629, startPoint y: 611, endPoint x: 761, endPoint y: 567, distance: 139.7
click at [629, 611] on div at bounding box center [627, 623] width 16 height 24
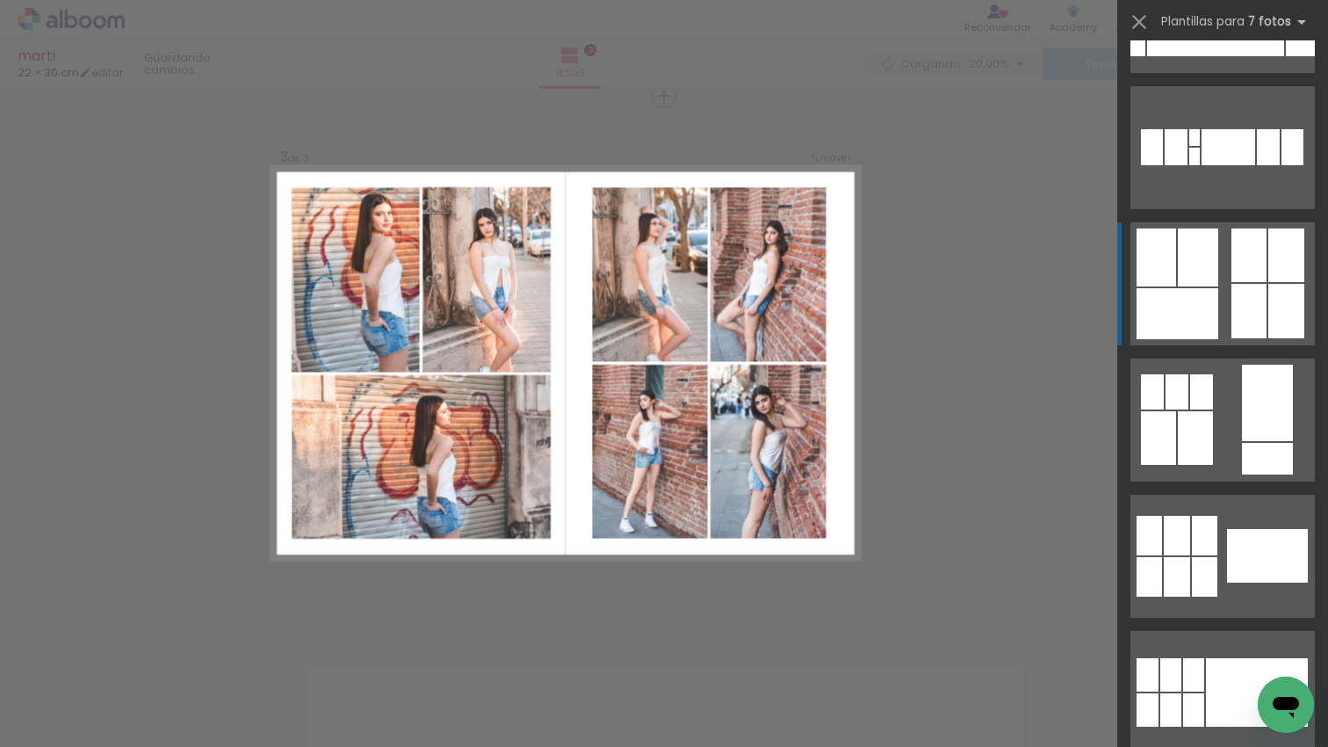
scroll to position [3223, 0]
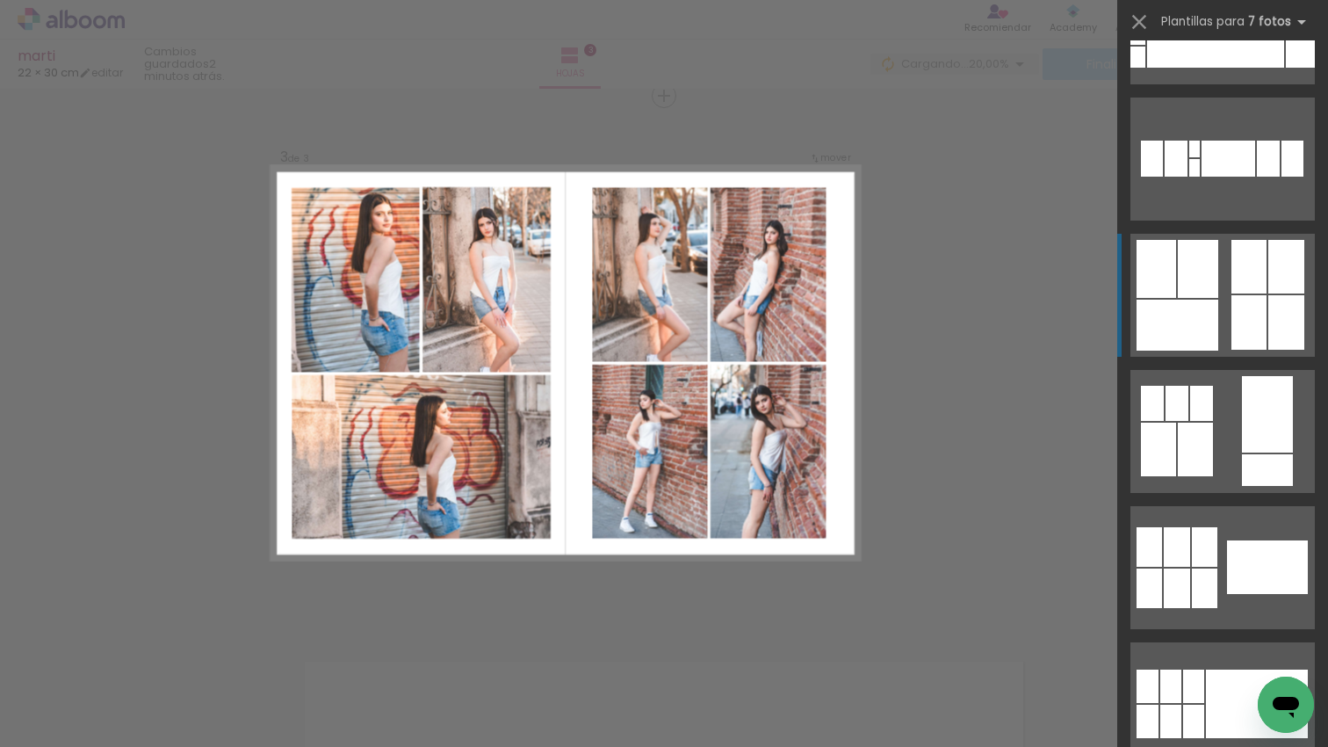
click at [1236, 307] on div at bounding box center [1248, 322] width 35 height 54
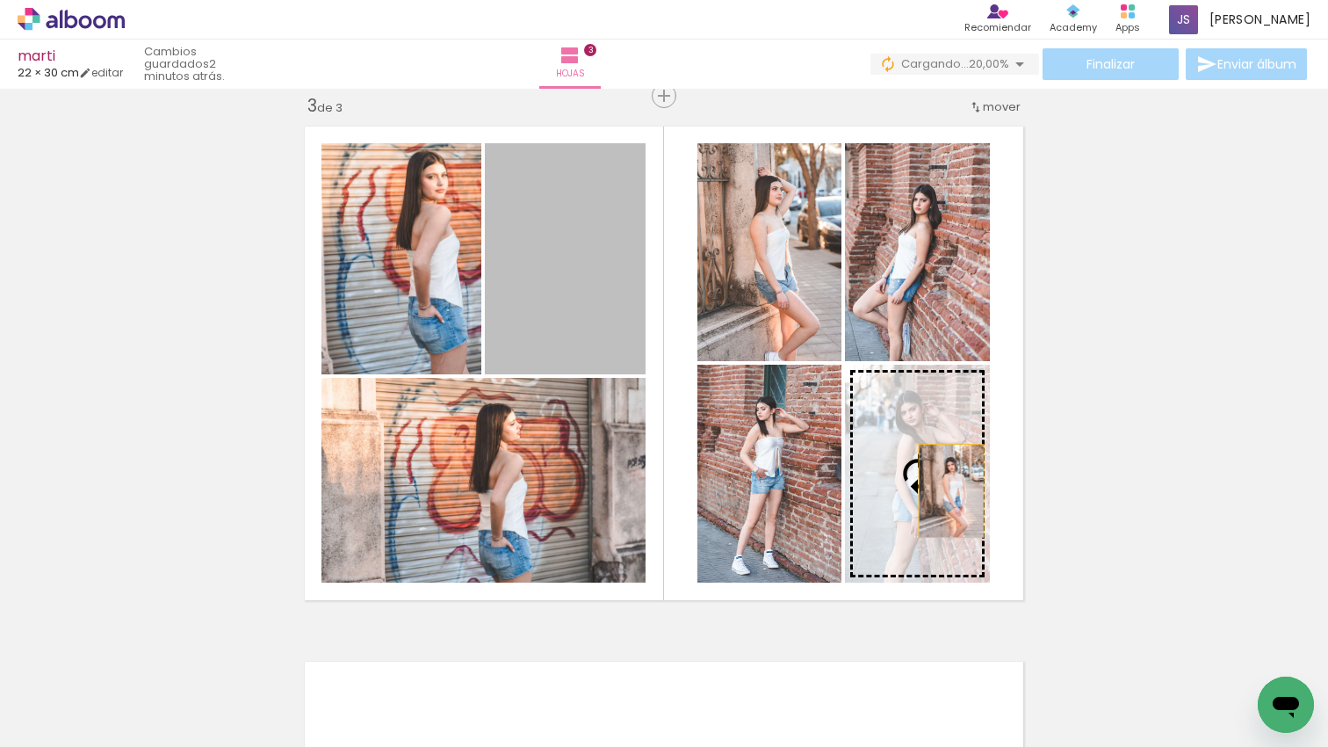
drag, startPoint x: 624, startPoint y: 257, endPoint x: 951, endPoint y: 490, distance: 401.1
click at [0, 0] on slot at bounding box center [0, 0] width 0 height 0
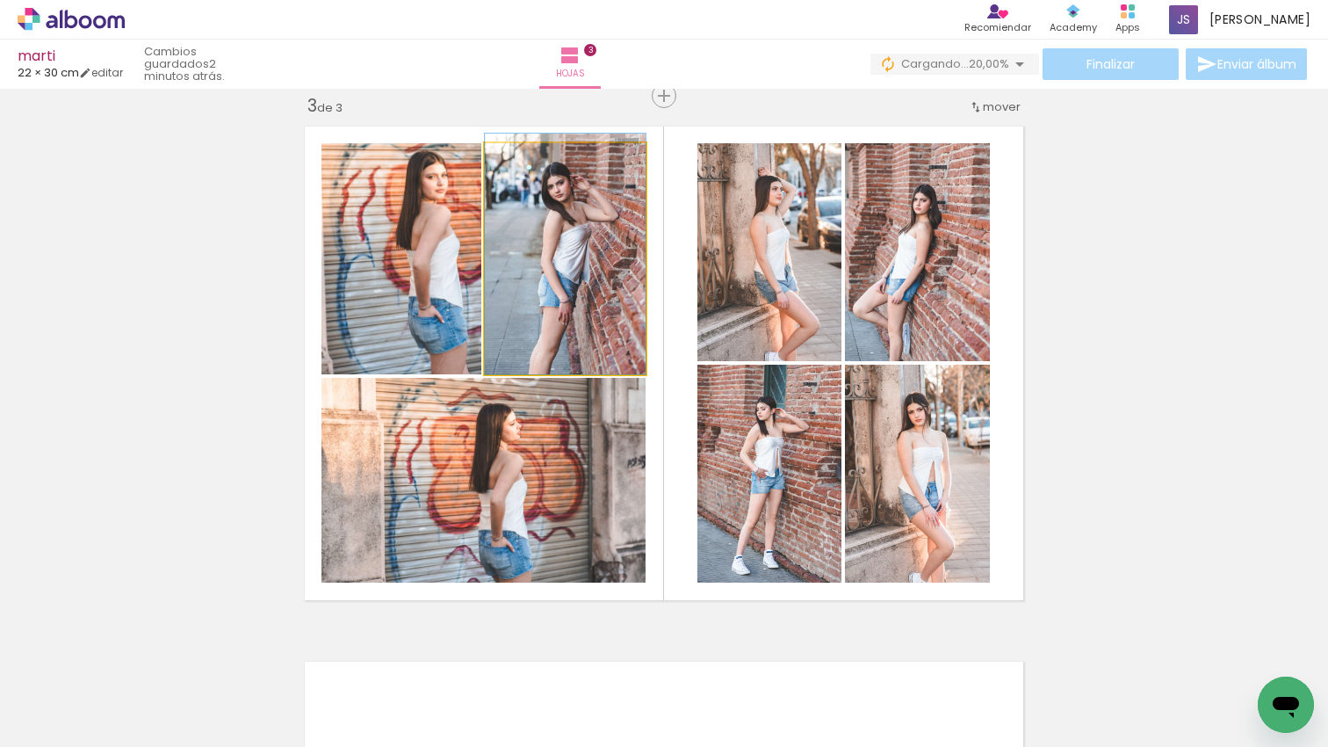
drag, startPoint x: 596, startPoint y: 235, endPoint x: 583, endPoint y: 226, distance: 16.3
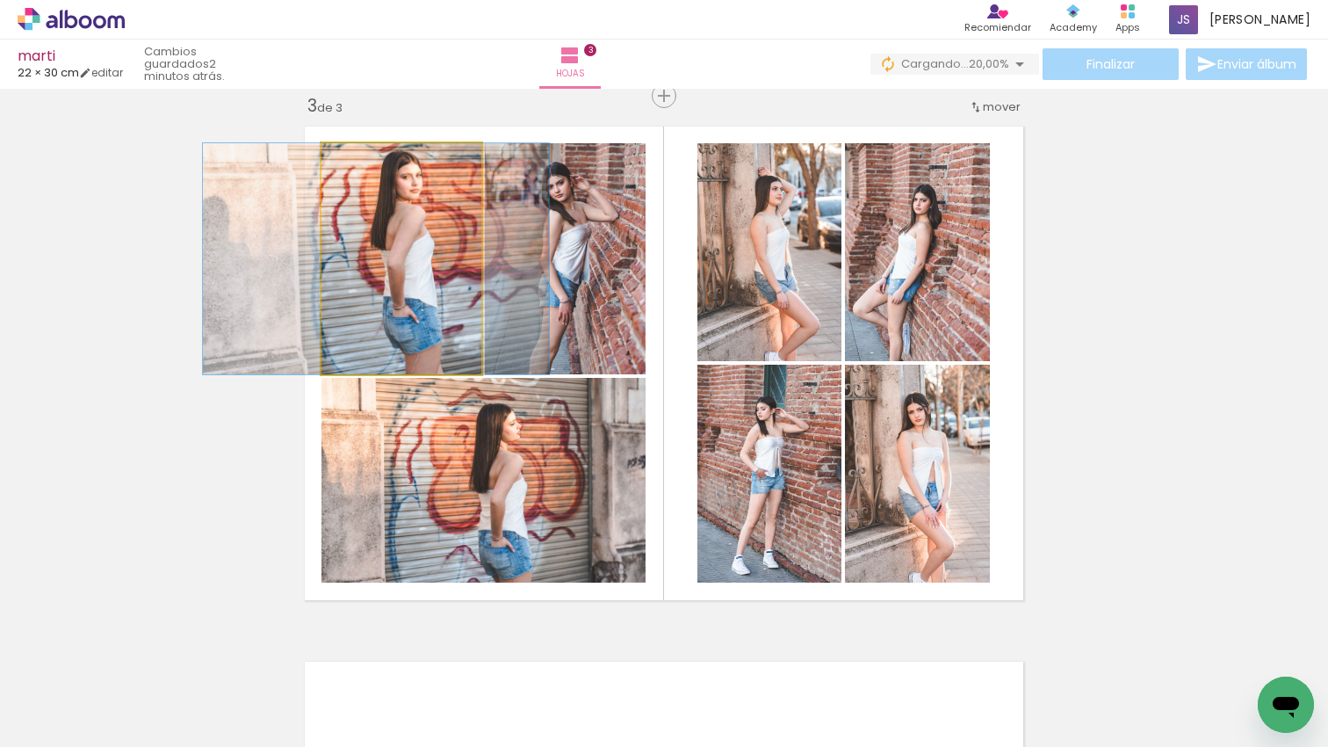
drag, startPoint x: 445, startPoint y: 215, endPoint x: 420, endPoint y: 214, distance: 25.5
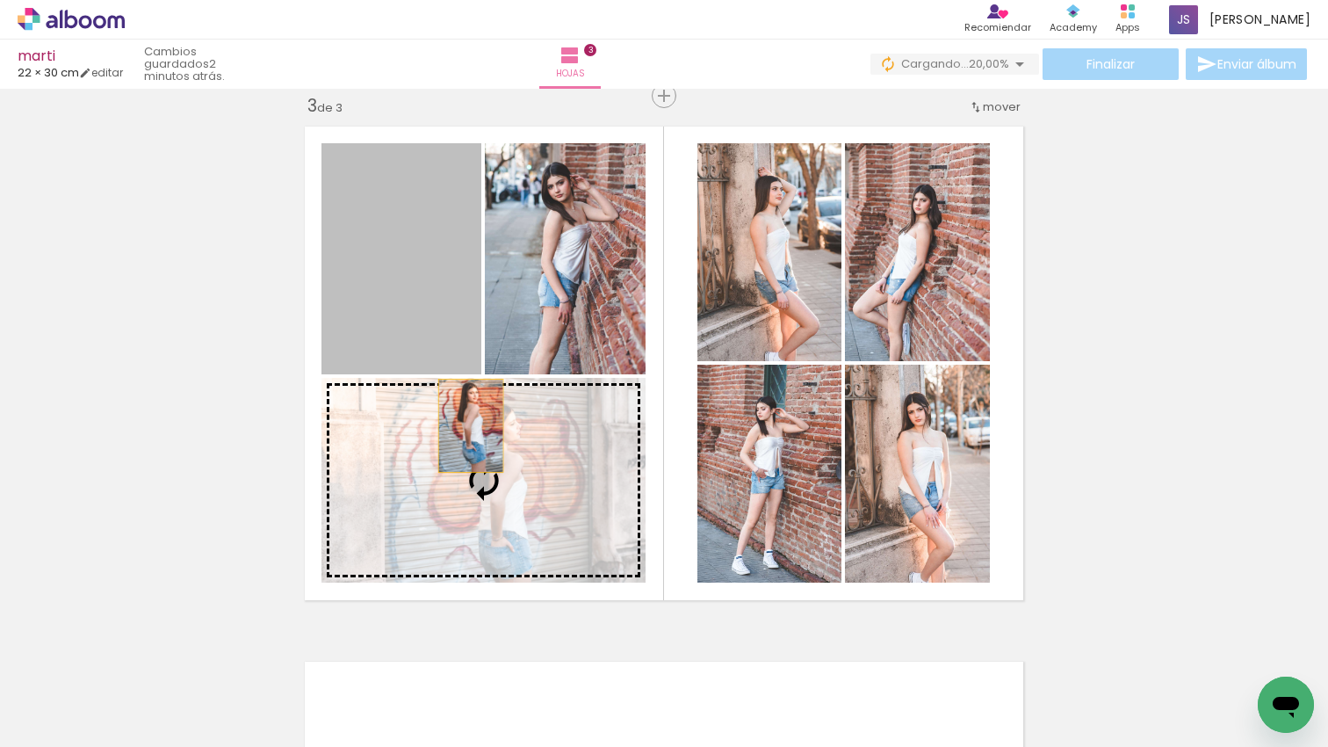
drag, startPoint x: 466, startPoint y: 318, endPoint x: 471, endPoint y: 426, distance: 108.1
click at [0, 0] on slot at bounding box center [0, 0] width 0 height 0
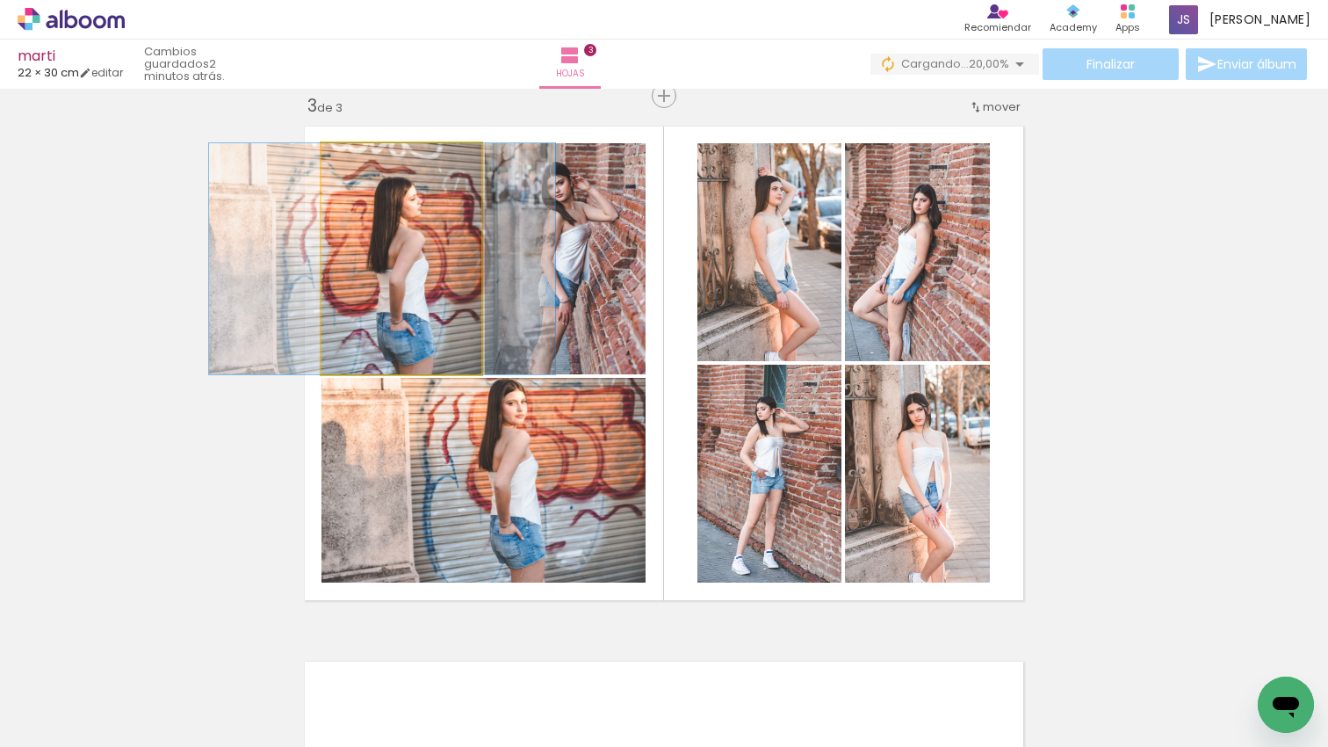
drag, startPoint x: 448, startPoint y: 307, endPoint x: 429, endPoint y: 307, distance: 19.3
click at [429, 307] on div at bounding box center [382, 258] width 346 height 231
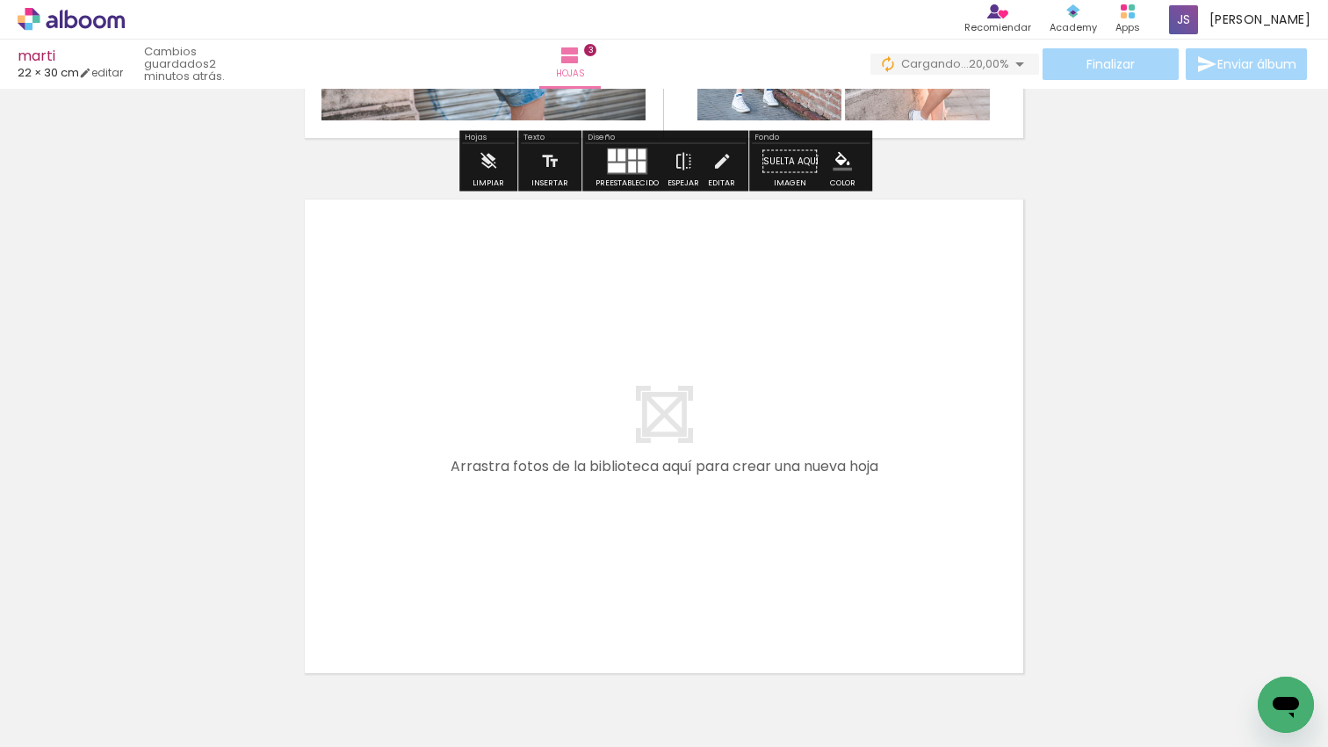
scroll to position [0, 1299]
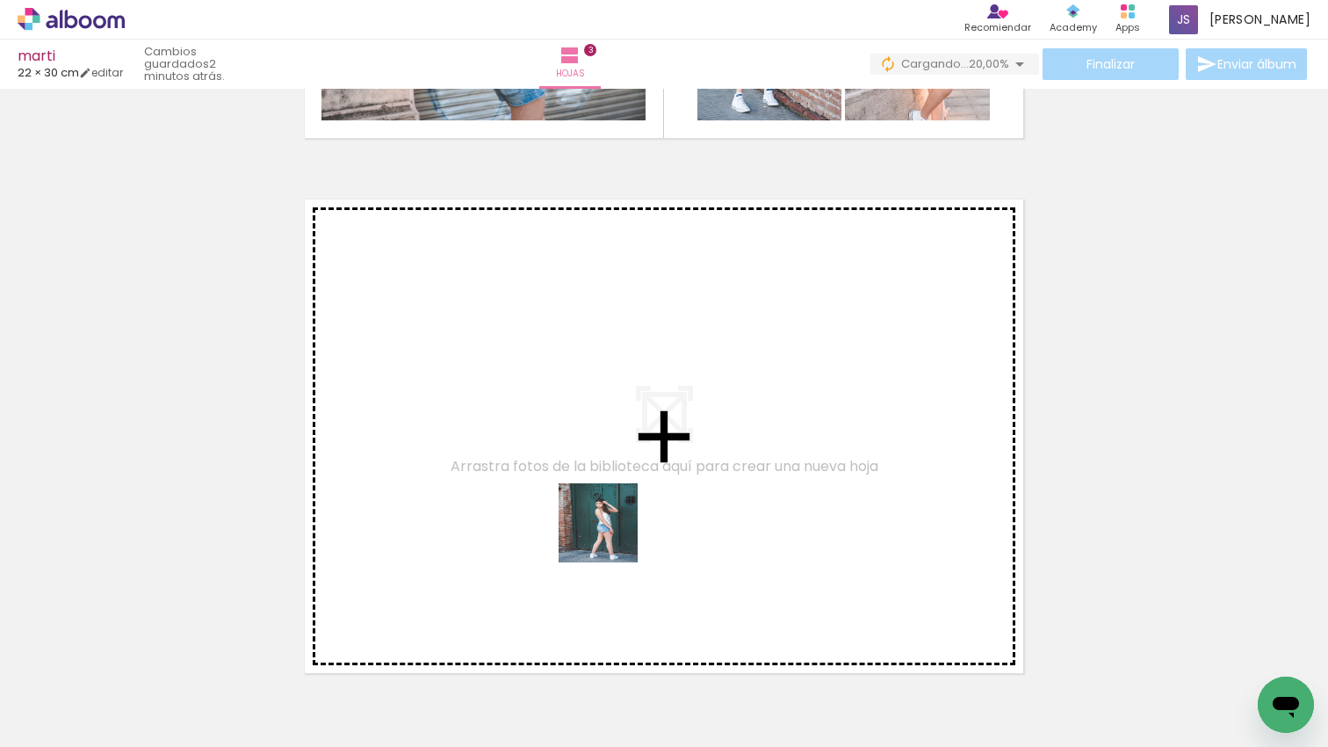
drag, startPoint x: 610, startPoint y: 540, endPoint x: 656, endPoint y: 650, distance: 119.2
click at [611, 536] on quentale-workspace at bounding box center [664, 373] width 1328 height 747
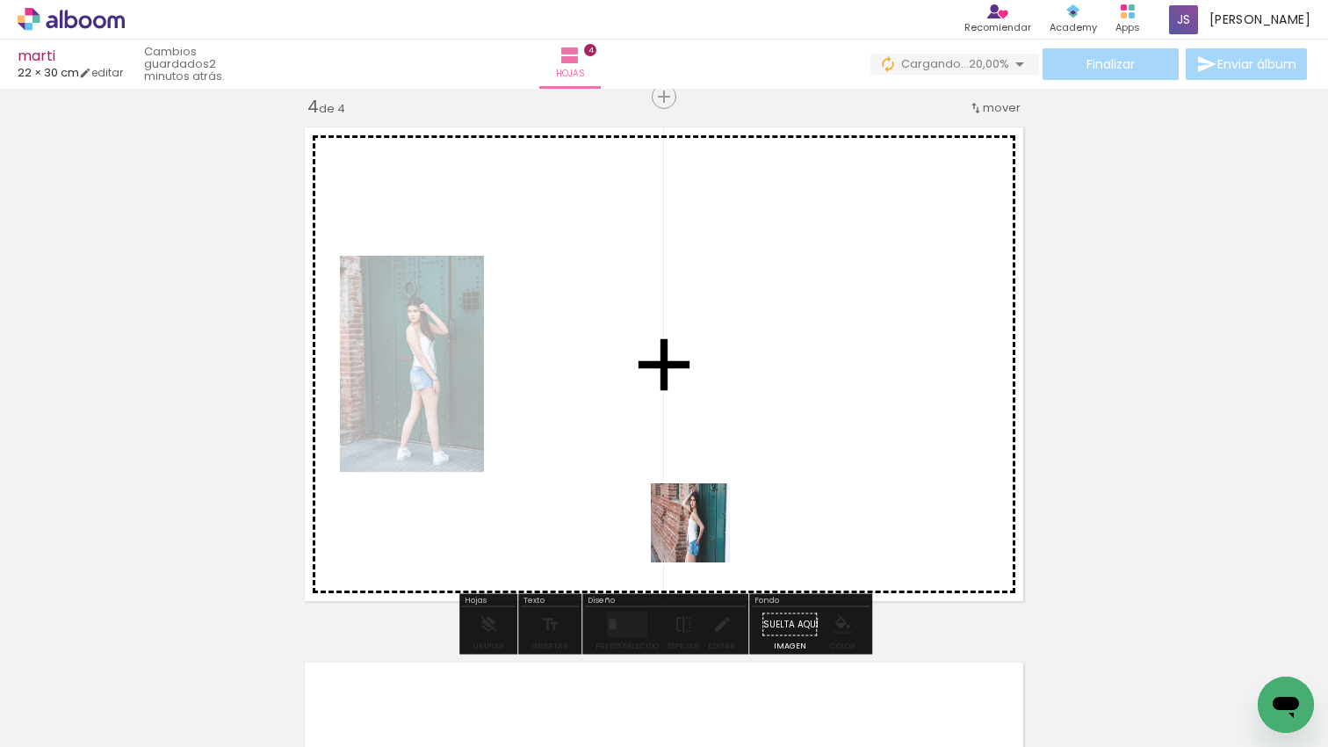
drag, startPoint x: 686, startPoint y: 614, endPoint x: 733, endPoint y: 622, distance: 48.1
click at [707, 530] on quentale-workspace at bounding box center [664, 373] width 1328 height 747
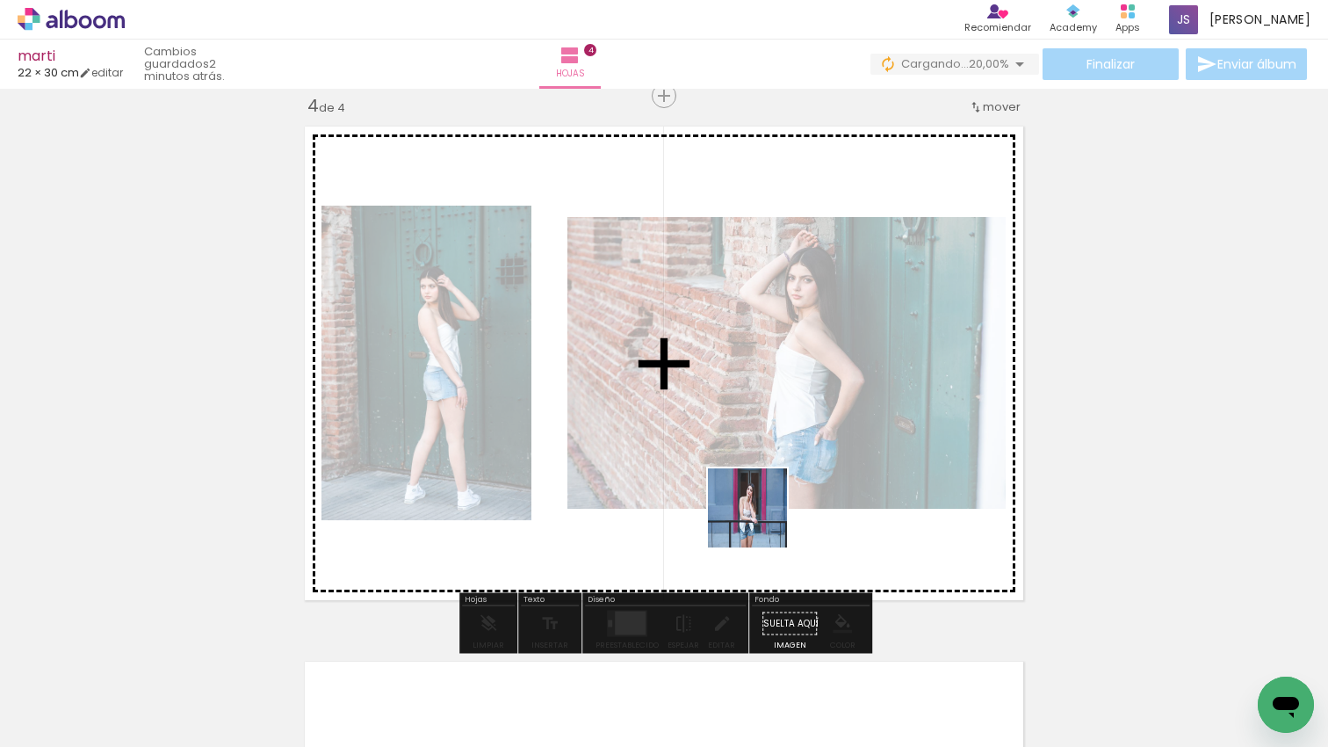
drag, startPoint x: 759, startPoint y: 659, endPoint x: 826, endPoint y: 605, distance: 85.6
click at [766, 521] on quentale-workspace at bounding box center [664, 373] width 1328 height 747
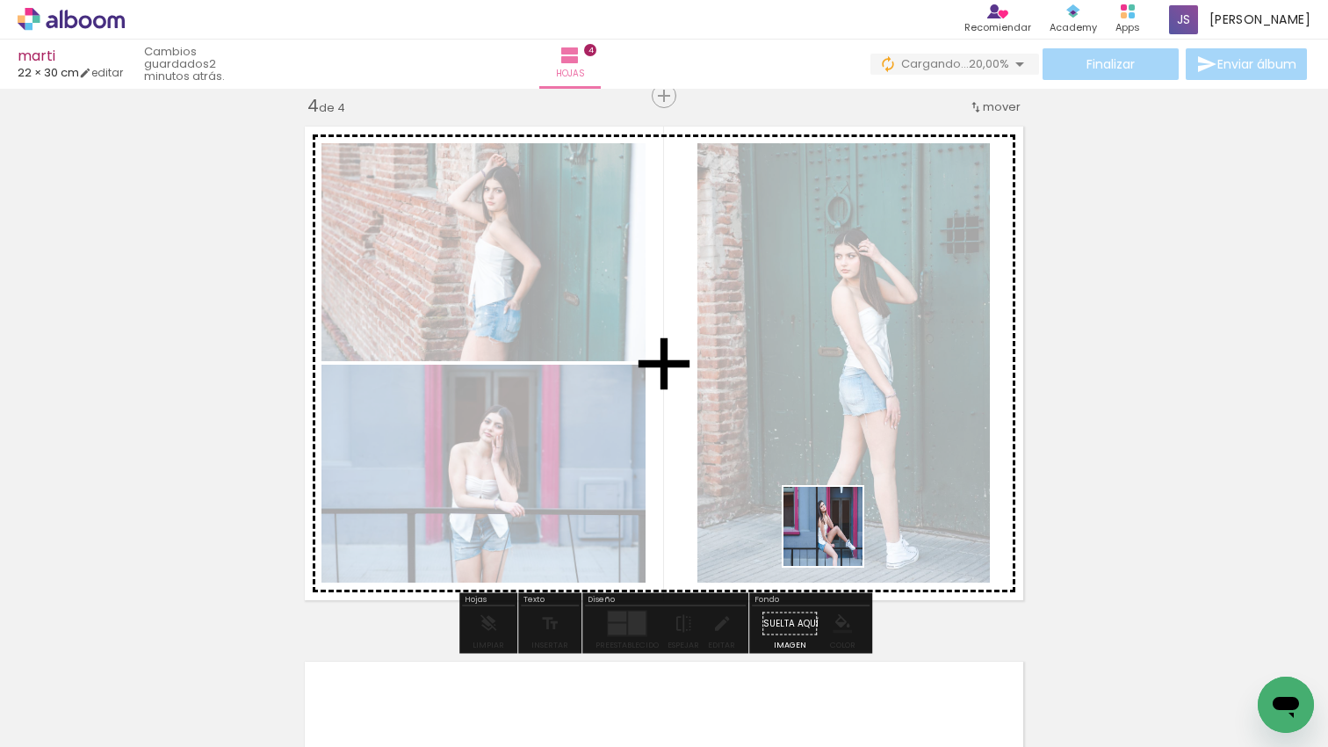
drag, startPoint x: 836, startPoint y: 539, endPoint x: 859, endPoint y: 539, distance: 22.8
click at [828, 511] on quentale-workspace at bounding box center [664, 373] width 1328 height 747
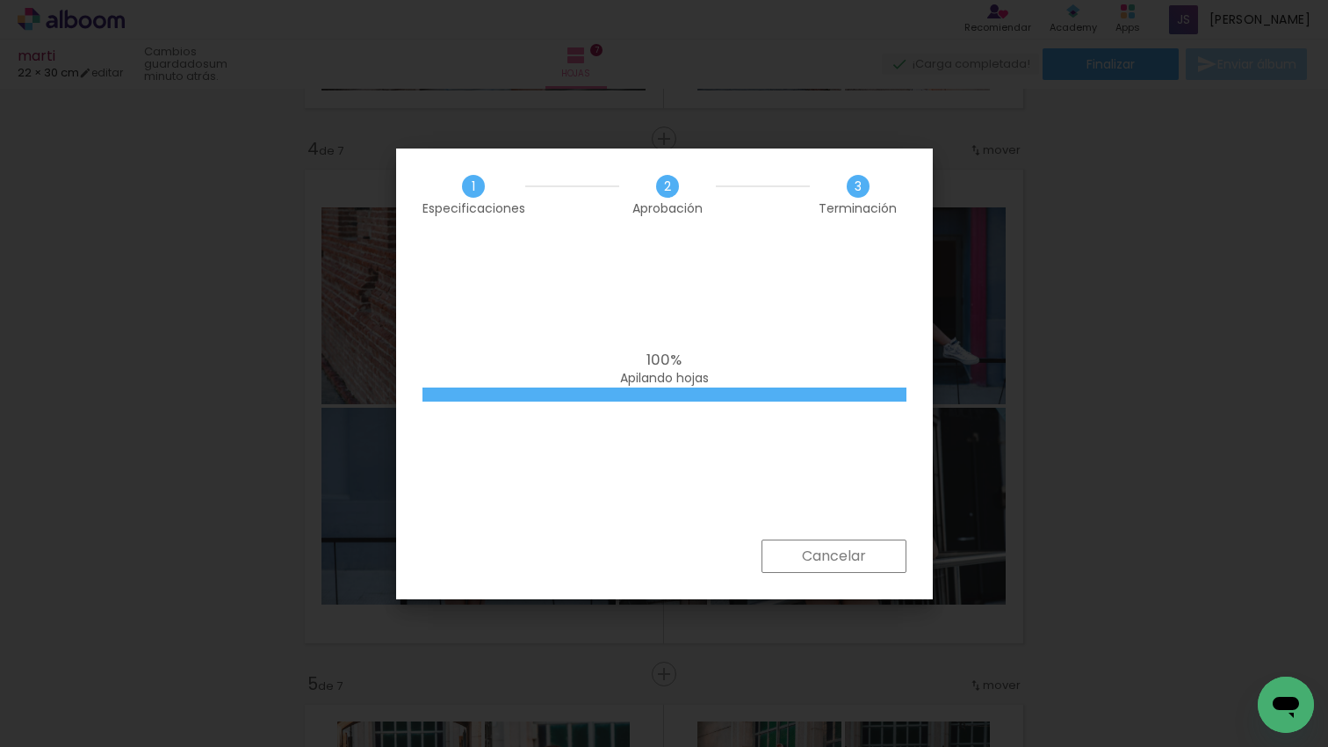
scroll to position [0, 2756]
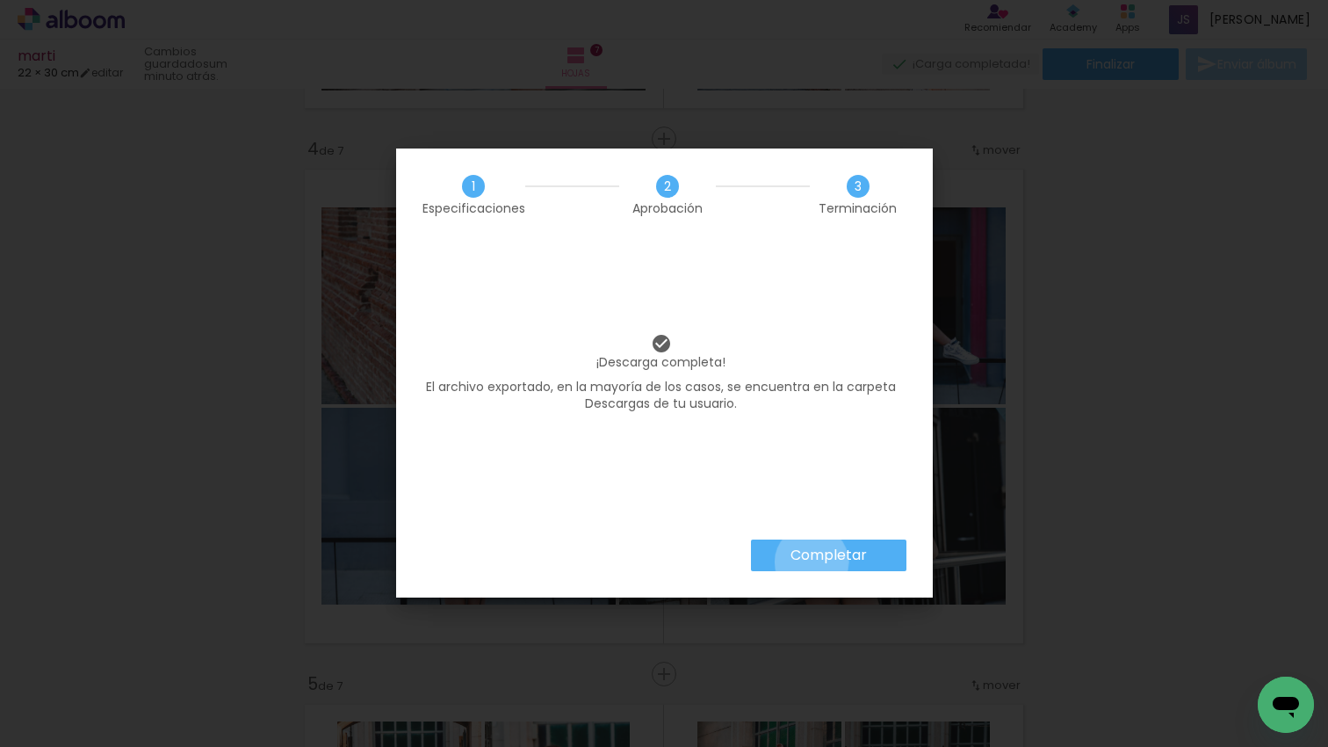
click at [0, 0] on slot "Completar" at bounding box center [0, 0] width 0 height 0
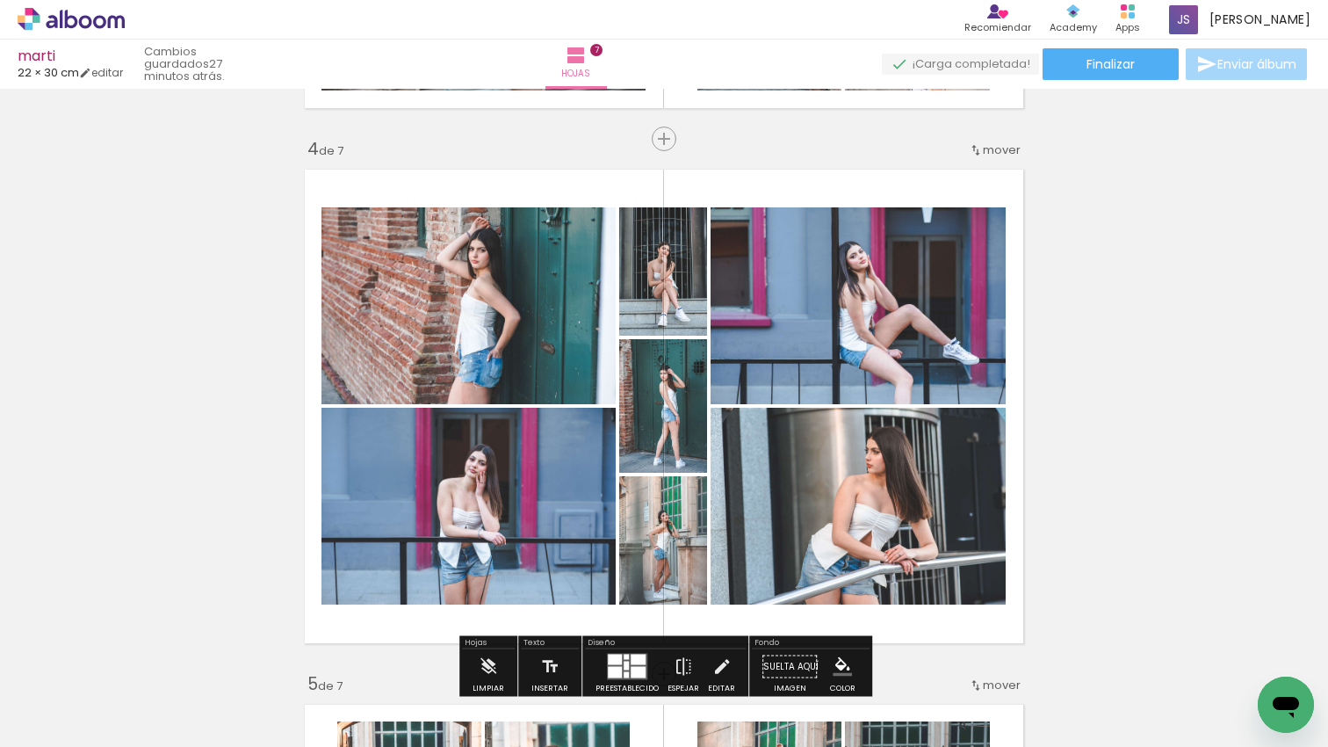
scroll to position [0, 2756]
